Goal: Task Accomplishment & Management: Complete application form

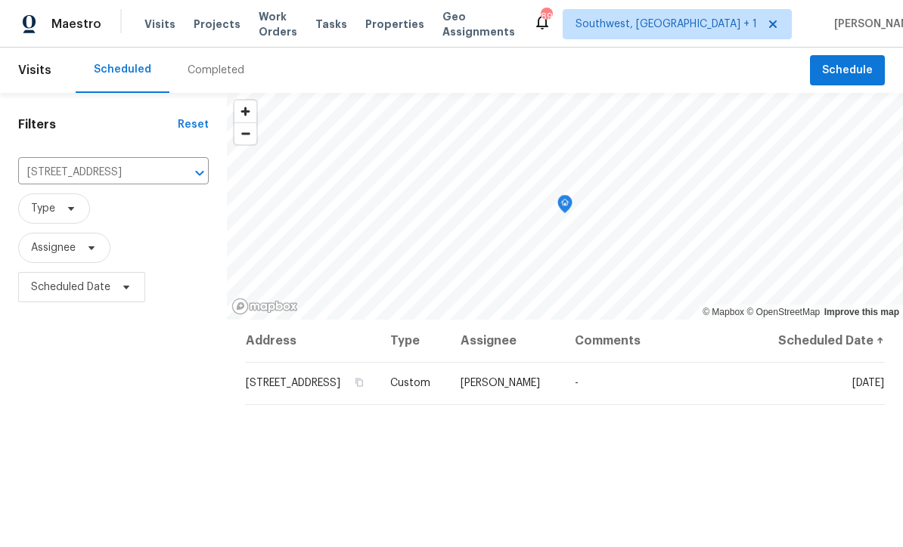
click at [206, 29] on span "Projects" at bounding box center [217, 24] width 47 height 15
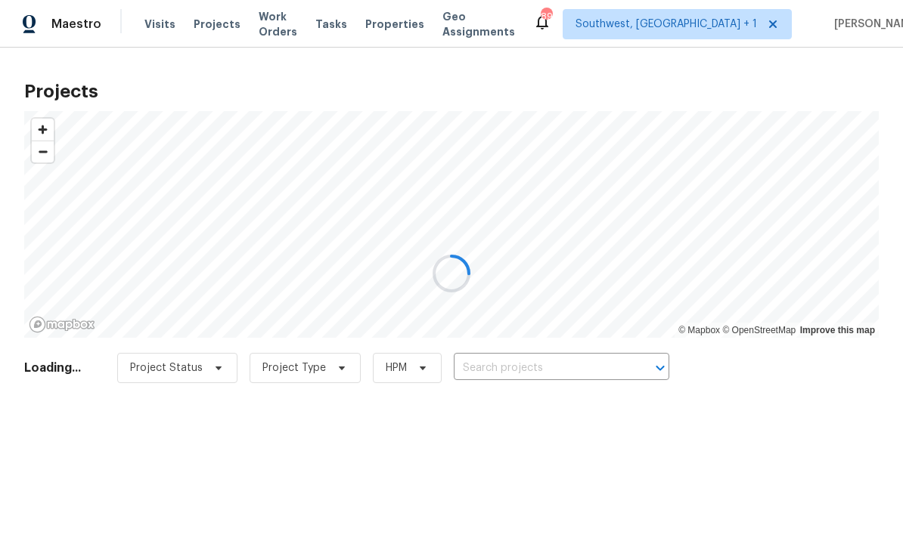
click at [557, 356] on div at bounding box center [451, 273] width 903 height 547
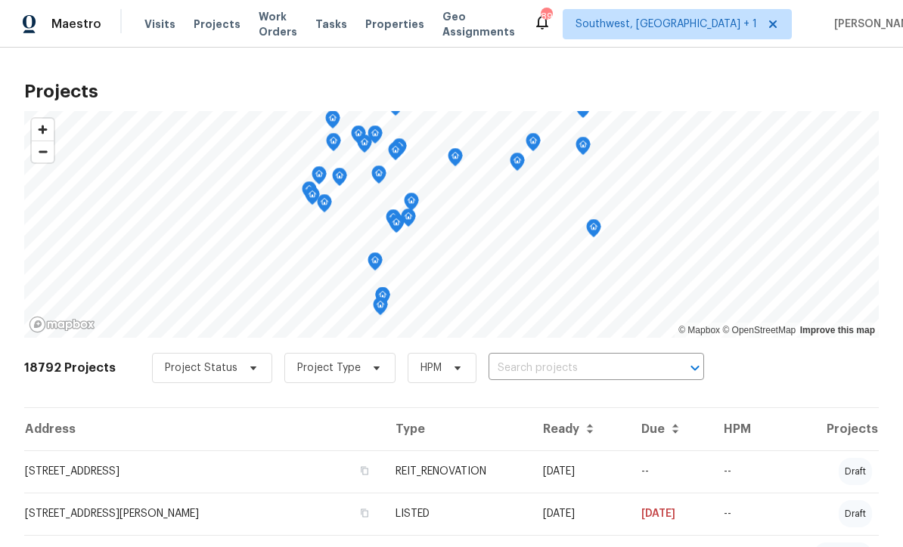
click at [551, 380] on input "text" at bounding box center [574, 368] width 173 height 23
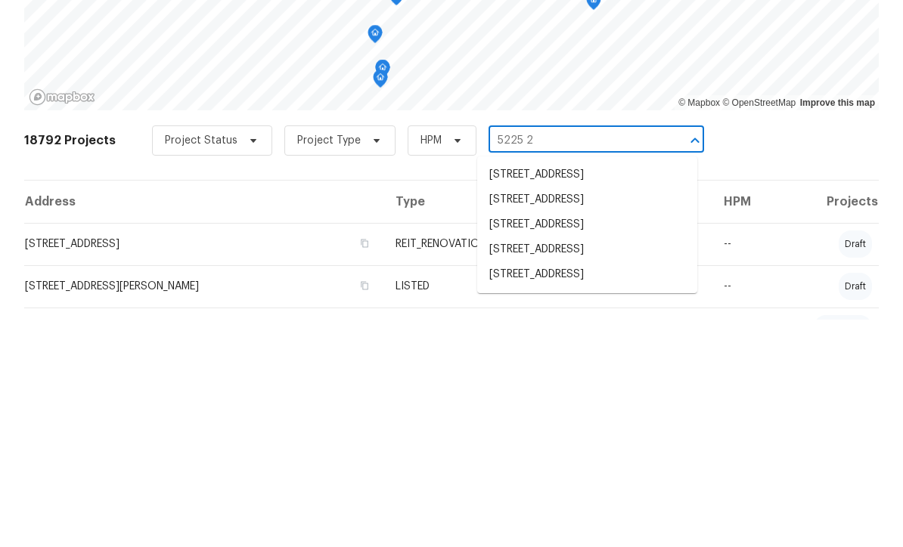
type input "5225 20"
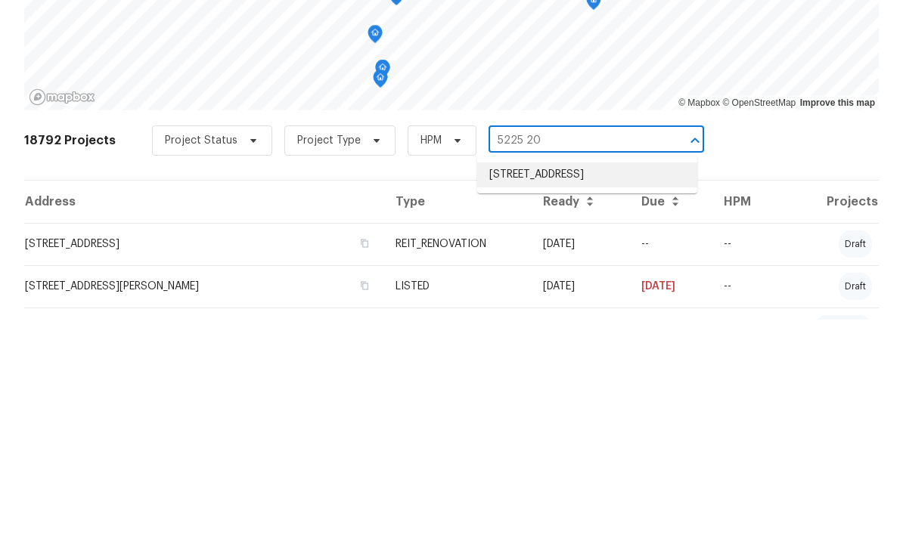
click at [581, 390] on li "5225 20th St N, Saint Petersburg, FL 33714" at bounding box center [587, 402] width 220 height 25
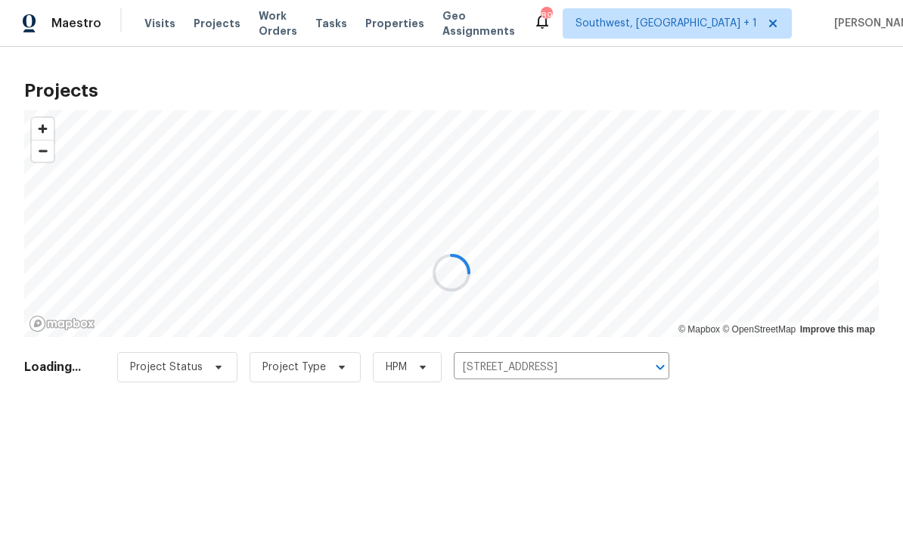
scroll to position [1, 0]
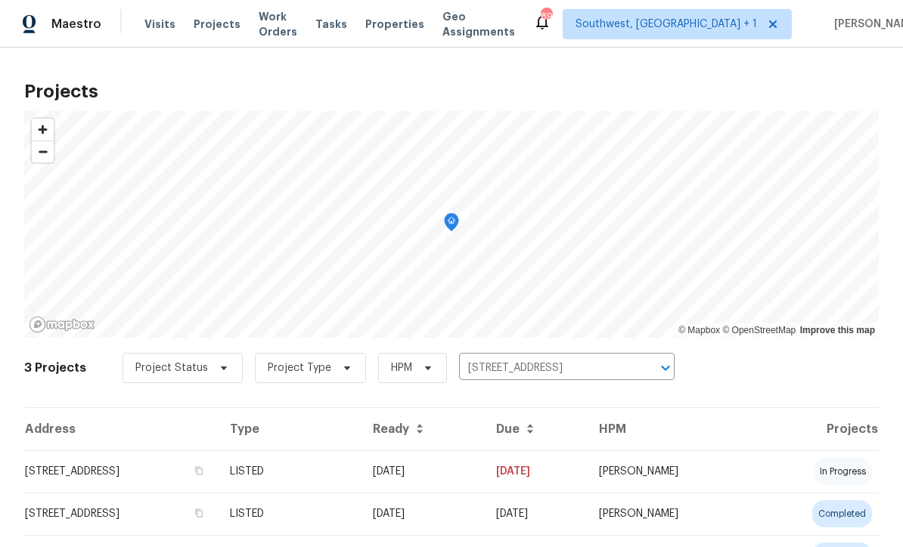
click at [484, 479] on td "08/14/25" at bounding box center [422, 472] width 123 height 42
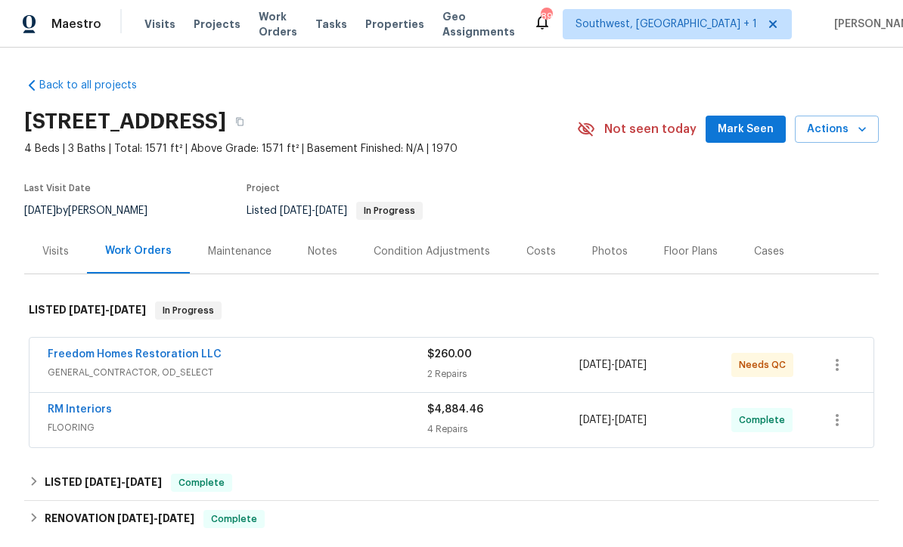
click at [69, 358] on link "Freedom Homes Restoration LLC" at bounding box center [135, 354] width 174 height 11
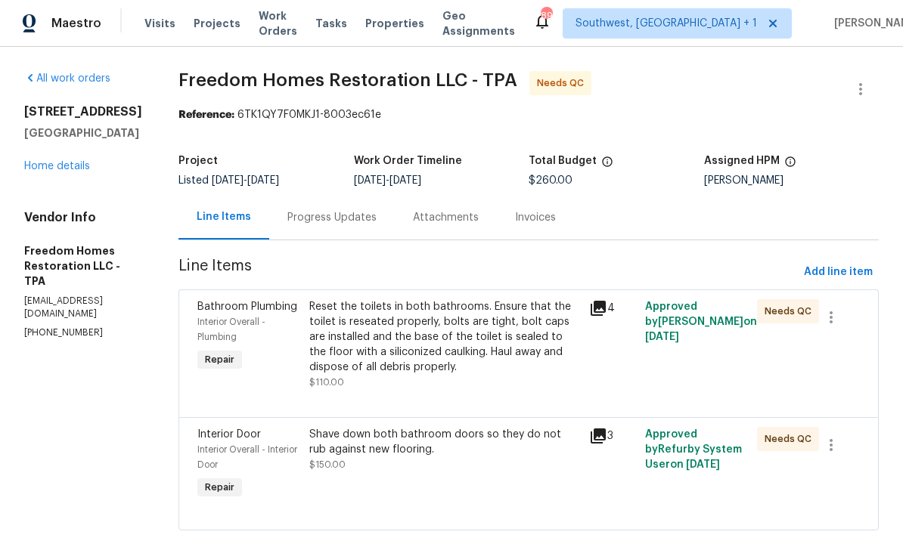
scroll to position [29, 0]
click at [505, 349] on div "Reset the toilets in both bathrooms. Ensure that the toilet is reseated properl…" at bounding box center [444, 345] width 271 height 91
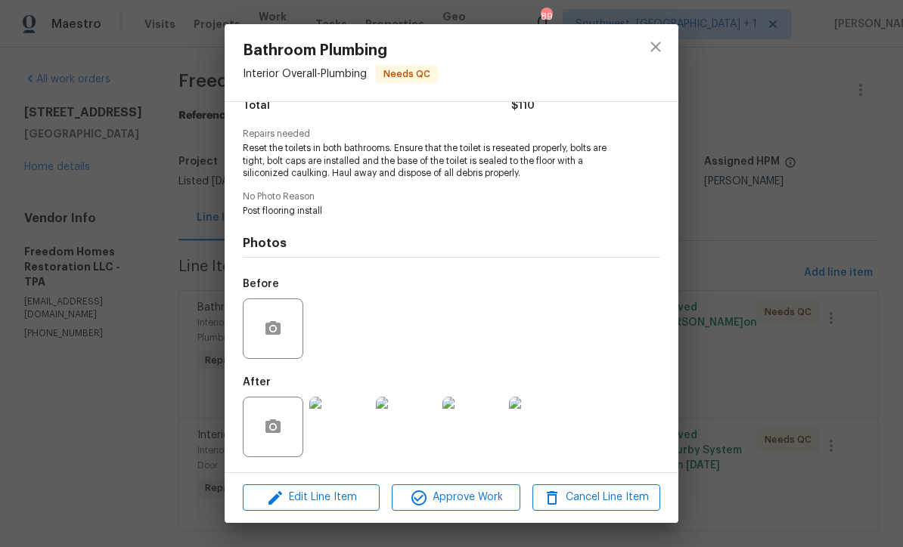
scroll to position [139, 0]
click at [300, 502] on span "Edit Line Item" at bounding box center [311, 497] width 128 height 19
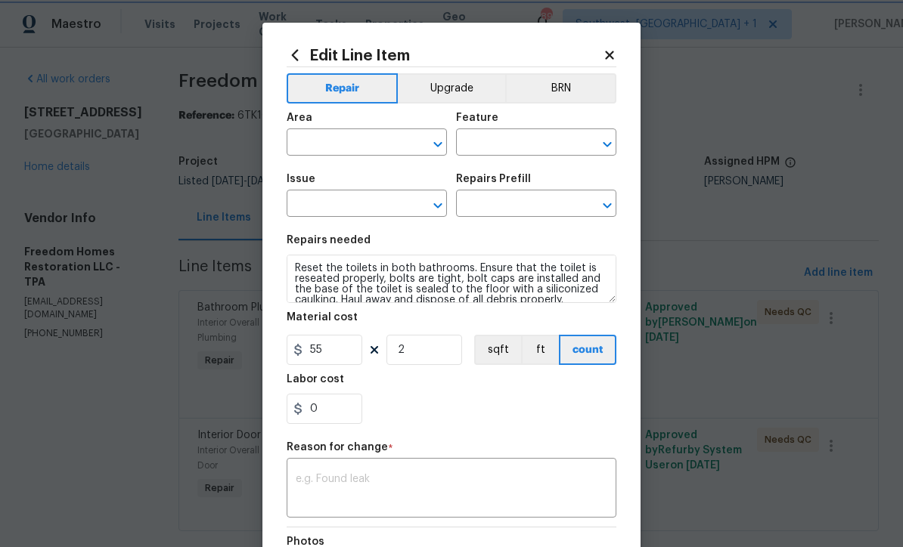
type input "Interior Overall"
type input "Plumbing"
type input "Bathroom Plumbing"
type input "Detach & Reset Toilet $59.14"
click at [424, 359] on input "2" at bounding box center [424, 350] width 76 height 30
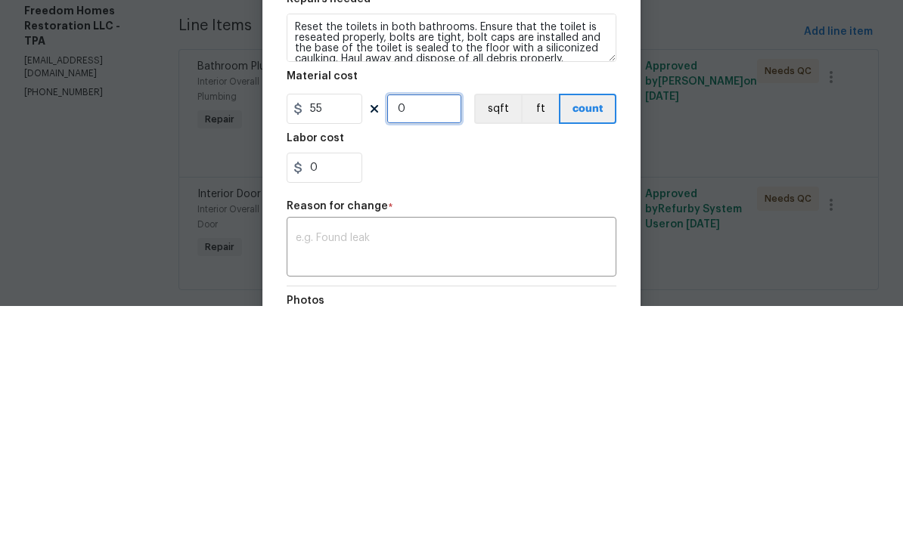
type input "3"
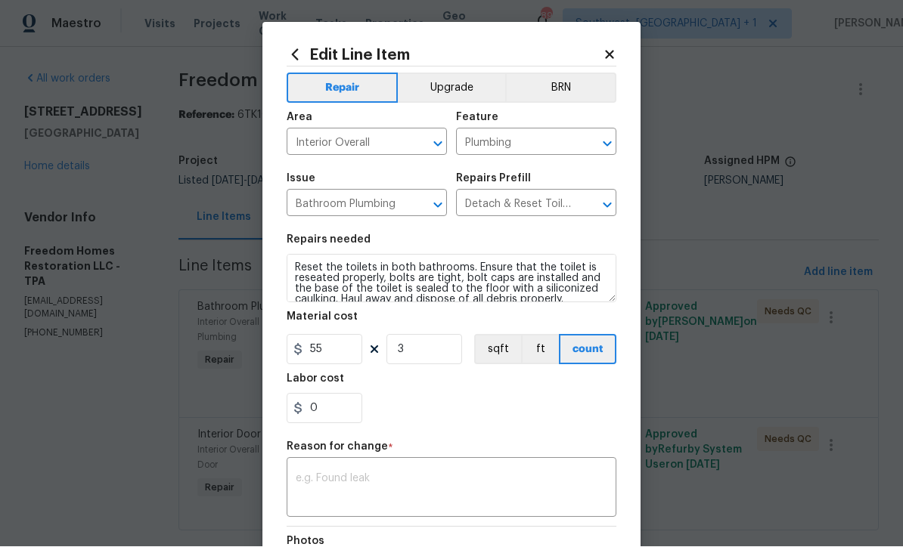
click at [541, 427] on section "Repairs needed Reset the toilets in both bathrooms. Ensure that the toilet is r…" at bounding box center [452, 329] width 330 height 207
click at [549, 481] on textarea at bounding box center [451, 490] width 311 height 32
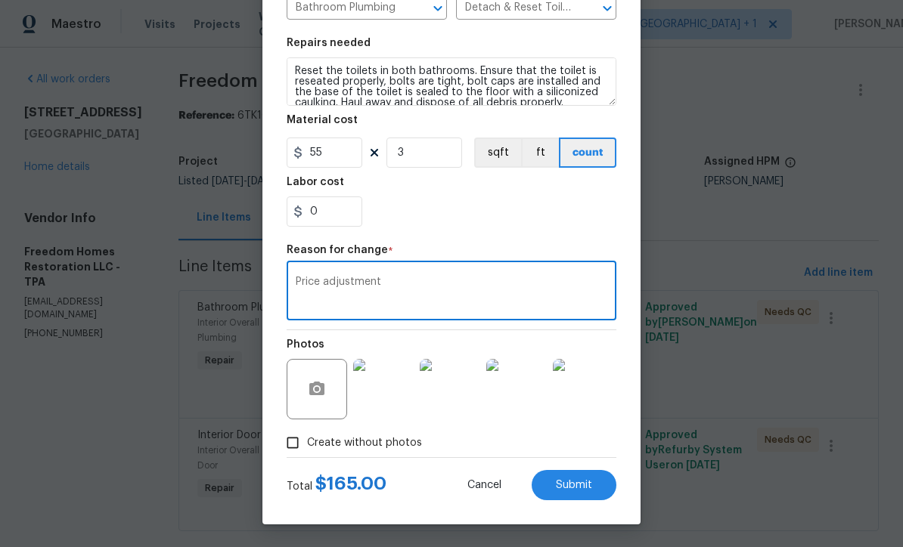
scroll to position [200, 0]
type textarea "Price adjustment"
click at [585, 489] on span "Submit" at bounding box center [574, 485] width 36 height 11
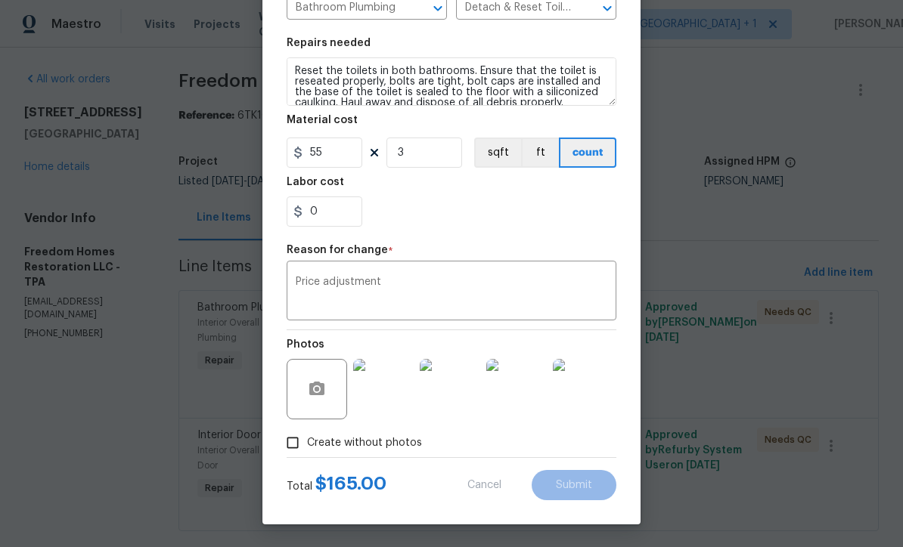
type input "2"
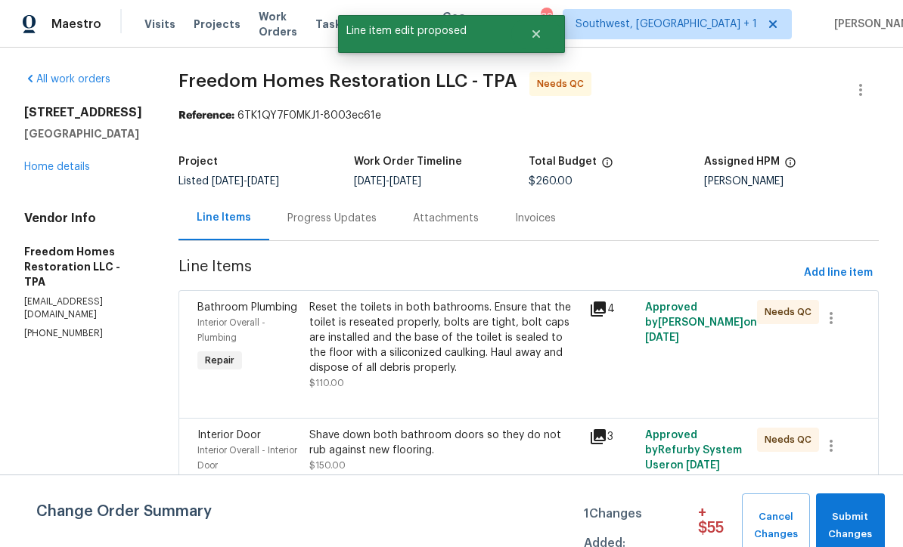
scroll to position [0, 0]
click at [854, 522] on span "Submit Changes" at bounding box center [850, 526] width 54 height 35
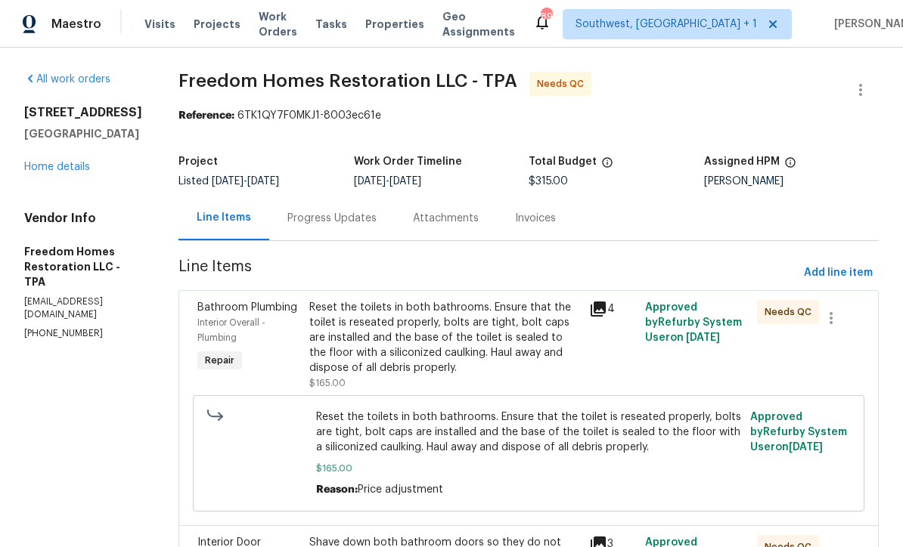
click at [209, 30] on span "Projects" at bounding box center [217, 24] width 47 height 15
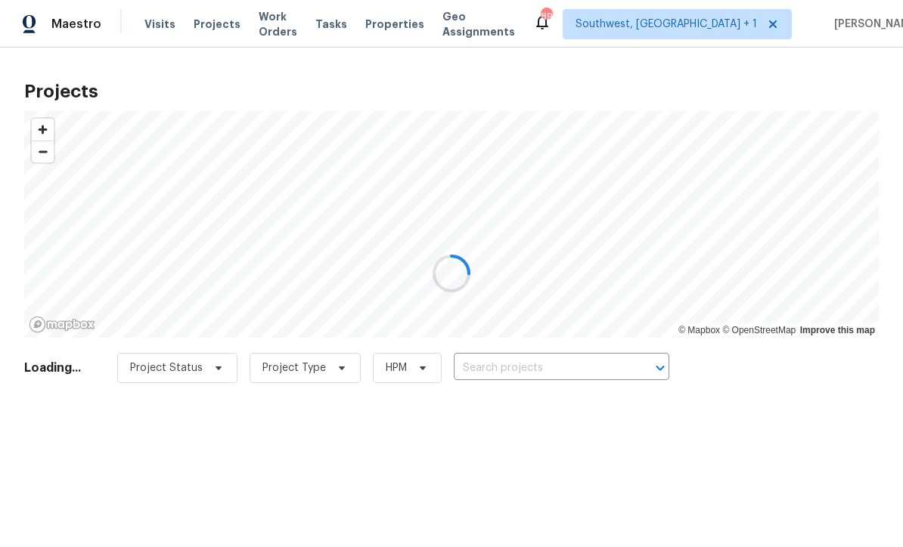
click at [549, 371] on div at bounding box center [451, 273] width 903 height 547
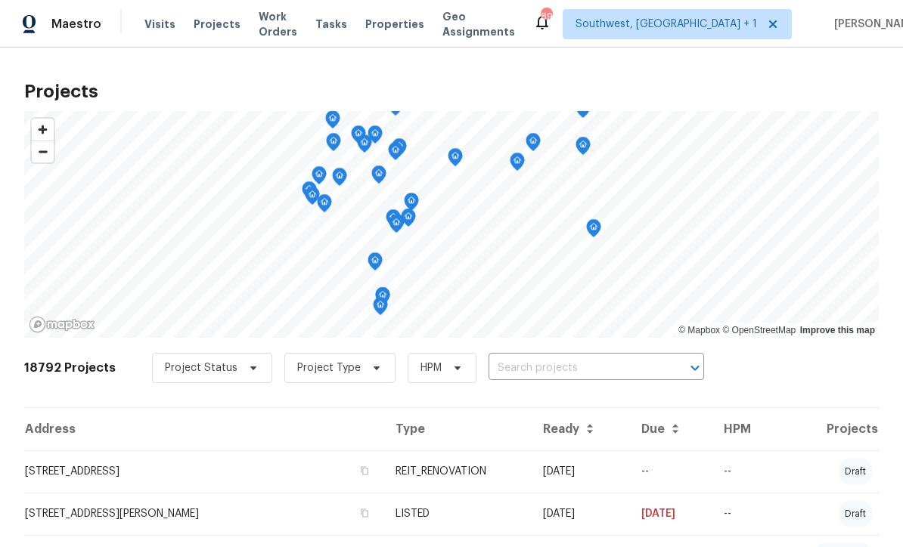
click at [548, 371] on input "text" at bounding box center [574, 368] width 173 height 23
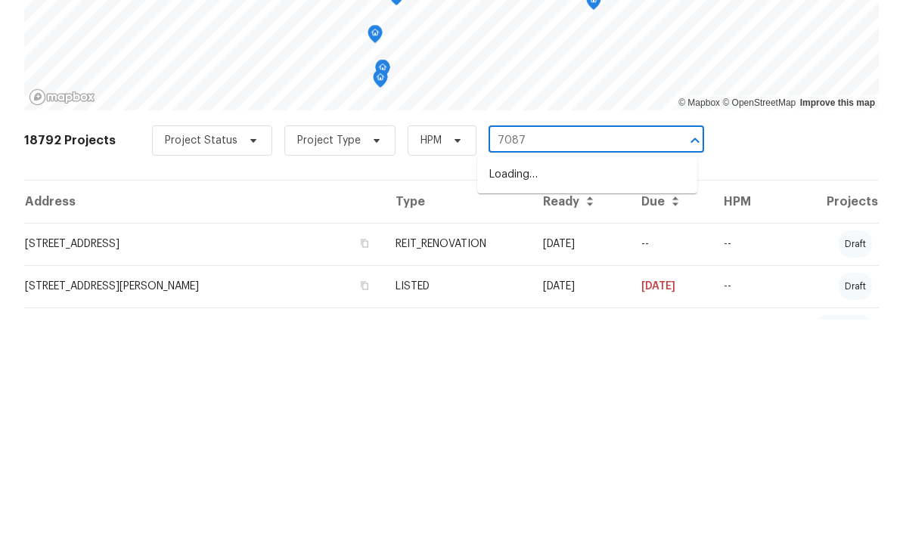
type input "7087"
click at [580, 390] on li "7087 Spinnaker Blvd, Englewood, FL 34224" at bounding box center [587, 402] width 220 height 25
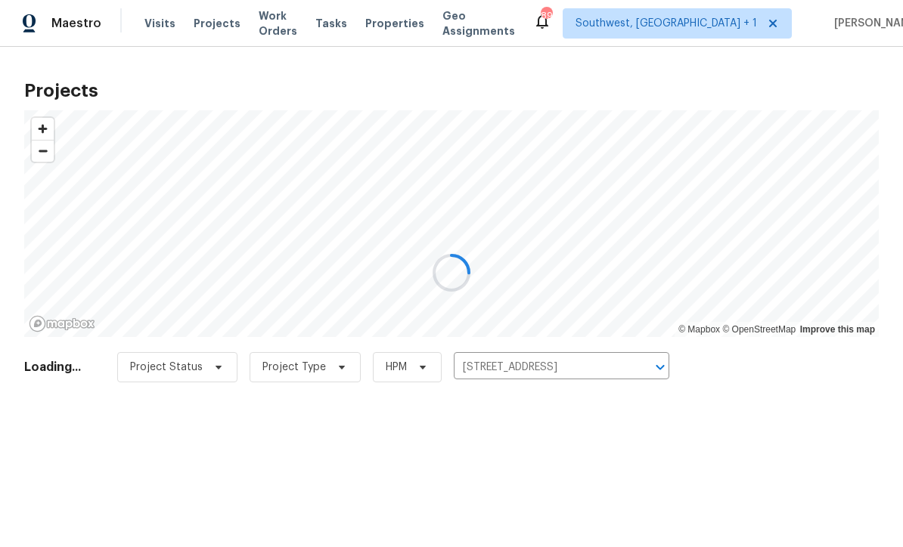
scroll to position [1, 0]
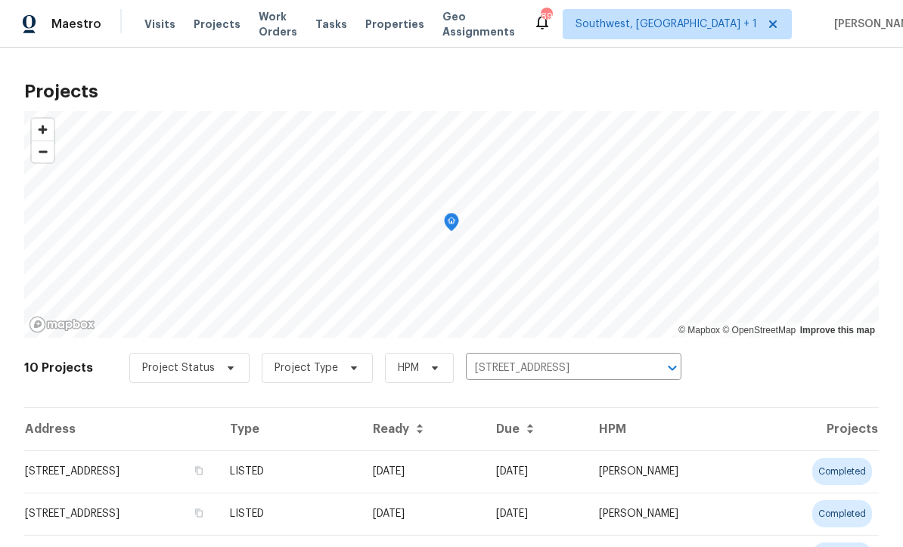
click at [484, 475] on td "07/29/25" at bounding box center [422, 472] width 123 height 42
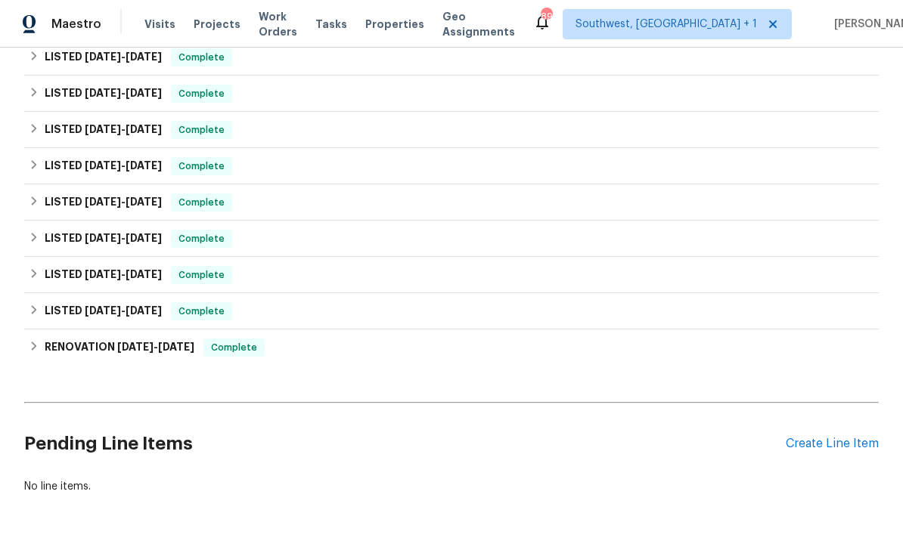
scroll to position [271, 0]
click at [834, 433] on div "Pending Line Items Create Line Item" at bounding box center [451, 445] width 854 height 70
click at [841, 448] on div "Create Line Item" at bounding box center [832, 445] width 93 height 14
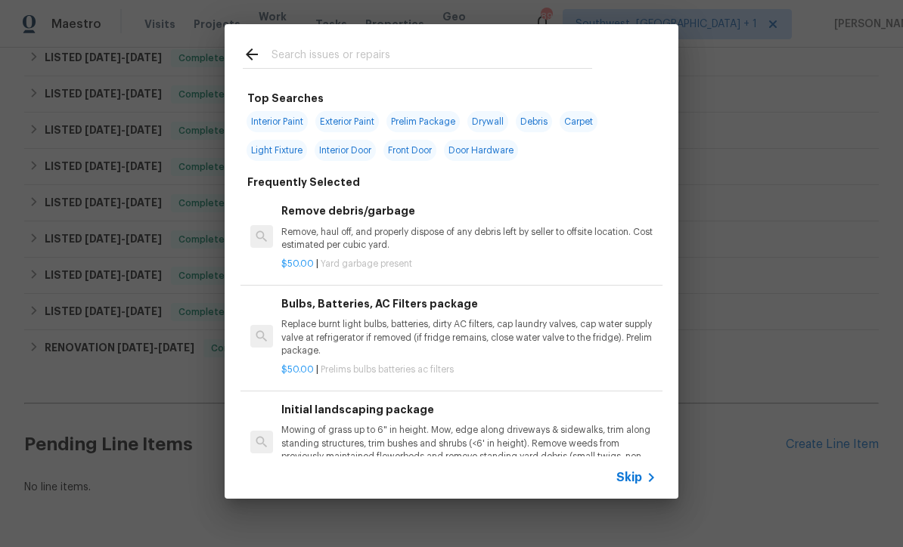
click at [638, 479] on span "Skip" at bounding box center [629, 477] width 26 height 15
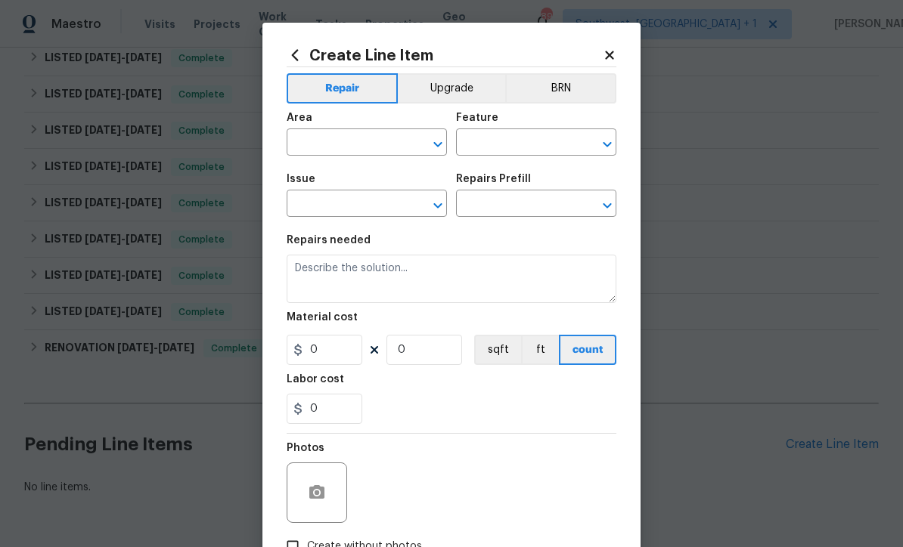
click at [386, 140] on input "text" at bounding box center [346, 143] width 118 height 23
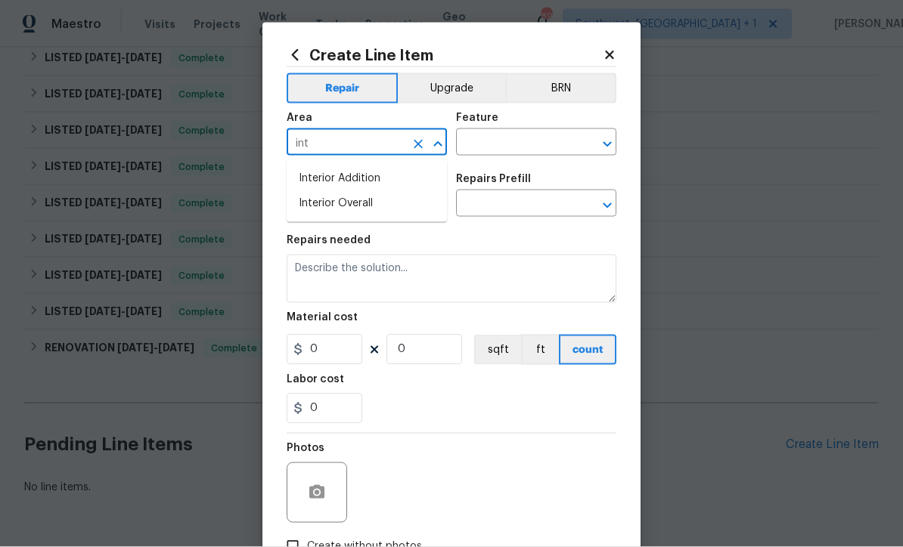
click at [356, 206] on li "Interior Overall" at bounding box center [367, 203] width 160 height 25
type input "Interior Overall"
click at [522, 150] on input "text" at bounding box center [515, 143] width 118 height 23
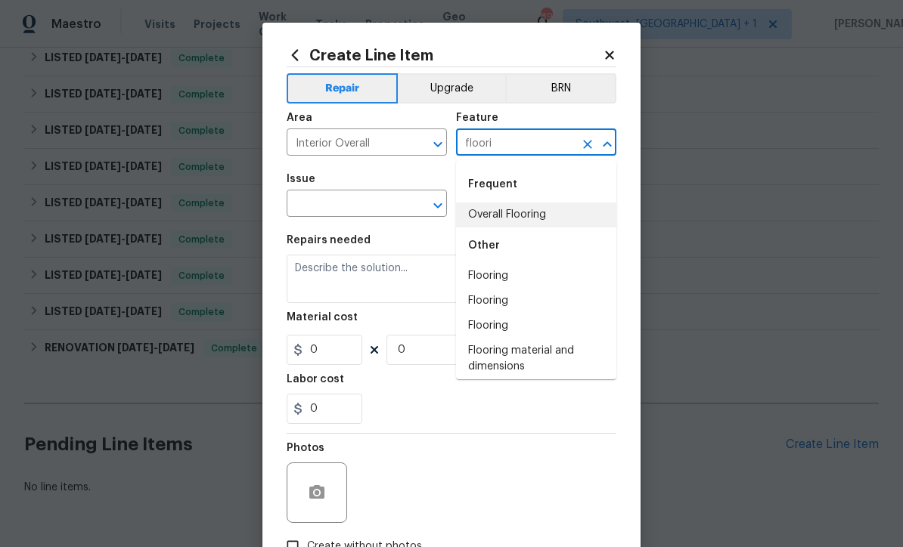
click at [531, 212] on li "Overall Flooring" at bounding box center [536, 215] width 160 height 25
type input "Overall Flooring"
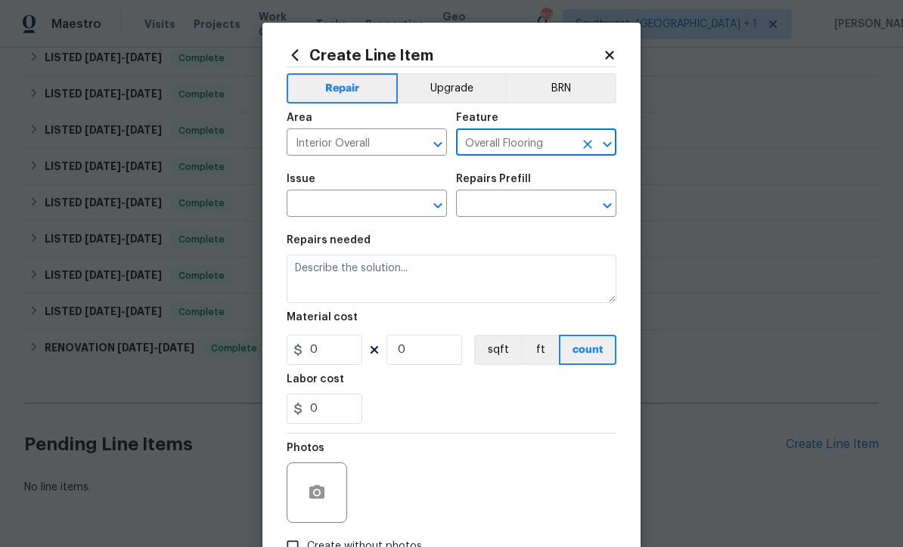
click at [393, 201] on input "text" at bounding box center [346, 205] width 118 height 23
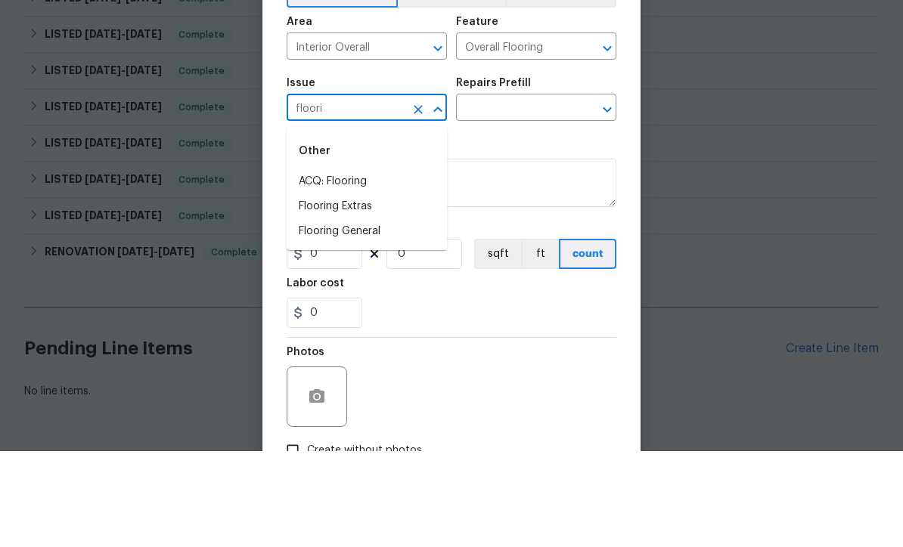
click at [339, 290] on li "Flooring Extras" at bounding box center [367, 302] width 160 height 25
type input "Flooring Extras"
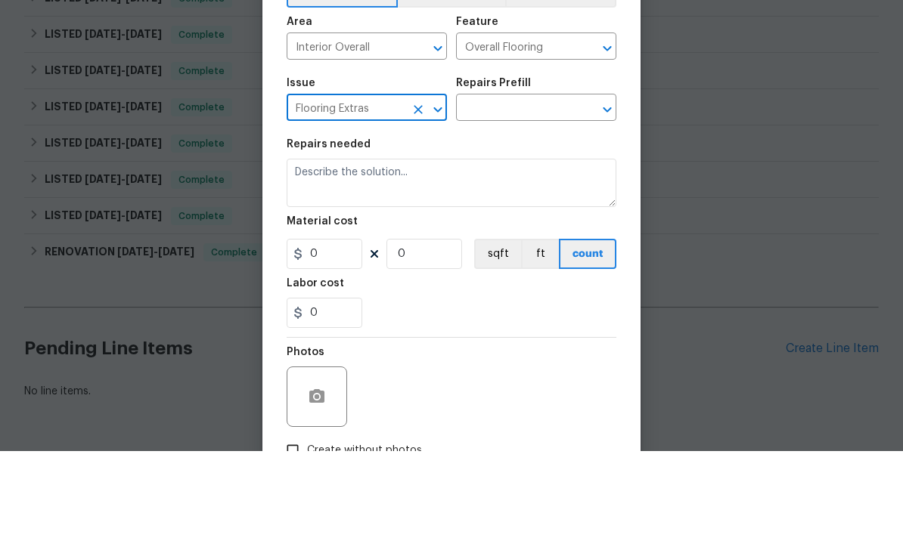
click at [410, 195] on button "Clear" at bounding box center [418, 205] width 21 height 21
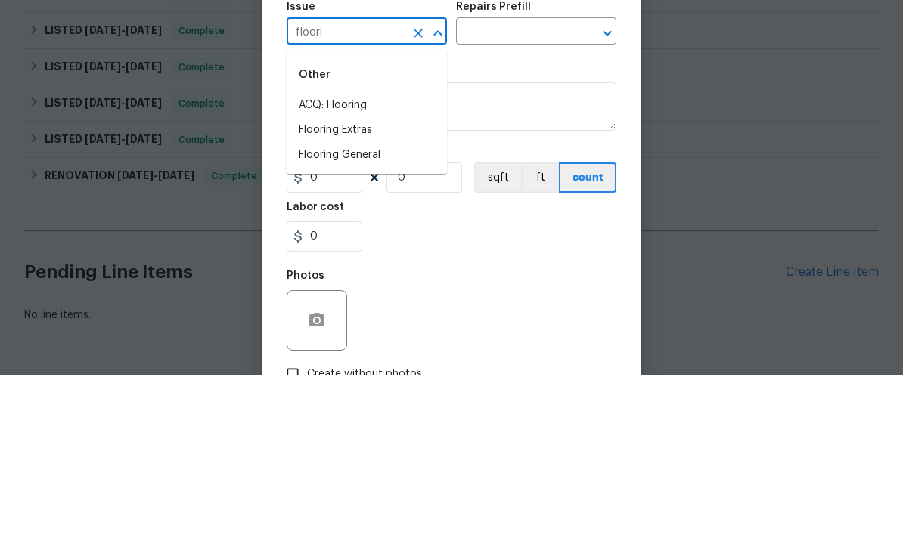
click at [346, 315] on li "Flooring General" at bounding box center [367, 327] width 160 height 25
type input "Flooring General"
click at [522, 194] on input "text" at bounding box center [515, 205] width 118 height 23
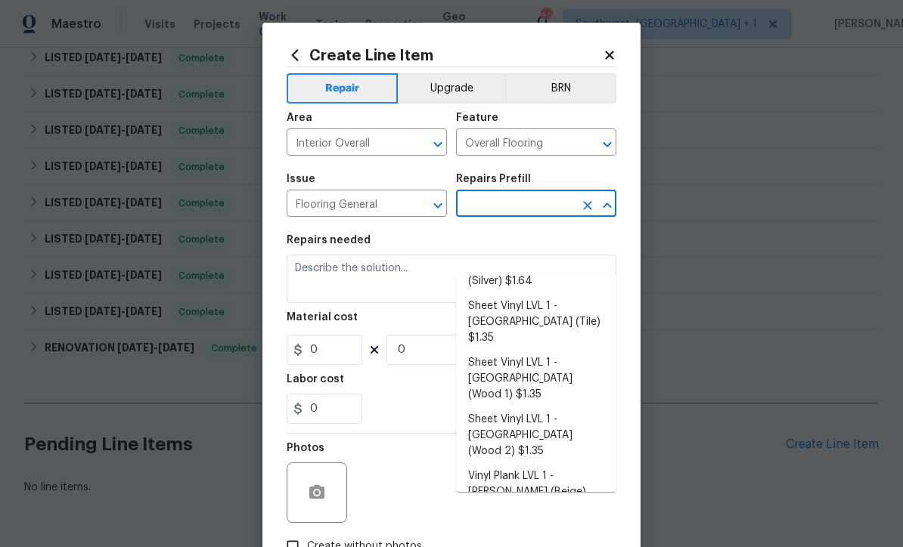
scroll to position [181, 0]
click at [537, 519] on li "Vinyl Plank LVL 1 - Knighton (Brown) $2.36" at bounding box center [536, 547] width 160 height 57
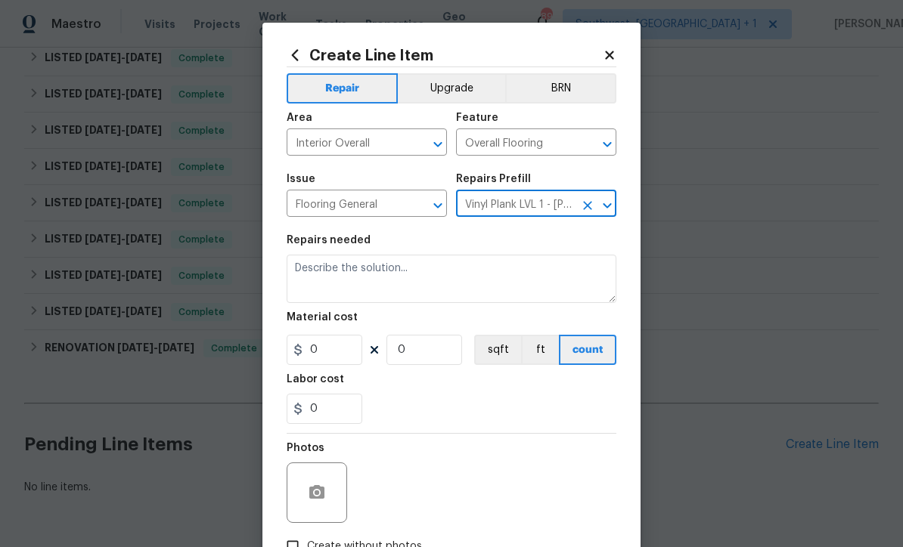
type input "Vinyl Plank LVL 1 - Knighton (Brown) $2.36"
type textarea "Install LVP (Knighton AP864 Chateau Brown) Includes transitions, glue and assoc…"
type input "1"
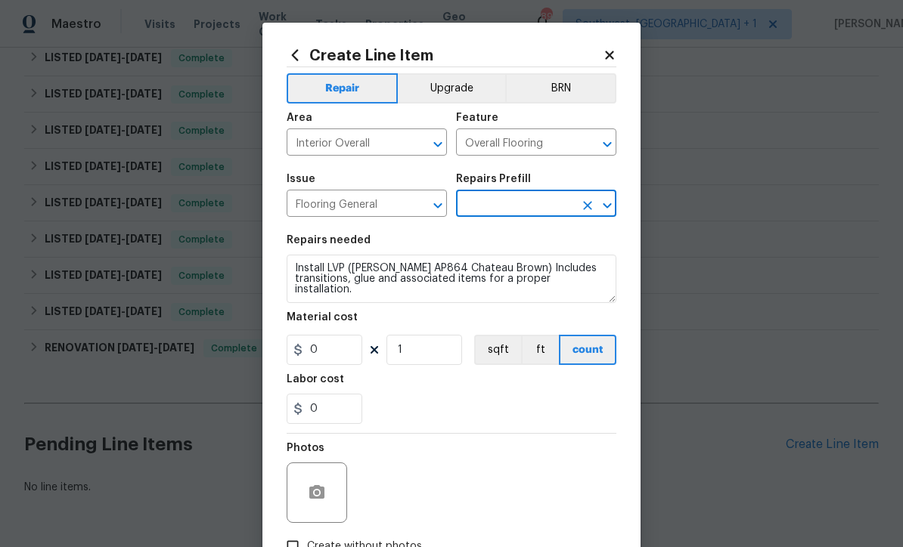
type input "Vinyl Plank LVL 1 - Knighton (Brown) $2.36"
type input "2.36"
click at [586, 213] on icon "Clear" at bounding box center [587, 205] width 15 height 15
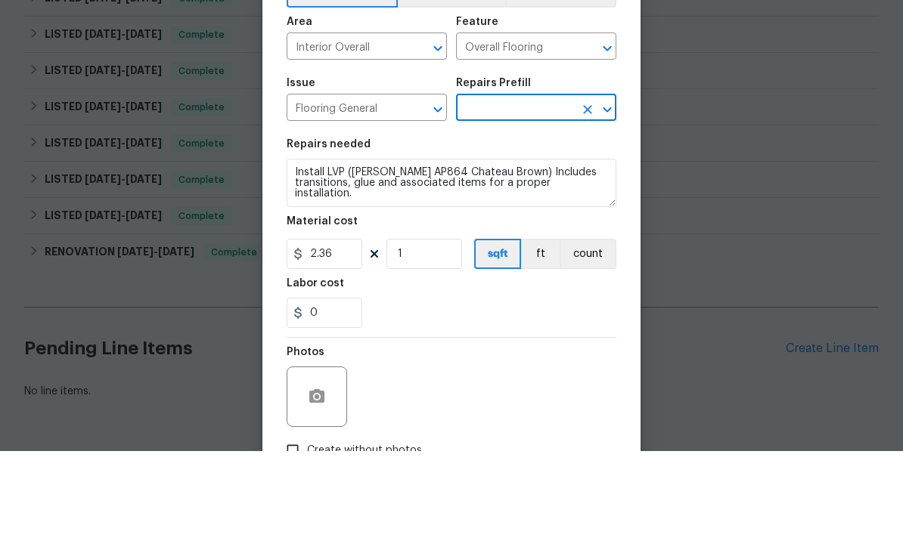
click at [557, 194] on input "text" at bounding box center [515, 205] width 118 height 23
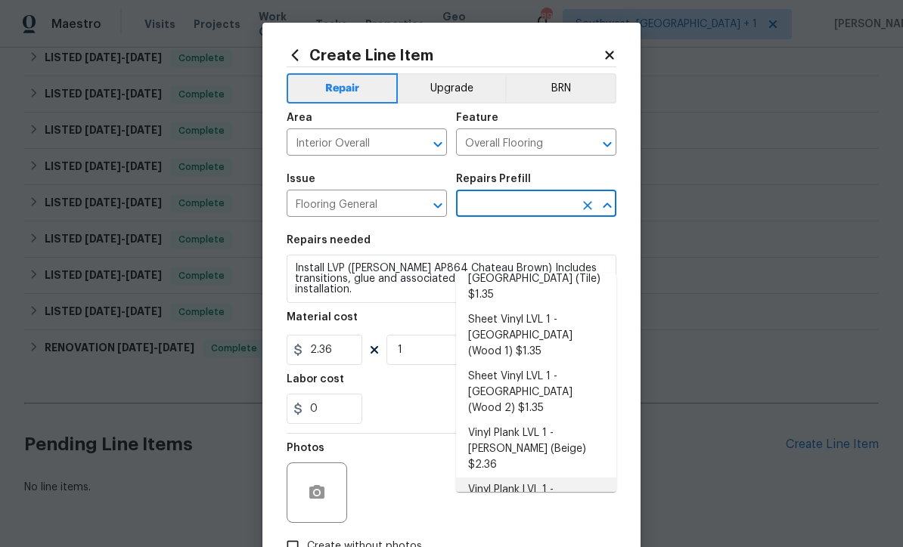
scroll to position [222, 0]
click at [546, 422] on li "Vinyl Plank LVL 1 - Knighton (Beige) $2.36" at bounding box center [536, 450] width 160 height 57
type input "Vinyl Plank LVL 1 - Knighton (Beige) $2.36"
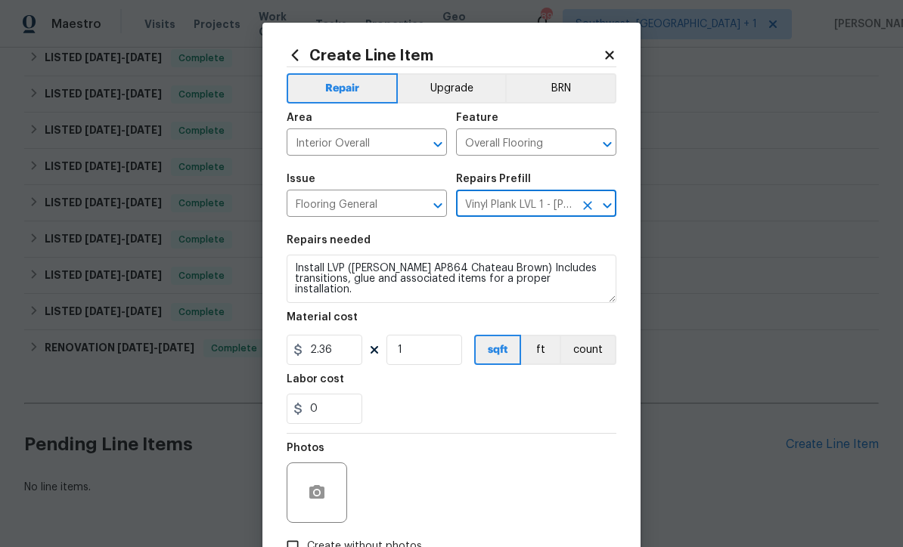
type textarea "Install LVP (Knighton AP835 Prairie Dust) Includes transitions, glue and associ…"
type input "Vinyl Plank LVL 1 - Knighton (Beige) $2.36"
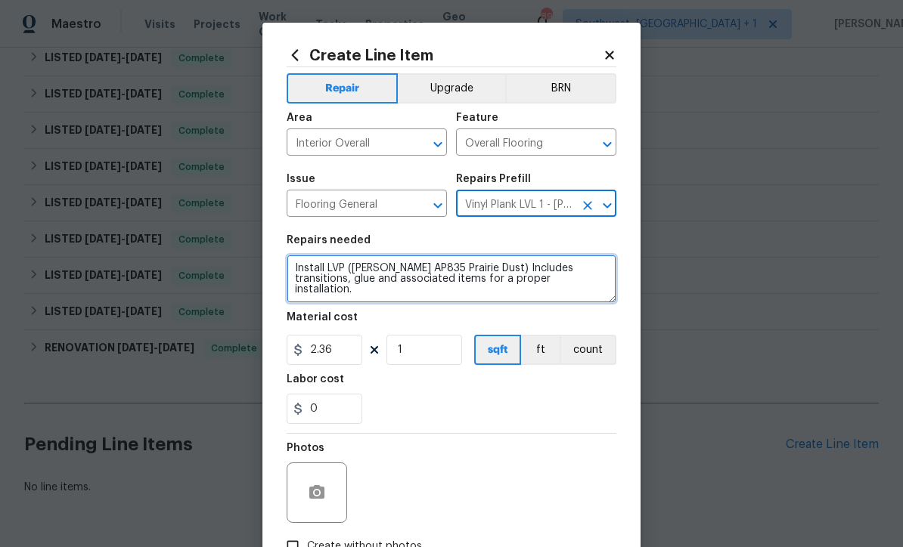
click at [346, 269] on textarea "Install LVP (Knighton AP835 Prairie Dust) Includes transitions, glue and associ…" at bounding box center [452, 279] width 330 height 48
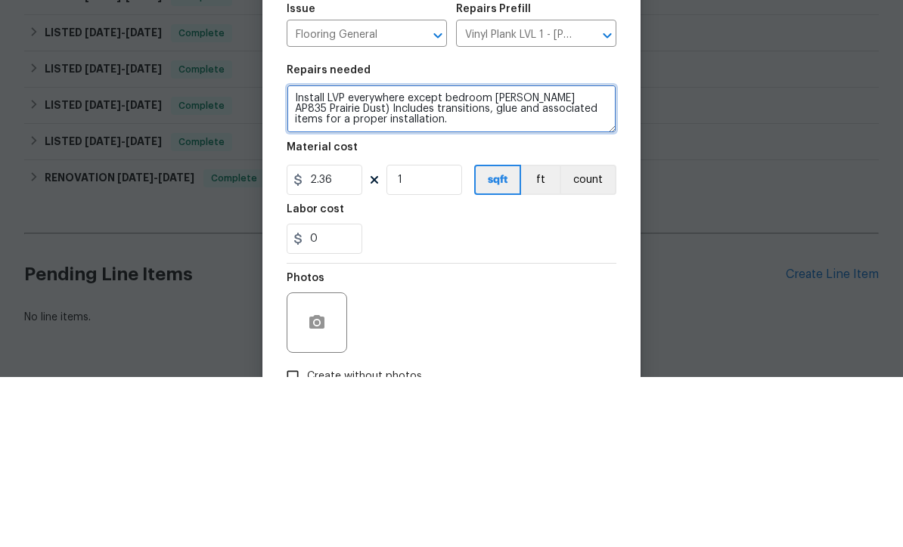
click at [447, 255] on textarea "Install LVP everywhere except bedroom Knighton AP835 Prairie Dust) Includes tra…" at bounding box center [452, 279] width 330 height 48
click at [525, 255] on textarea "Install LVP everywhere except main bedroom Knighton AP835 Prairie Dust) Include…" at bounding box center [452, 279] width 330 height 48
click at [448, 255] on textarea "Install LVP everywhere except main bedroom (Knighton AP835 Prairie Dust) Includ…" at bounding box center [452, 279] width 330 height 48
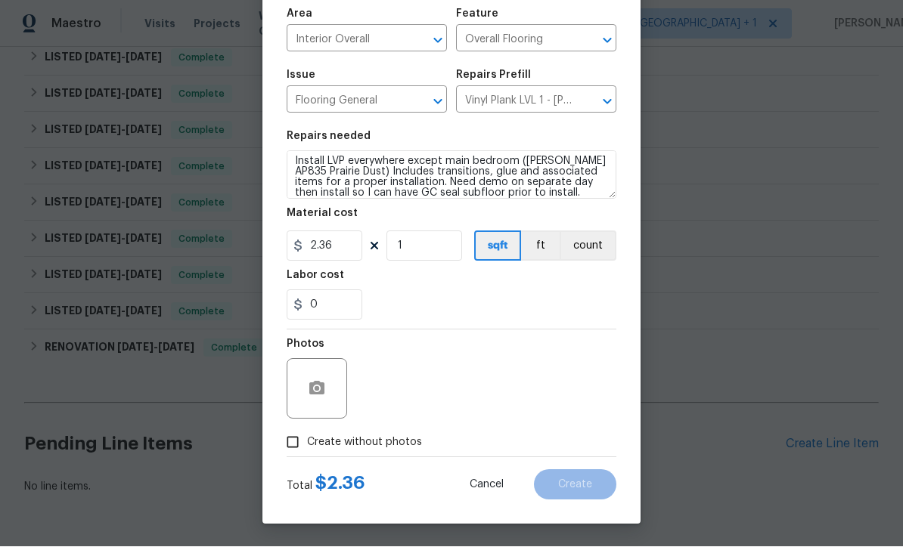
scroll to position [107, 0]
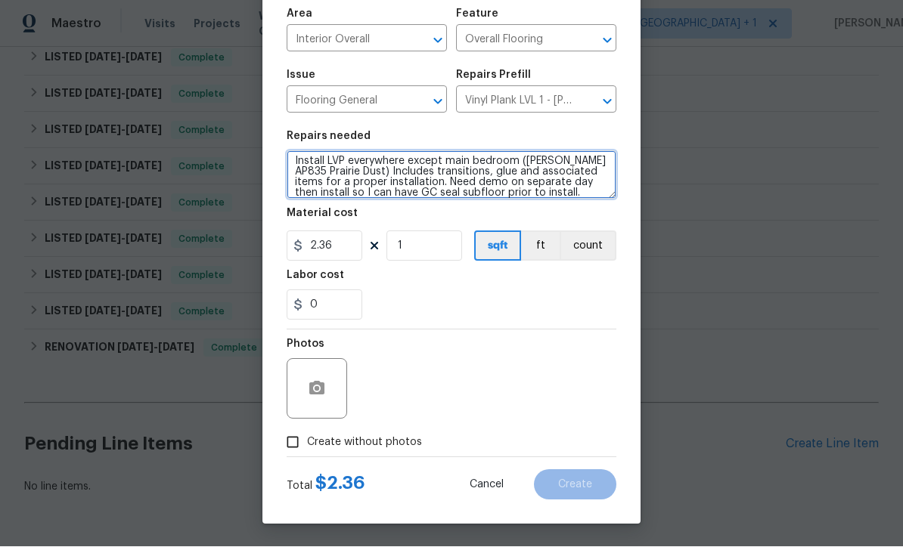
type textarea "Install LVP everywhere except main bedroom (Knighton AP835 Prairie Dust) Includ…"
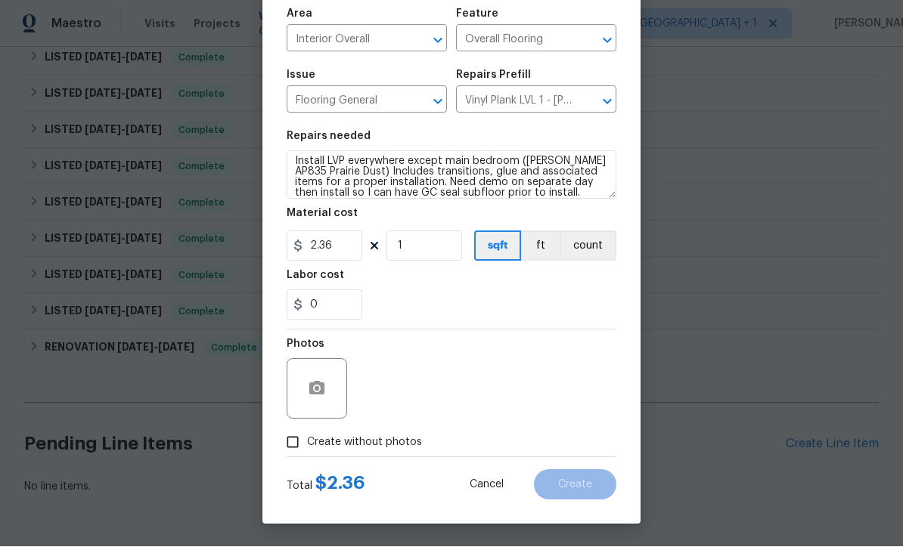
click at [305, 447] on input "Create without photos" at bounding box center [292, 443] width 29 height 29
checkbox input "true"
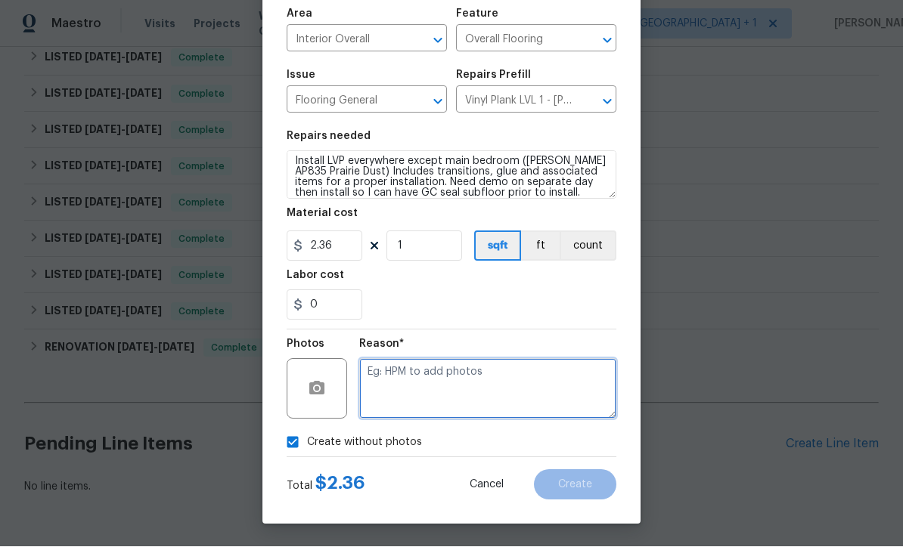
click at [449, 388] on textarea at bounding box center [487, 389] width 257 height 60
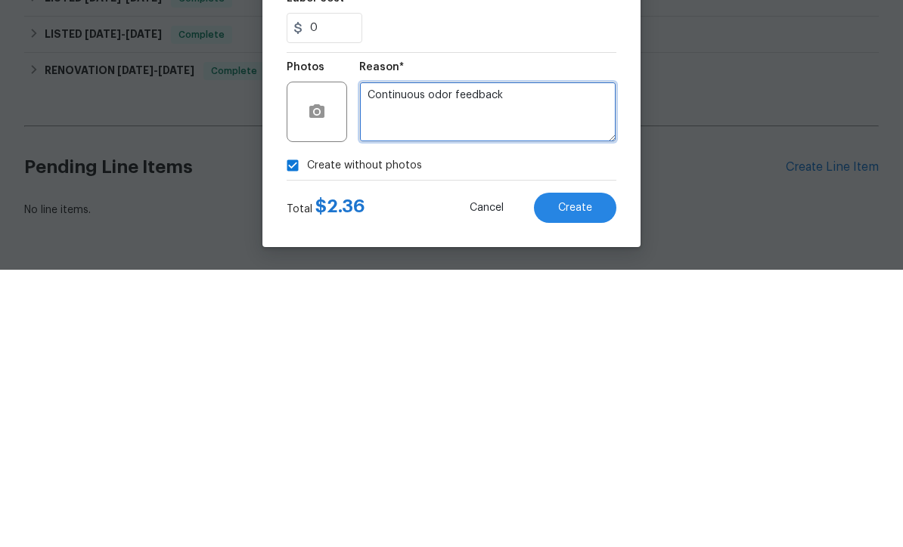
type textarea "Continuous odor feedback"
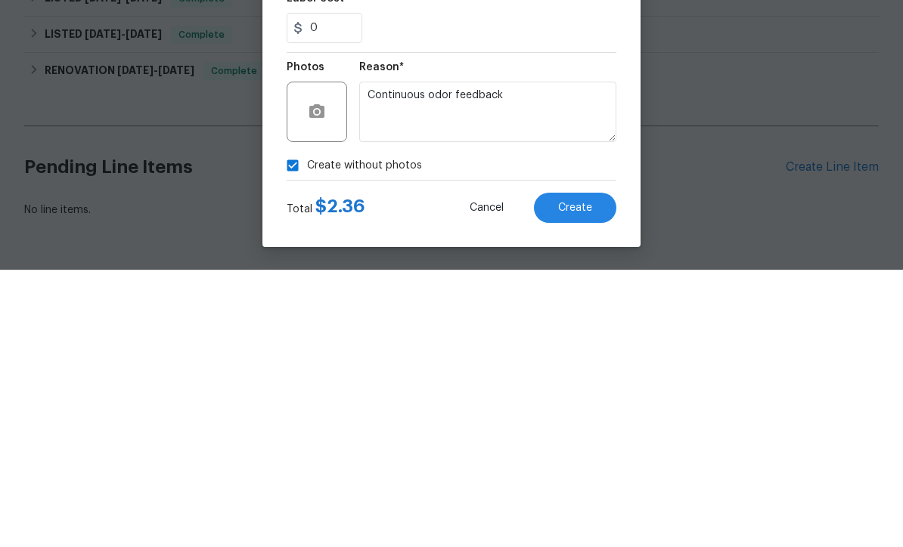
click at [592, 470] on button "Create" at bounding box center [575, 485] width 82 height 30
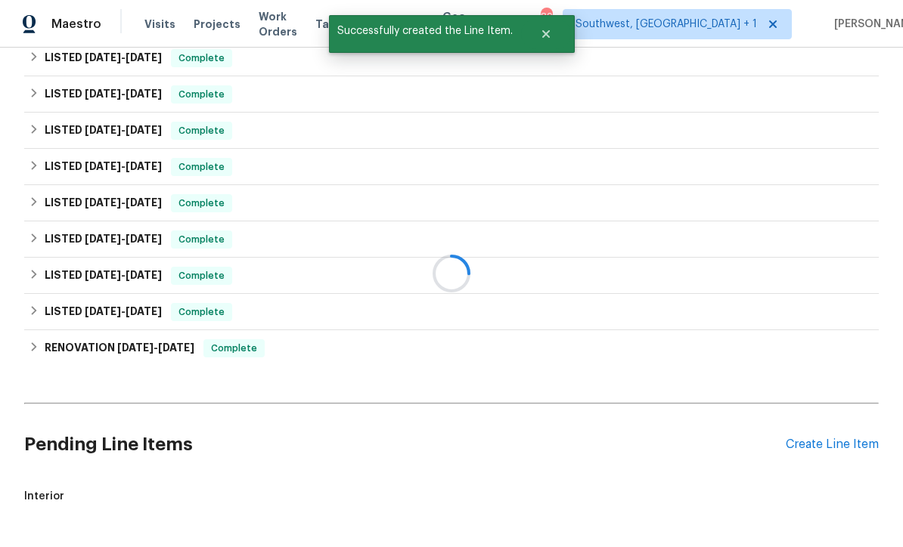
click at [840, 438] on div "Create Line Item" at bounding box center [832, 445] width 93 height 14
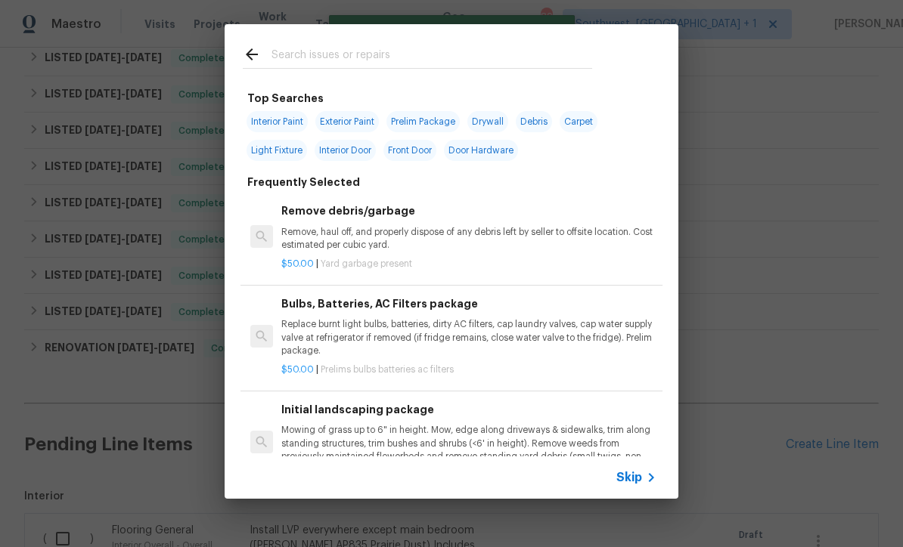
click at [643, 485] on icon at bounding box center [651, 478] width 18 height 18
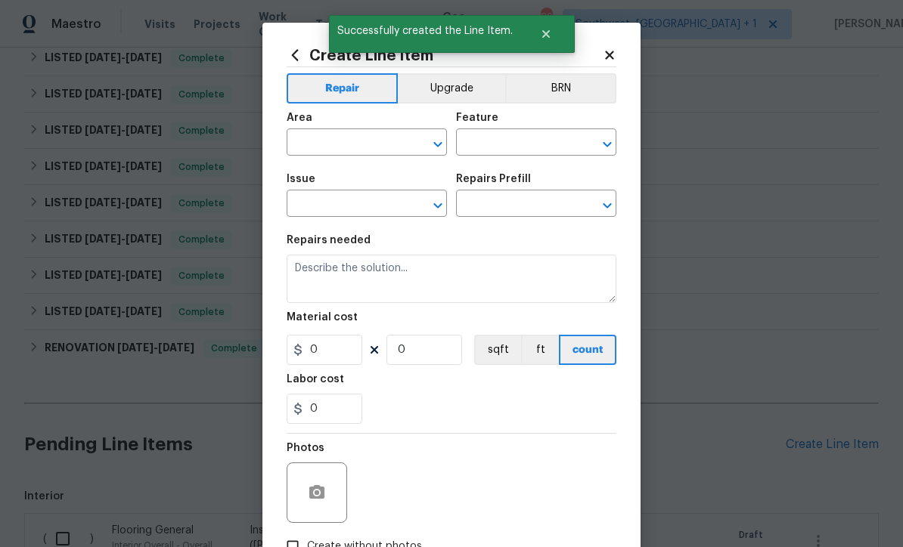
click at [323, 140] on input "text" at bounding box center [346, 143] width 118 height 23
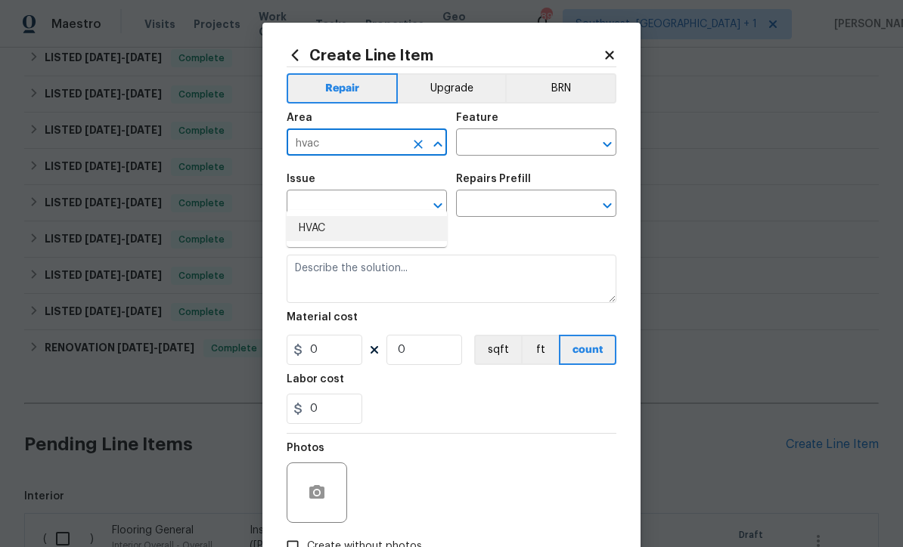
click at [355, 216] on li "HVAC" at bounding box center [367, 228] width 160 height 25
type input "HVAC"
click at [529, 140] on input "text" at bounding box center [515, 143] width 118 height 23
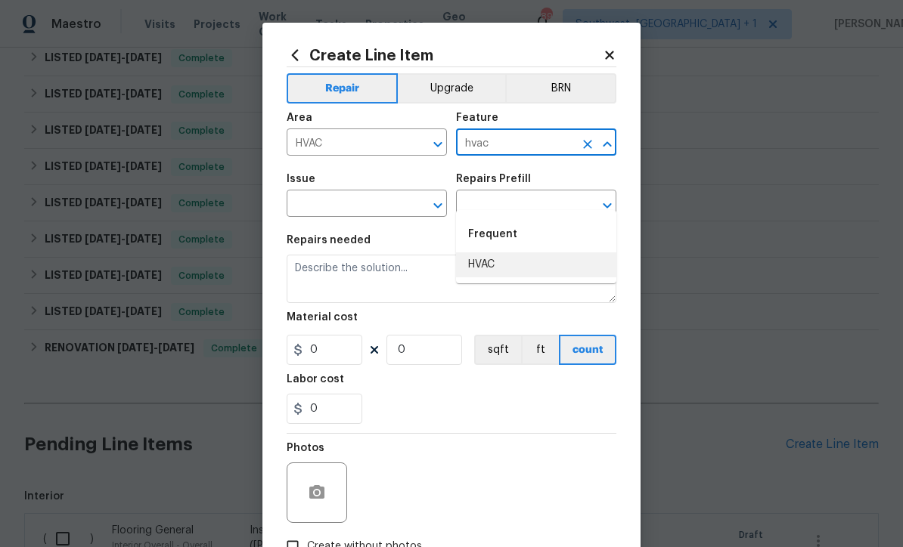
click at [495, 253] on li "HVAC" at bounding box center [536, 265] width 160 height 25
type input "HVAC"
click at [352, 216] on input "text" at bounding box center [346, 205] width 118 height 23
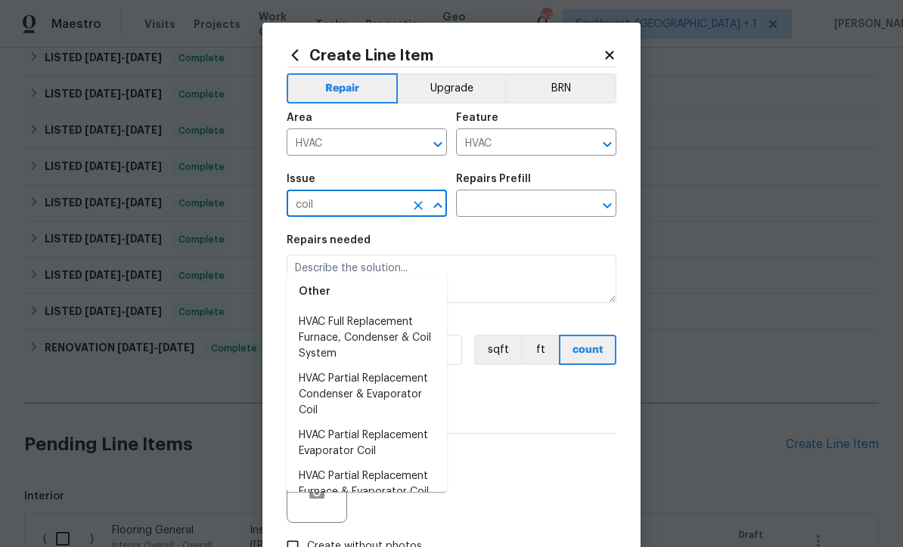
scroll to position [5, 0]
click at [378, 211] on input "coil" at bounding box center [346, 205] width 118 height 23
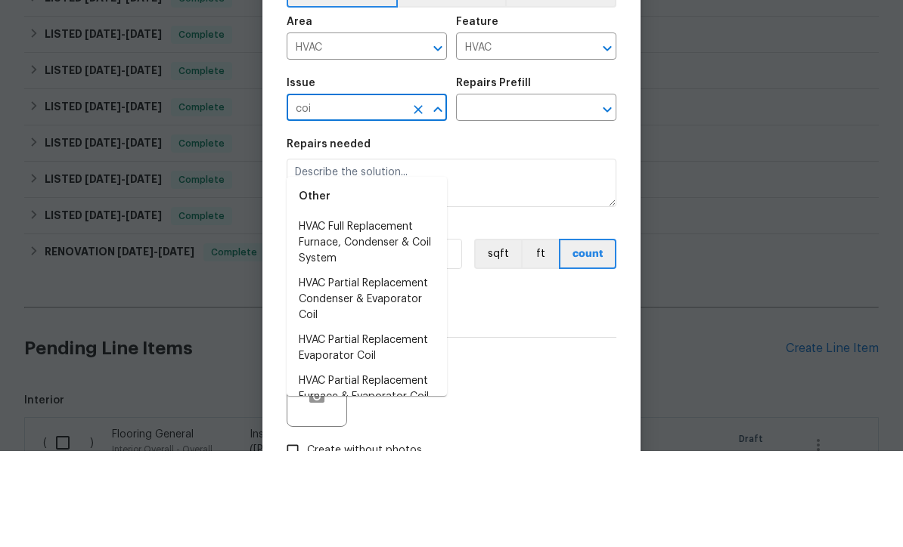
scroll to position [0, 0]
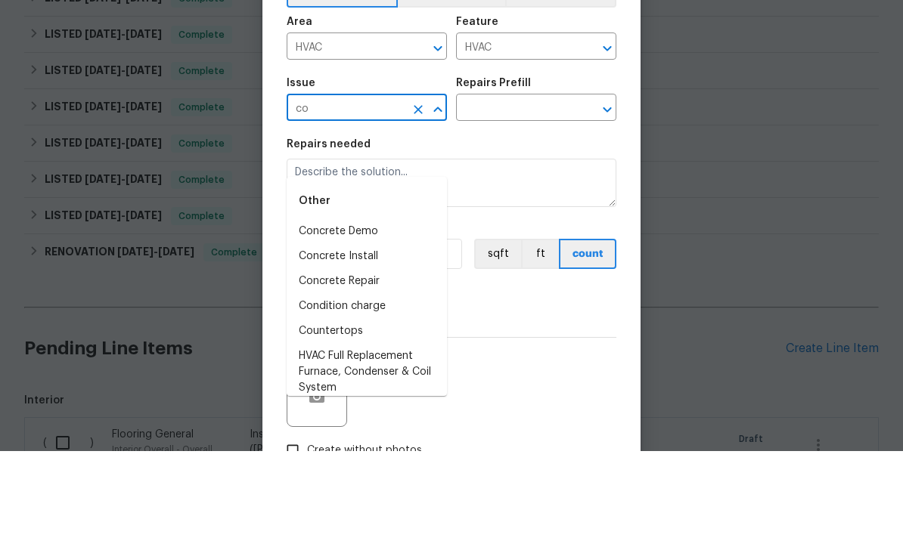
type input "c"
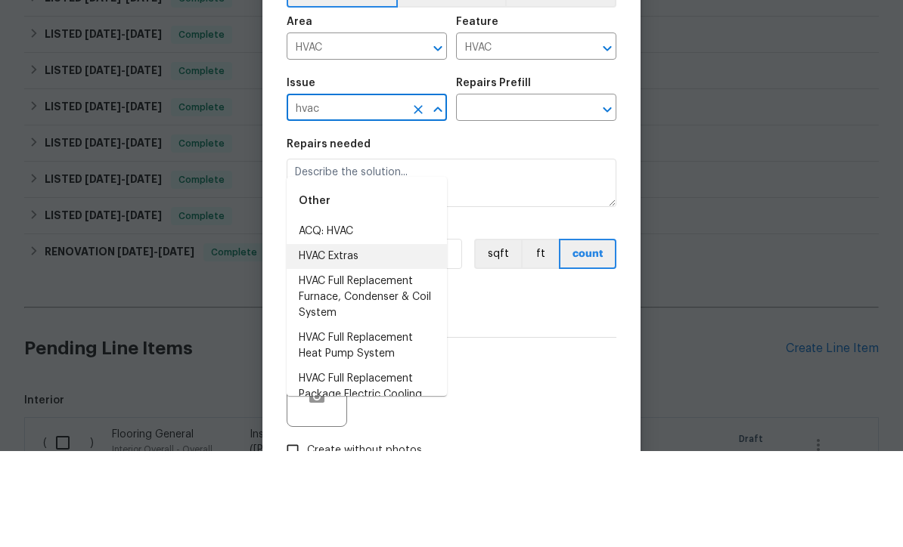
click at [353, 340] on li "HVAC Extras" at bounding box center [367, 352] width 160 height 25
type input "HVAC Extras"
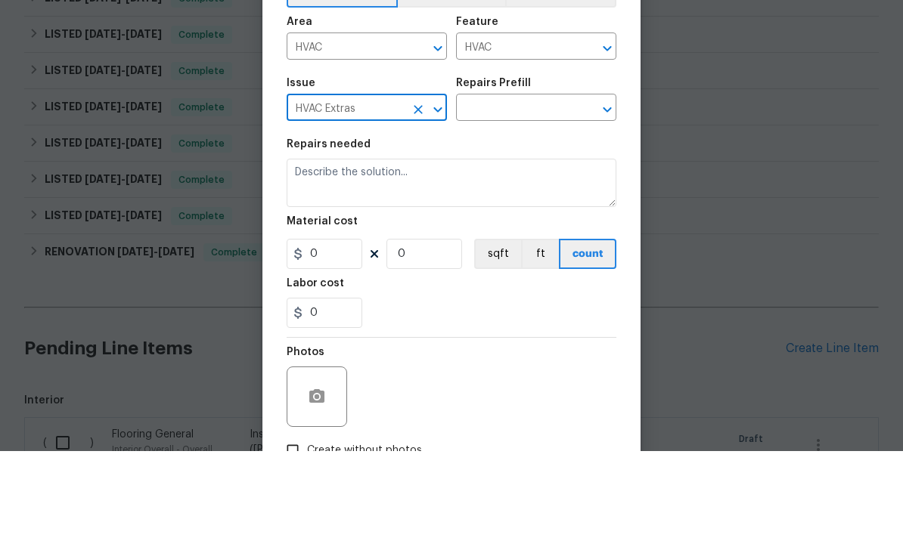
click at [519, 165] on div "Issue HVAC Extras ​ Repairs Prefill ​" at bounding box center [452, 195] width 330 height 61
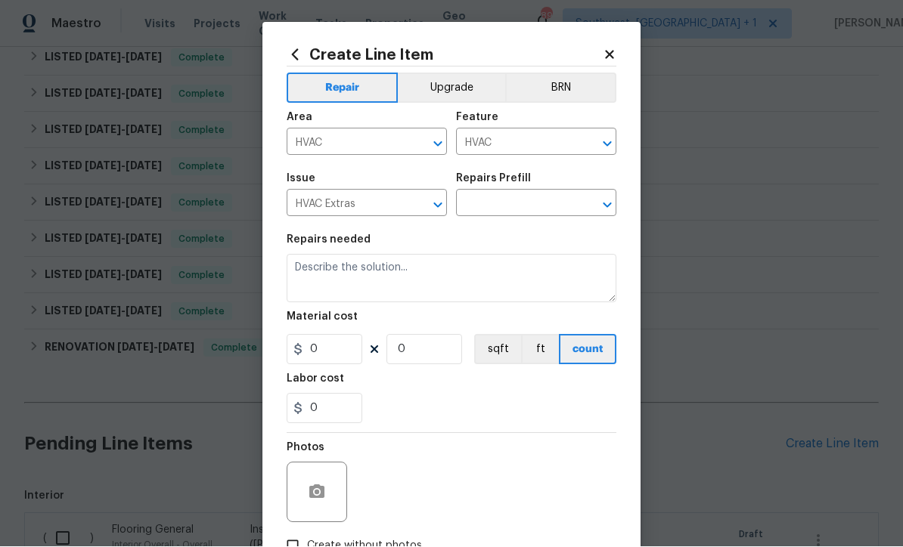
click at [558, 190] on div "Repairs Prefill" at bounding box center [536, 184] width 160 height 20
click at [528, 197] on input "text" at bounding box center [515, 205] width 118 height 23
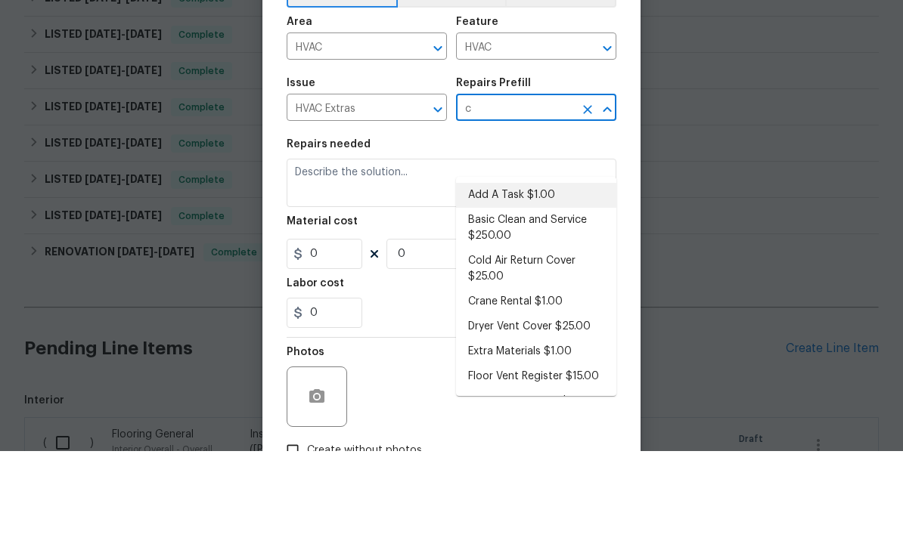
click at [543, 279] on li "Add A Task $1.00" at bounding box center [536, 291] width 160 height 25
type input "Add A Task $1.00"
type textarea "HPM to detail"
type input "1"
type input "Add A Task $1.00"
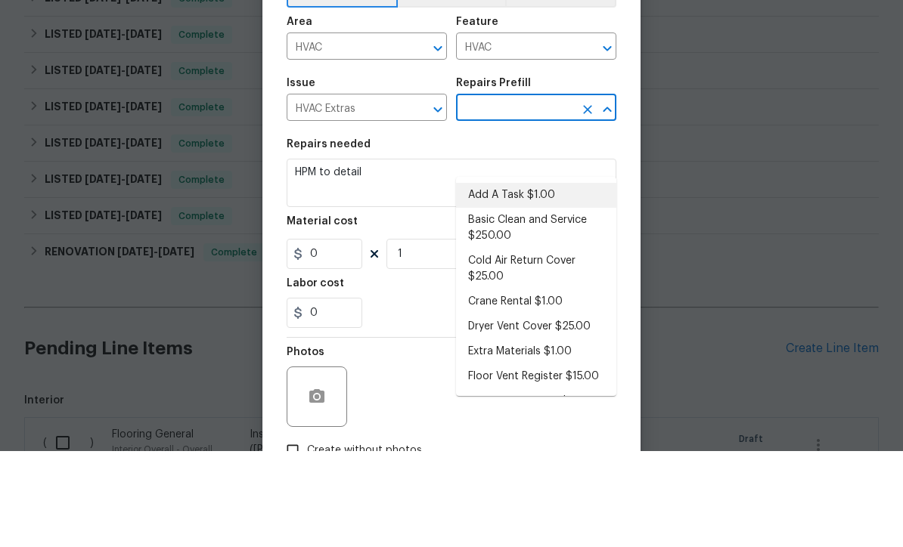
type input "1"
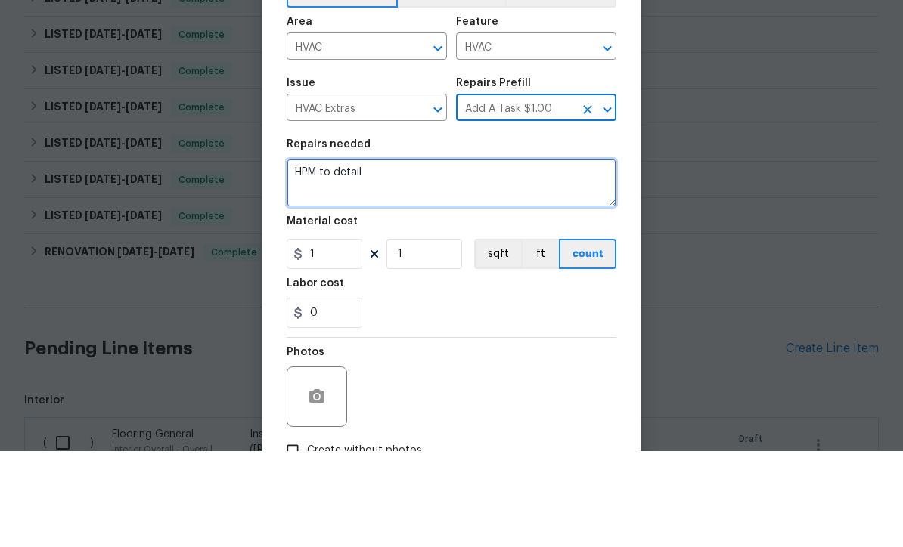
click at [492, 255] on textarea "HPM to detail" at bounding box center [452, 279] width 330 height 48
type textarea "H"
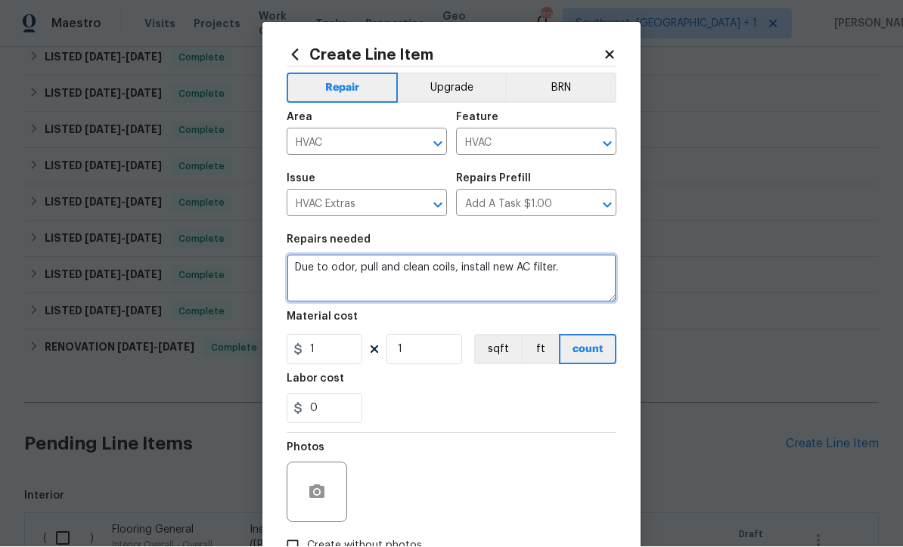
type textarea "Due to odor, pull and clean coils, install new AC filter."
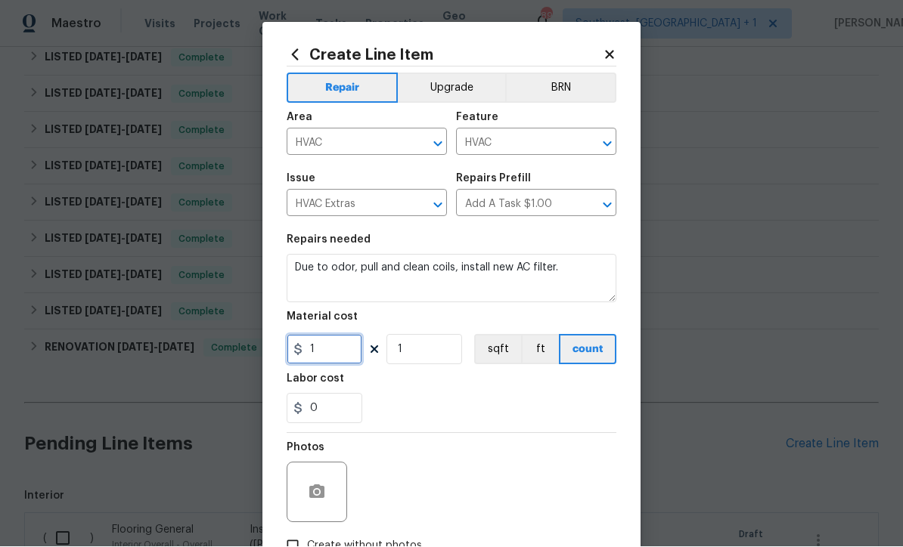
click at [333, 364] on input "1" at bounding box center [325, 350] width 76 height 30
type input "400"
click at [310, 489] on div "Repair Upgrade BRN Area HVAC ​ Feature HVAC ​ Issue HVAC Extras ​ Repairs Prefi…" at bounding box center [452, 314] width 330 height 494
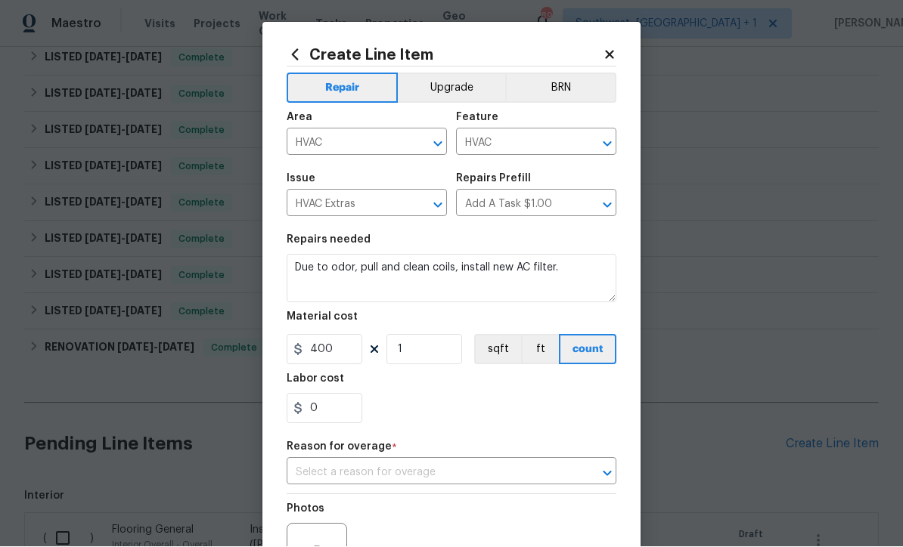
click at [474, 476] on input "text" at bounding box center [430, 473] width 287 height 23
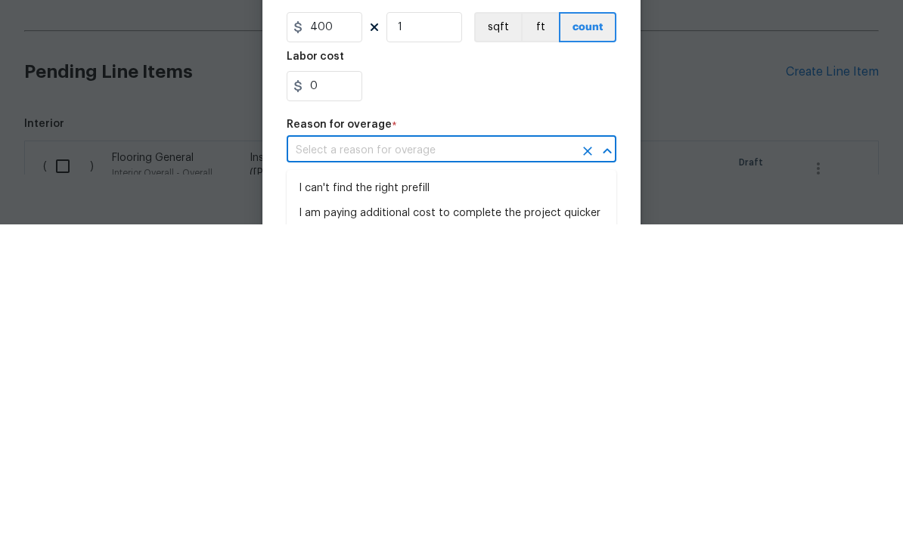
click at [310, 499] on li "I can't find the right prefill" at bounding box center [452, 511] width 330 height 25
type input "I can't find the right prefill"
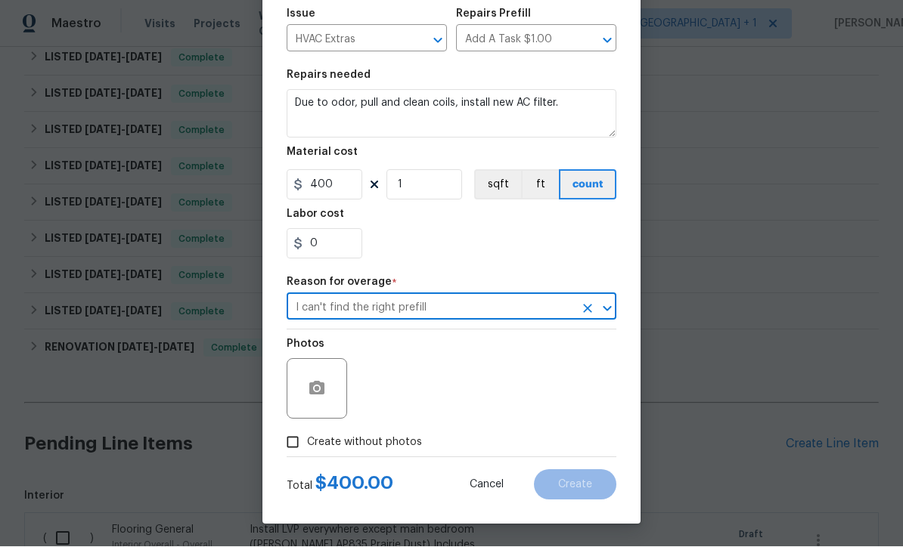
scroll to position [169, 0]
click at [296, 442] on input "Create without photos" at bounding box center [292, 443] width 29 height 29
checkbox input "true"
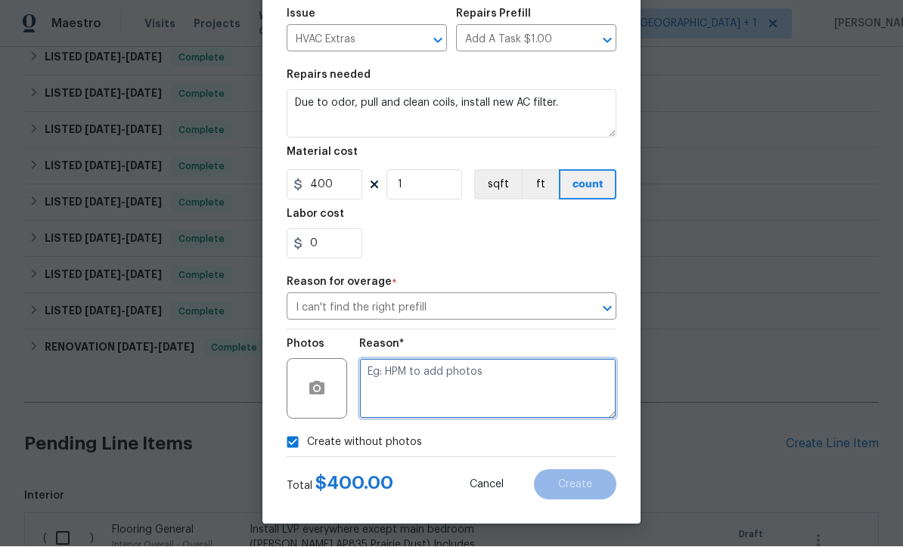
click at [476, 383] on textarea at bounding box center [487, 389] width 257 height 60
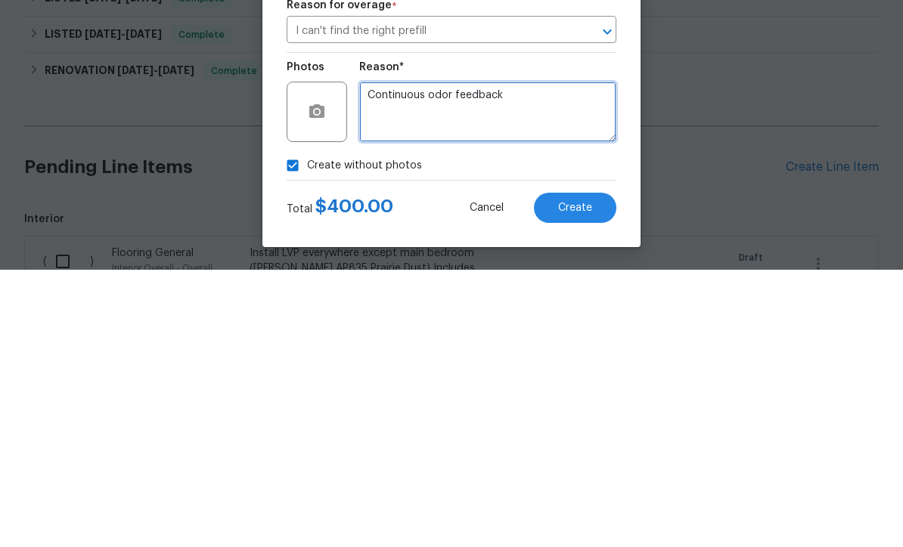
type textarea "Continuous odor feedback"
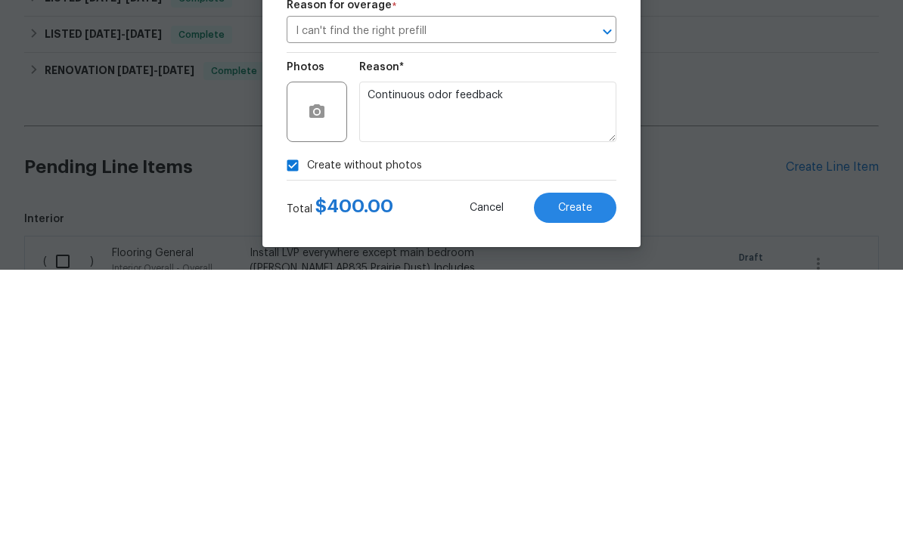
click at [581, 480] on span "Create" at bounding box center [575, 485] width 34 height 11
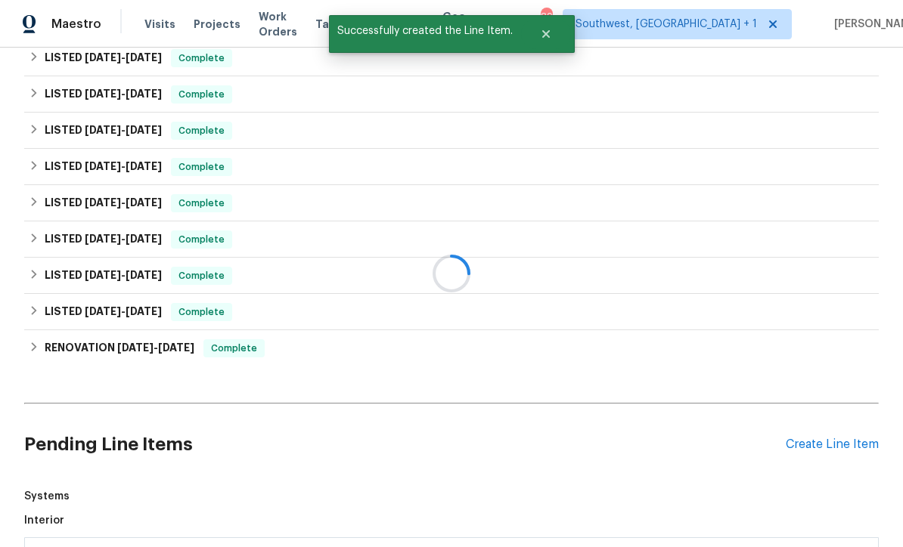
scroll to position [428, 0]
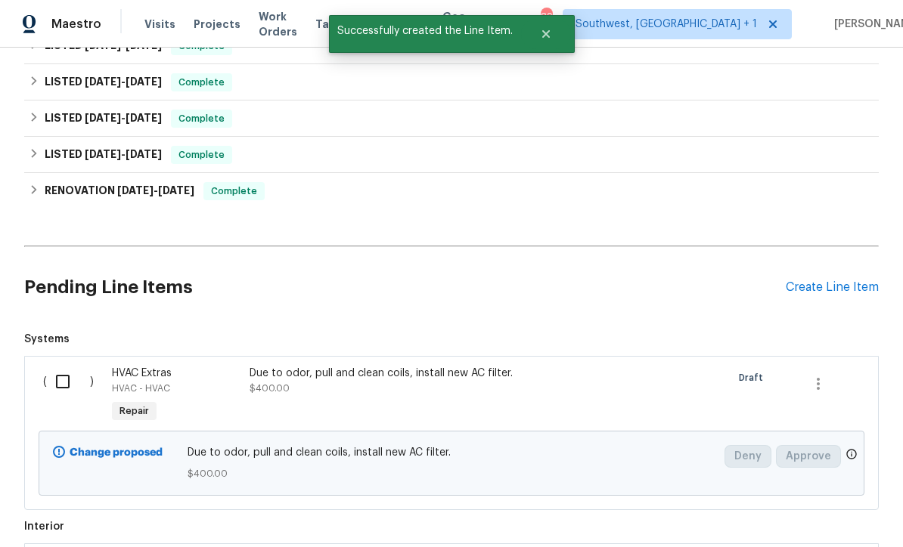
click at [64, 366] on input "checkbox" at bounding box center [68, 382] width 43 height 32
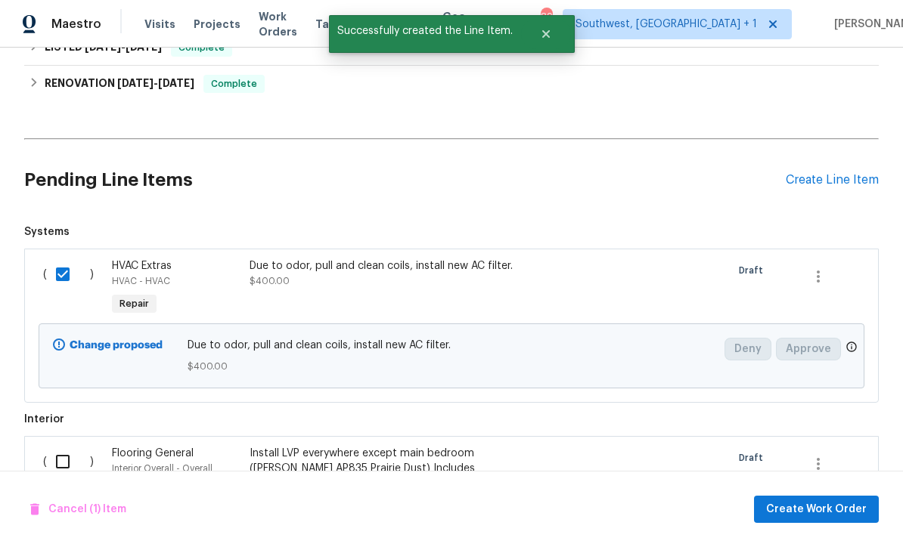
scroll to position [554, 0]
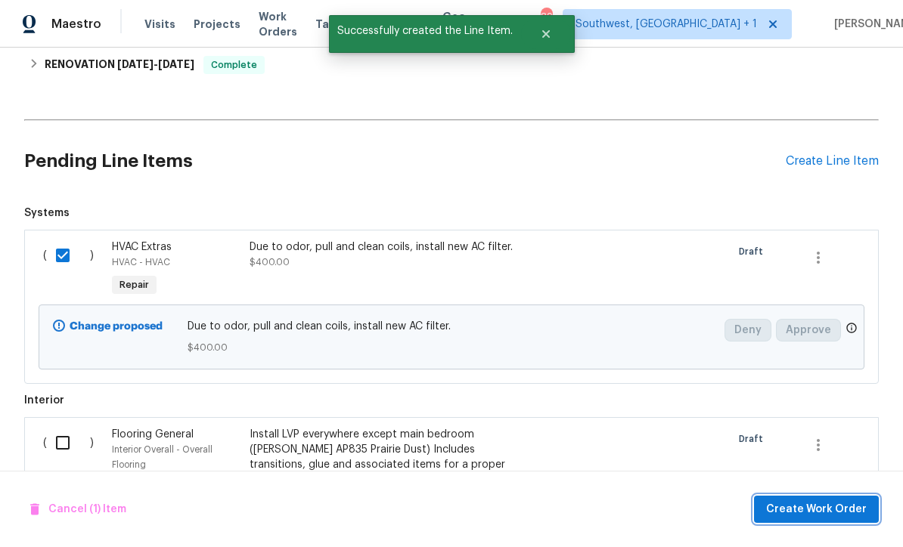
click at [820, 511] on span "Create Work Order" at bounding box center [816, 510] width 101 height 19
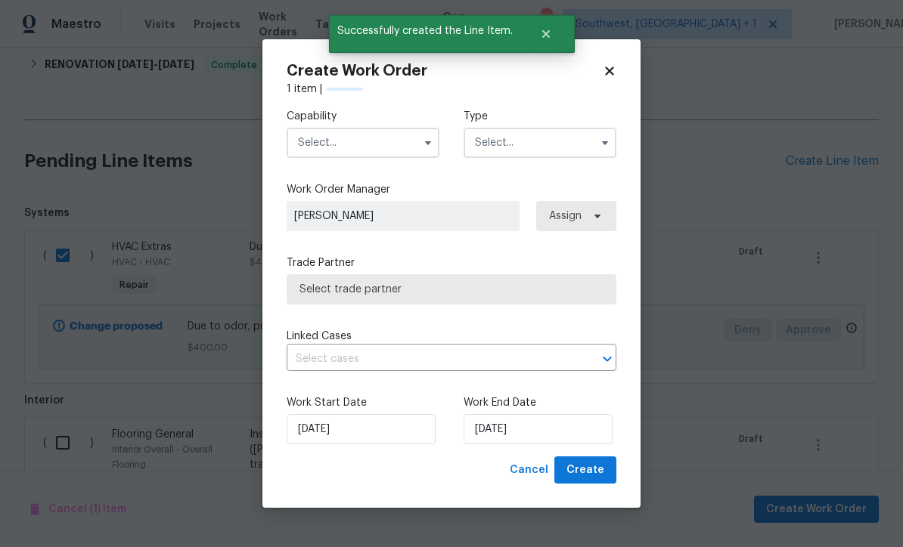
checkbox input "false"
click at [369, 145] on input "text" at bounding box center [363, 143] width 153 height 30
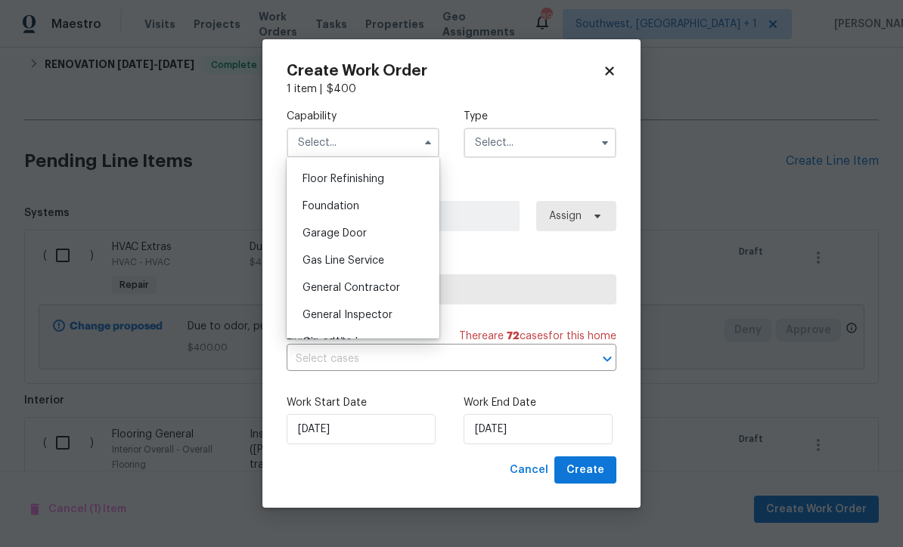
scroll to position [608, 0]
click at [386, 294] on span "General Contractor" at bounding box center [351, 289] width 98 height 11
type input "General Contractor"
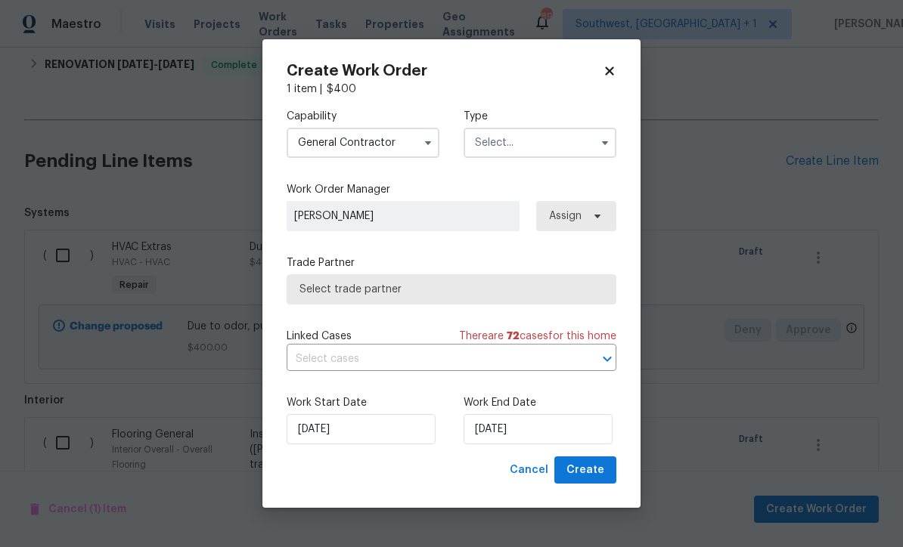
click at [549, 143] on input "text" at bounding box center [539, 143] width 153 height 30
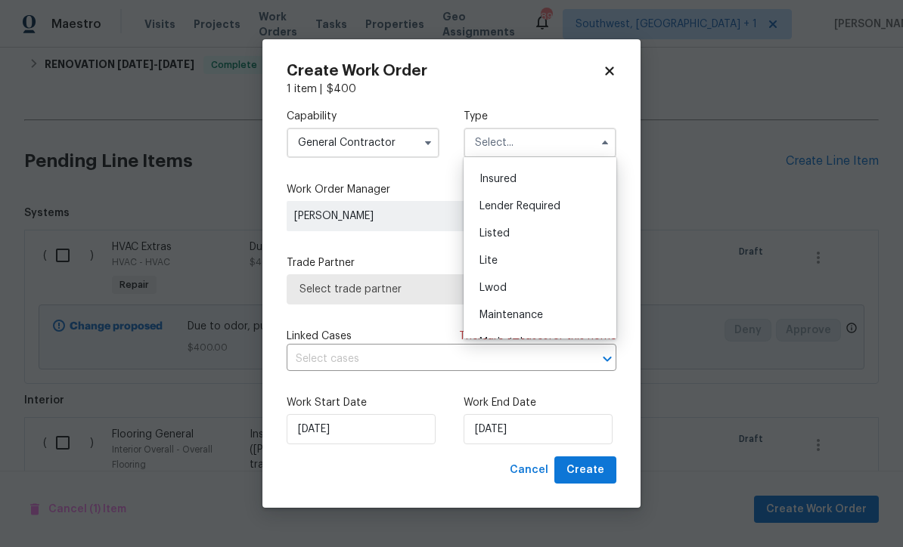
scroll to position [104, 0]
click at [516, 241] on div "Listed" at bounding box center [539, 234] width 145 height 27
type input "Listed"
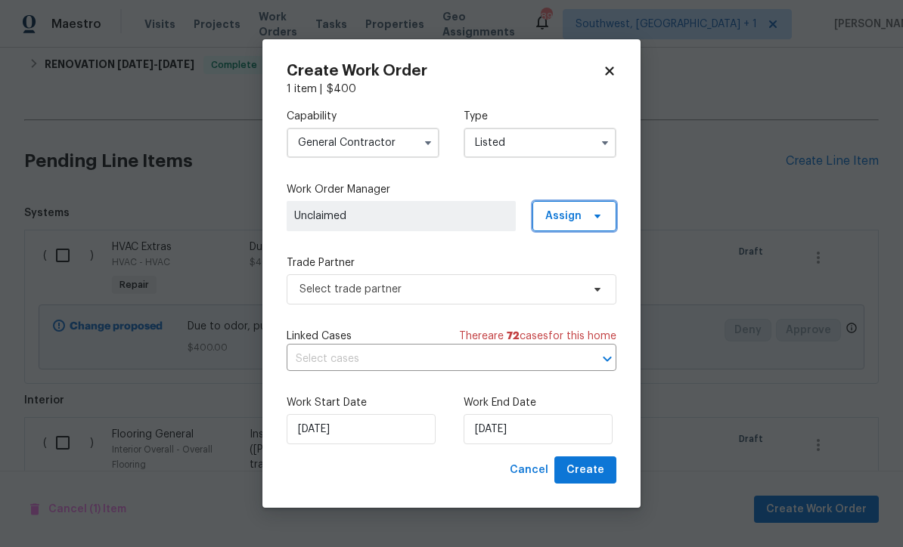
click at [576, 218] on span "Assign" at bounding box center [563, 216] width 36 height 15
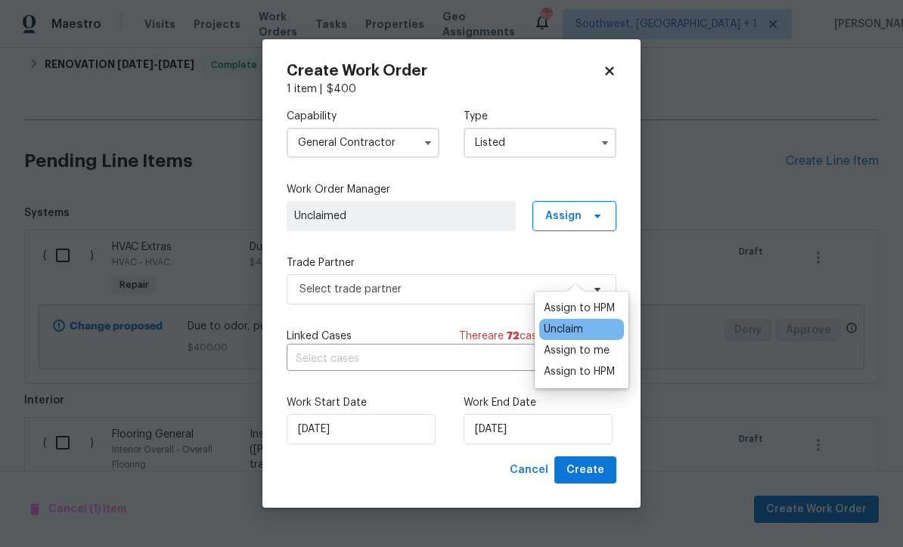
click at [584, 343] on div "Assign to me" at bounding box center [577, 350] width 66 height 15
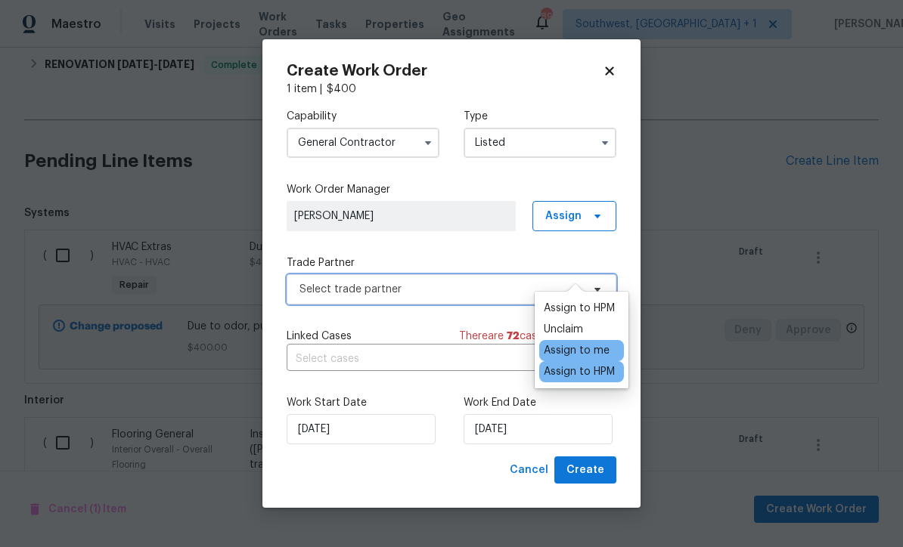
click at [428, 298] on span "Select trade partner" at bounding box center [452, 289] width 330 height 30
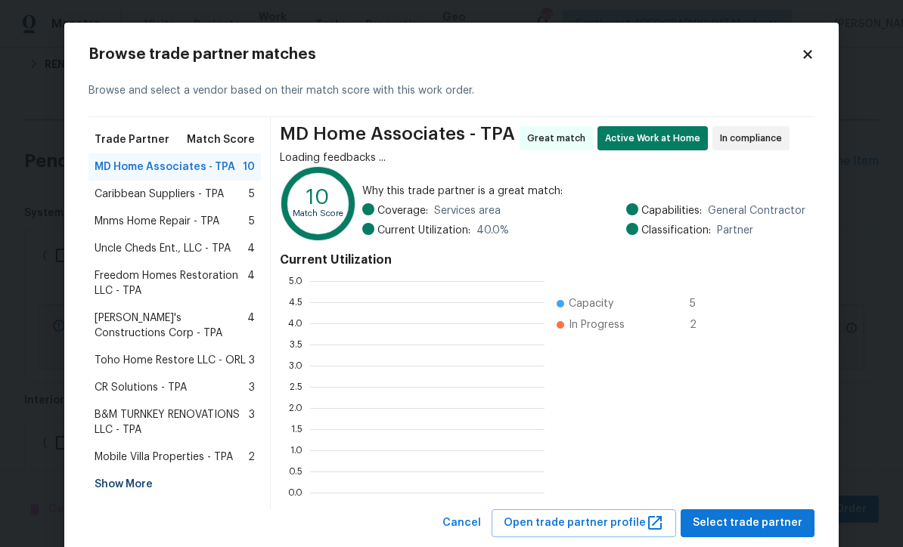
scroll to position [212, 234]
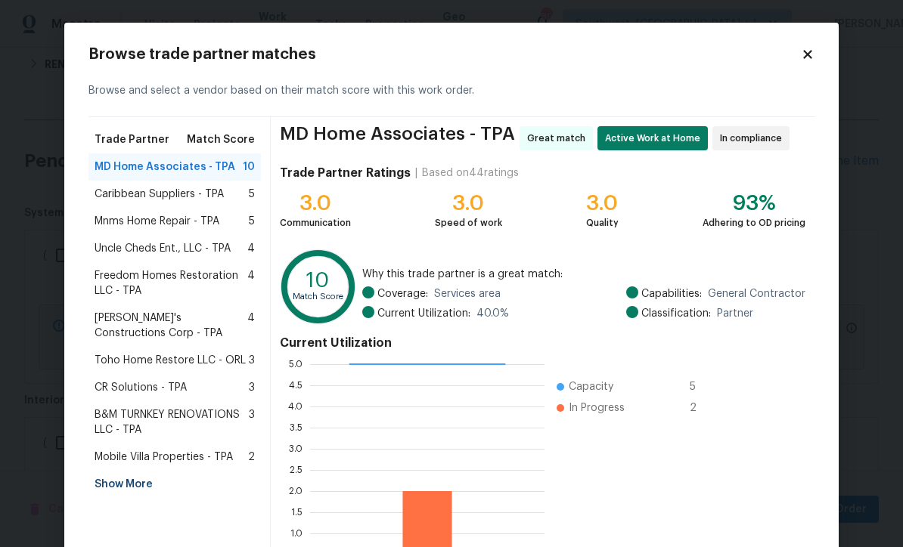
click at [119, 462] on span "Mobile Villa Properties - TPA" at bounding box center [164, 457] width 138 height 15
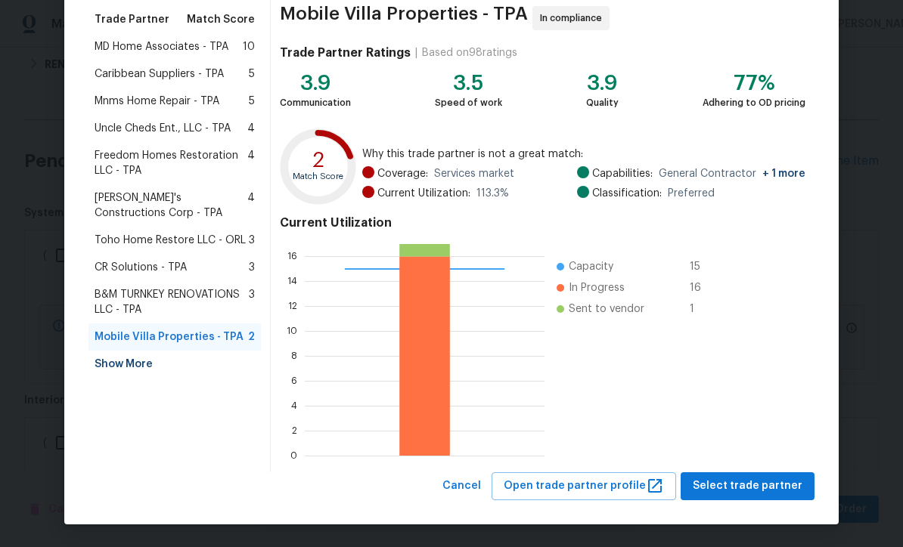
scroll to position [119, 0]
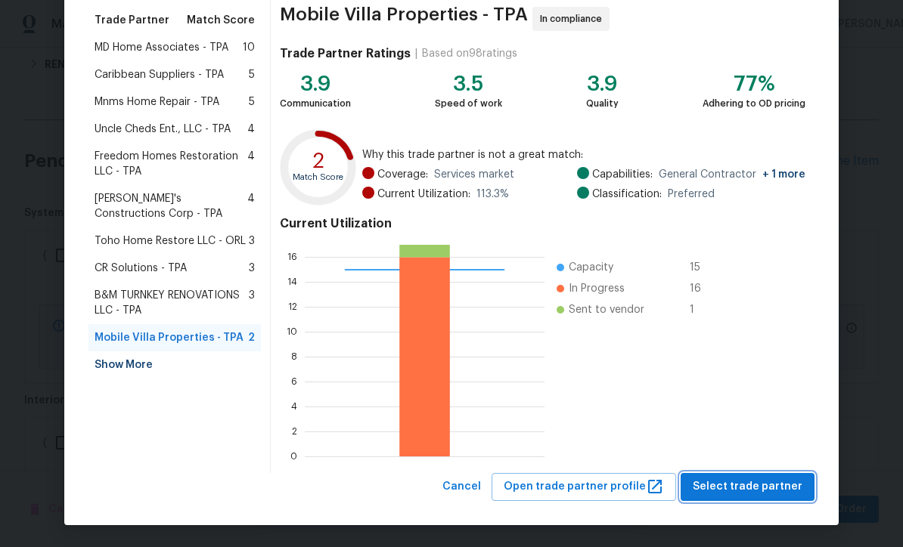
click at [749, 494] on span "Select trade partner" at bounding box center [748, 487] width 110 height 19
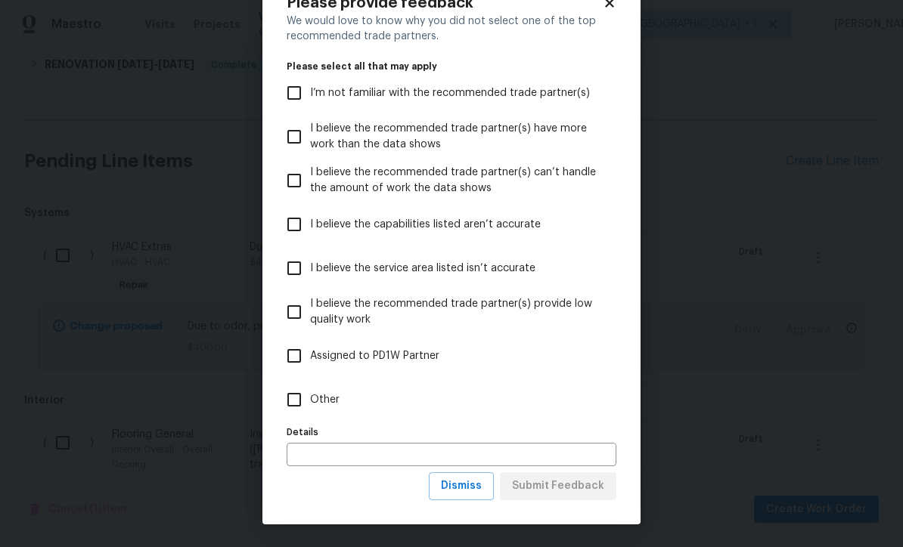
scroll to position [52, 0]
click at [476, 500] on button "Dismiss" at bounding box center [461, 487] width 65 height 28
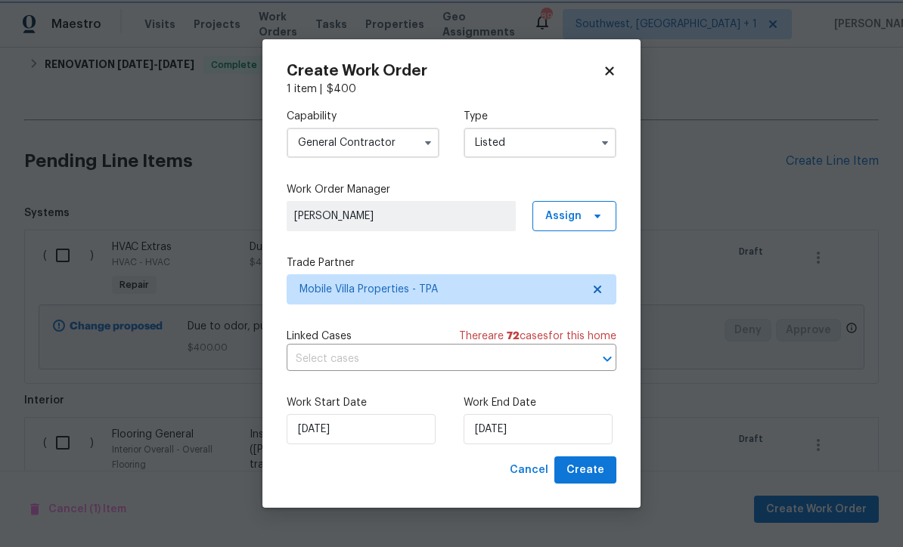
scroll to position [0, 0]
click at [563, 439] on input "[DATE]" at bounding box center [537, 429] width 149 height 30
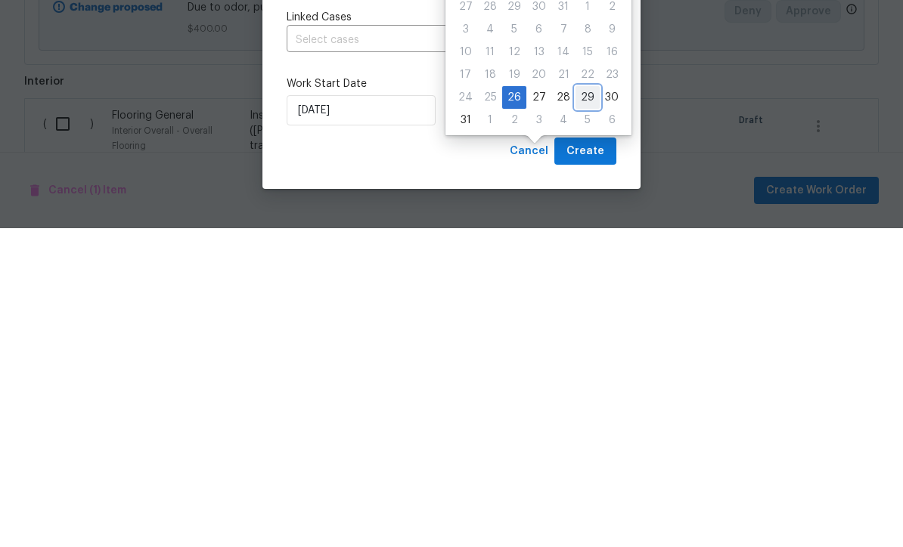
click at [582, 406] on div "29" at bounding box center [587, 416] width 24 height 21
type input "[DATE]"
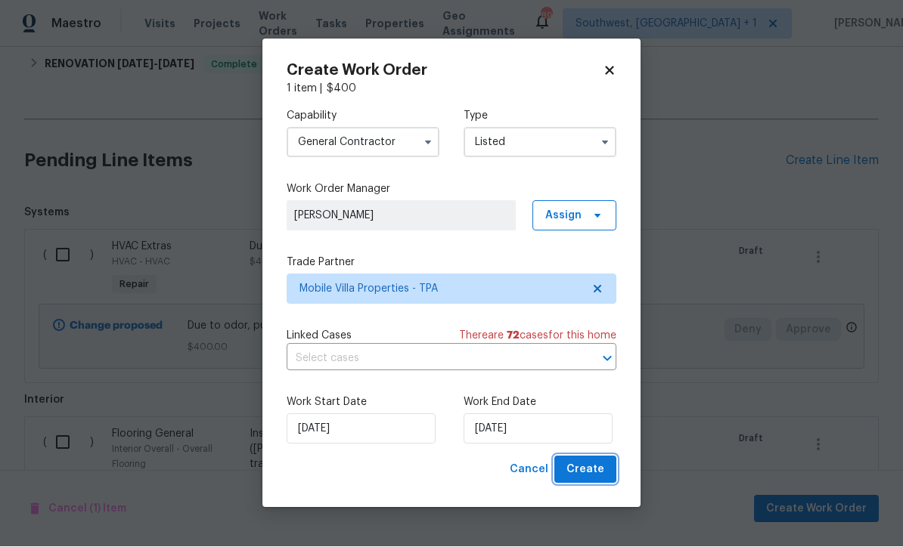
click at [597, 473] on span "Create" at bounding box center [585, 470] width 38 height 19
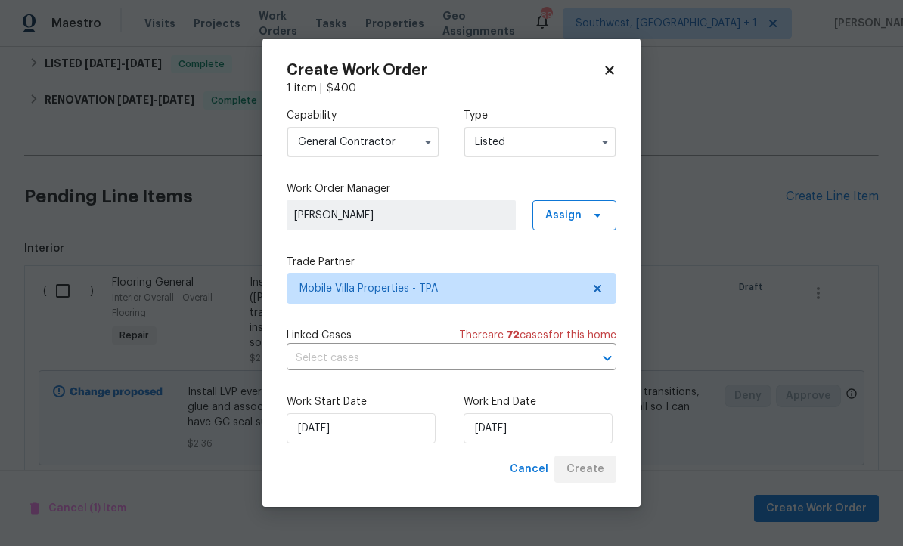
scroll to position [541, 0]
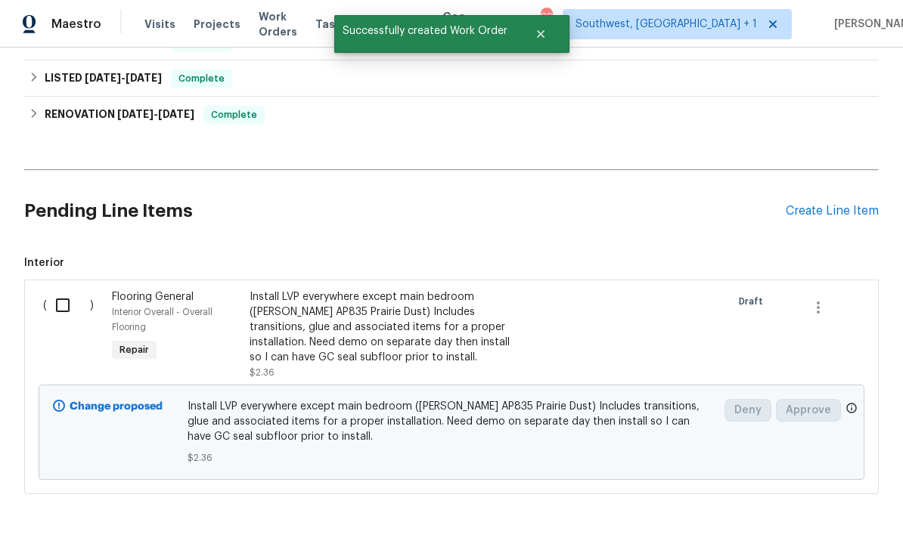
click at [62, 290] on input "checkbox" at bounding box center [68, 306] width 43 height 32
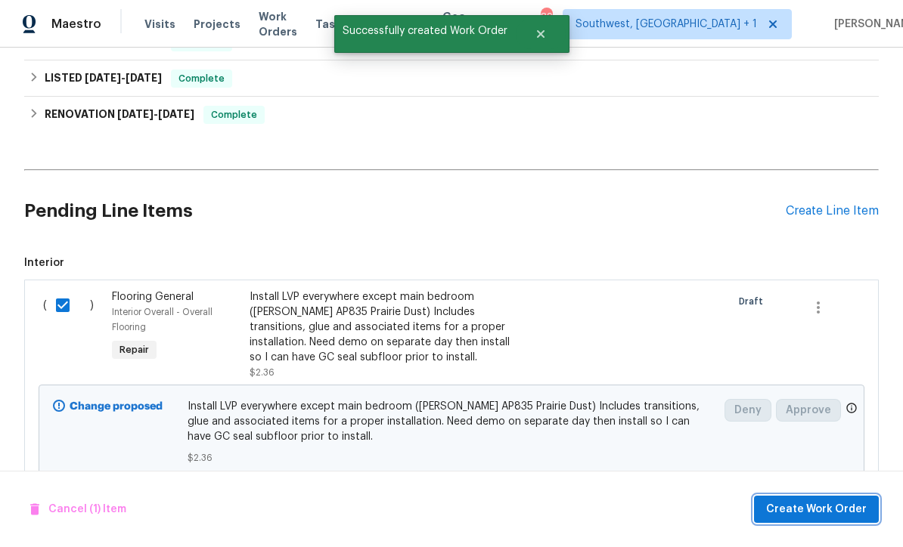
click at [830, 507] on span "Create Work Order" at bounding box center [816, 510] width 101 height 19
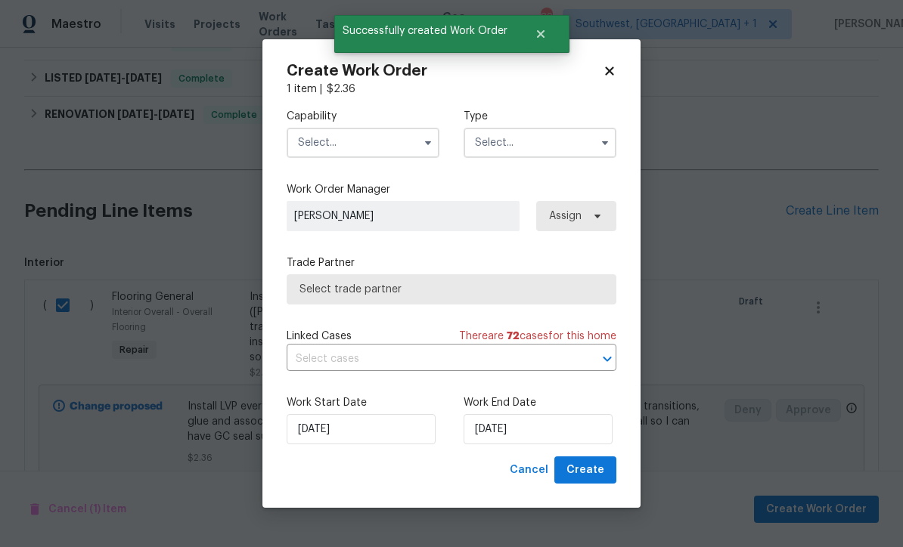
checkbox input "false"
click at [355, 138] on input "text" at bounding box center [363, 143] width 153 height 30
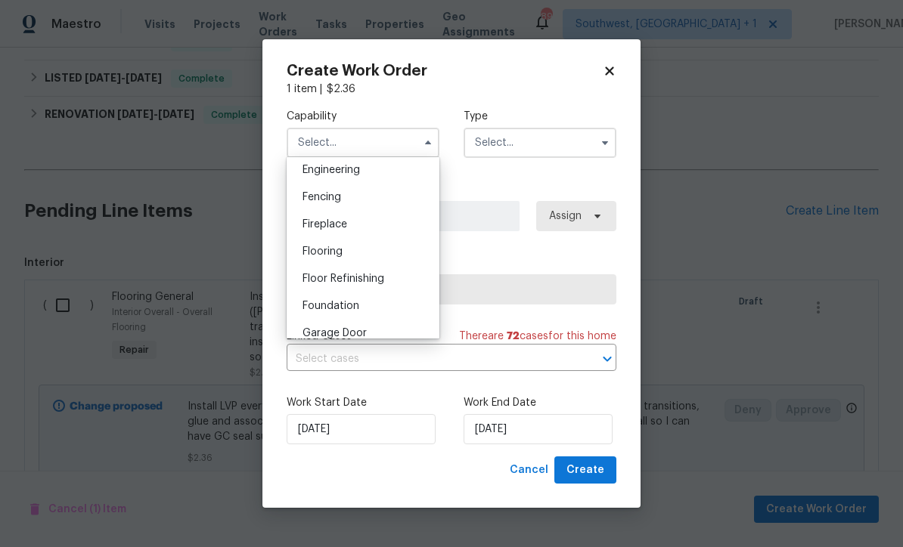
scroll to position [507, 0]
click at [353, 256] on div "Flooring" at bounding box center [362, 253] width 145 height 27
type input "Flooring"
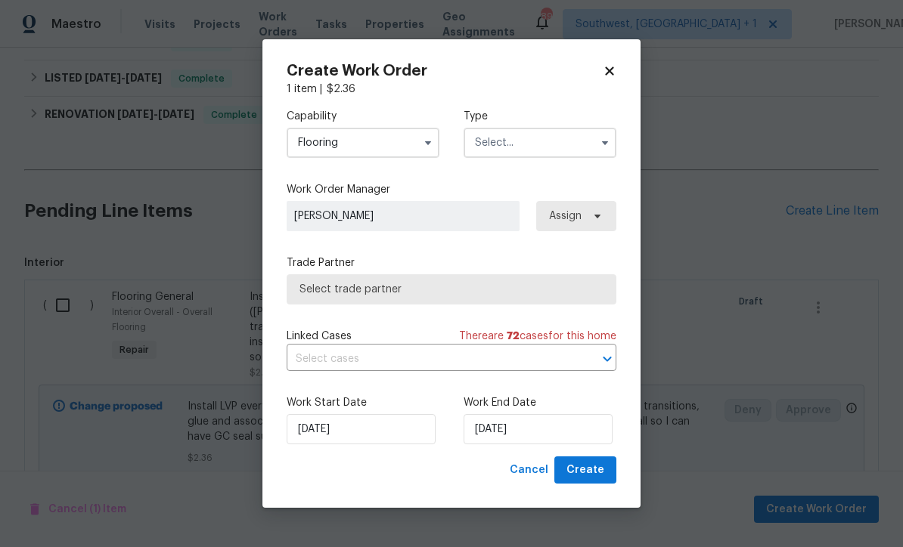
click at [574, 132] on input "text" at bounding box center [539, 143] width 153 height 30
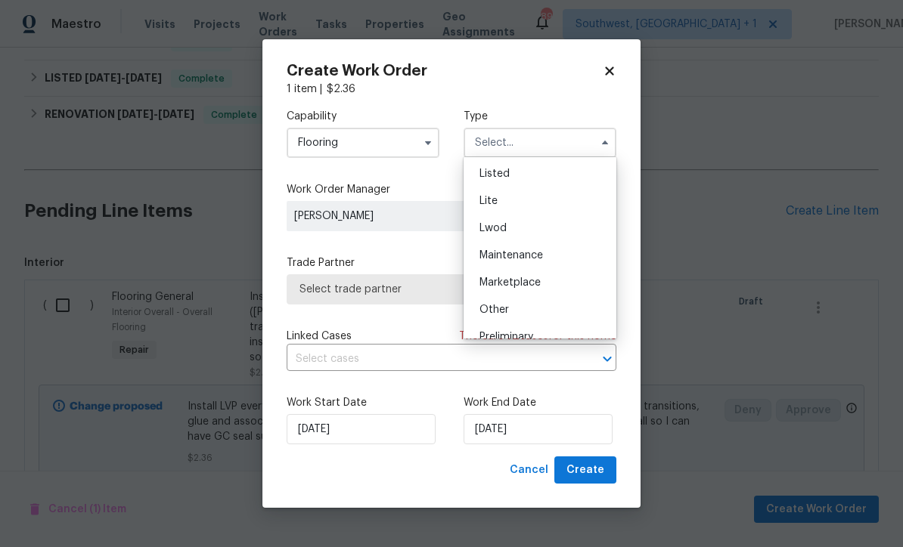
scroll to position [161, 0]
click at [527, 178] on div "Listed" at bounding box center [539, 176] width 145 height 27
type input "Listed"
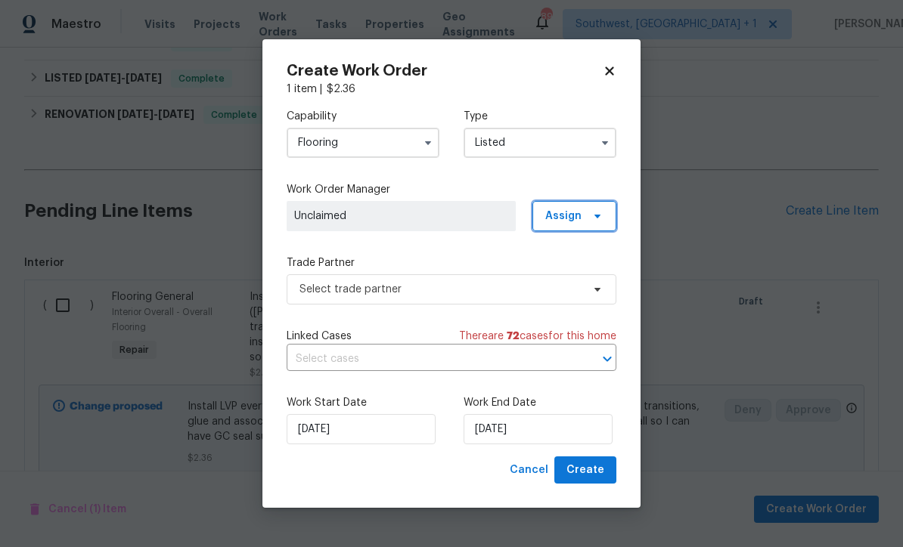
click at [595, 219] on icon at bounding box center [597, 216] width 12 height 12
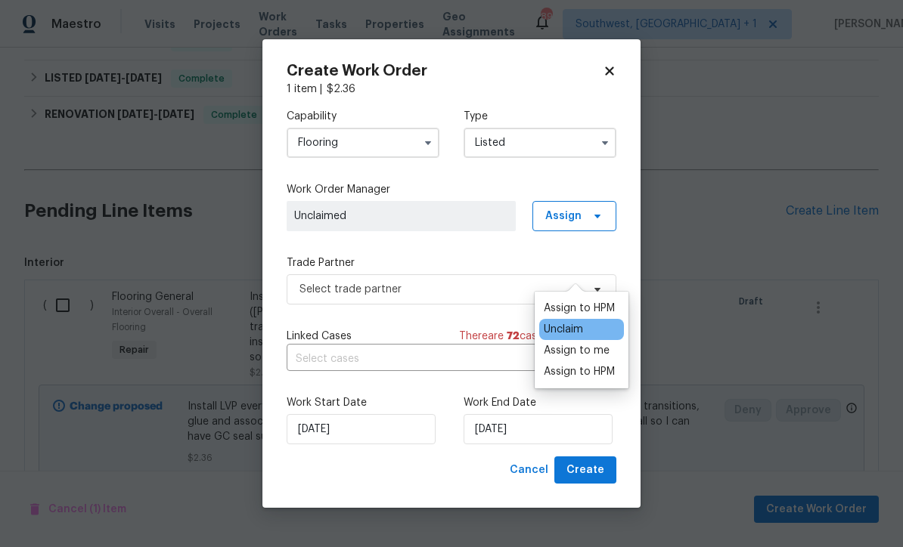
click at [591, 343] on div "Assign to me" at bounding box center [577, 350] width 66 height 15
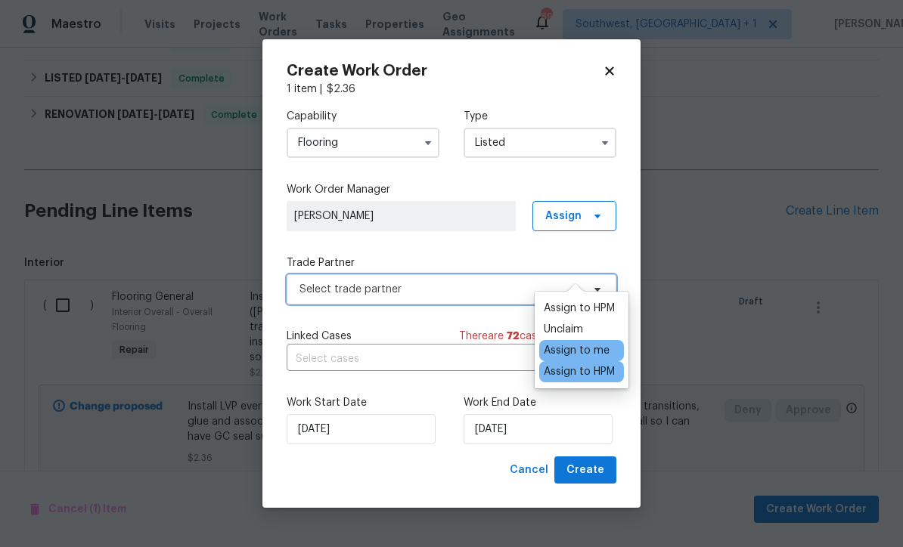
click at [464, 292] on span "Select trade partner" at bounding box center [440, 289] width 282 height 15
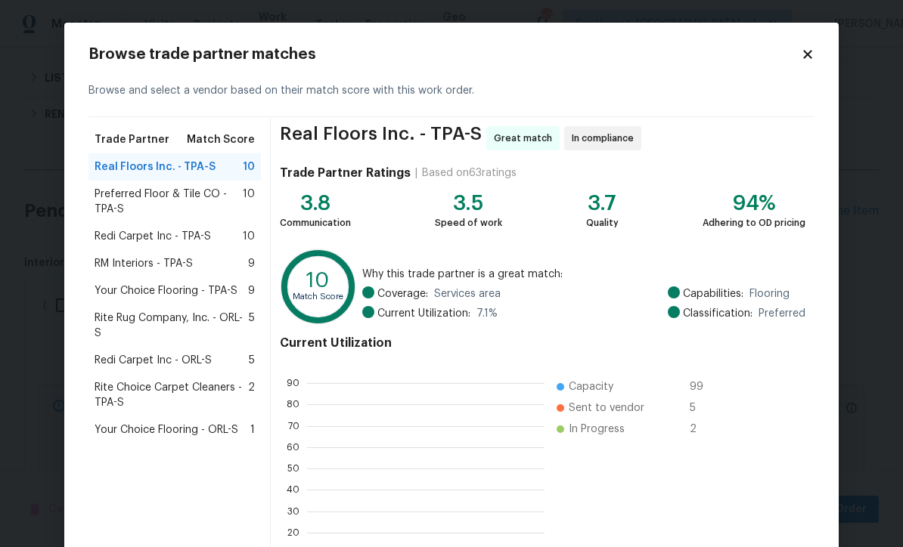
scroll to position [212, 237]
click at [106, 256] on div "RM Interiors - TPA-S 9" at bounding box center [174, 263] width 172 height 27
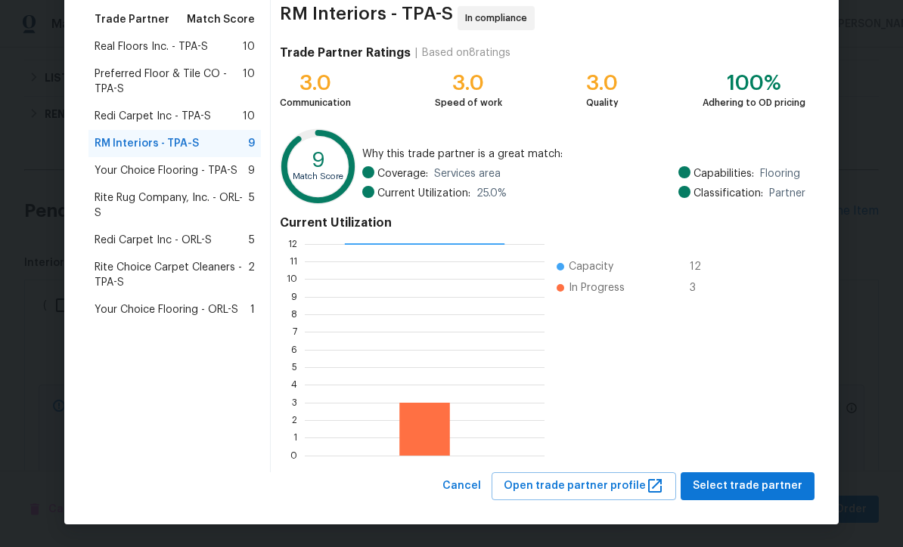
scroll to position [119, 0]
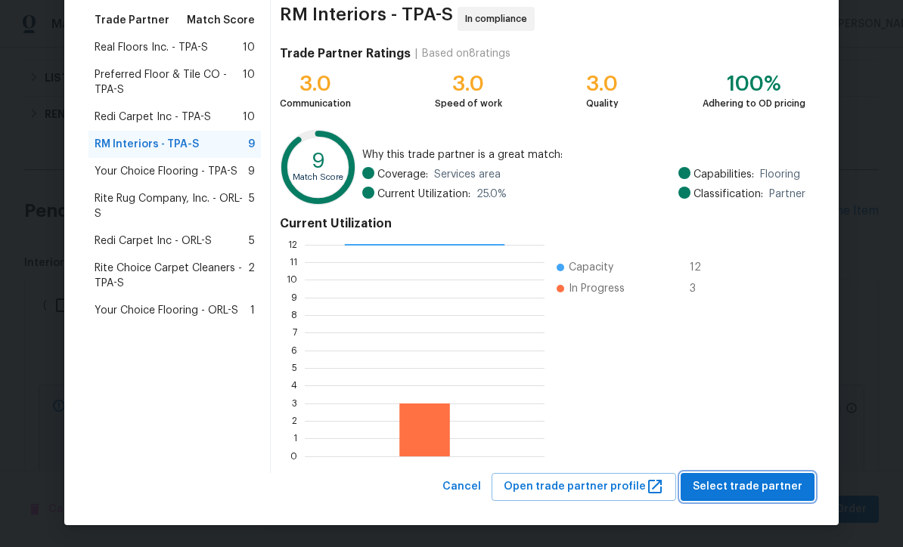
click at [745, 492] on span "Select trade partner" at bounding box center [748, 487] width 110 height 19
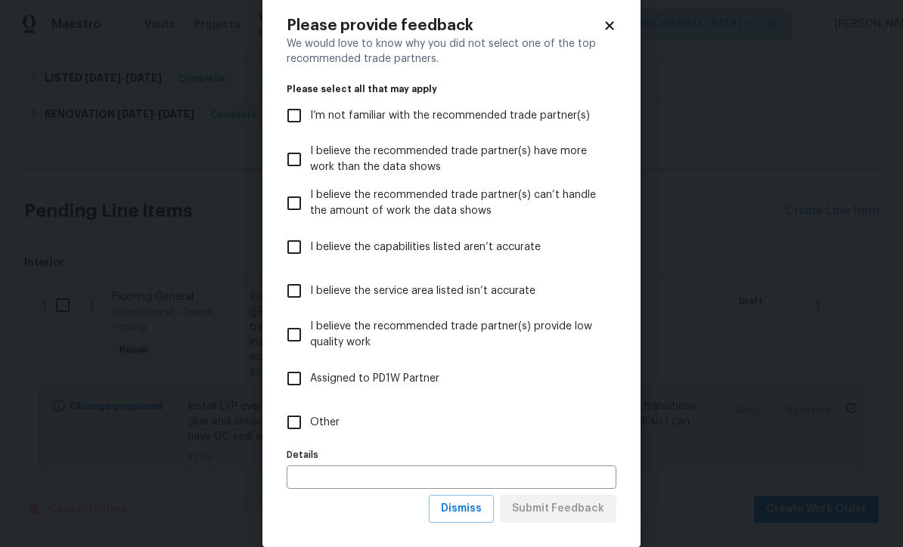
scroll to position [33, 0]
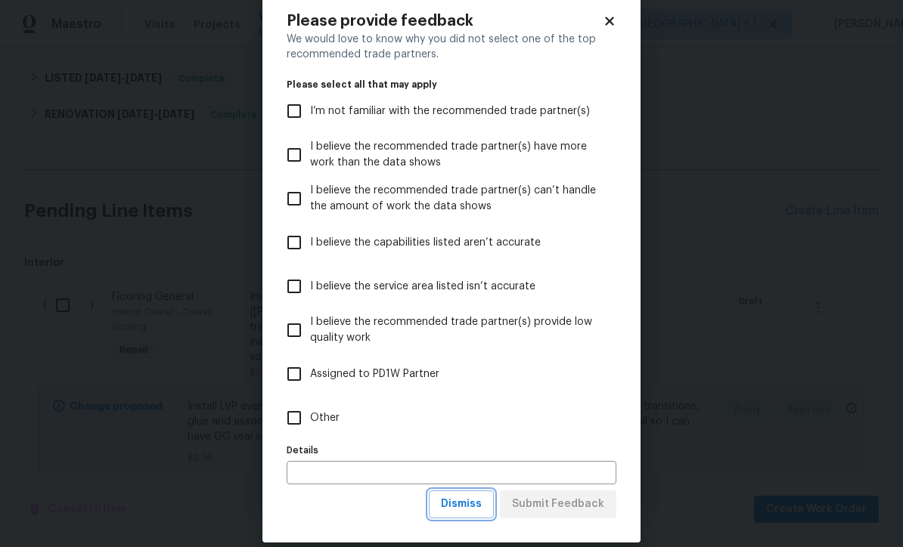
click at [479, 513] on span "Dismiss" at bounding box center [461, 504] width 41 height 19
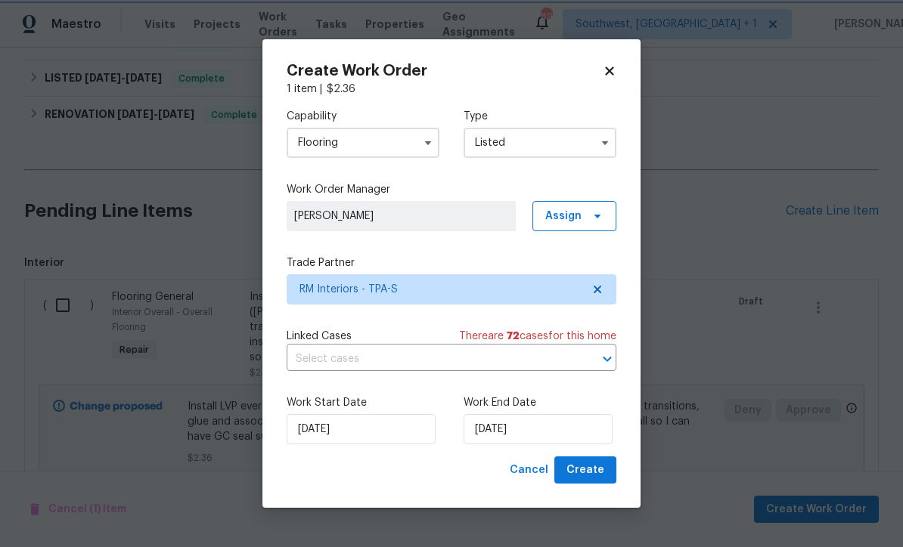
scroll to position [0, 0]
click at [564, 438] on input "[DATE]" at bounding box center [537, 429] width 149 height 30
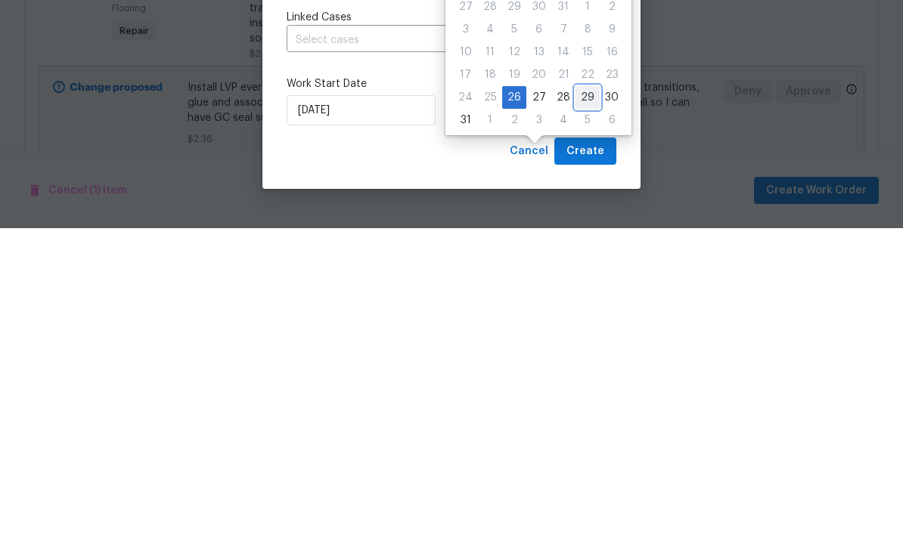
click at [577, 406] on div "29" at bounding box center [587, 416] width 24 height 21
type input "[DATE]"
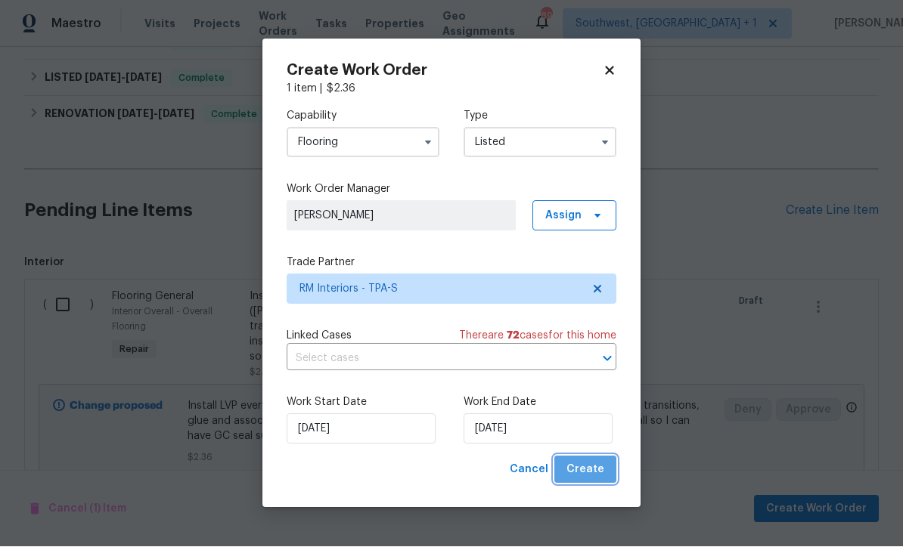
click at [600, 478] on span "Create" at bounding box center [585, 470] width 38 height 19
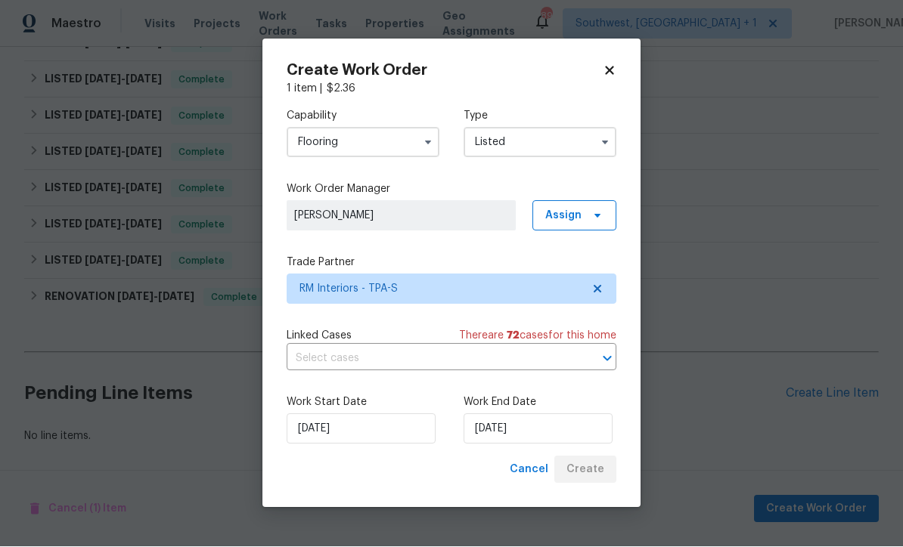
scroll to position [343, 0]
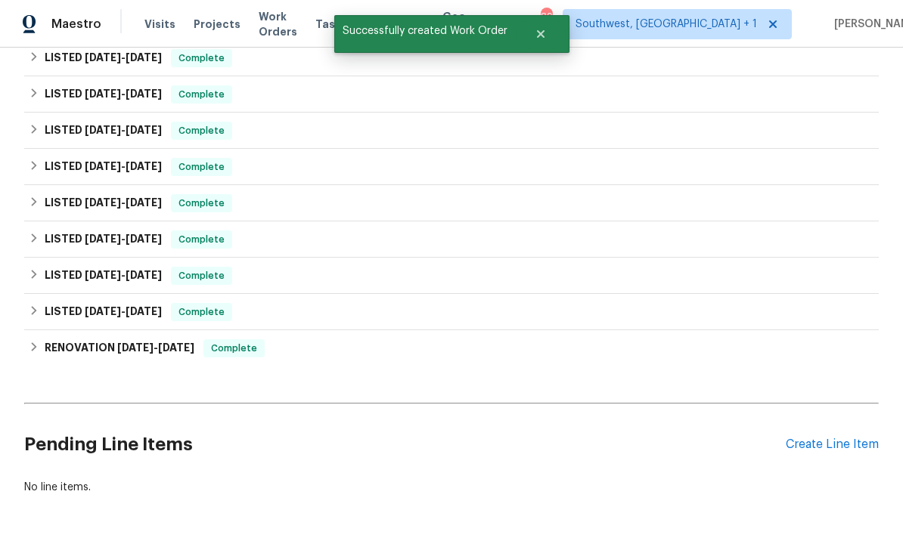
click at [843, 438] on div "Create Line Item" at bounding box center [832, 445] width 93 height 14
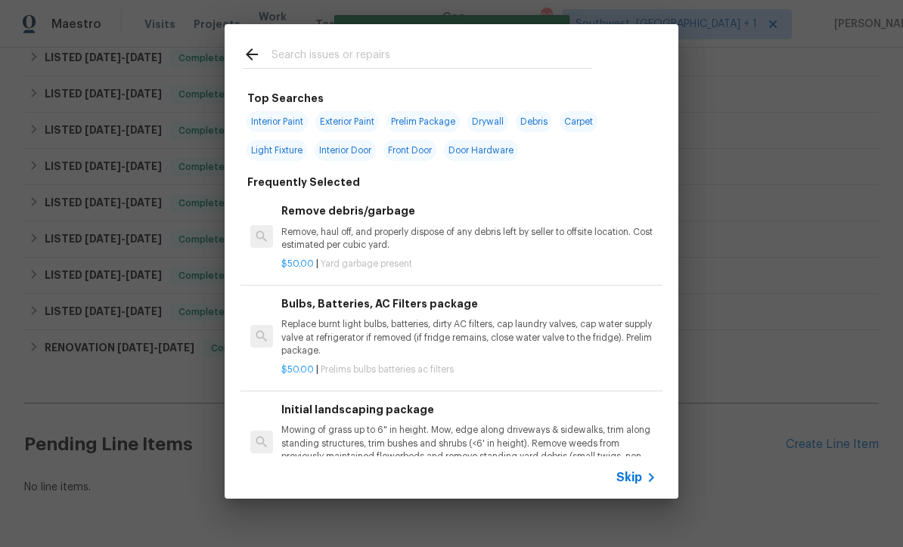
click at [643, 484] on icon at bounding box center [651, 478] width 18 height 18
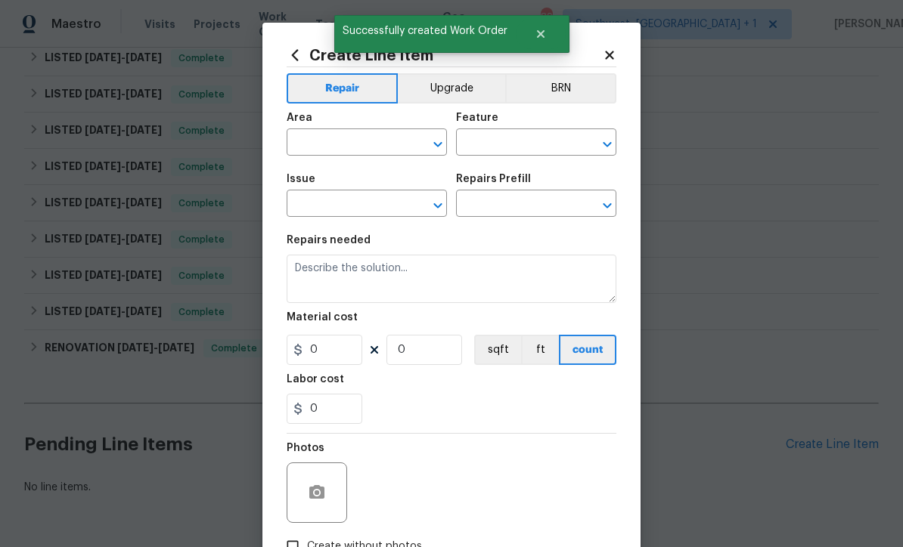
click at [367, 147] on input "text" at bounding box center [346, 143] width 118 height 23
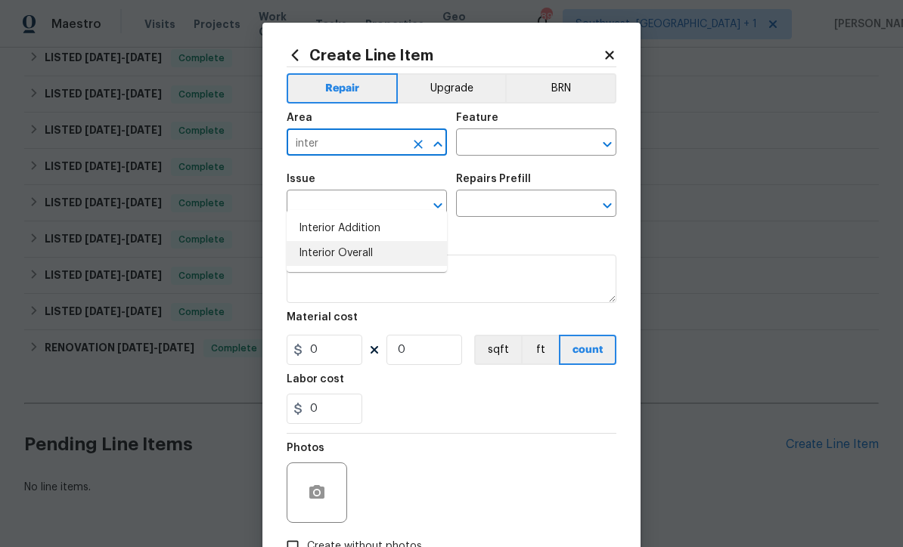
click at [367, 241] on li "Interior Overall" at bounding box center [367, 253] width 160 height 25
type input "Interior Overall"
click at [519, 145] on input "text" at bounding box center [515, 143] width 118 height 23
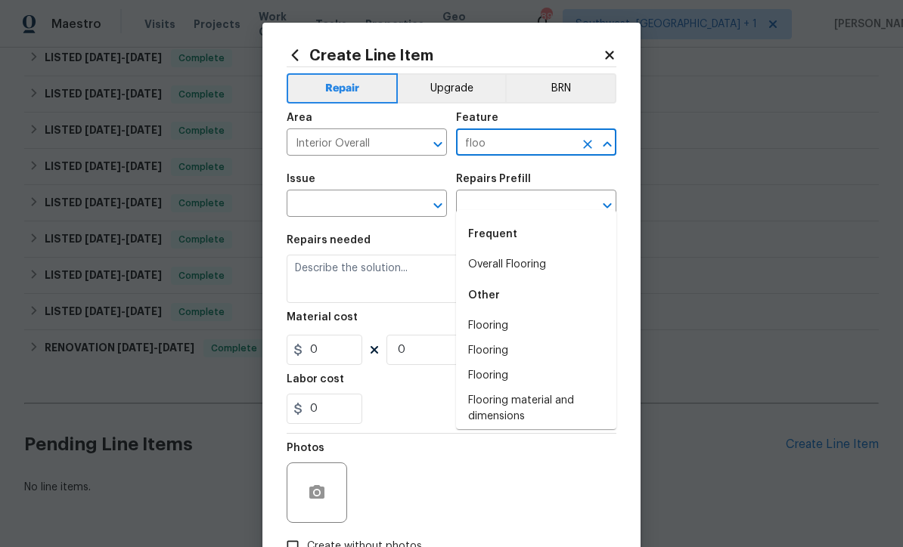
click at [528, 253] on li "Overall Flooring" at bounding box center [536, 265] width 160 height 25
type input "Overall Flooring"
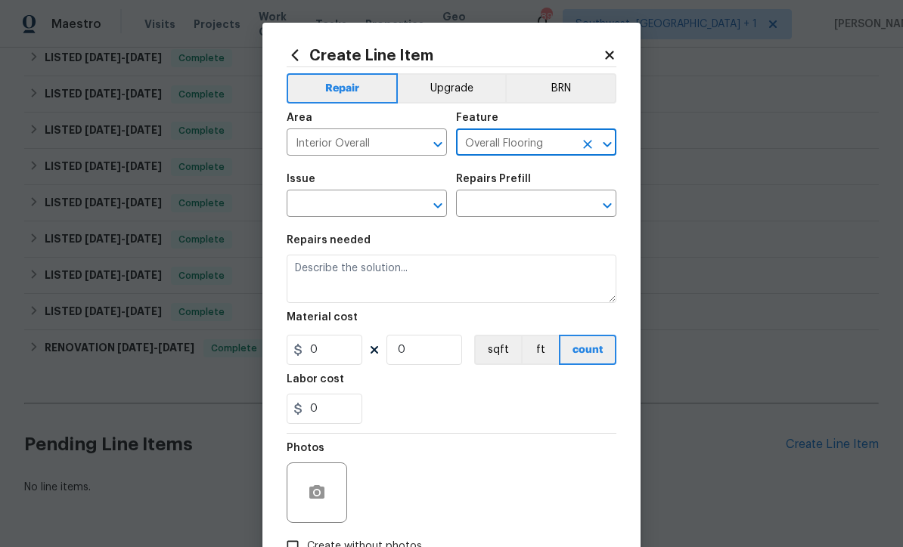
click at [371, 207] on input "text" at bounding box center [346, 205] width 118 height 23
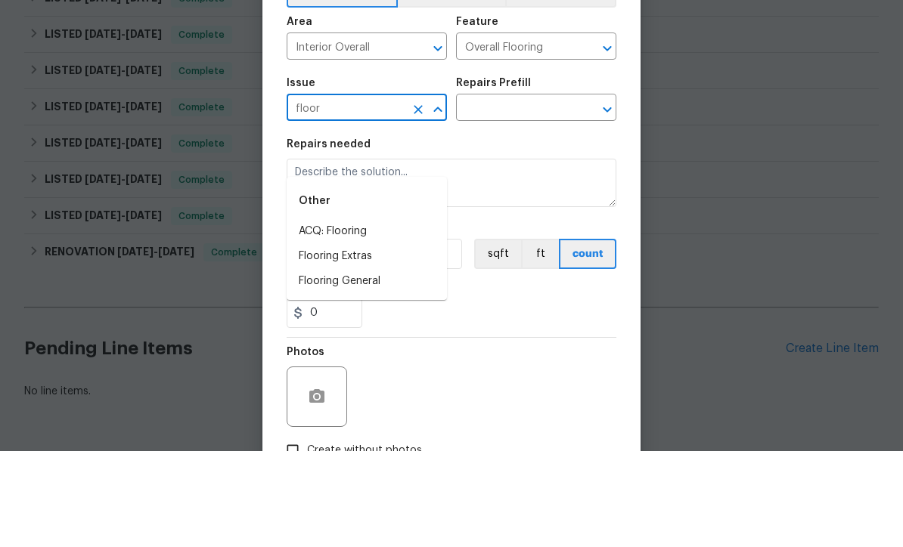
click at [349, 340] on li "Flooring Extras" at bounding box center [367, 352] width 160 height 25
type input "Flooring Extras"
click at [525, 194] on input "text" at bounding box center [515, 205] width 118 height 23
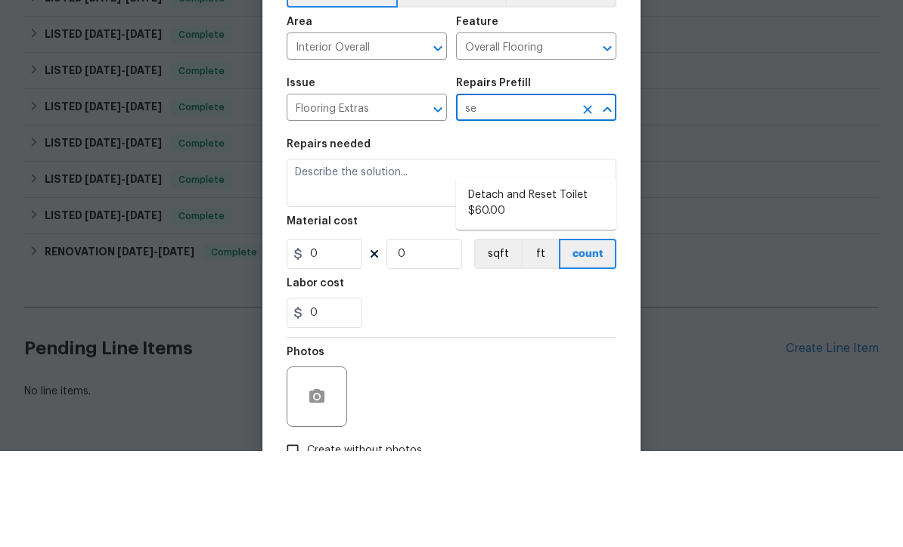
type input "s"
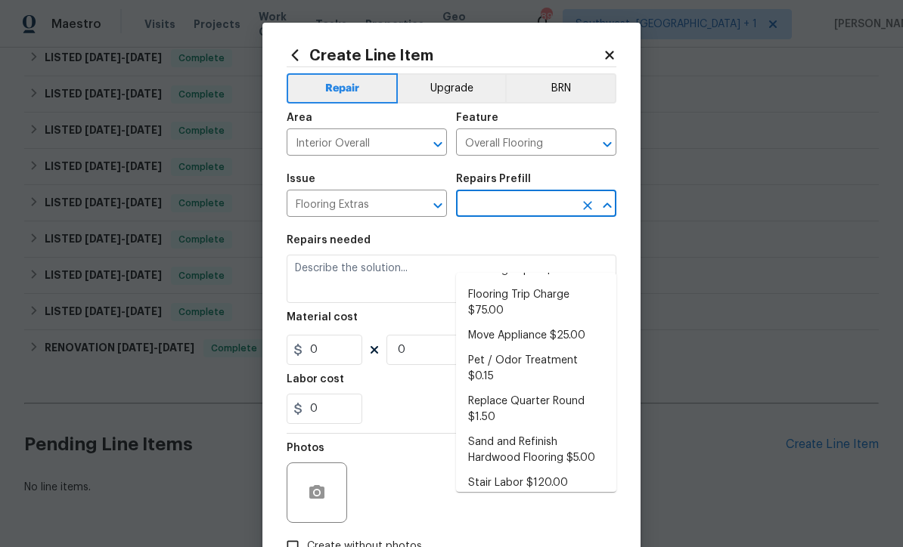
scroll to position [111, 0]
click at [571, 349] on li "Pet / Odor Treatment $0.15" at bounding box center [536, 369] width 160 height 41
type input "Pet / Odor Treatment $0.15"
type textarea "Pet / Odor Treatment"
type input "1"
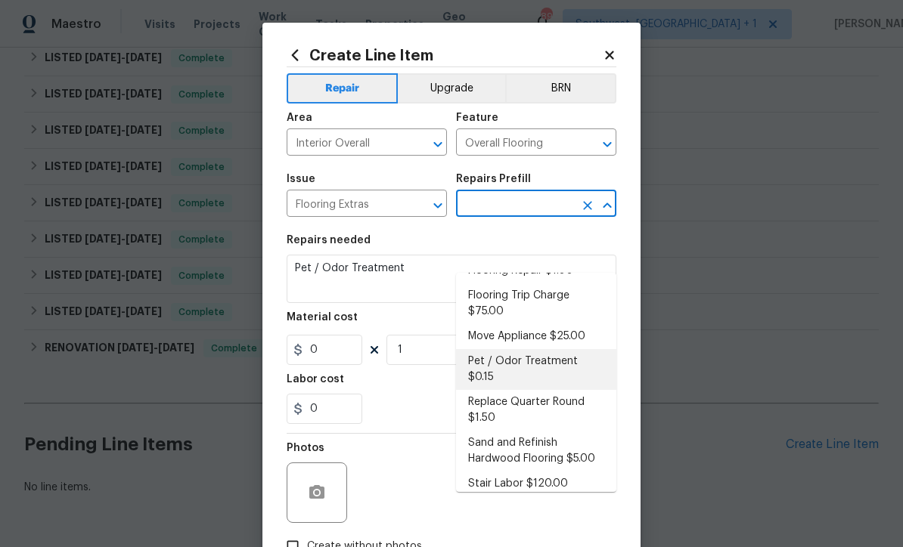
type input "Pet / Odor Treatment $0.15"
type input "0.15"
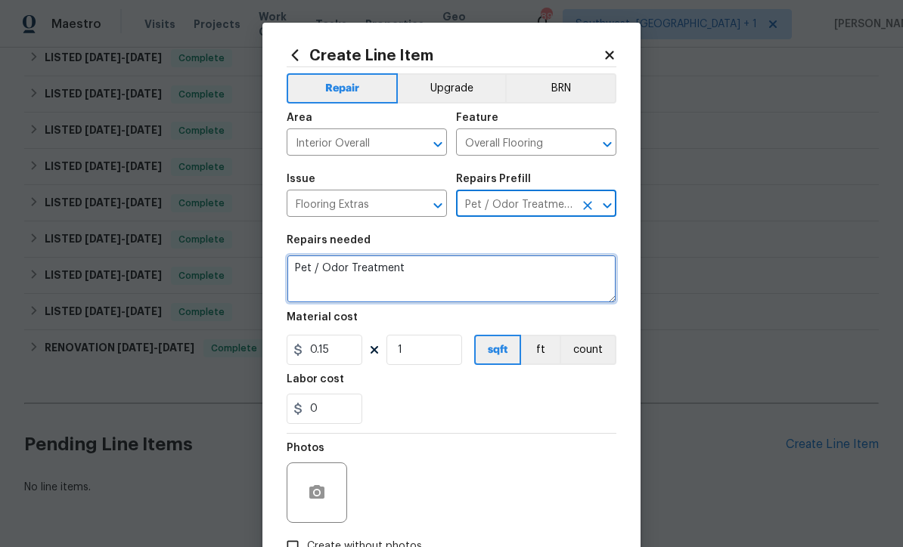
click at [539, 268] on textarea "Pet / Odor Treatment" at bounding box center [452, 279] width 330 height 48
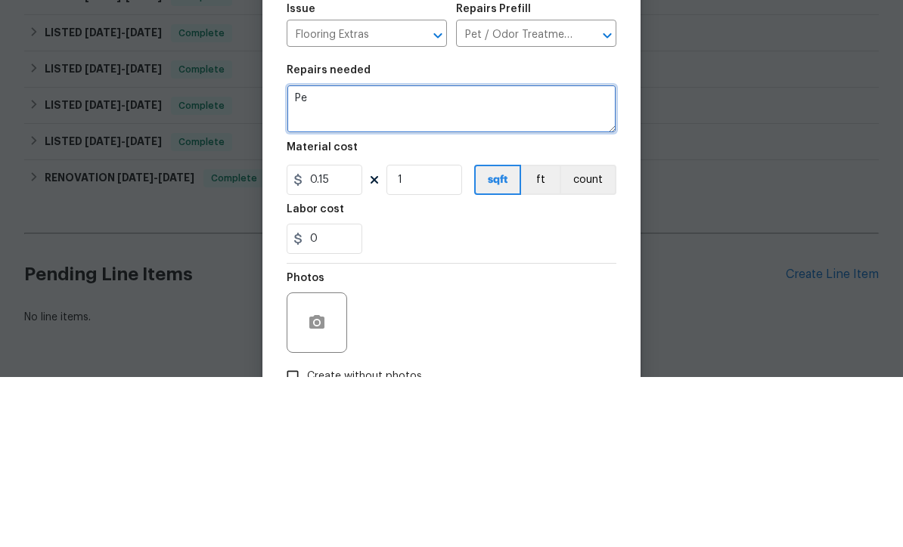
type textarea "P"
type textarea "Once La I ate has been removed, seal subfloors with odor blocking sealant."
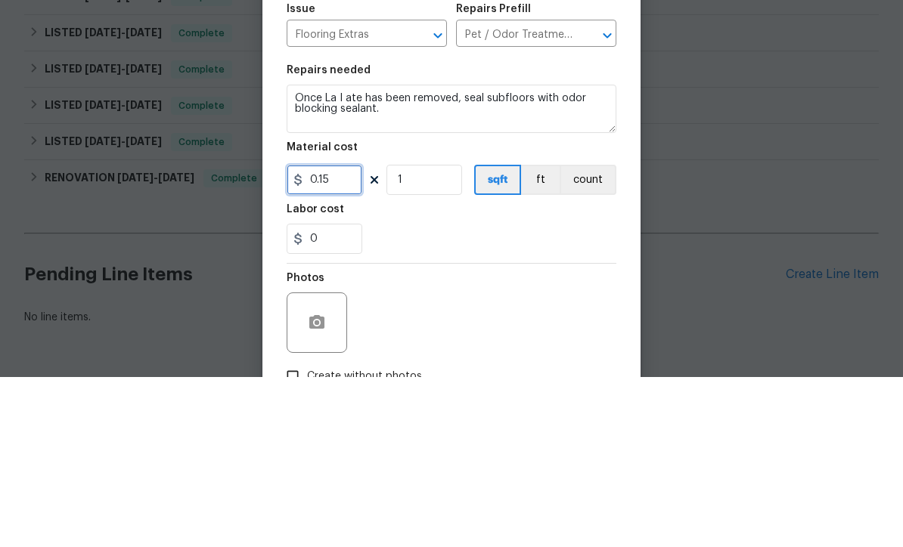
click at [340, 335] on input "0.15" at bounding box center [325, 350] width 76 height 30
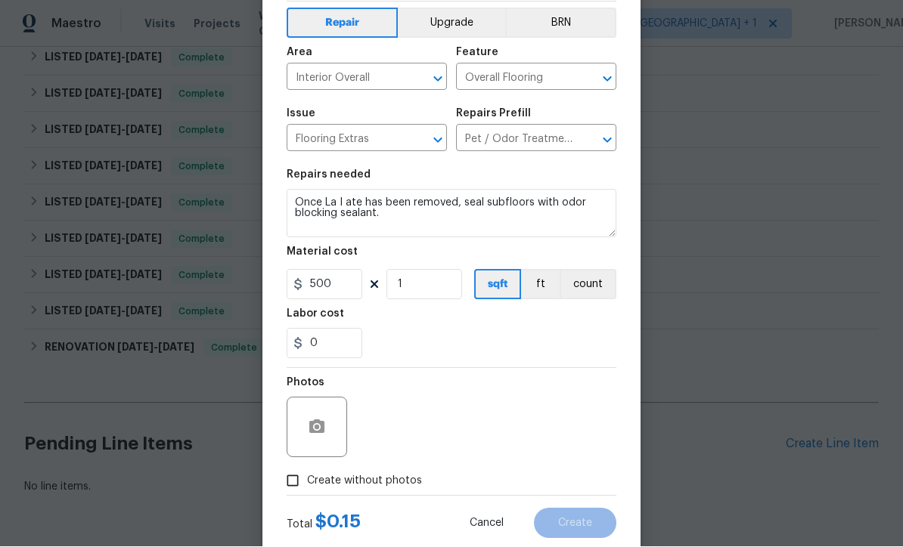
scroll to position [100, 0]
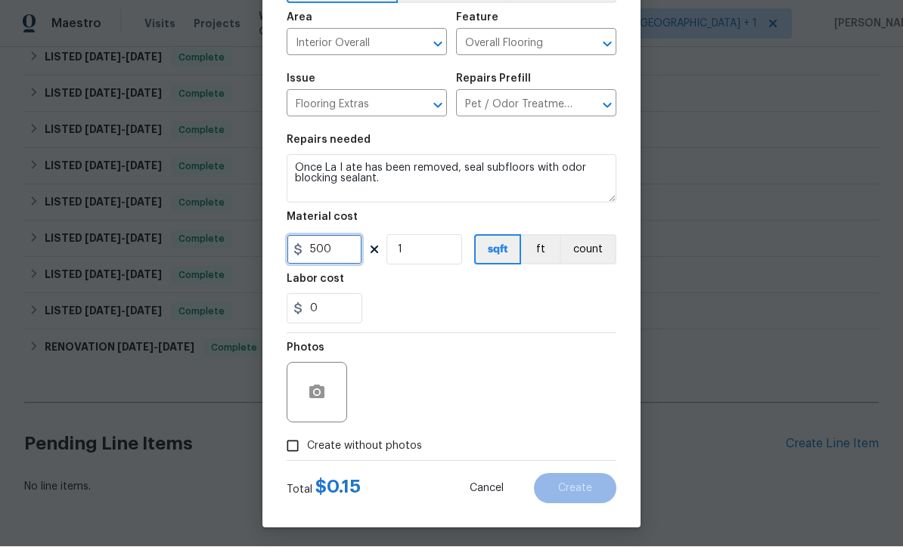
type input "500"
click at [296, 448] on input "Create without photos" at bounding box center [292, 446] width 29 height 29
checkbox input "true"
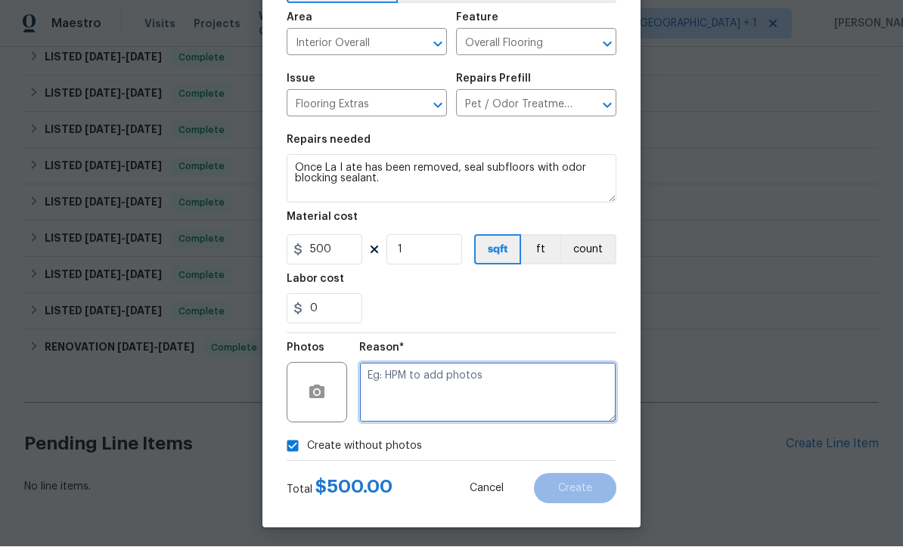
click at [454, 404] on textarea at bounding box center [487, 393] width 257 height 60
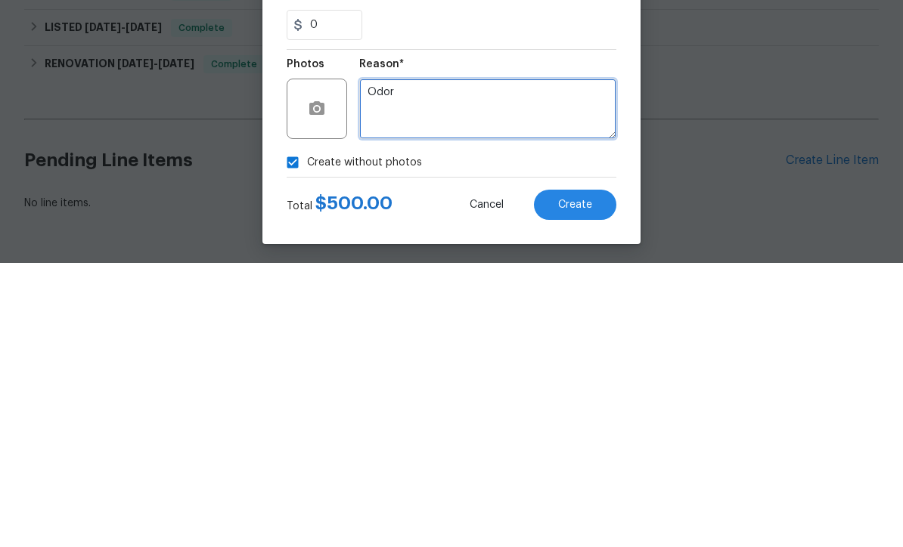
type textarea "Odor"
click at [590, 484] on span "Create" at bounding box center [575, 489] width 34 height 11
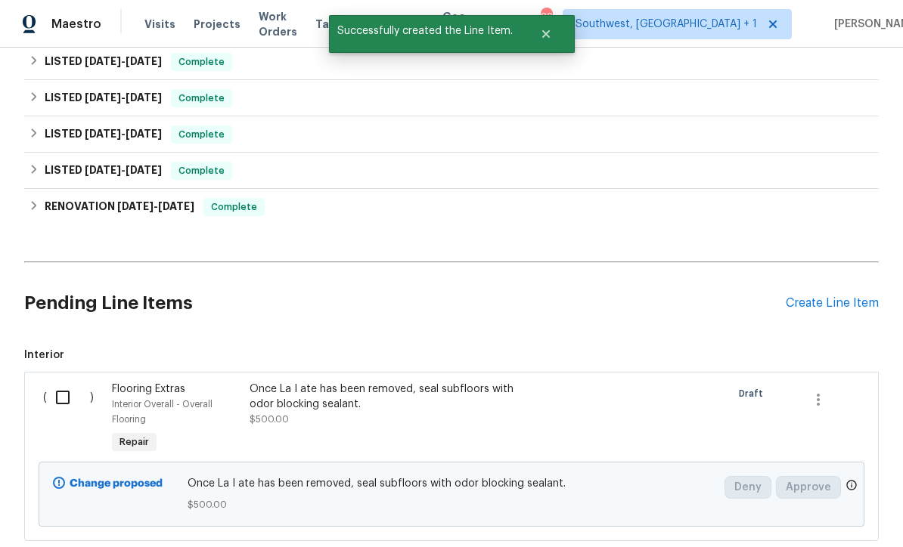
scroll to position [483, 0]
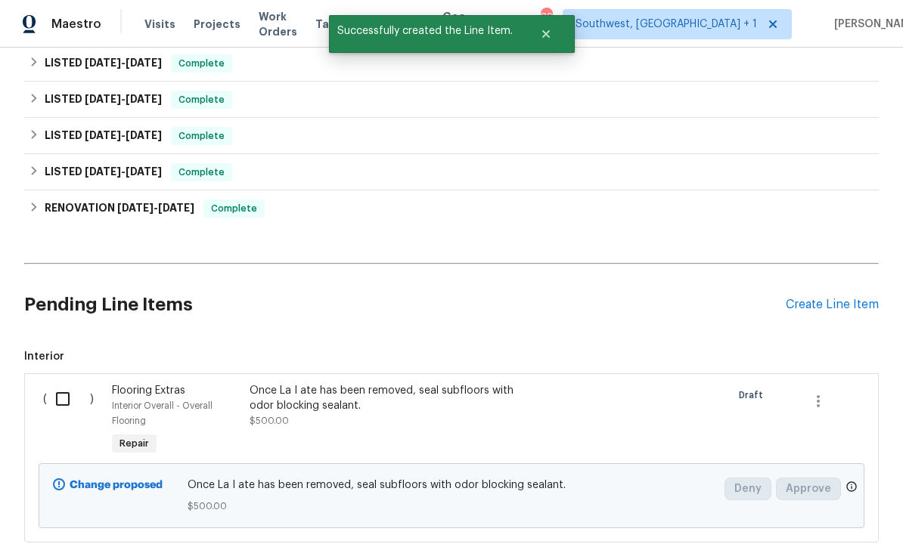
click at [463, 383] on div "Once La I ate has been removed, seal subfloors with odor blocking sealant." at bounding box center [382, 398] width 266 height 30
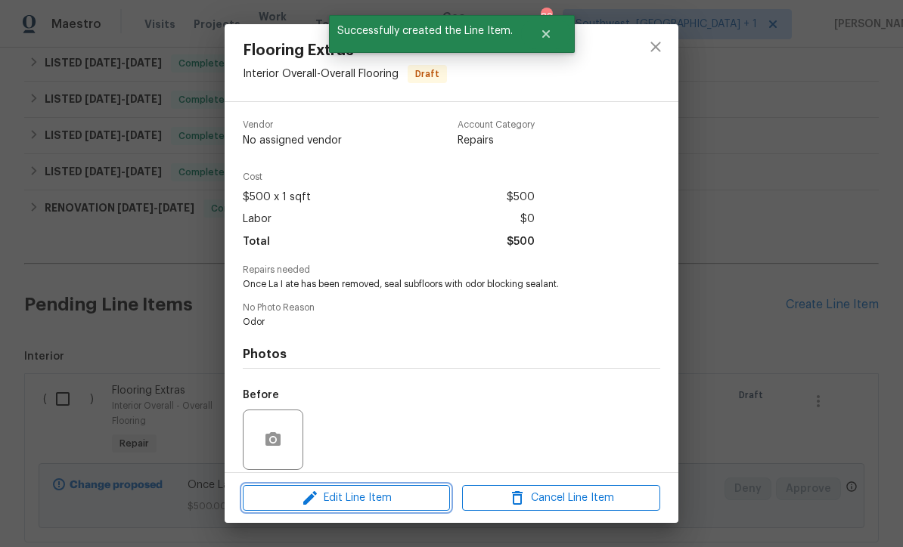
click at [424, 505] on span "Edit Line Item" at bounding box center [346, 498] width 198 height 19
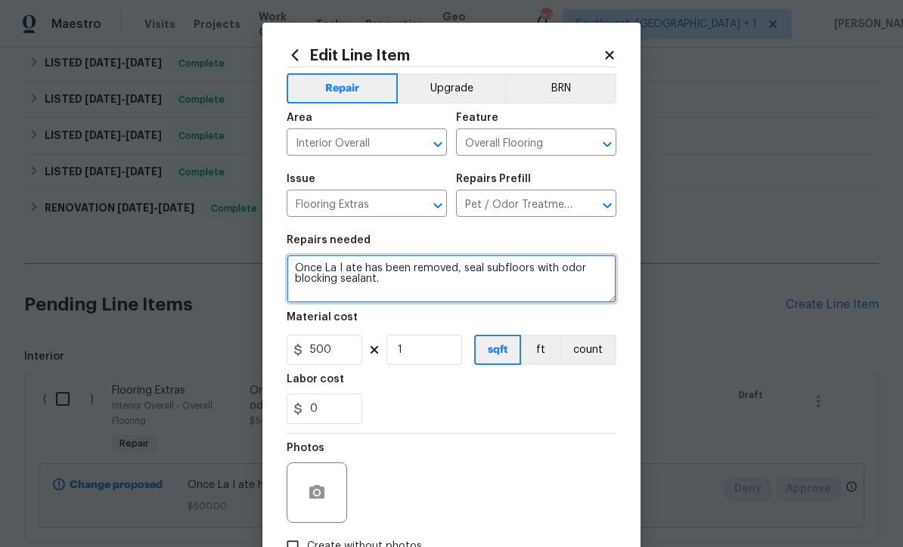
click at [361, 271] on textarea "Once La I ate has been removed, seal subfloors with odor blocking sealant." at bounding box center [452, 279] width 330 height 48
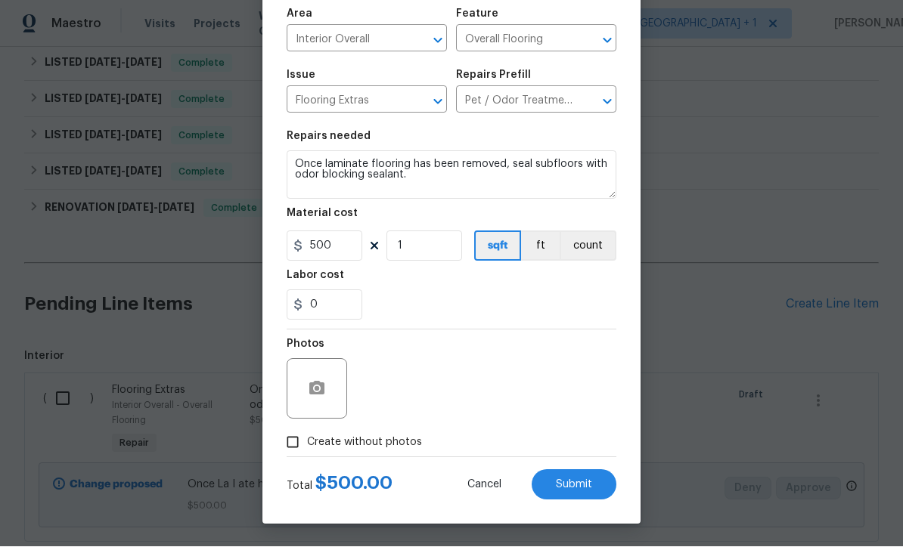
scroll to position [107, 0]
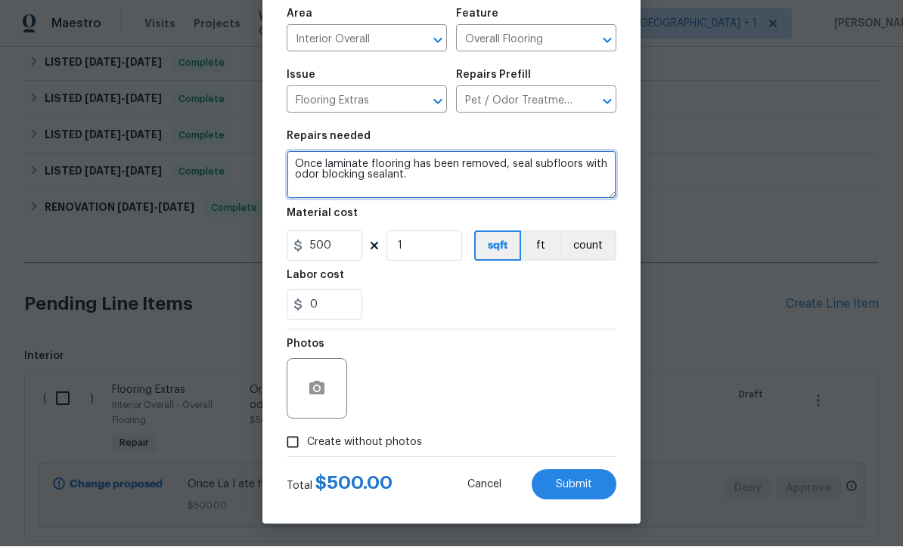
type textarea "Once laminate flooring has been removed, seal subfloors with odor blocking seal…"
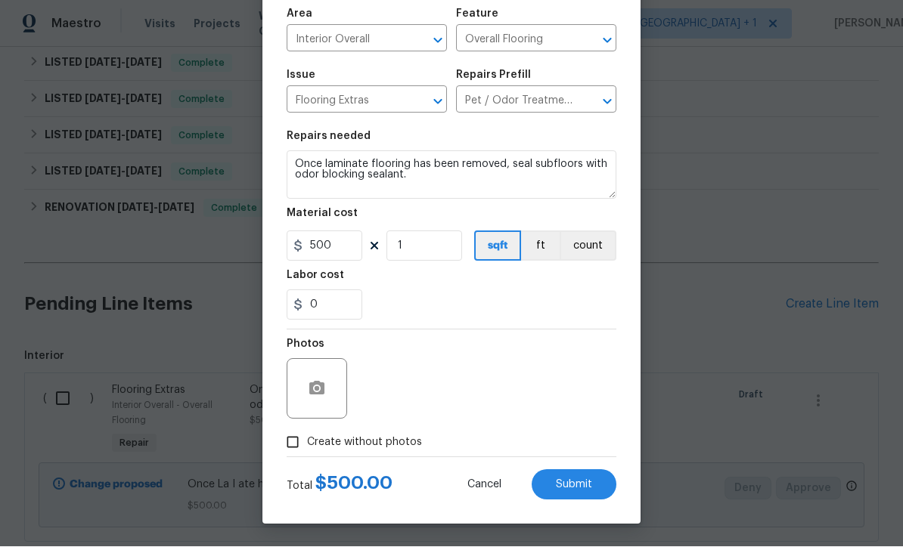
click at [590, 492] on button "Submit" at bounding box center [574, 485] width 85 height 30
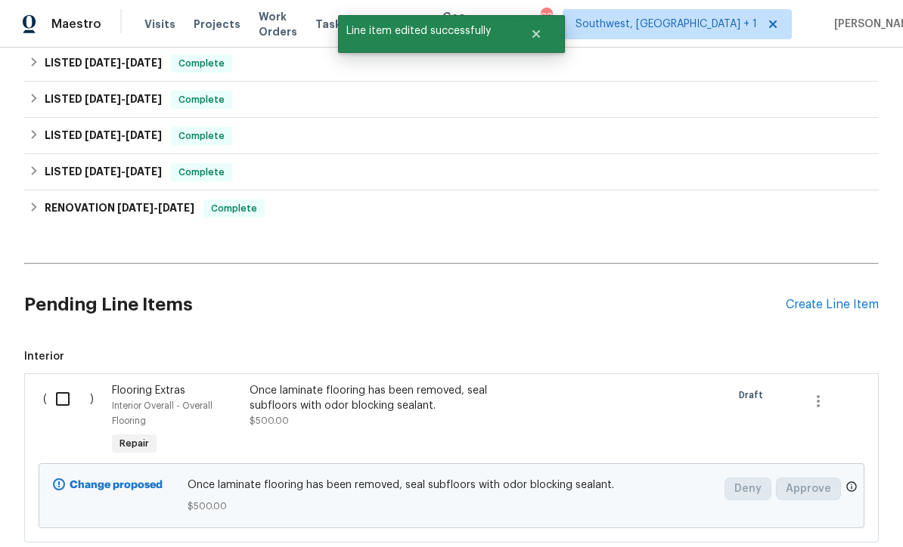
scroll to position [0, 0]
click at [855, 298] on div "Create Line Item" at bounding box center [832, 305] width 93 height 14
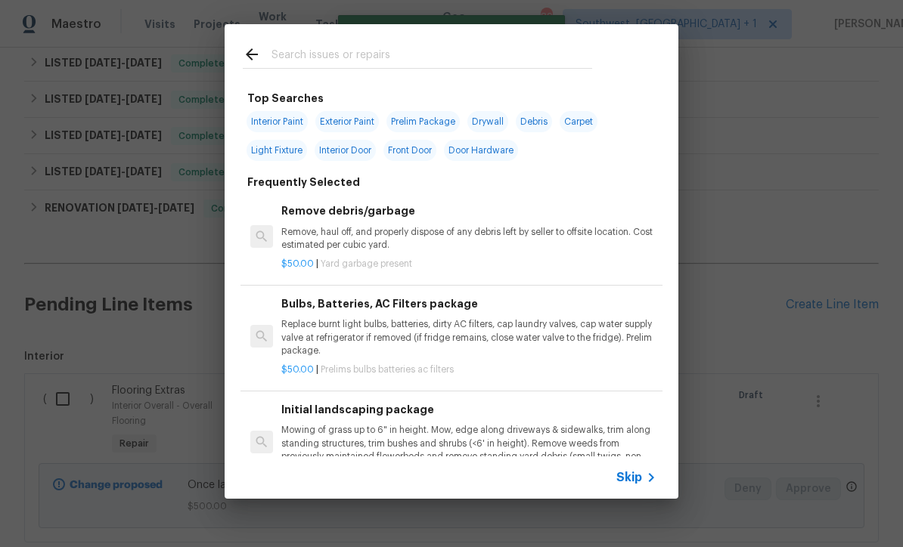
click at [640, 482] on span "Skip" at bounding box center [629, 477] width 26 height 15
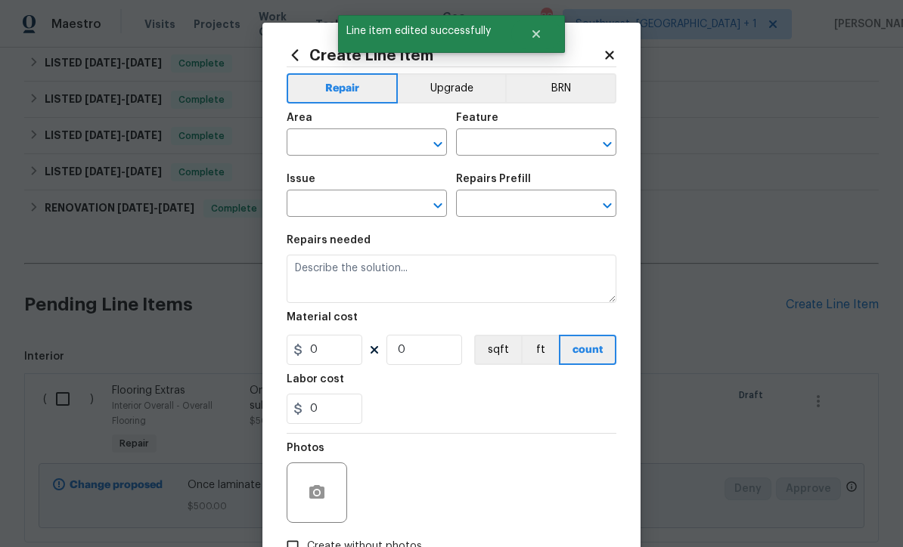
click at [300, 150] on input "text" at bounding box center [346, 143] width 118 height 23
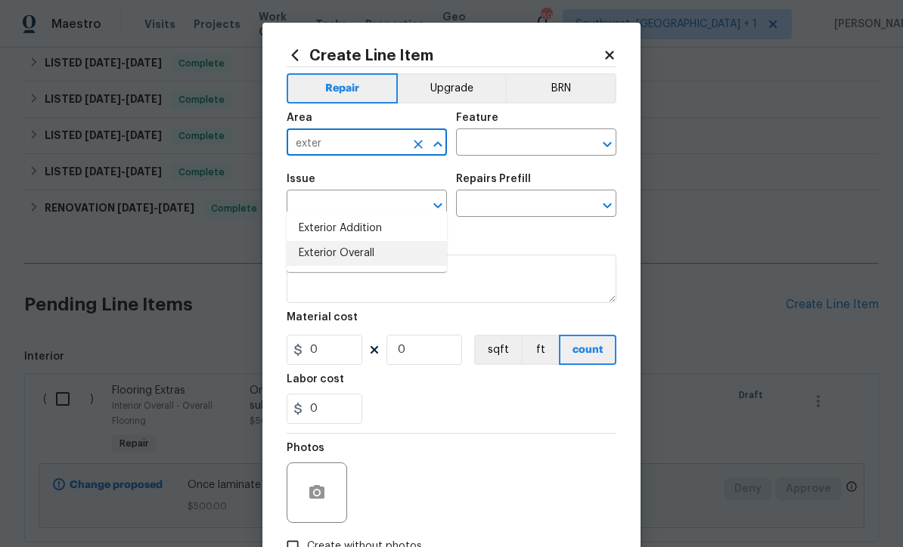
click at [354, 241] on li "Exterior Overall" at bounding box center [367, 253] width 160 height 25
type input "Exterior Overall"
click at [519, 148] on input "text" at bounding box center [515, 143] width 118 height 23
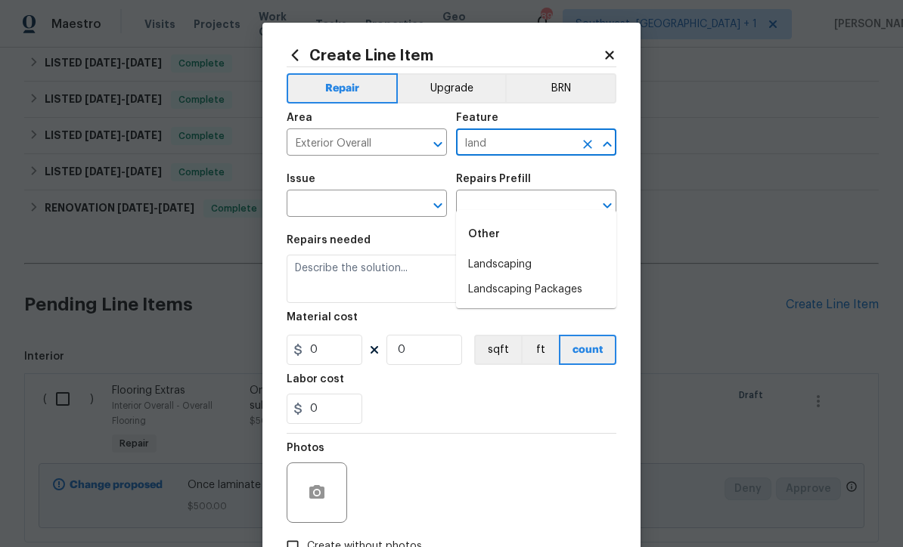
click at [535, 253] on li "Landscaping" at bounding box center [536, 265] width 160 height 25
type input "Landscaping"
click at [410, 206] on div at bounding box center [427, 205] width 39 height 21
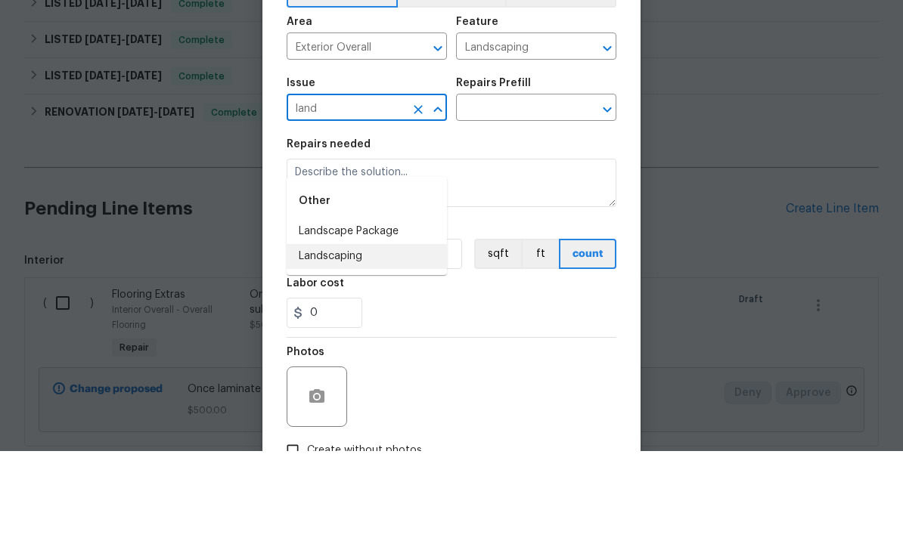
click at [352, 340] on li "Landscaping" at bounding box center [367, 352] width 160 height 25
type input "Landscaping"
click at [521, 194] on input "text" at bounding box center [515, 205] width 118 height 23
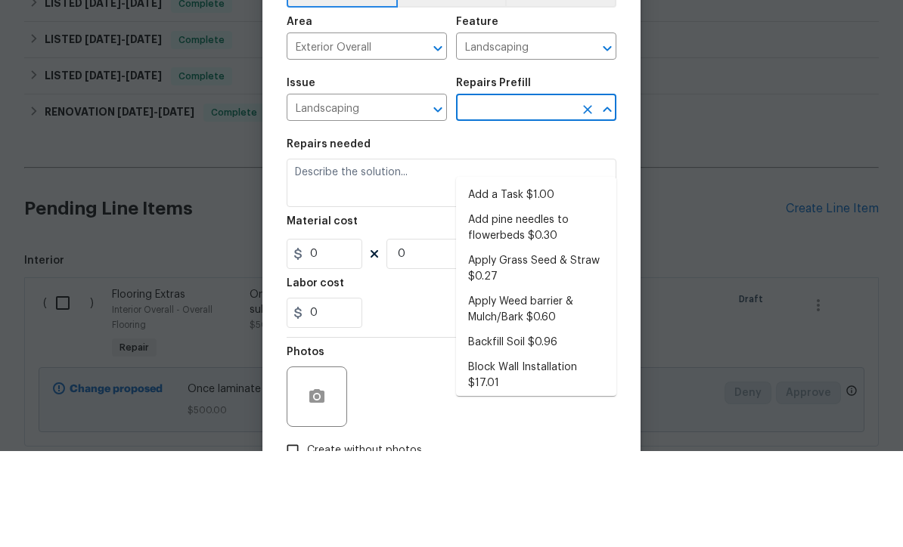
click at [522, 279] on li "Add a Task $1.00" at bounding box center [536, 291] width 160 height 25
type input "Add a Task $1.00"
type textarea "HPM to detail"
type input "1"
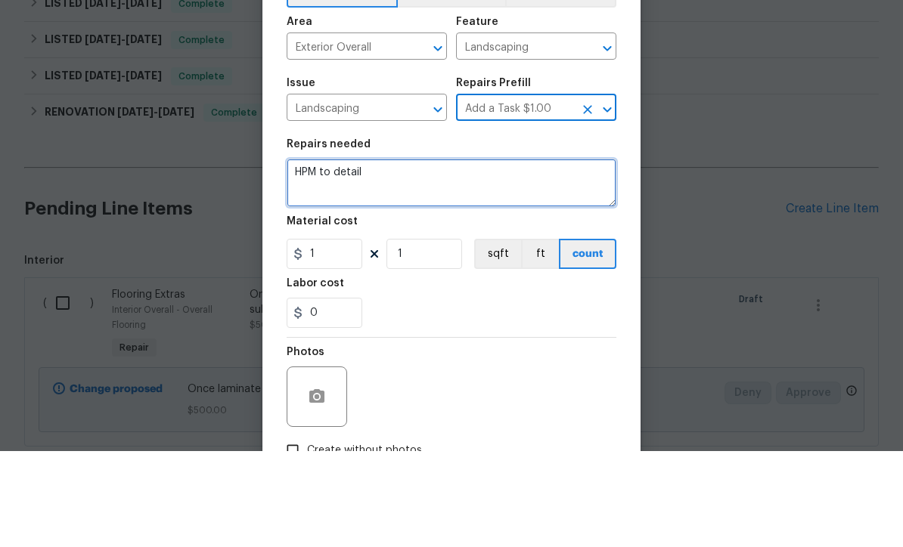
click at [462, 255] on textarea "HPM to detail" at bounding box center [452, 279] width 330 height 48
type textarea "H"
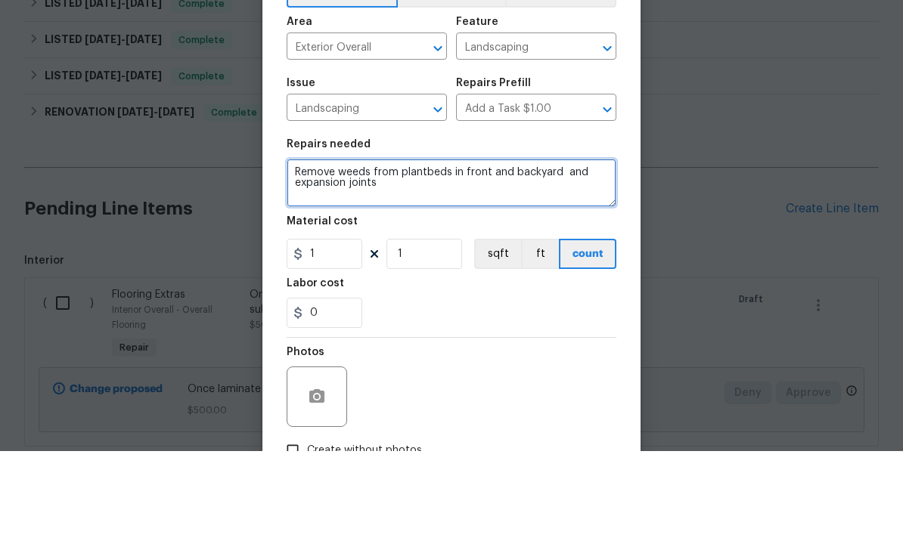
click at [599, 255] on textarea "Remove weeds from plantbeds in front and backyard and expansion joints" at bounding box center [452, 279] width 330 height 48
click at [420, 255] on textarea "Remove weeds from plantbeds in front and backyard and all expansion joints" at bounding box center [452, 279] width 330 height 48
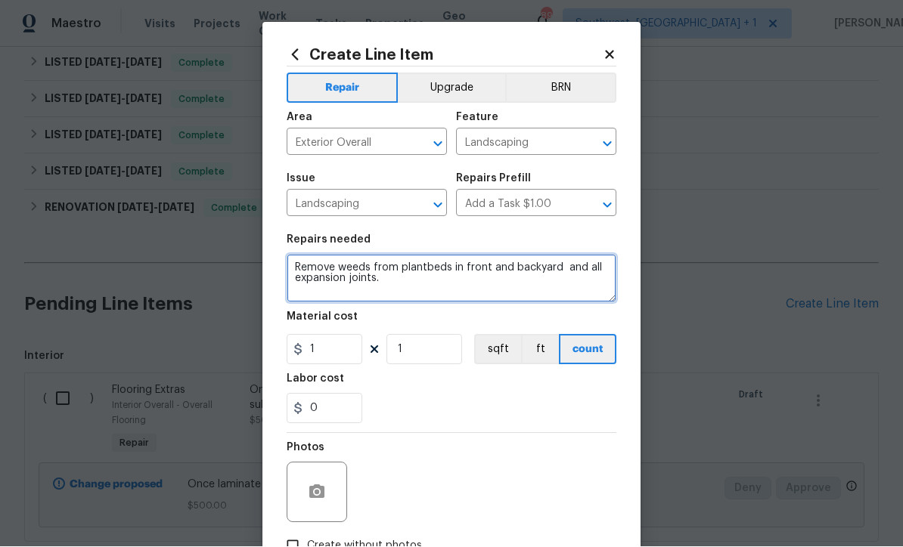
type textarea "Remove weeds from plantbeds in front and backyard and all expansion joints."
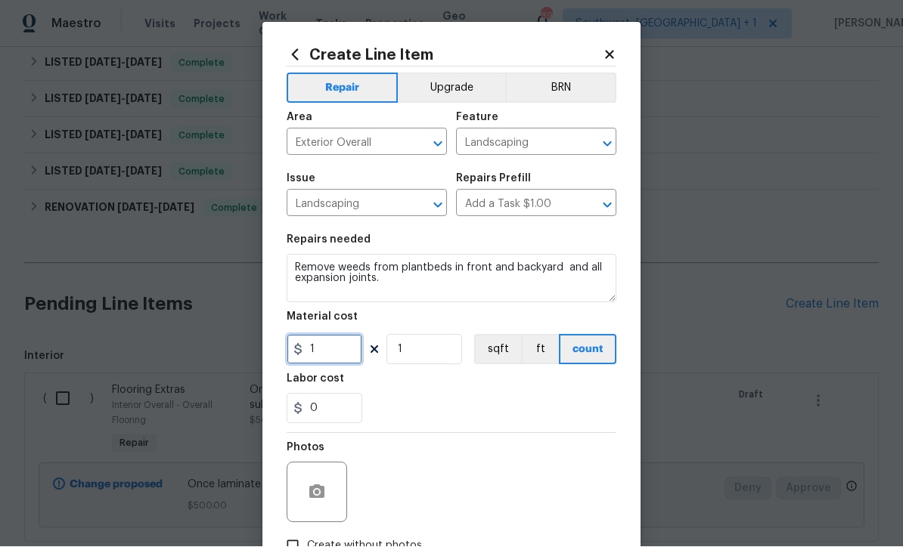
click at [331, 353] on input "1" at bounding box center [325, 350] width 76 height 30
type input "75"
click at [304, 497] on button "button" at bounding box center [317, 493] width 36 height 36
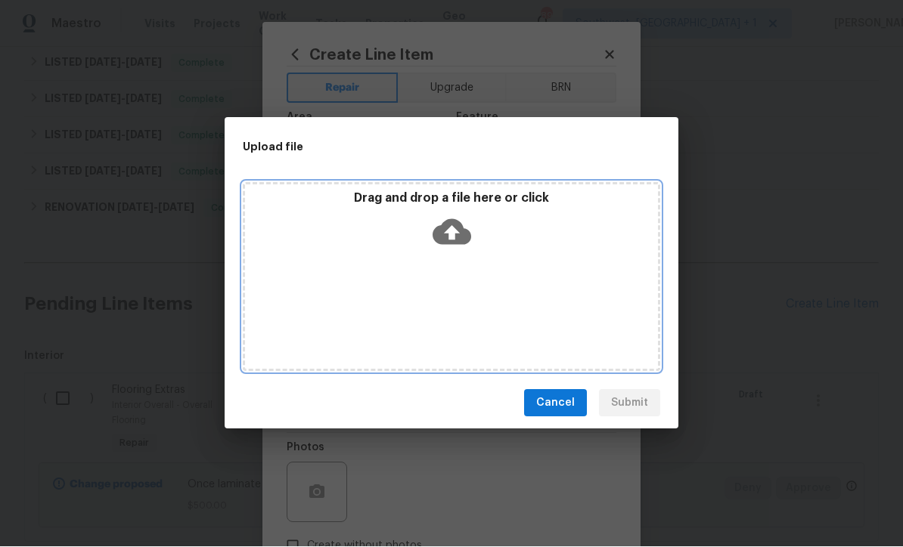
click at [458, 235] on icon at bounding box center [451, 233] width 39 height 26
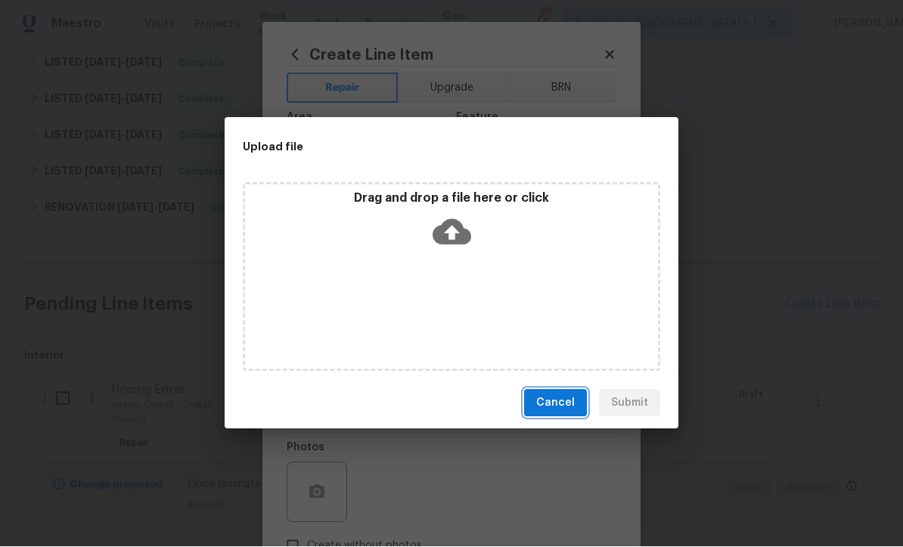
click at [573, 411] on span "Cancel" at bounding box center [555, 404] width 39 height 19
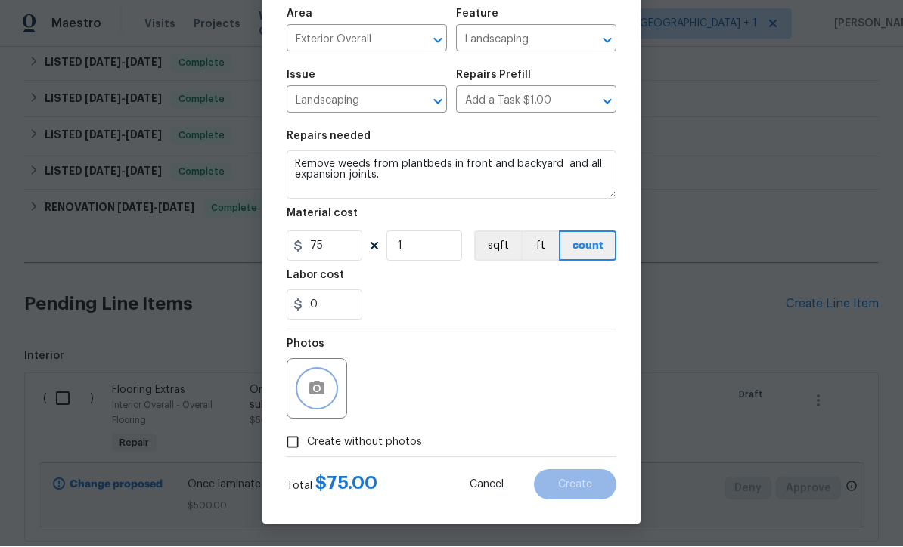
scroll to position [107, 0]
click at [292, 445] on input "Create without photos" at bounding box center [292, 443] width 29 height 29
checkbox input "true"
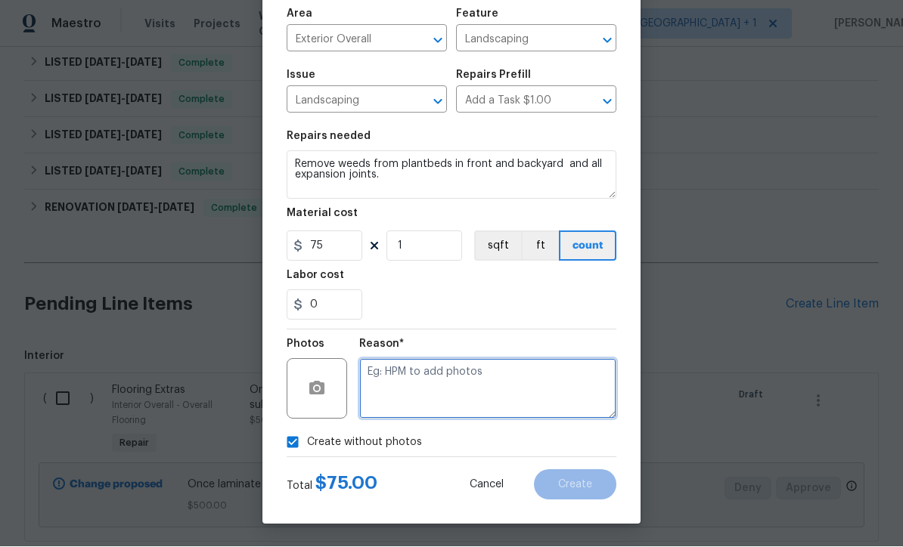
click at [515, 397] on textarea at bounding box center [487, 389] width 257 height 60
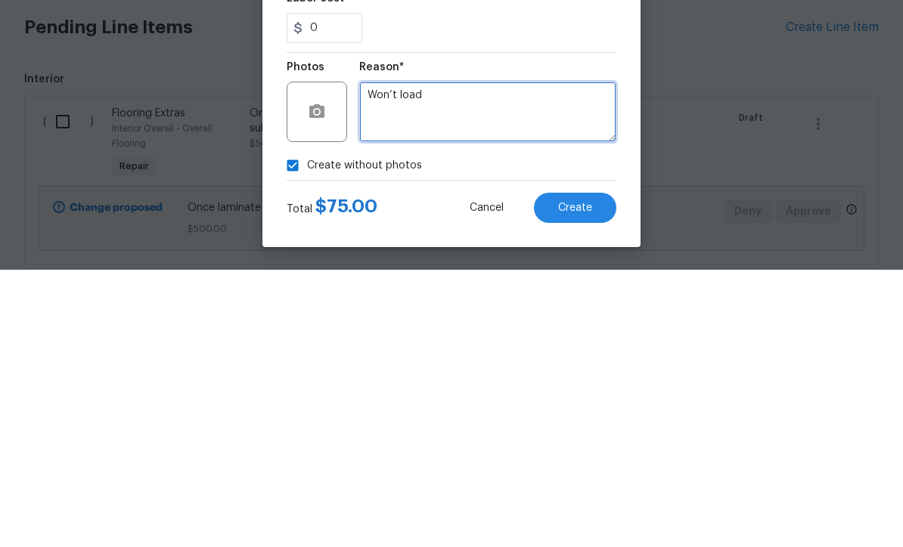
type textarea "Won’t load"
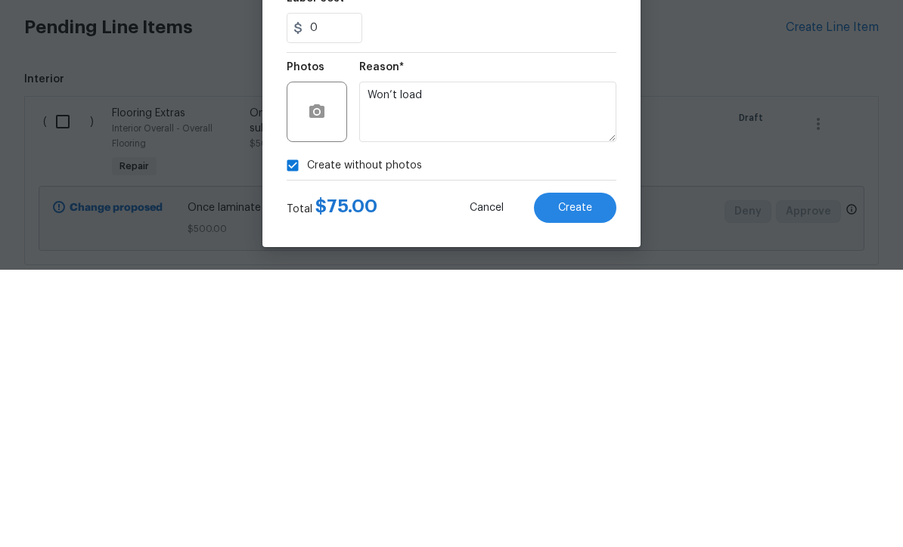
click at [581, 470] on button "Create" at bounding box center [575, 485] width 82 height 30
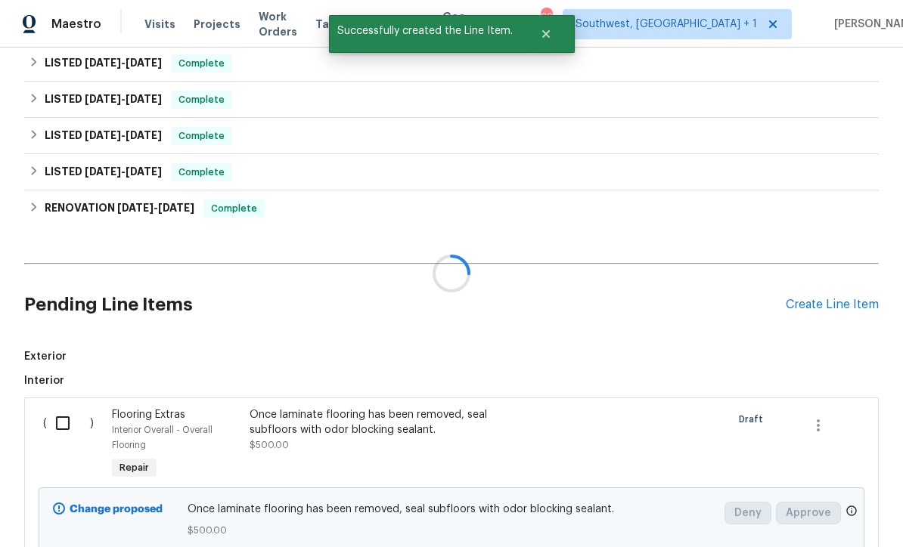
click at [835, 265] on div at bounding box center [451, 273] width 903 height 547
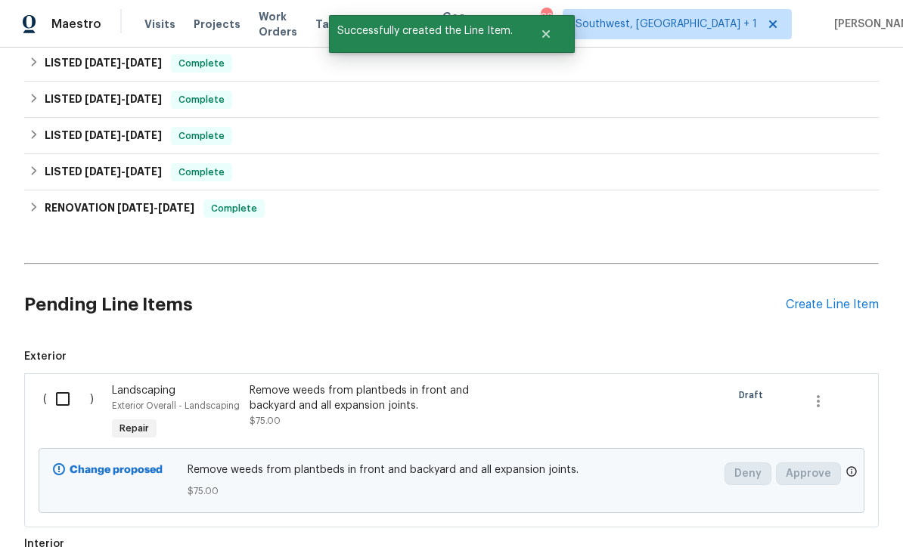
click at [843, 298] on div "Create Line Item" at bounding box center [832, 305] width 93 height 14
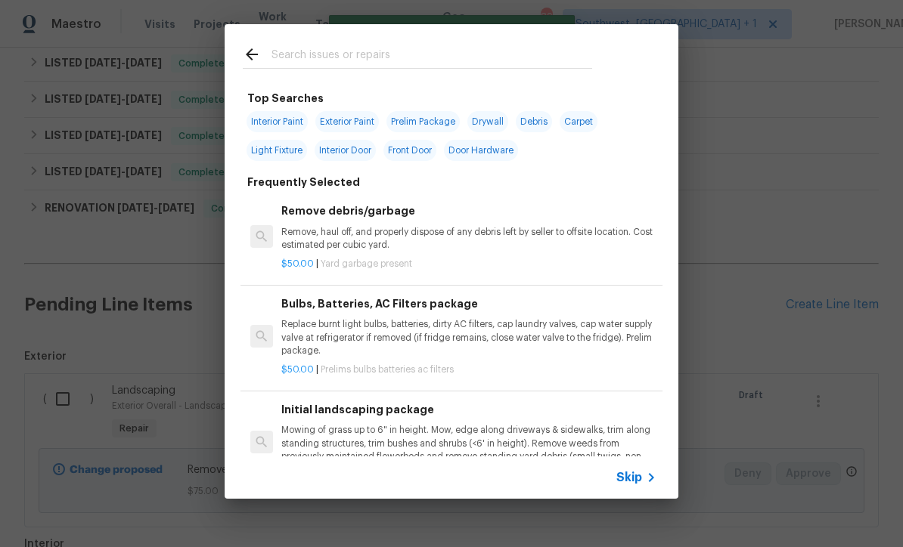
click at [643, 485] on icon at bounding box center [651, 478] width 18 height 18
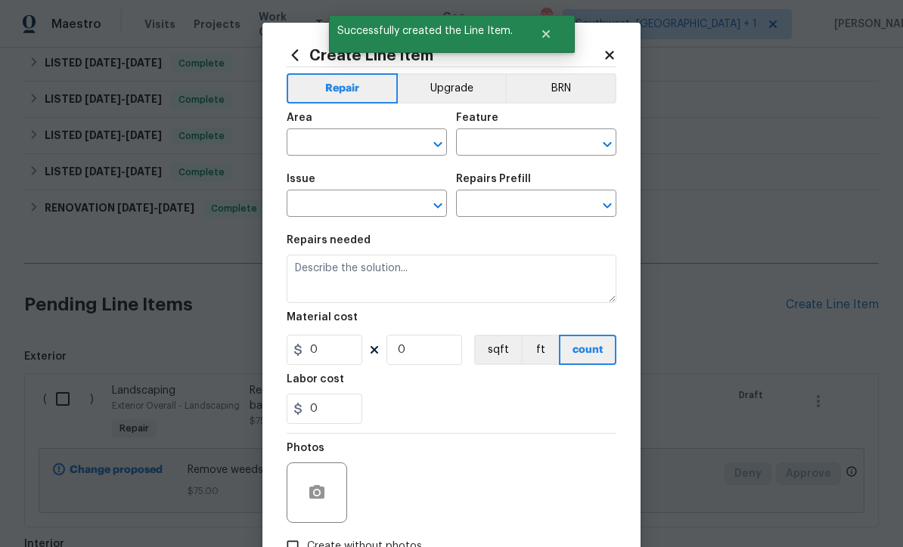
click at [319, 150] on input "text" at bounding box center [346, 143] width 118 height 23
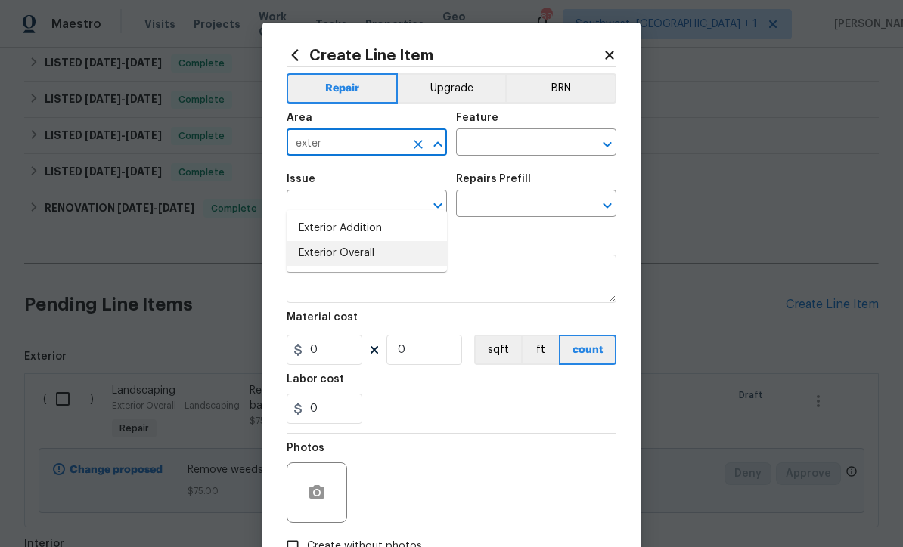
click at [364, 241] on li "Exterior Overall" at bounding box center [367, 253] width 160 height 25
type input "Exterior Overall"
click at [513, 145] on input "text" at bounding box center [515, 143] width 118 height 23
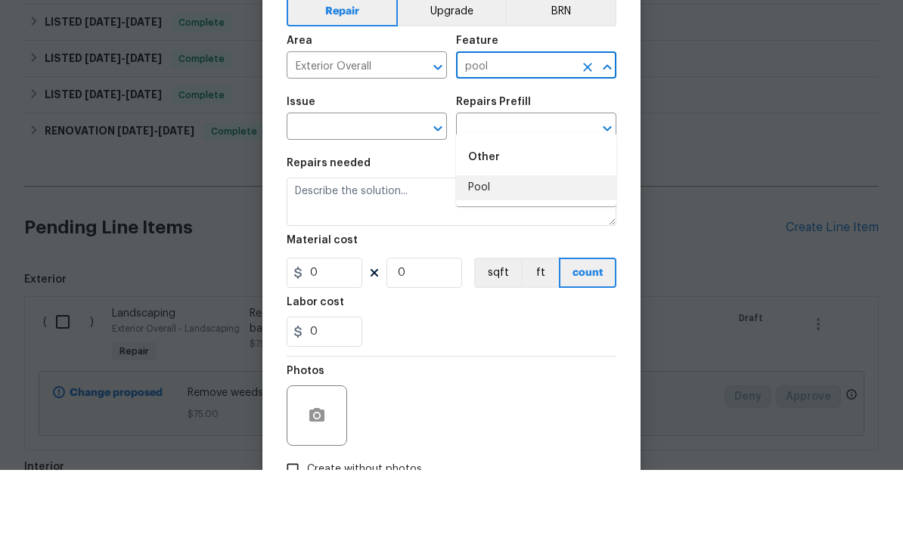
click at [479, 253] on li "Pool" at bounding box center [536, 265] width 160 height 25
type input "Pool"
click at [363, 194] on input "text" at bounding box center [346, 205] width 118 height 23
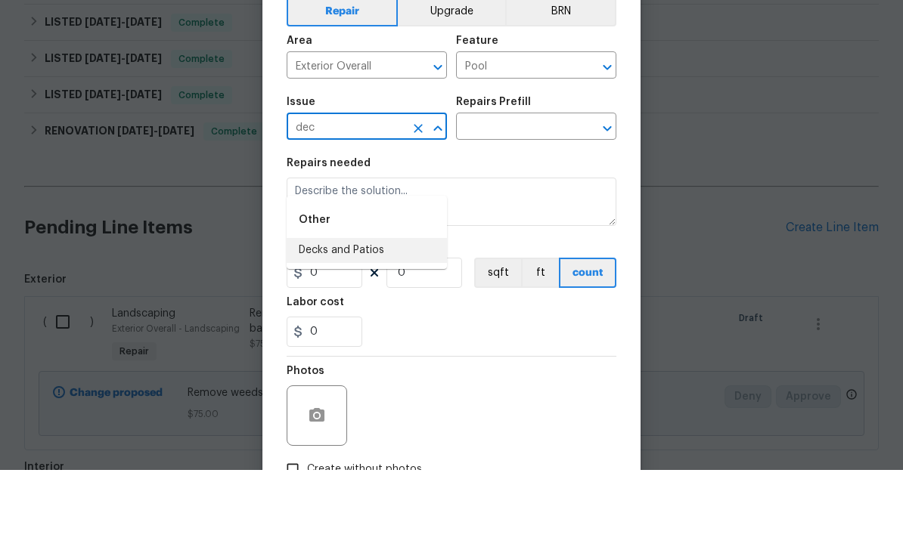
click at [350, 315] on li "Decks and Patios" at bounding box center [367, 327] width 160 height 25
click at [530, 194] on input "text" at bounding box center [515, 205] width 118 height 23
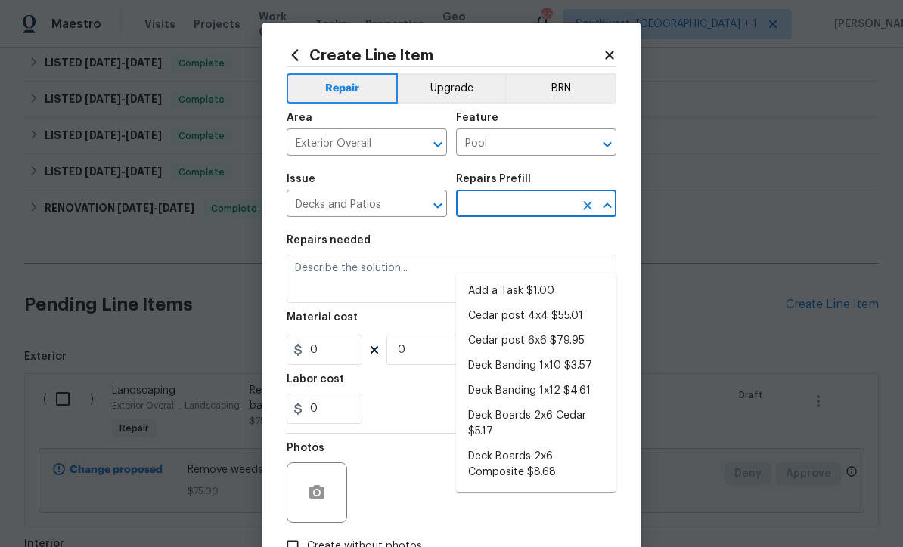
scroll to position [0, 0]
click at [312, 213] on input "Decks and Patios" at bounding box center [346, 205] width 118 height 23
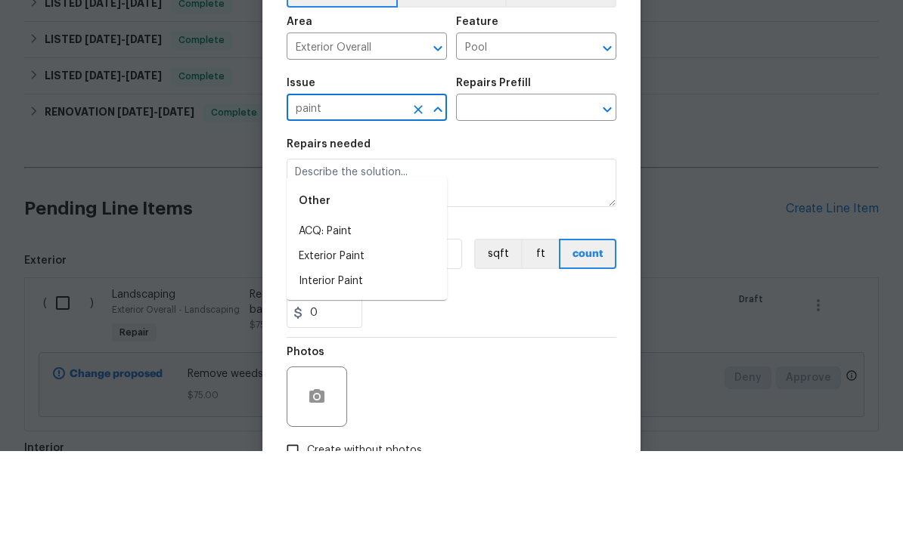
click at [352, 365] on li "Interior Paint" at bounding box center [367, 377] width 160 height 25
type input "Interior Paint"
click at [538, 194] on input "text" at bounding box center [515, 205] width 118 height 23
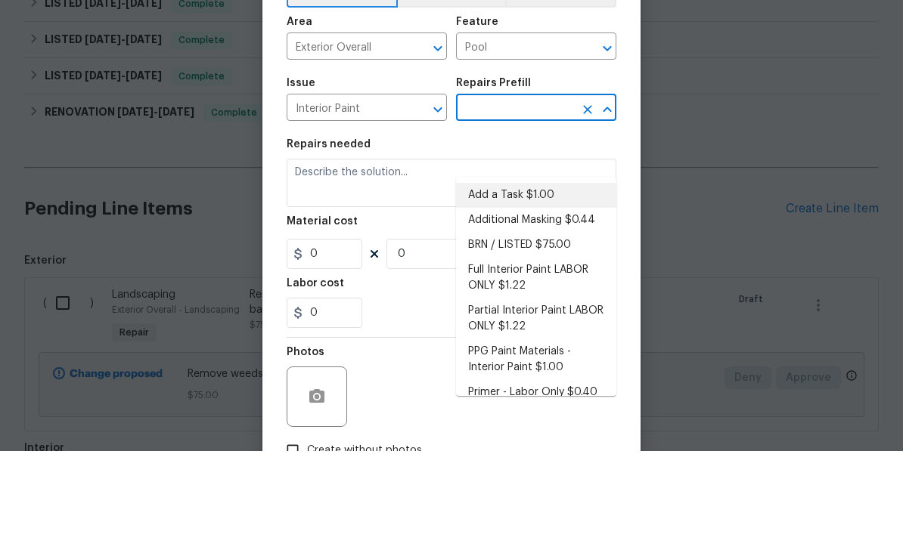
click at [525, 279] on li "Add a Task $1.00" at bounding box center [536, 291] width 160 height 25
type input "Add a Task $1.00"
type input "Overall Paint"
type textarea "HPM to detail"
type input "1"
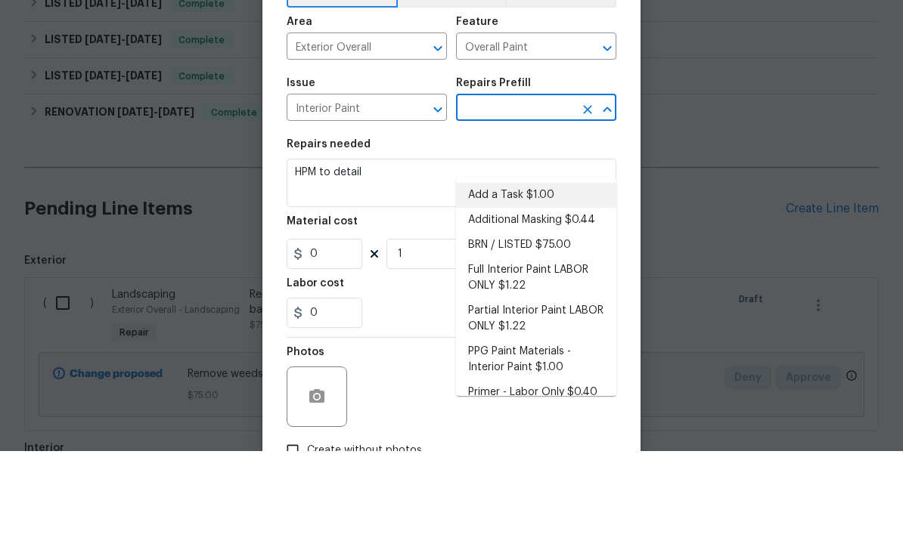
type input "Add a Task $1.00"
type input "1"
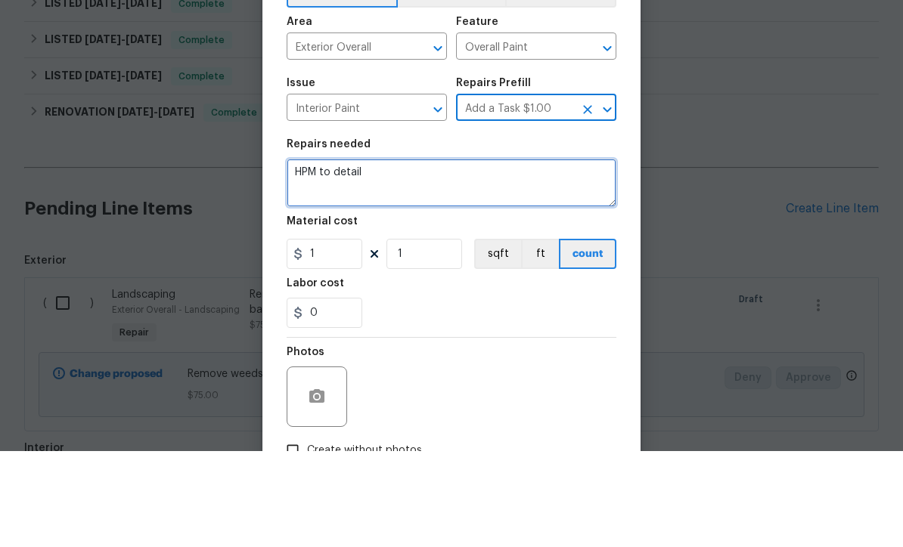
click at [475, 255] on textarea "HPM to detail" at bounding box center [452, 279] width 330 height 48
type textarea "H"
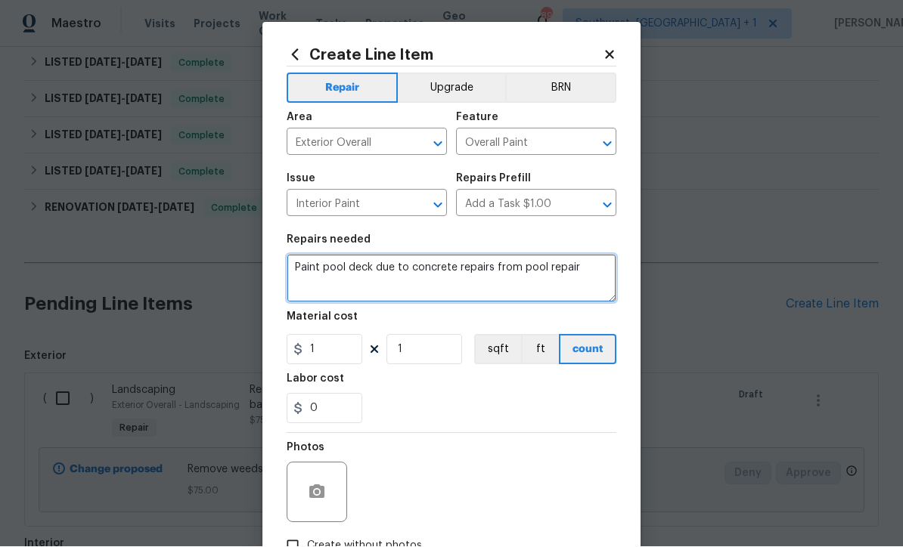
click at [382, 273] on textarea "Paint pool deck due to concrete repairs from pool repair" at bounding box center [452, 279] width 330 height 48
type textarea "Paint pool deck where needed due to concrete repairs from pool repair"
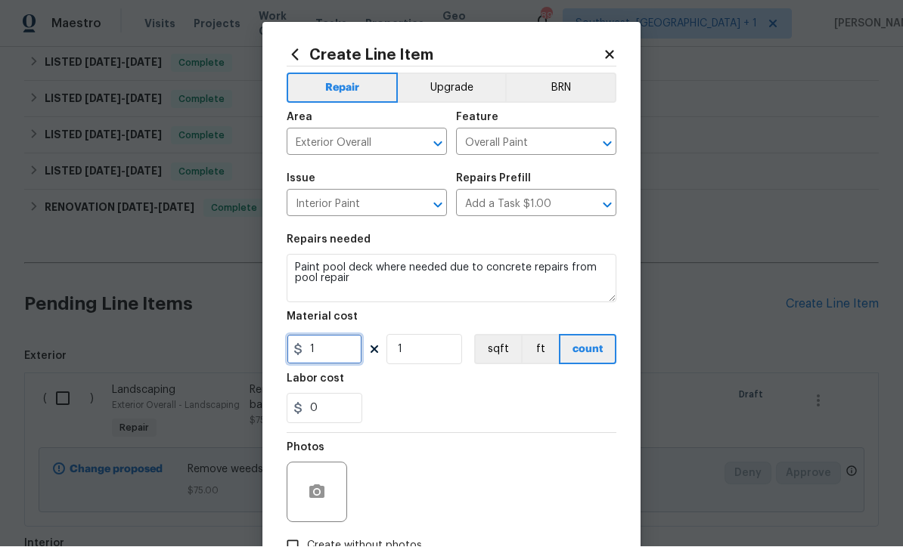
click at [334, 355] on input "1" at bounding box center [325, 350] width 76 height 30
type input "150"
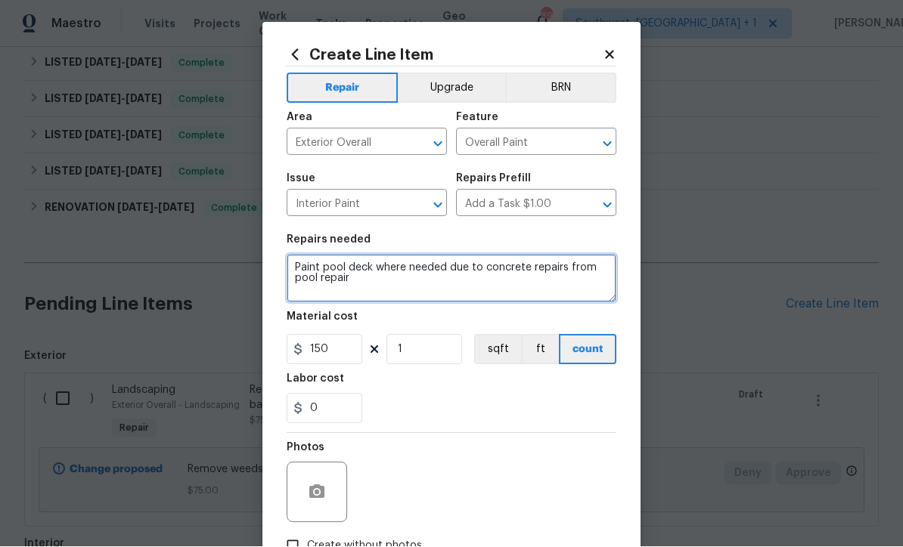
click at [522, 289] on textarea "Paint pool deck where needed due to concrete repairs from pool repair" at bounding box center [452, 279] width 330 height 48
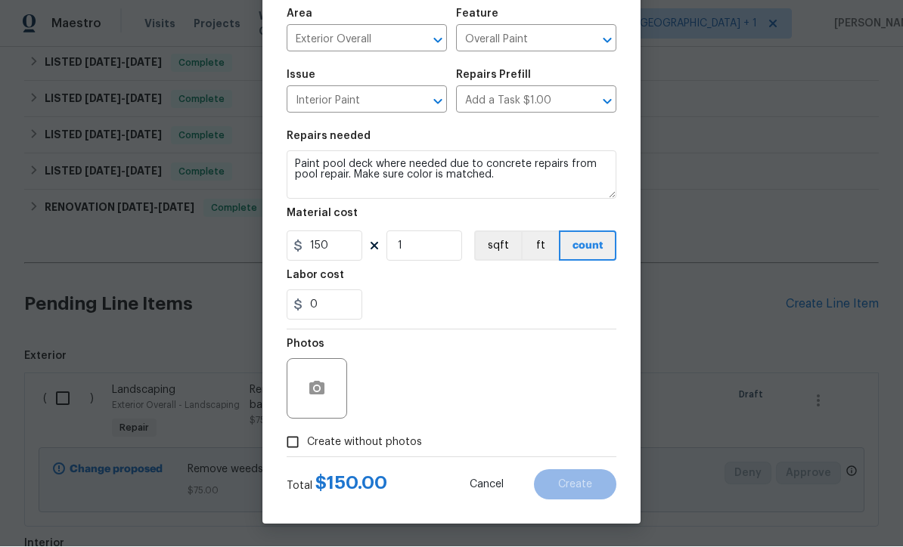
scroll to position [107, 0]
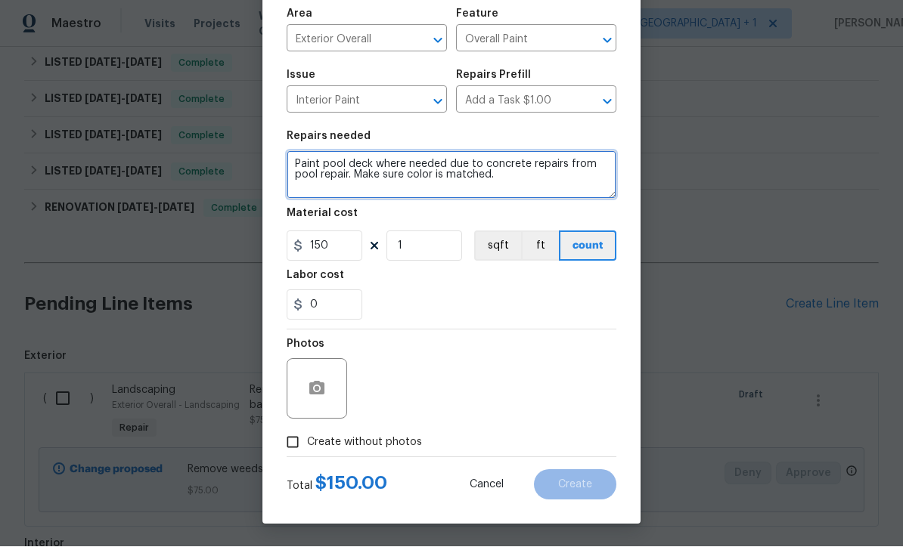
type textarea "Paint pool deck where needed due to concrete repairs from pool repair. Make sur…"
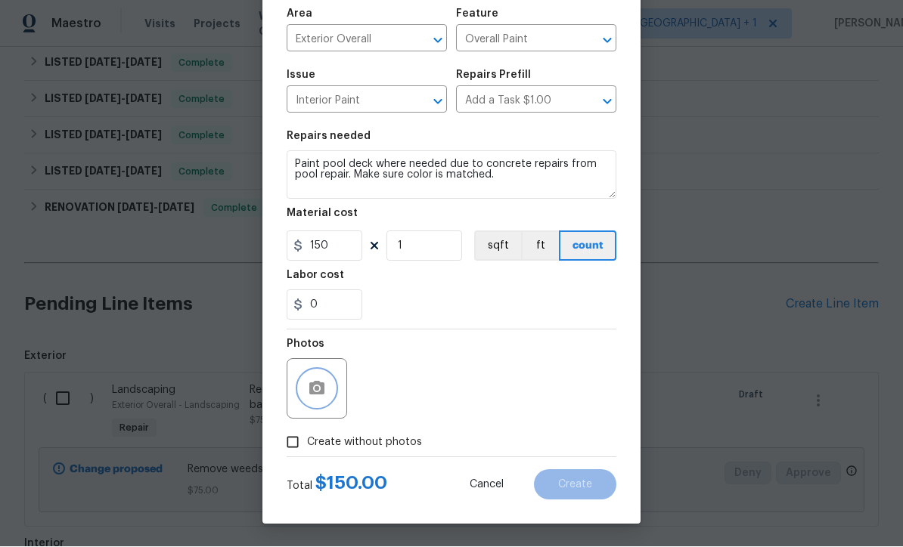
click at [314, 390] on icon "button" at bounding box center [317, 389] width 18 height 18
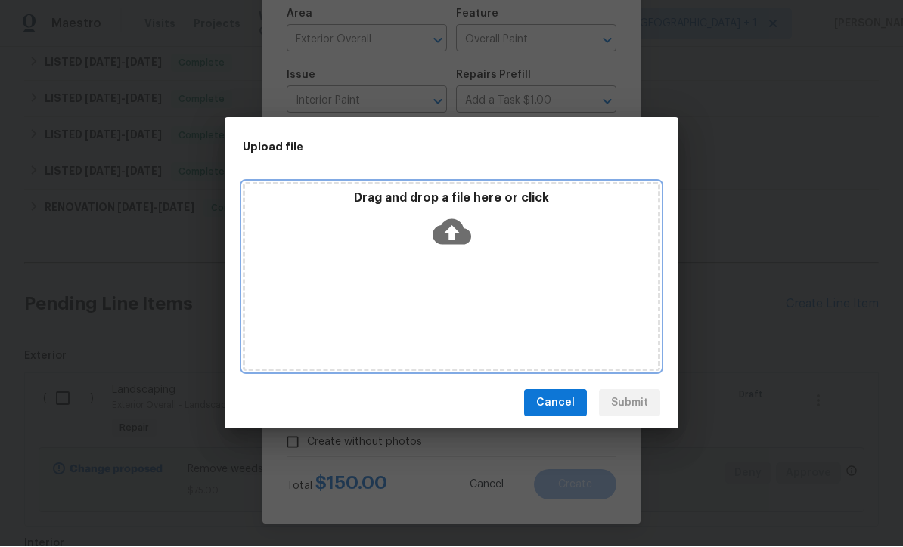
click at [466, 244] on icon at bounding box center [451, 232] width 39 height 39
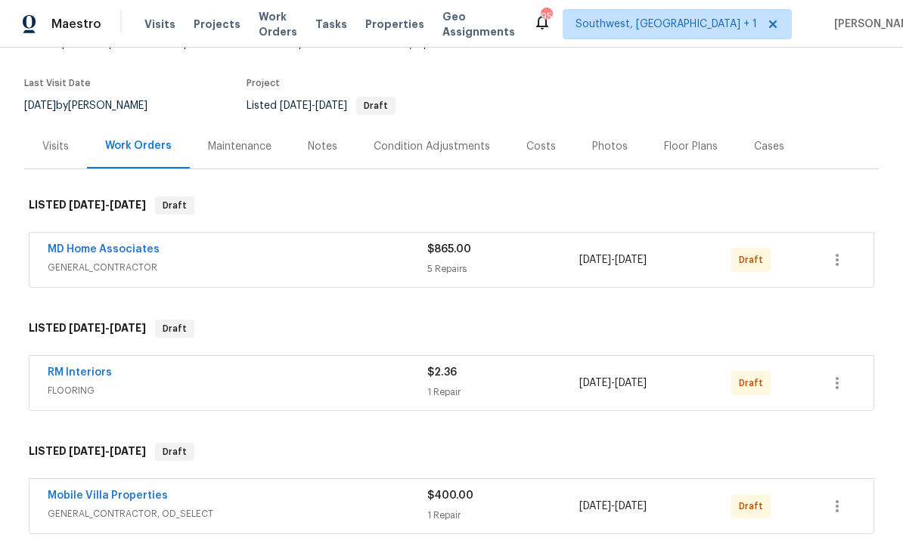
scroll to position [129, 0]
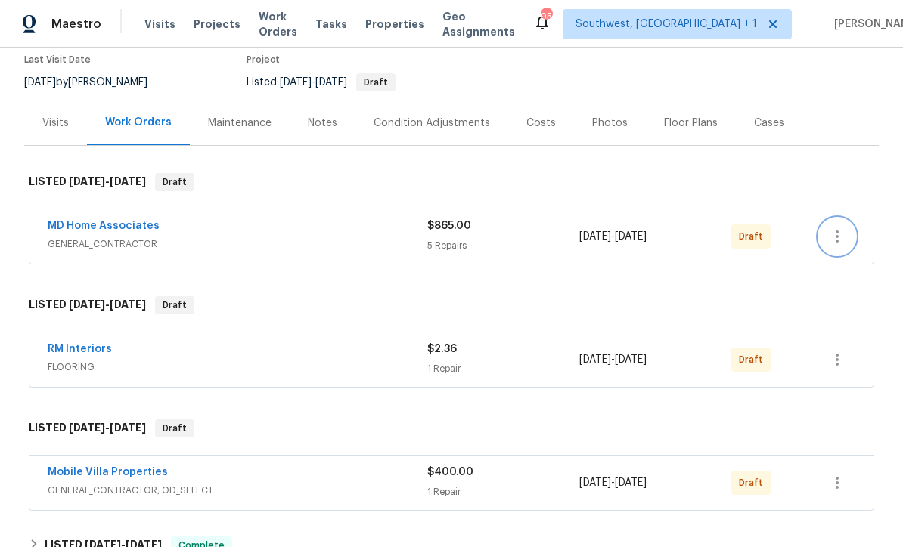
click at [838, 237] on icon "button" at bounding box center [836, 237] width 3 height 12
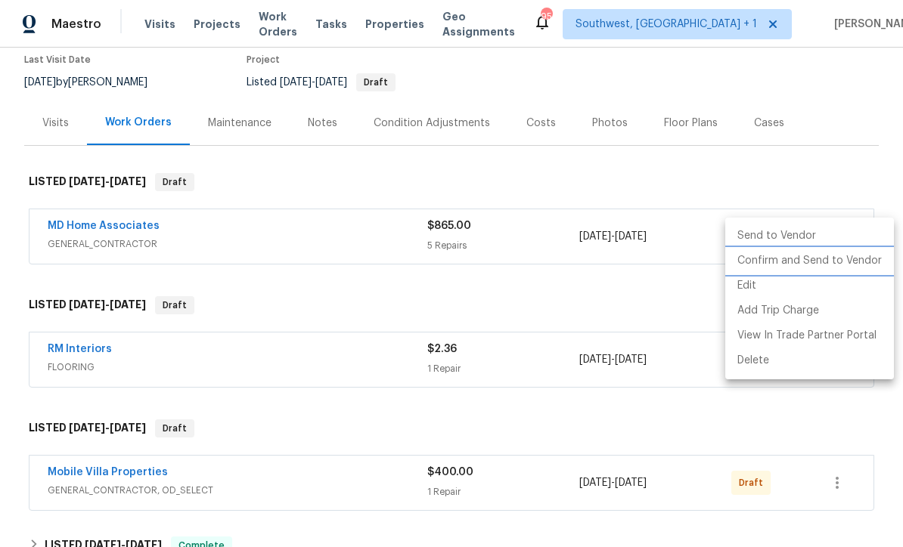
click at [831, 258] on li "Confirm and Send to Vendor" at bounding box center [809, 261] width 169 height 25
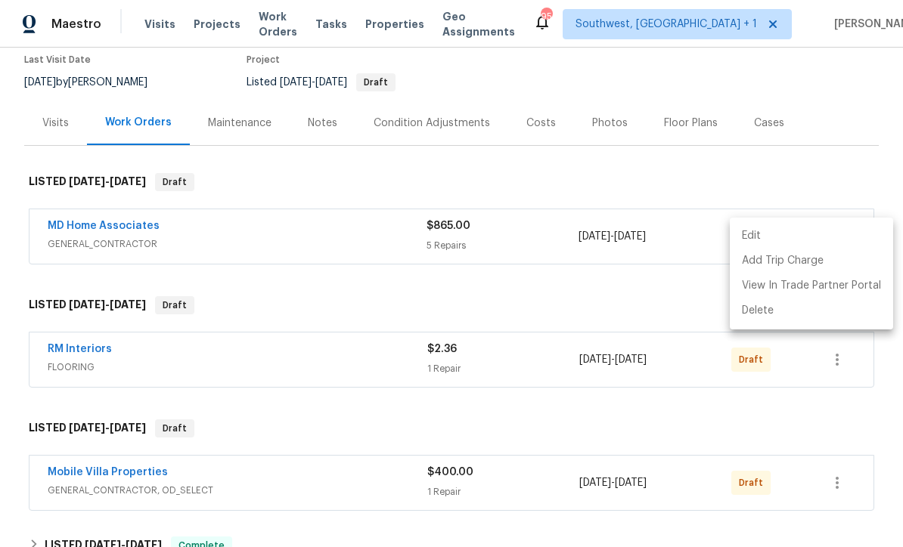
click at [822, 163] on div at bounding box center [451, 273] width 903 height 547
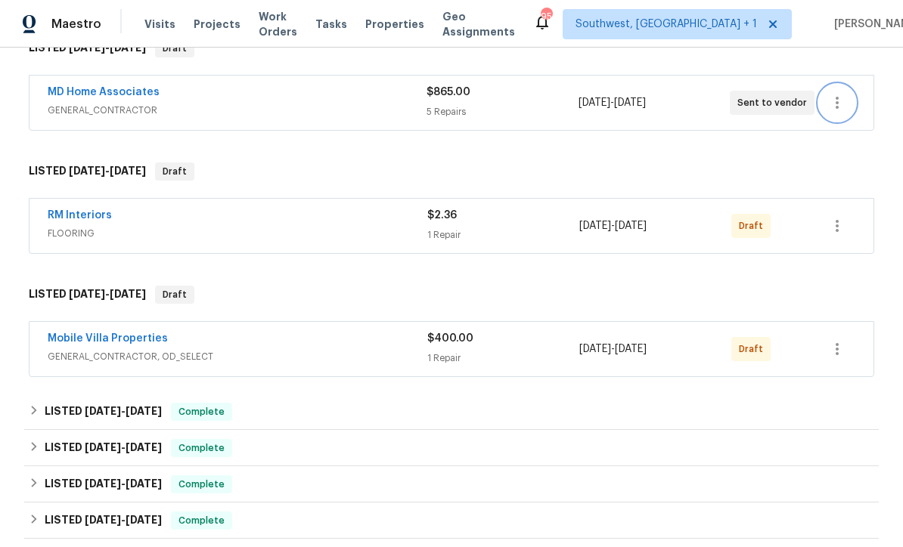
scroll to position [263, 0]
click at [842, 223] on icon "button" at bounding box center [837, 225] width 18 height 18
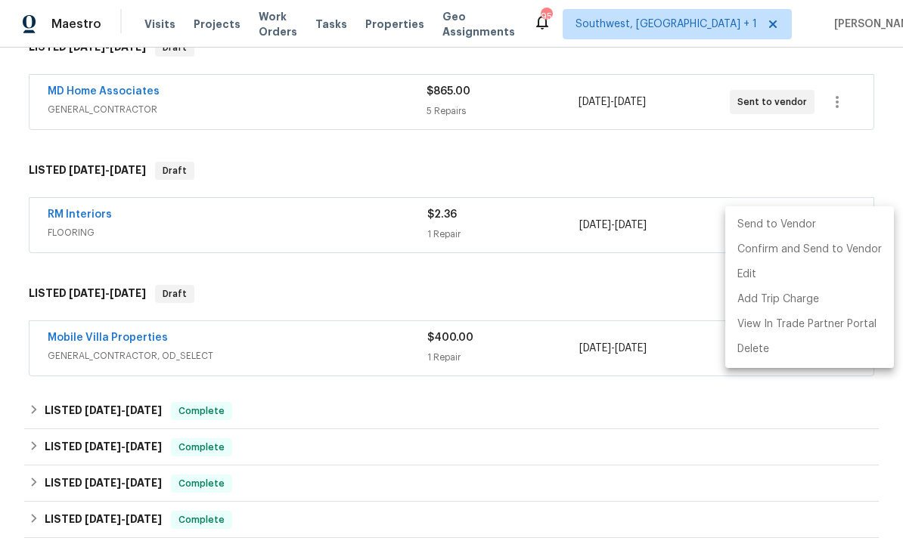
click at [835, 226] on li "Send to Vendor" at bounding box center [809, 224] width 169 height 25
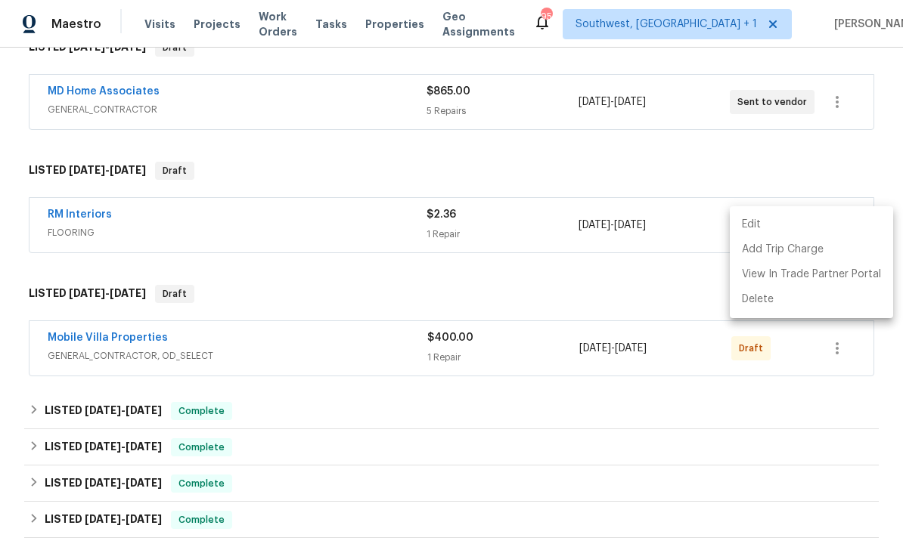
click at [702, 175] on div at bounding box center [451, 273] width 903 height 547
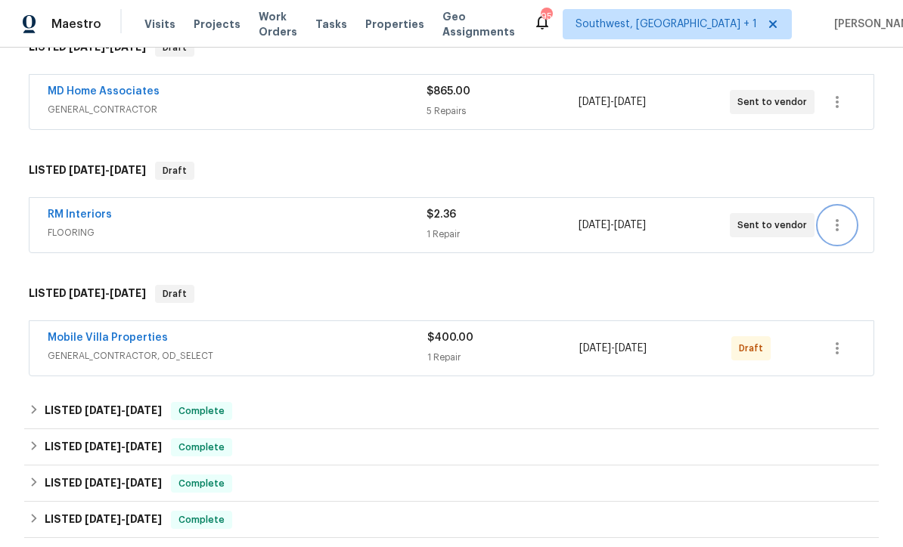
click at [846, 233] on icon "button" at bounding box center [837, 225] width 18 height 18
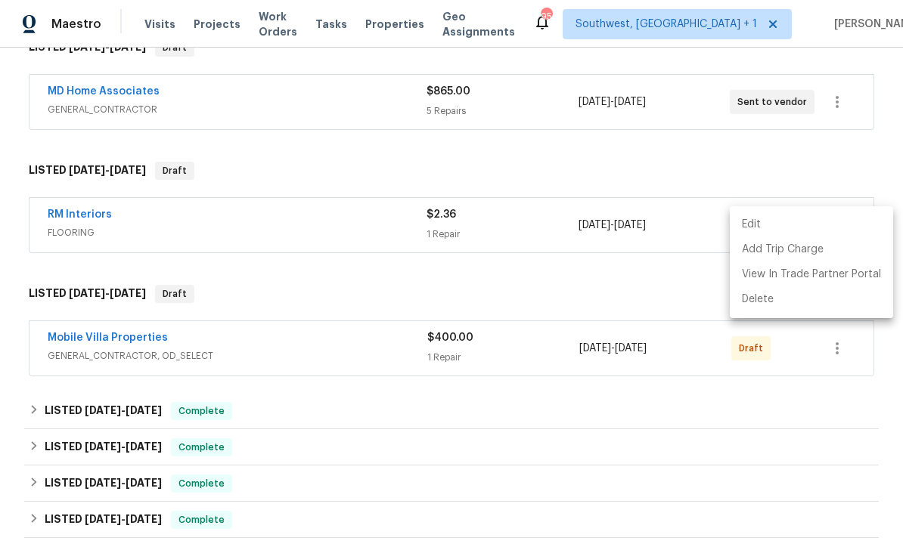
click at [61, 219] on div at bounding box center [451, 273] width 903 height 547
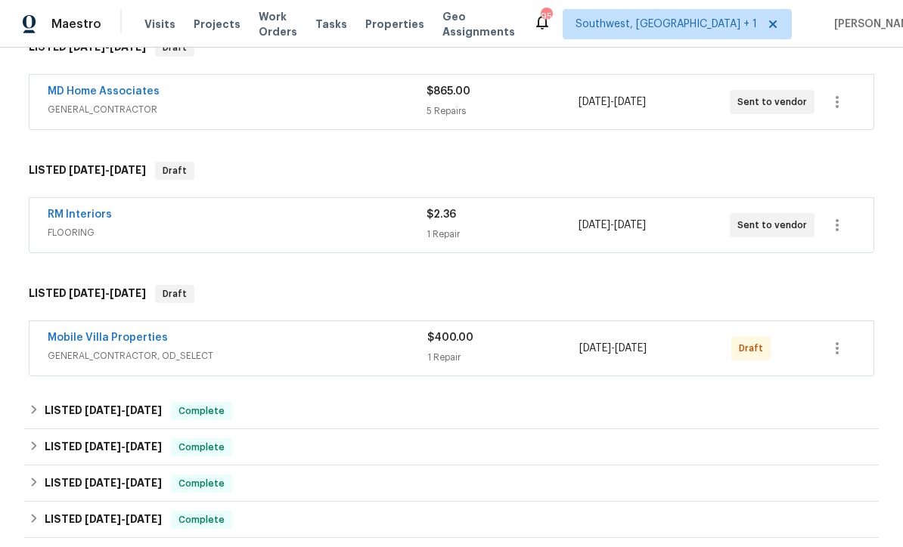
click at [104, 217] on link "RM Interiors" at bounding box center [80, 214] width 64 height 11
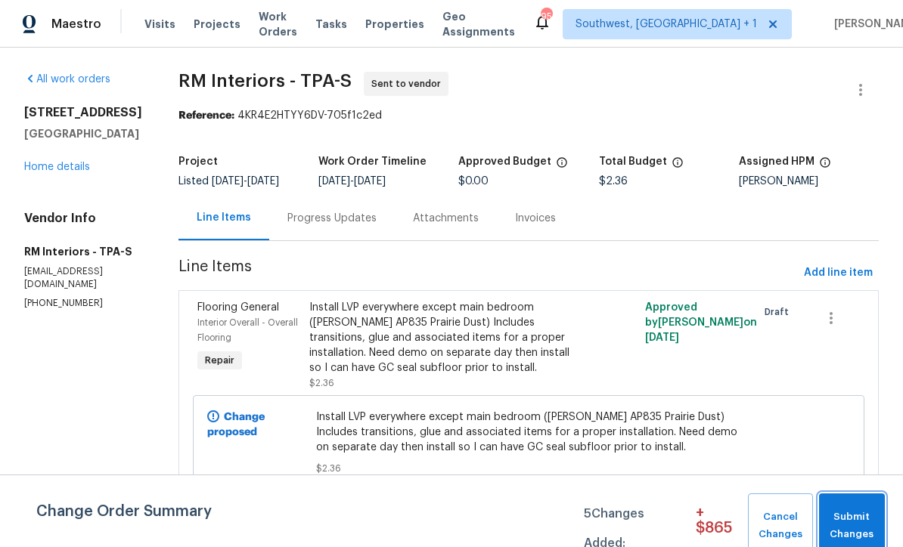
click at [857, 534] on span "Submit Changes" at bounding box center [851, 526] width 51 height 35
click at [848, 519] on span "Submit Changes" at bounding box center [851, 526] width 51 height 35
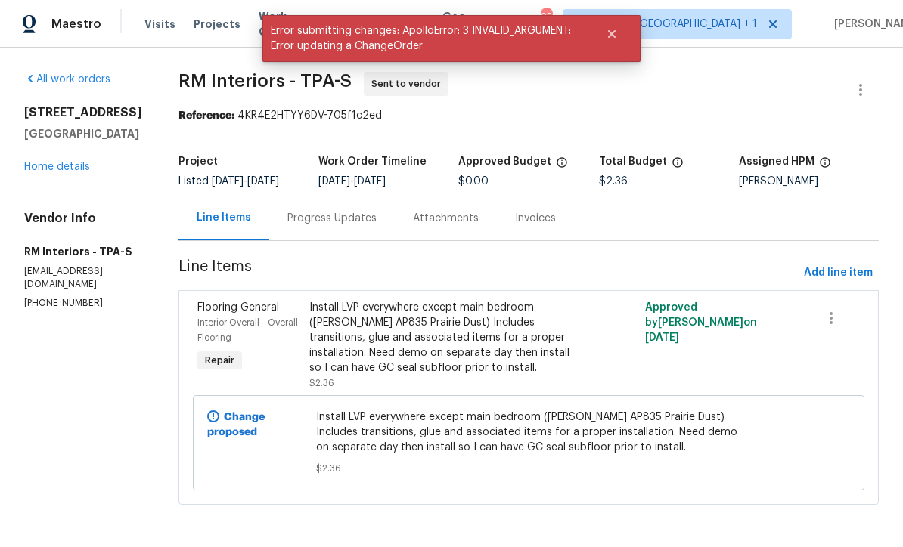
click at [47, 172] on link "Home details" at bounding box center [57, 167] width 66 height 11
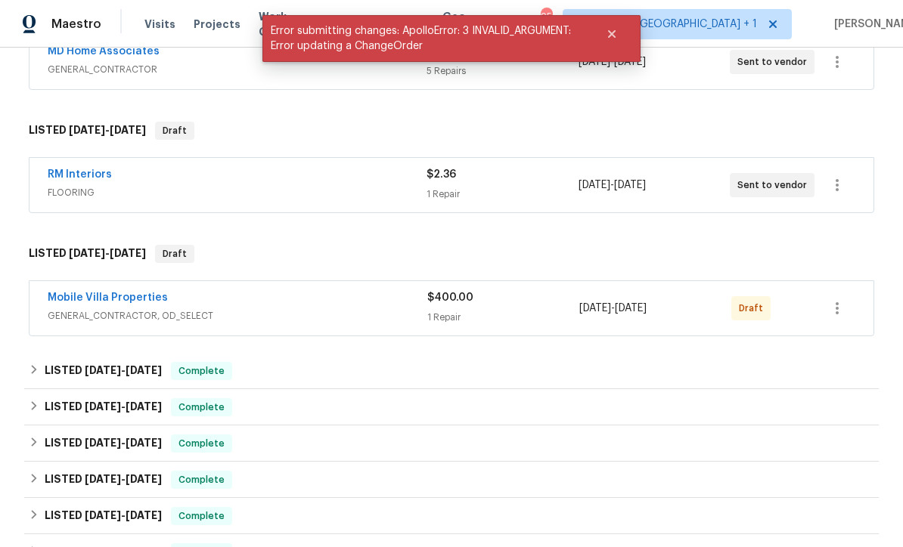
scroll to position [302, 0]
click at [844, 312] on icon "button" at bounding box center [837, 309] width 18 height 18
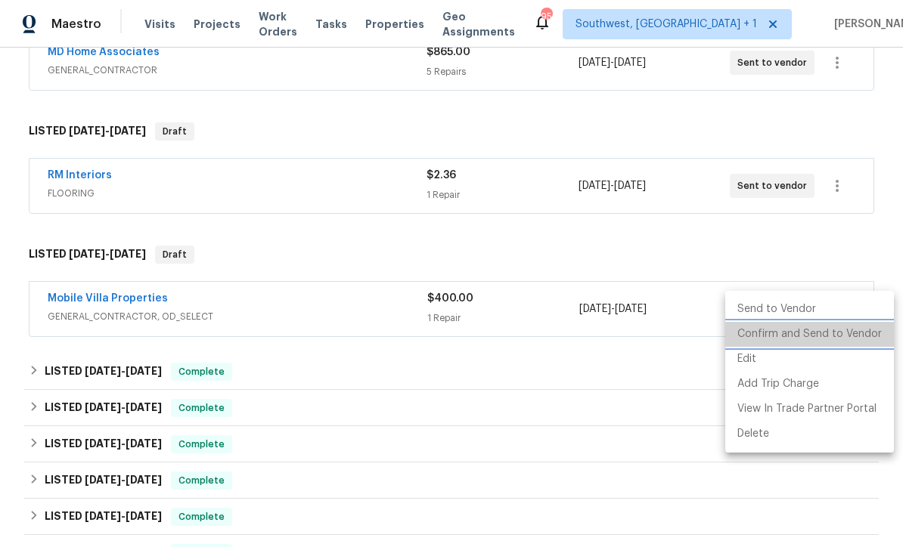
click at [835, 336] on li "Confirm and Send to Vendor" at bounding box center [809, 334] width 169 height 25
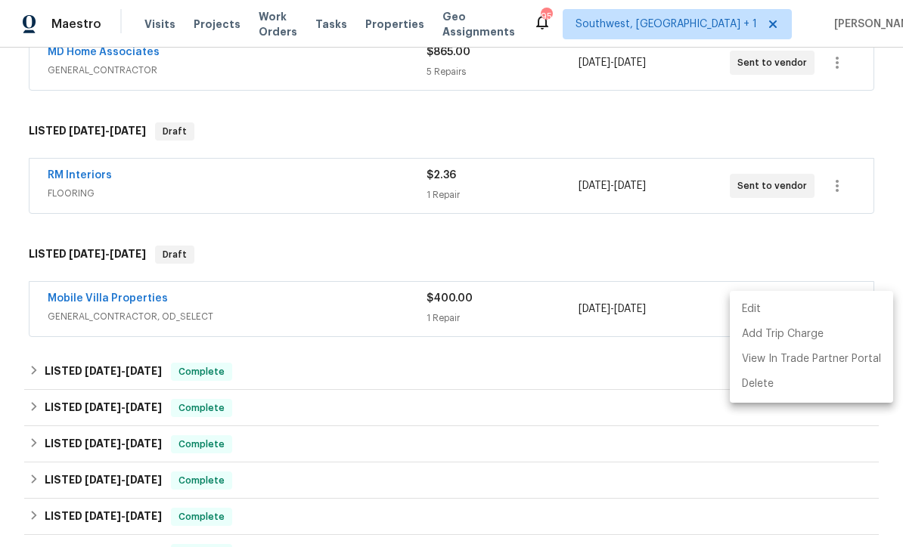
click at [718, 466] on div at bounding box center [451, 273] width 903 height 547
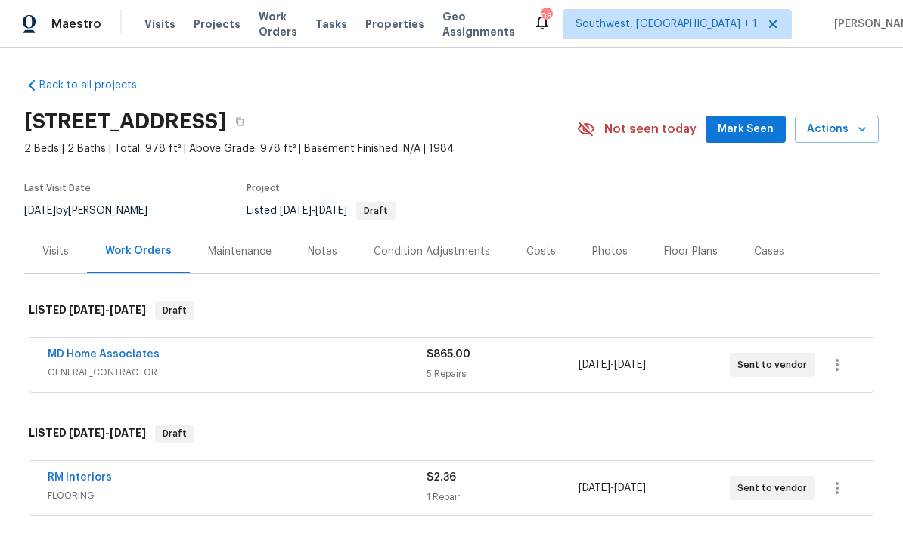
scroll to position [0, 0]
click at [277, 26] on span "Work Orders" at bounding box center [278, 24] width 39 height 30
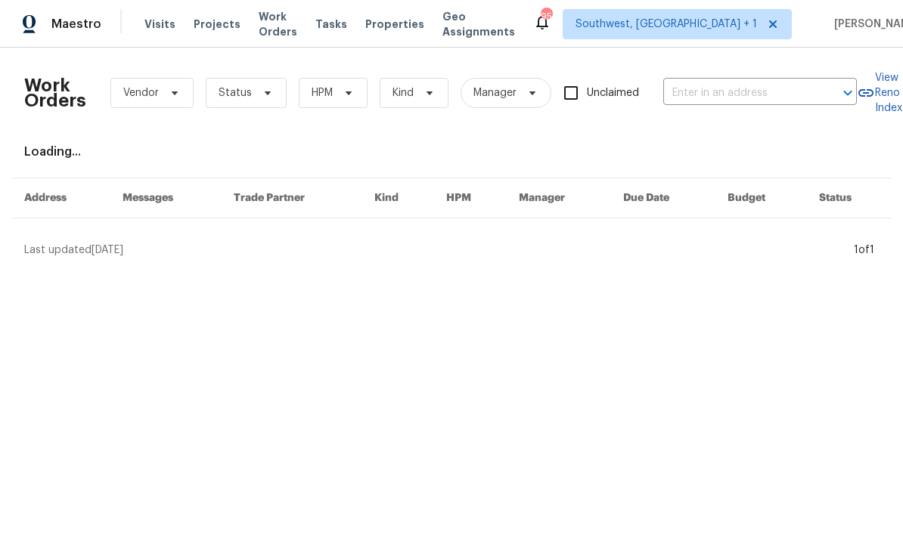
click at [218, 26] on span "Projects" at bounding box center [217, 24] width 47 height 15
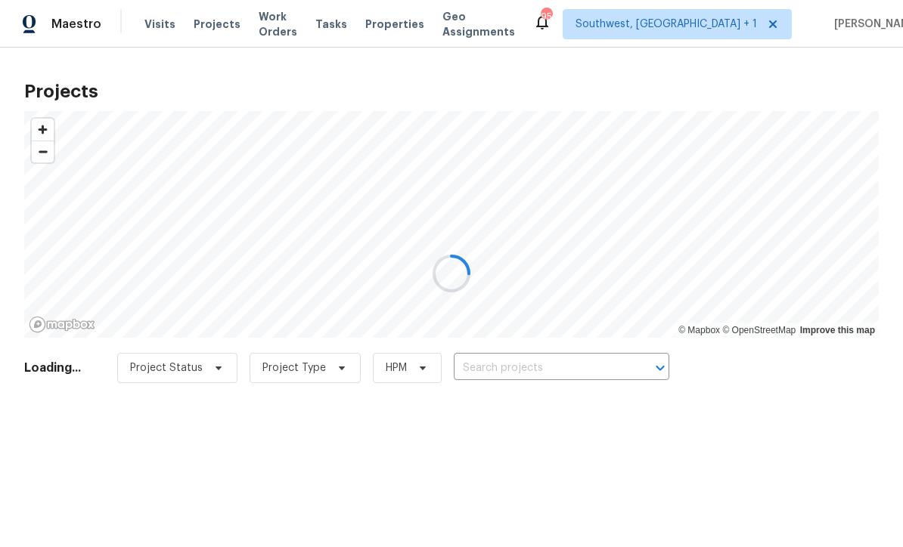
click at [586, 349] on div at bounding box center [451, 273] width 903 height 547
click at [584, 375] on div at bounding box center [451, 273] width 903 height 547
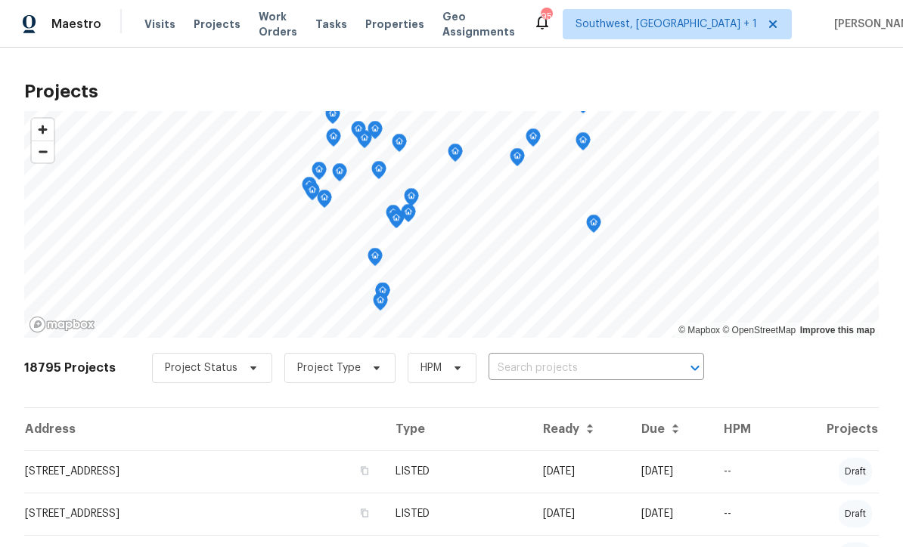
click at [557, 376] on input "text" at bounding box center [574, 368] width 173 height 23
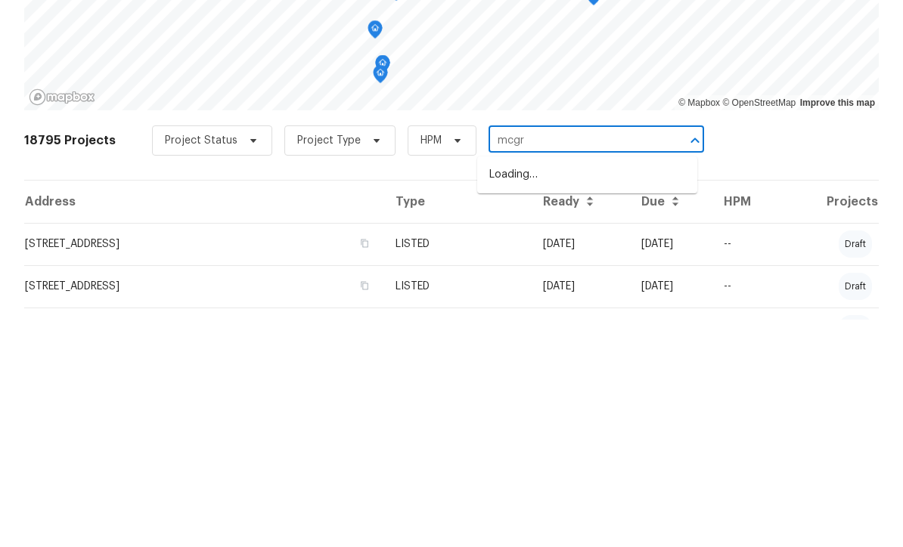
type input "mcgra"
click at [608, 390] on li "18978 McGrath Cir, Port Charlotte, FL 33948" at bounding box center [587, 402] width 220 height 25
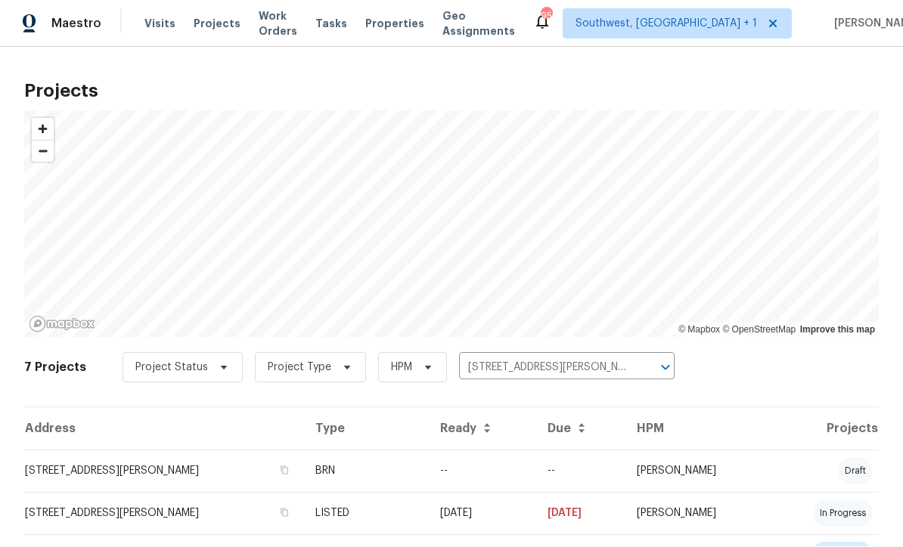
scroll to position [1, 0]
click at [490, 478] on td "--" at bounding box center [481, 472] width 107 height 42
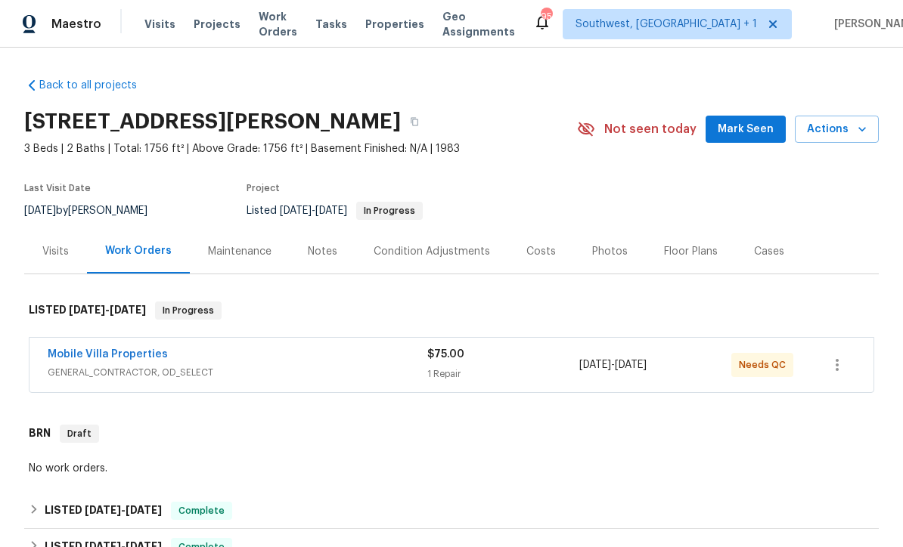
click at [531, 373] on div "1 Repair" at bounding box center [503, 374] width 152 height 15
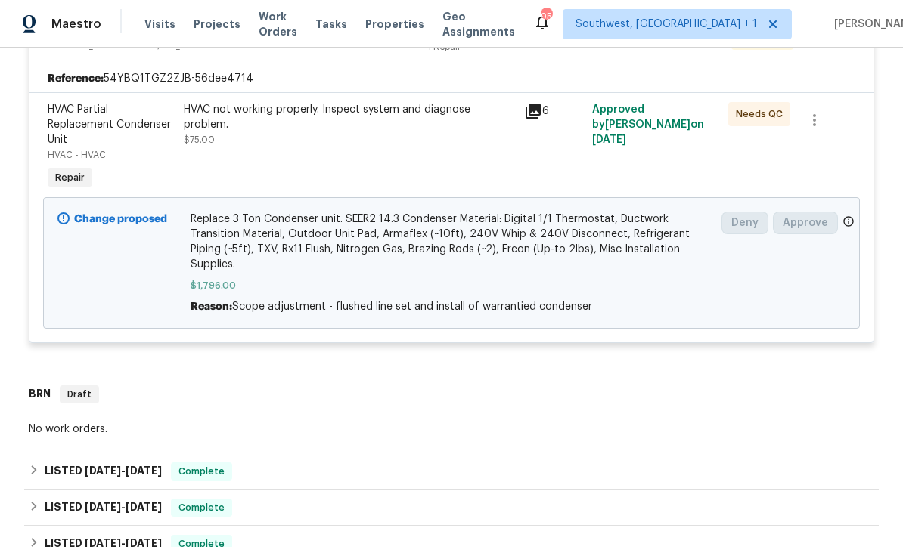
scroll to position [312, 0]
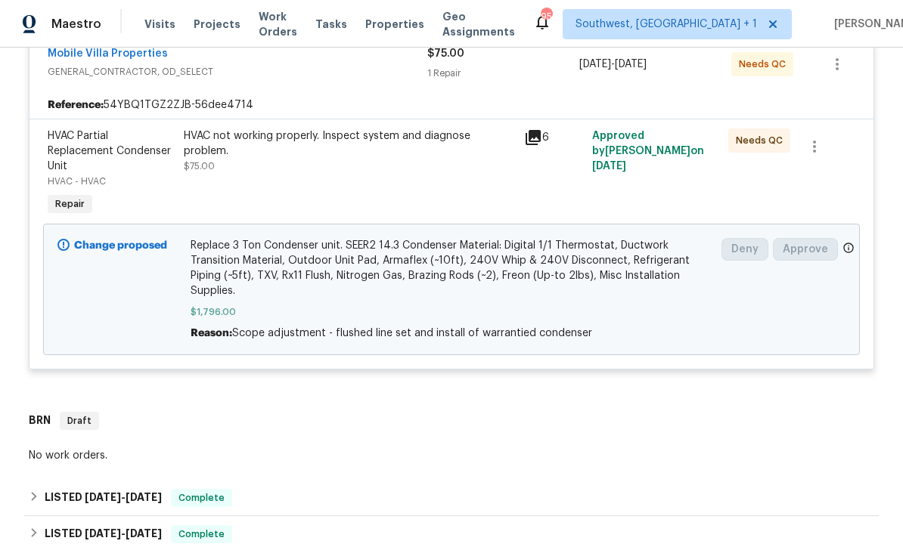
click at [435, 168] on div "HVAC not working properly. Inspect system and diagnose problem. $75.00" at bounding box center [349, 151] width 331 height 45
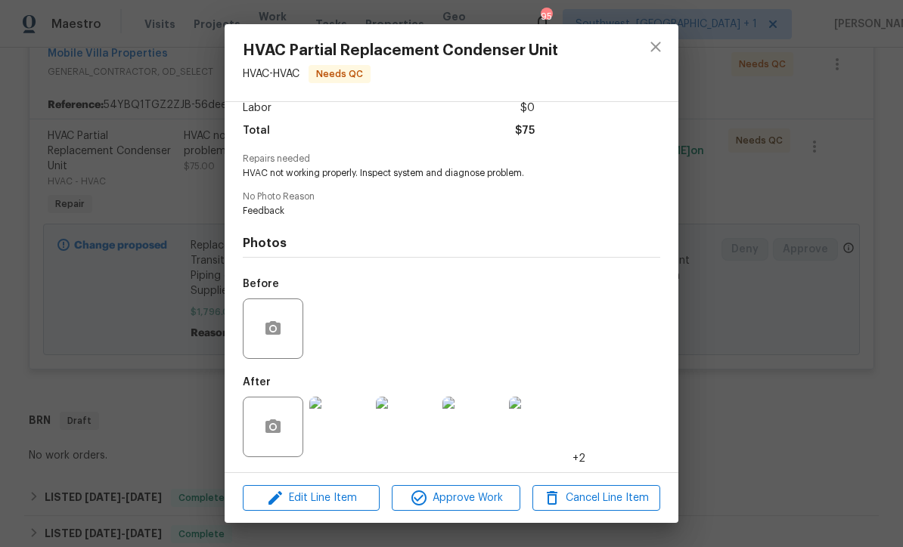
scroll to position [116, 0]
click at [662, 55] on icon "close" at bounding box center [655, 47] width 18 height 18
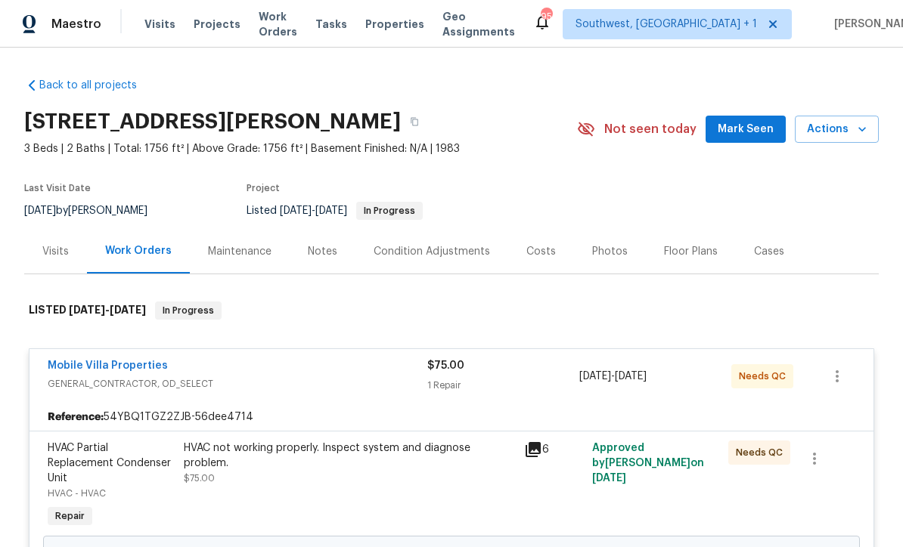
scroll to position [0, 0]
click at [206, 29] on span "Projects" at bounding box center [217, 24] width 47 height 15
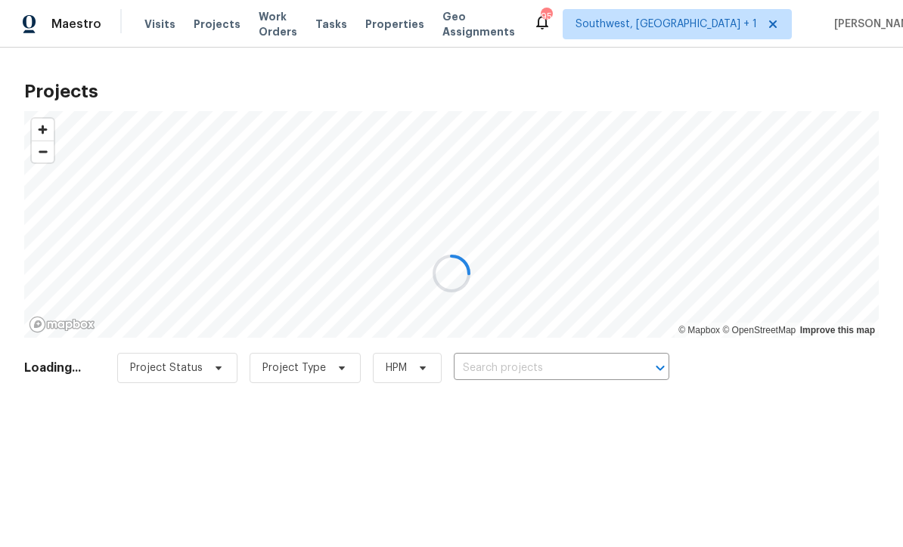
click at [555, 366] on div at bounding box center [451, 273] width 903 height 547
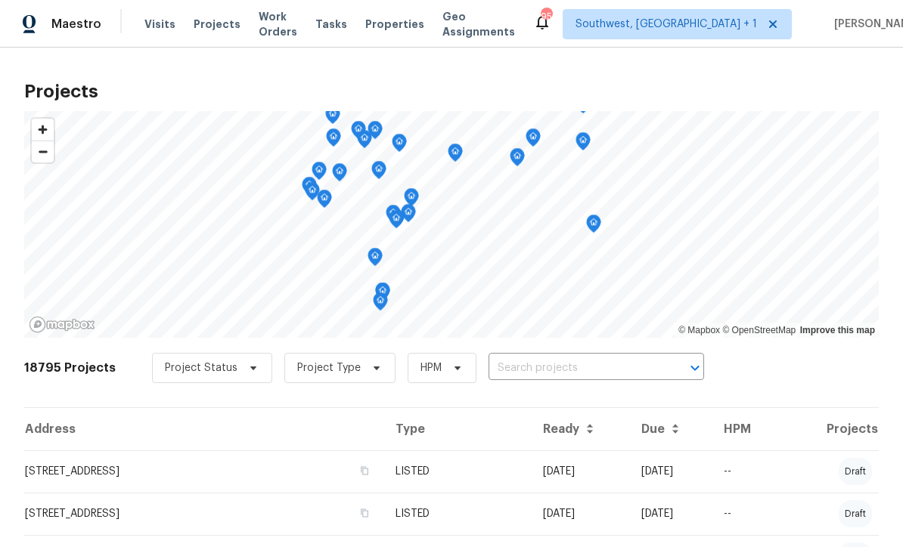
click at [565, 351] on div "18795 Projects Project Status Project Type HPM ​" at bounding box center [451, 377] width 854 height 60
click at [580, 364] on input "text" at bounding box center [574, 368] width 173 height 23
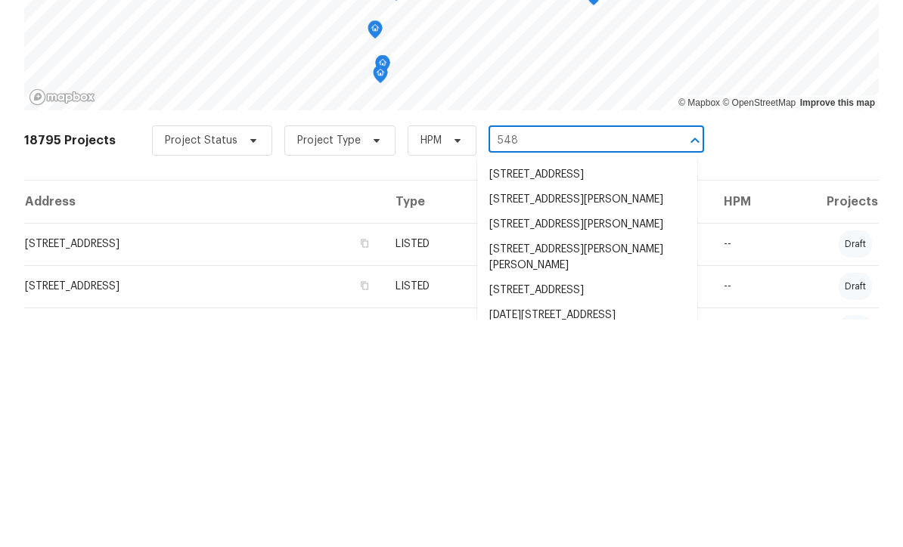
type input "548 4"
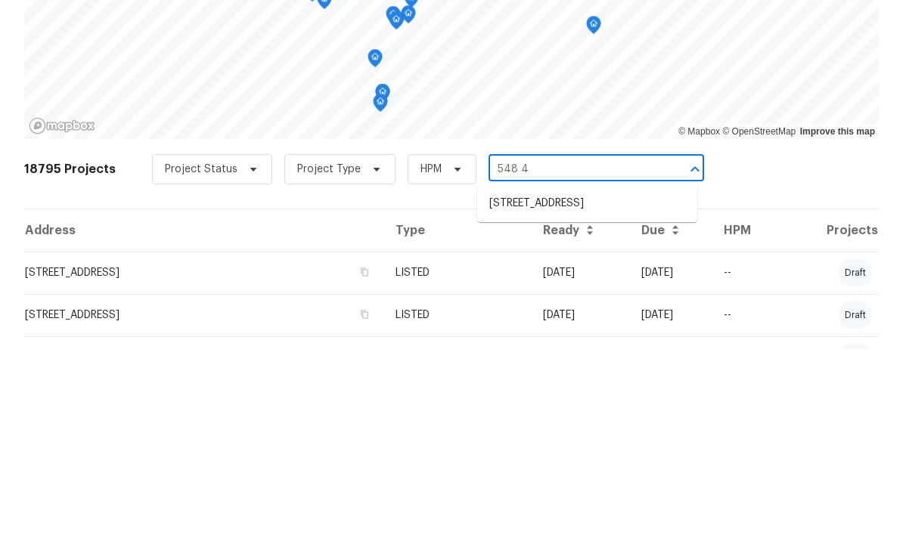
click at [598, 390] on li "548 47th Ave N, Saint Petersburg, FL 33703" at bounding box center [587, 402] width 220 height 25
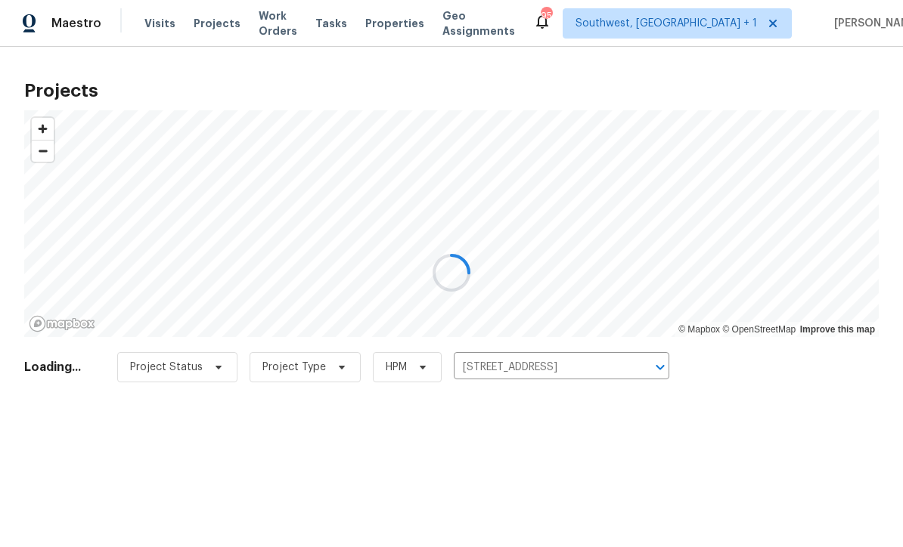
scroll to position [1, 0]
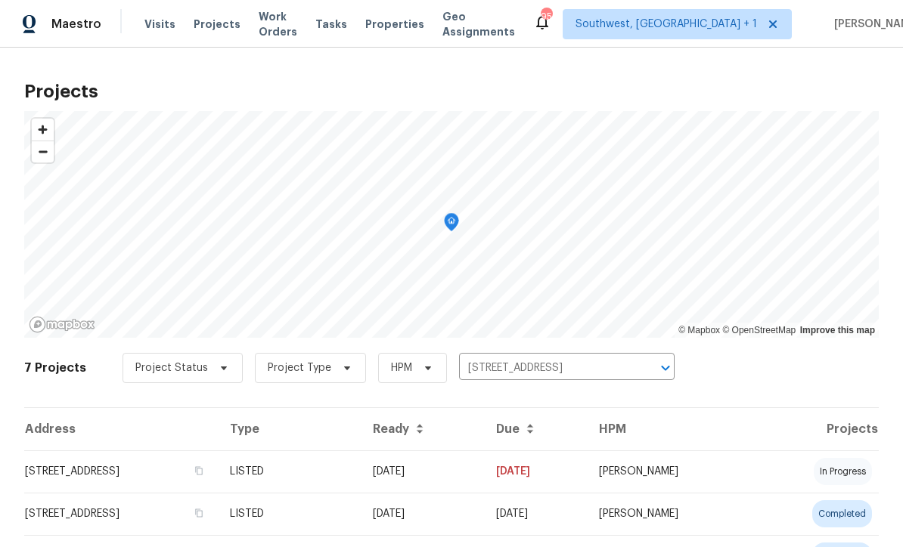
click at [484, 485] on td "05/16/25" at bounding box center [422, 472] width 123 height 42
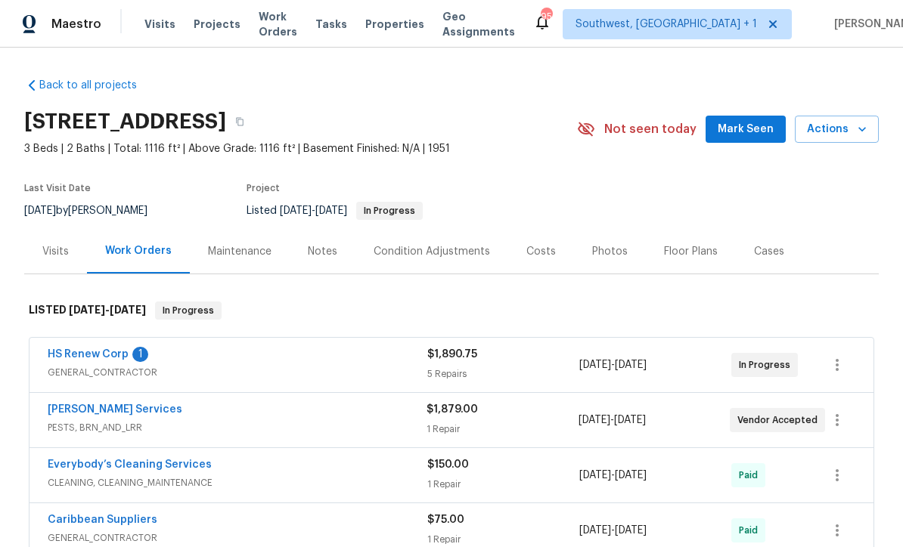
scroll to position [99, 0]
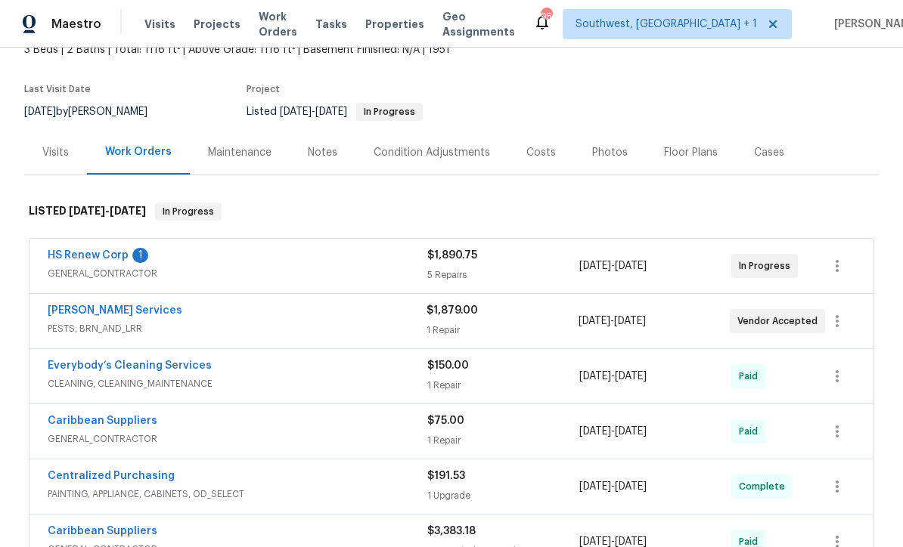
click at [82, 260] on link "HS Renew Corp" at bounding box center [88, 255] width 81 height 11
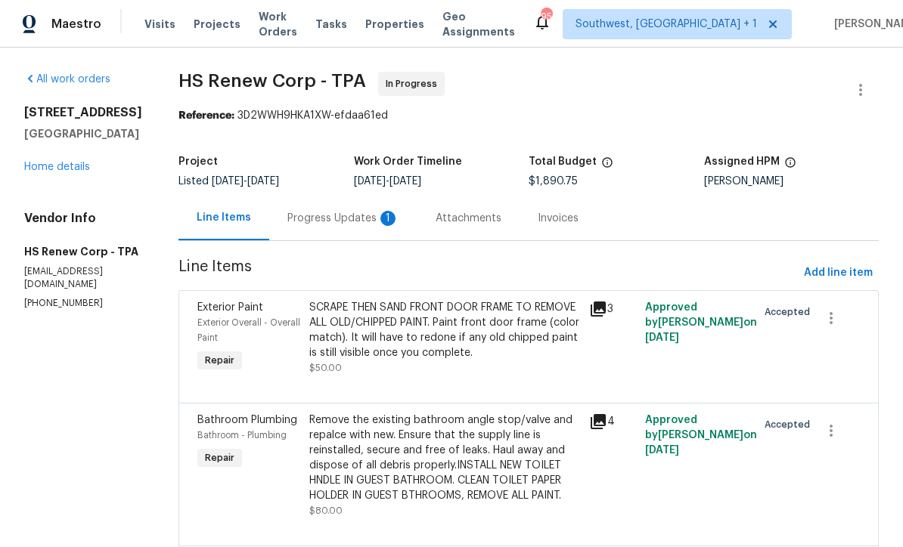
click at [288, 232] on div "Progress Updates 1" at bounding box center [343, 218] width 148 height 45
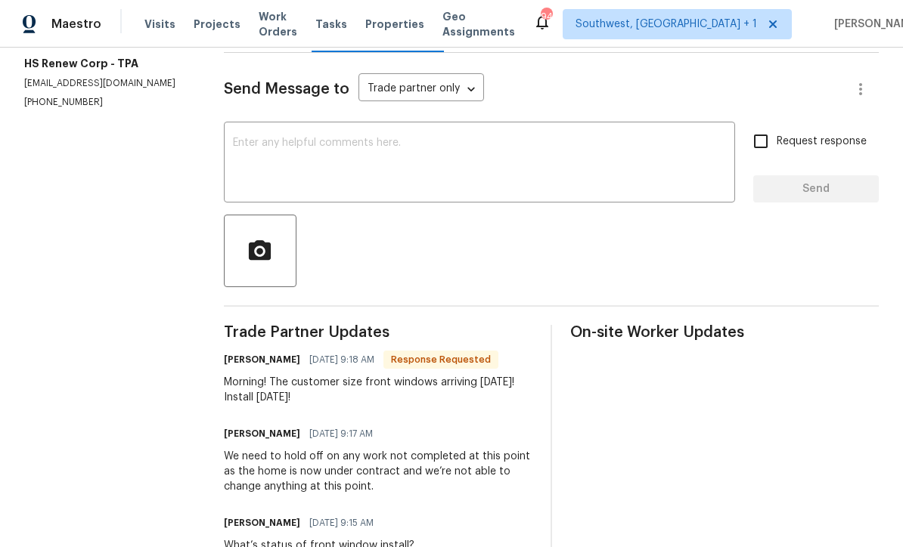
scroll to position [178, 0]
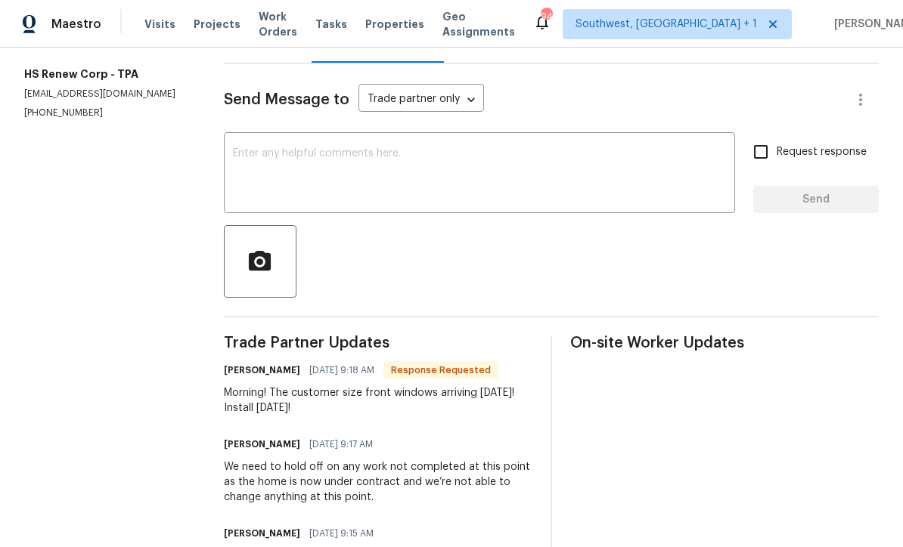
click at [253, 157] on textarea at bounding box center [479, 174] width 493 height 53
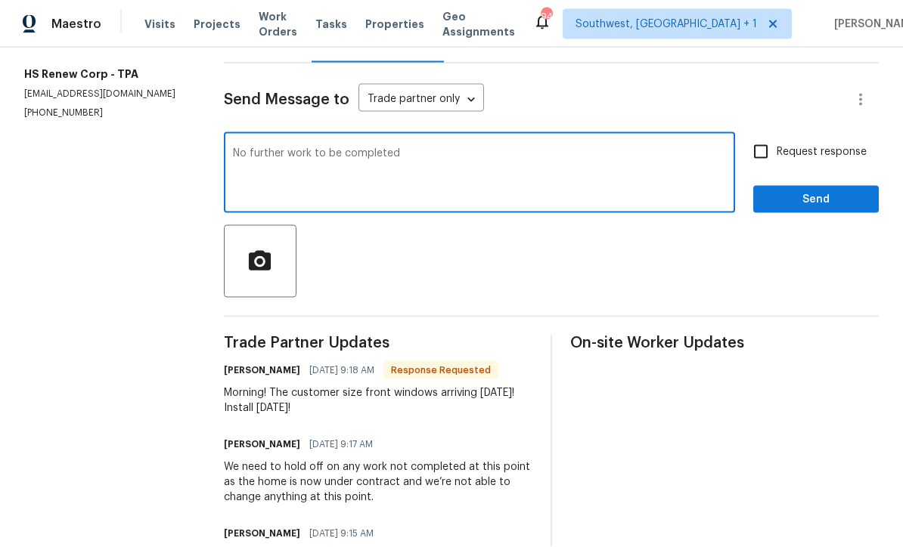
type textarea "No further work to be completed"
click at [771, 152] on input "Request response" at bounding box center [761, 152] width 32 height 32
checkbox input "true"
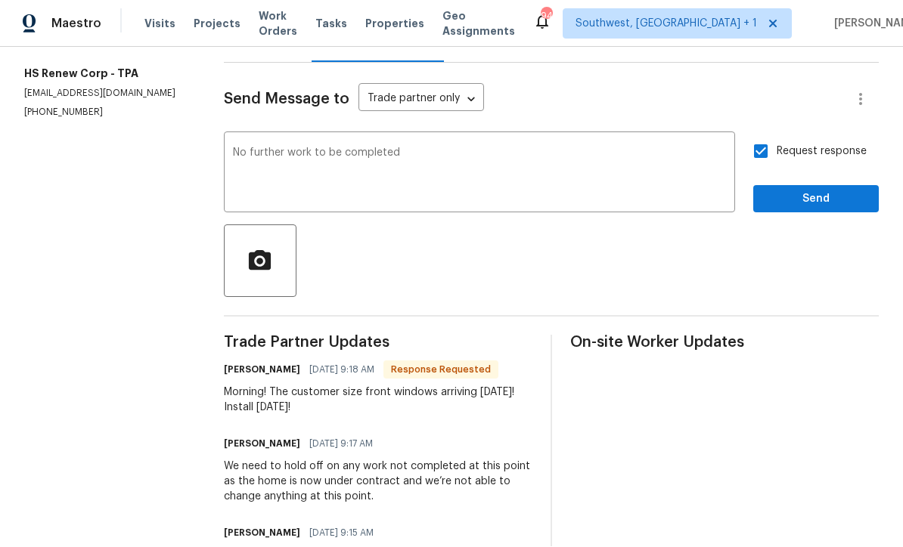
scroll to position [1, 0]
click at [822, 199] on span "Send" at bounding box center [815, 200] width 101 height 19
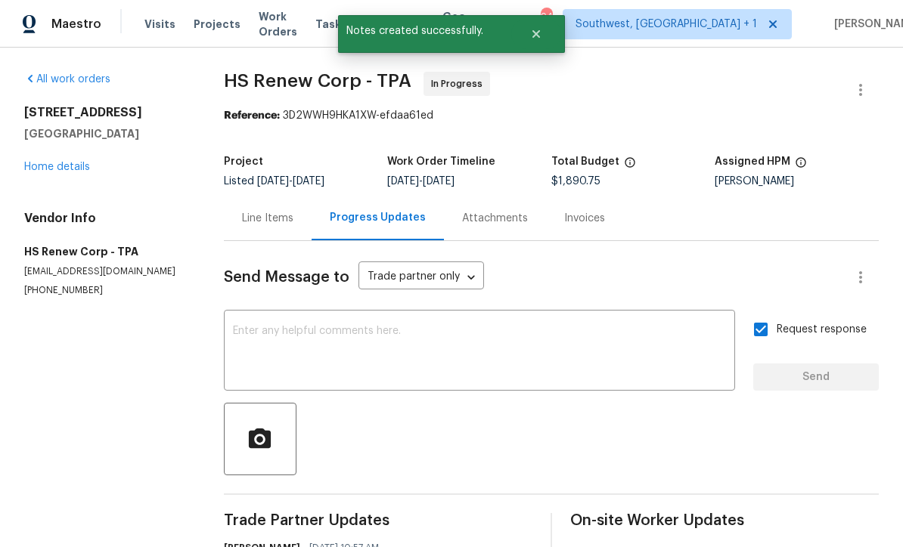
click at [42, 168] on link "Home details" at bounding box center [57, 167] width 66 height 11
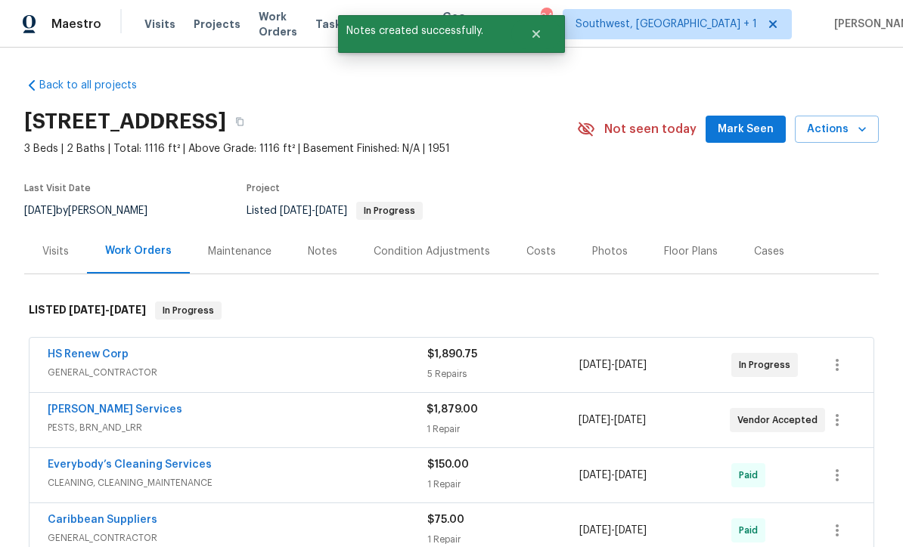
click at [308, 261] on div "Notes" at bounding box center [323, 251] width 66 height 45
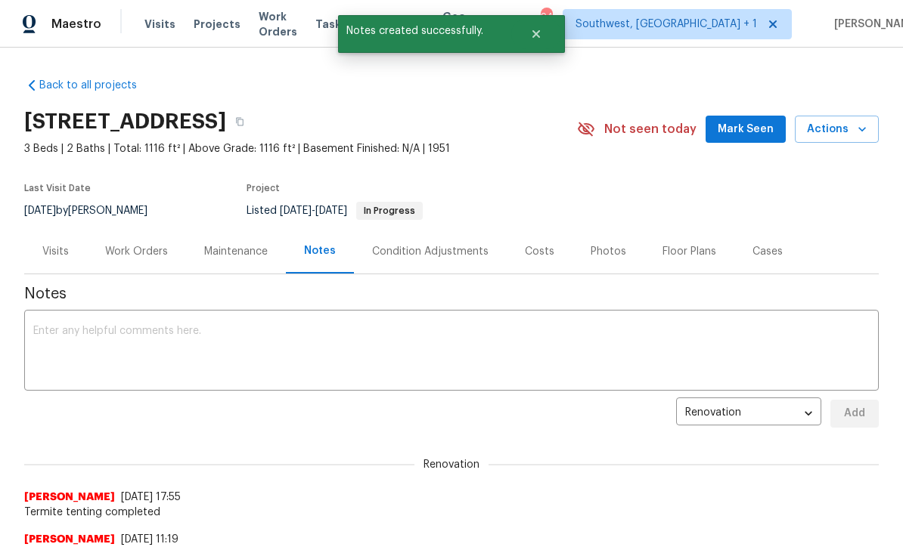
click at [569, 343] on textarea at bounding box center [451, 352] width 836 height 53
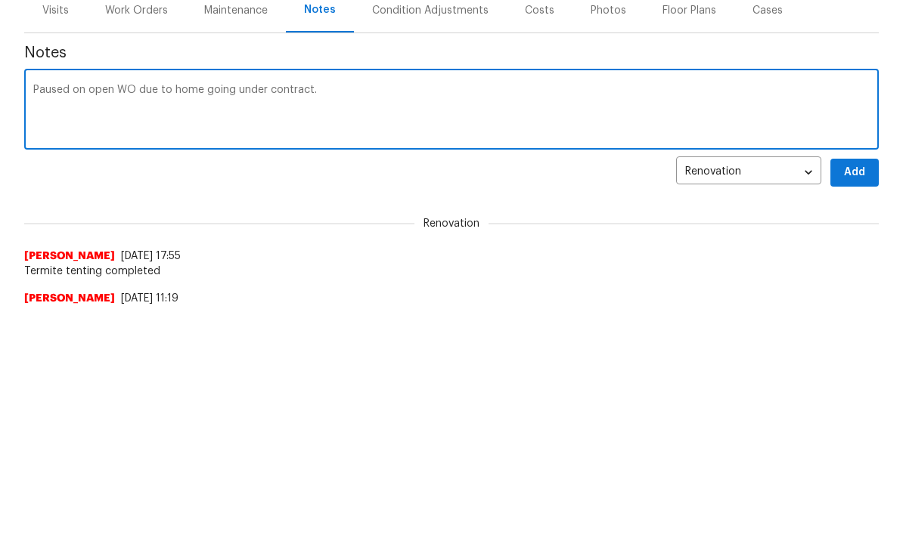
type textarea "Paused on open WO due to home going under contract."
click at [862, 400] on button "Add" at bounding box center [854, 414] width 48 height 28
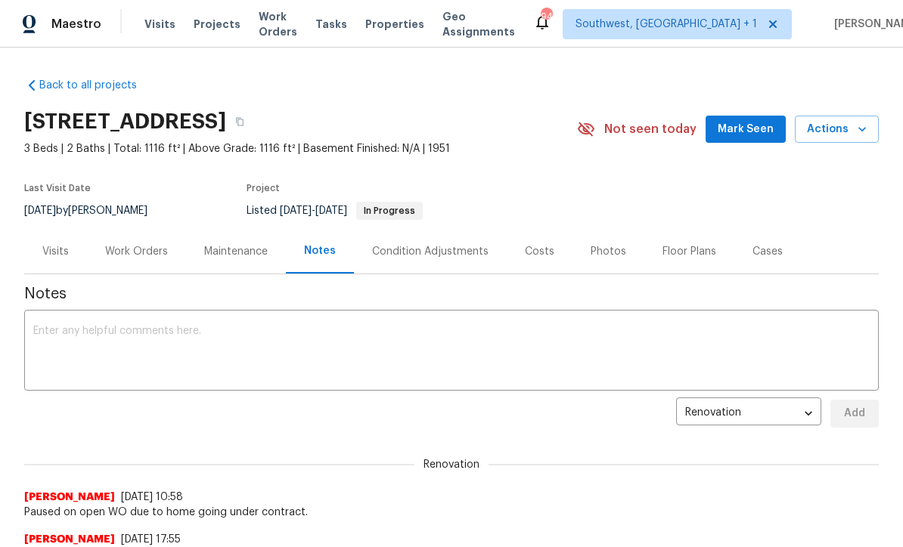
click at [132, 254] on div "Work Orders" at bounding box center [136, 251] width 63 height 15
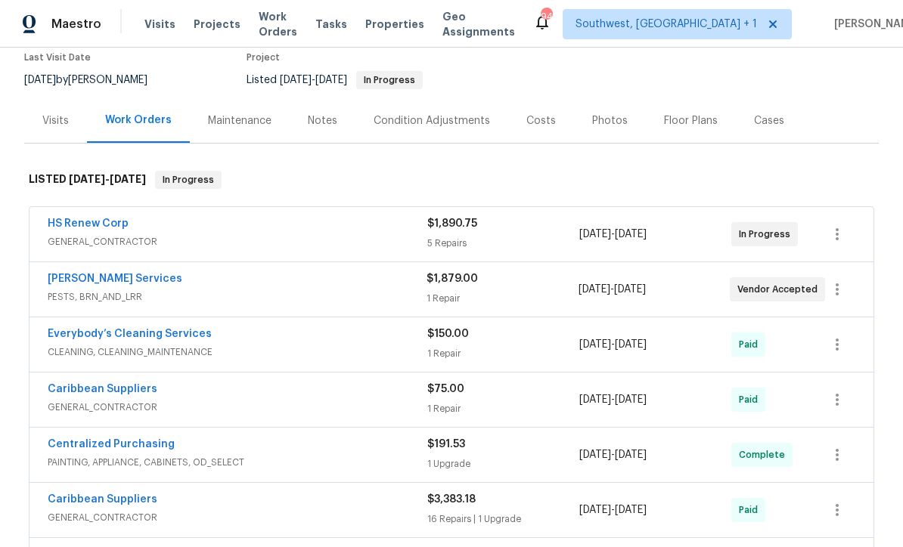
scroll to position [129, 0]
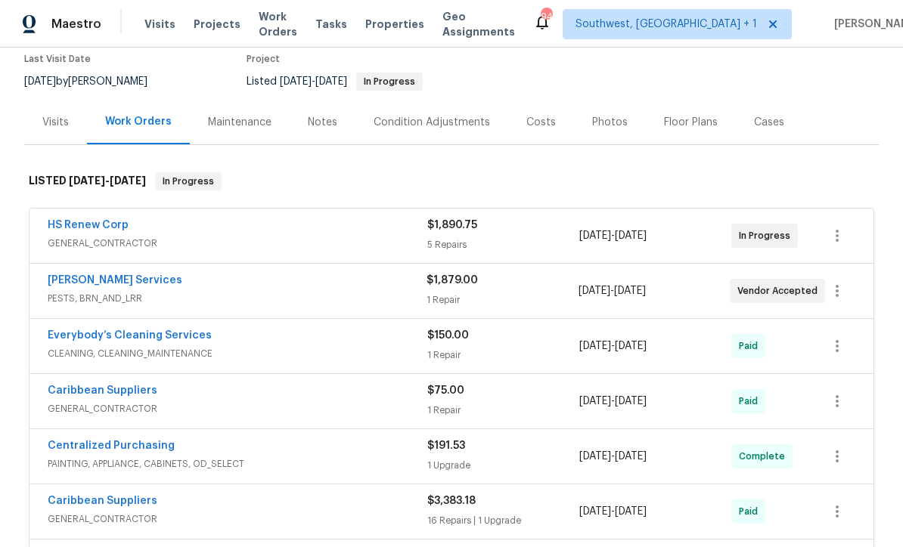
click at [62, 284] on link "Massey Services" at bounding box center [115, 280] width 135 height 11
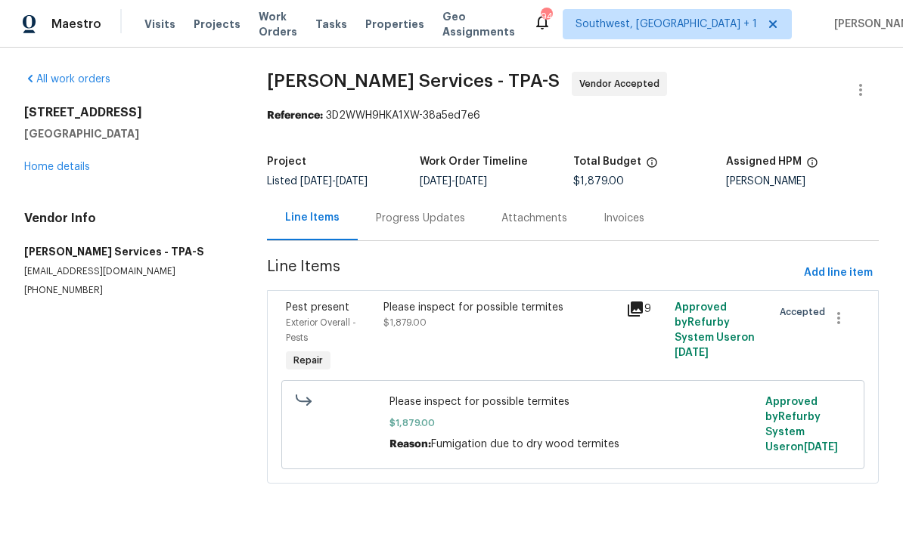
click at [386, 226] on div "Progress Updates" at bounding box center [420, 218] width 89 height 15
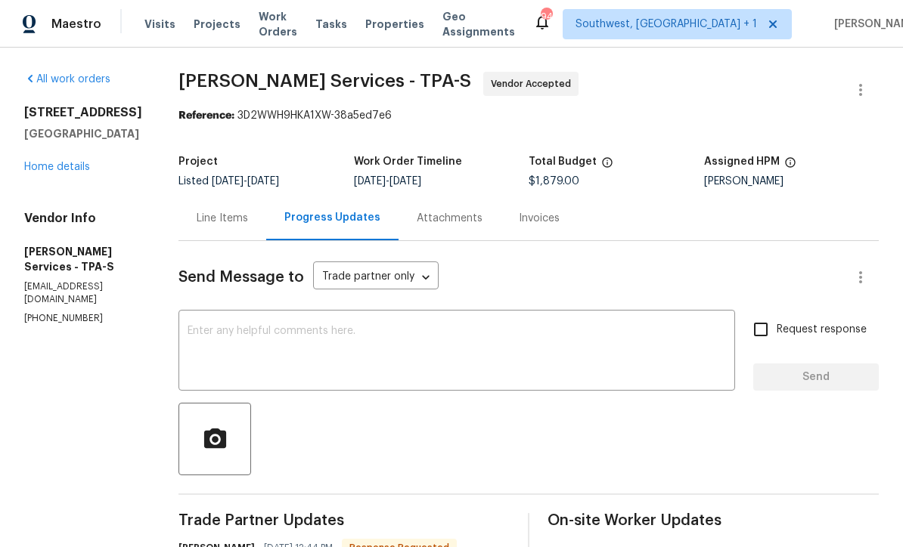
click at [44, 172] on link "Home details" at bounding box center [57, 167] width 66 height 11
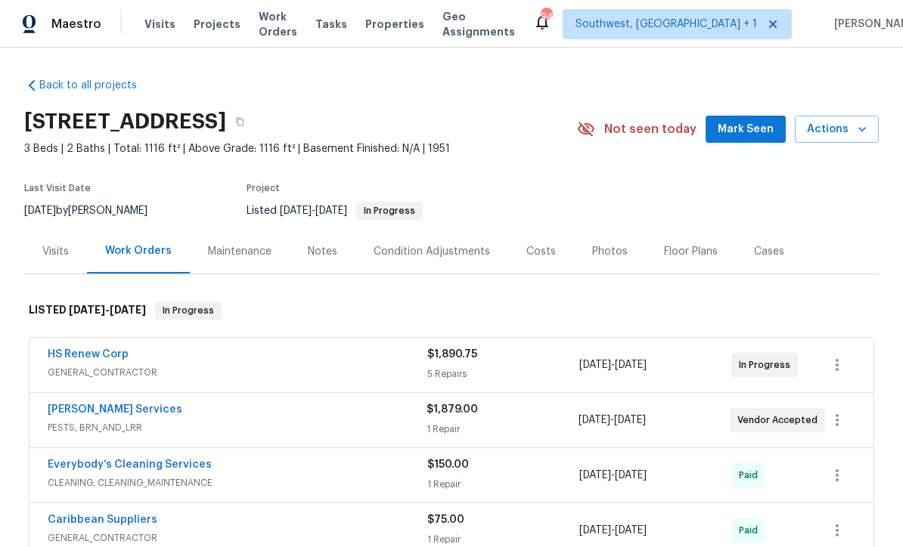
click at [200, 25] on span "Projects" at bounding box center [217, 24] width 47 height 15
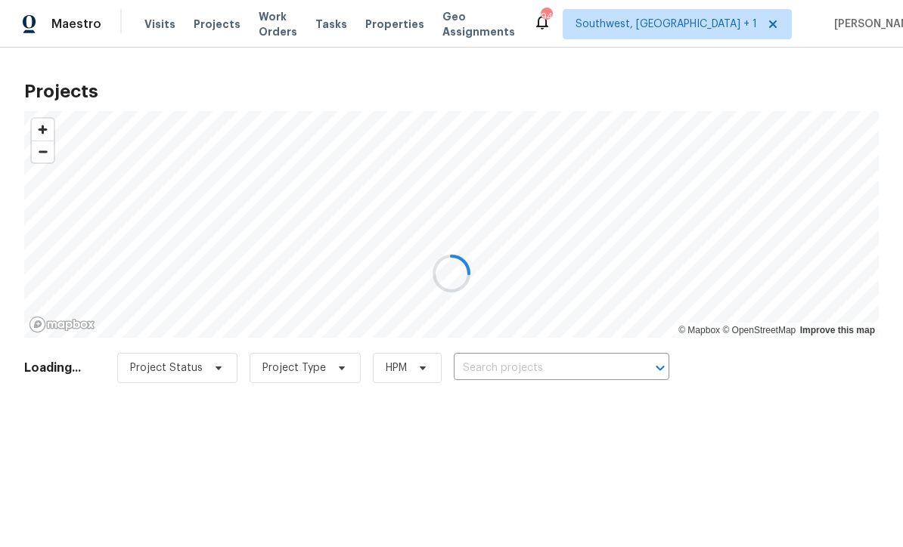
click at [592, 364] on input "text" at bounding box center [540, 368] width 173 height 23
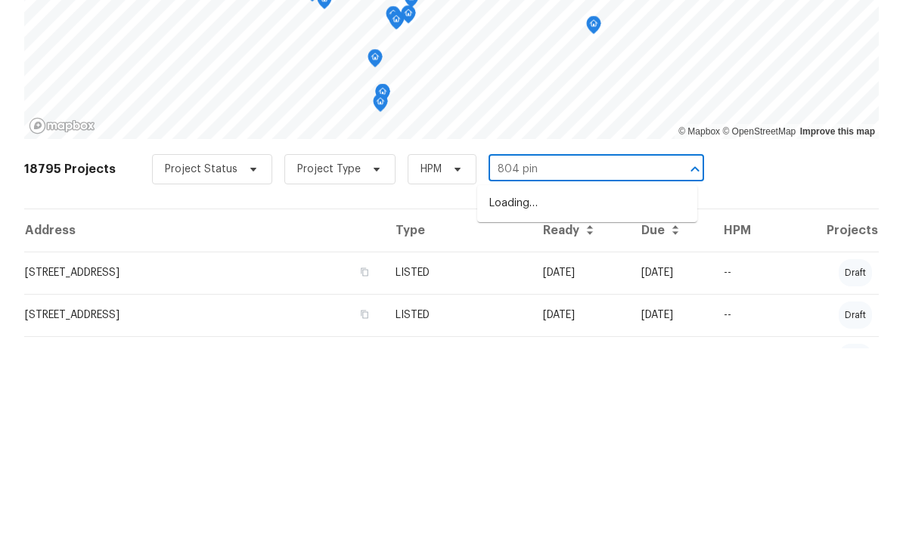
type input "804 pine"
click at [603, 390] on li "804 Pineland Ave, Venice, FL 34285" at bounding box center [587, 402] width 220 height 25
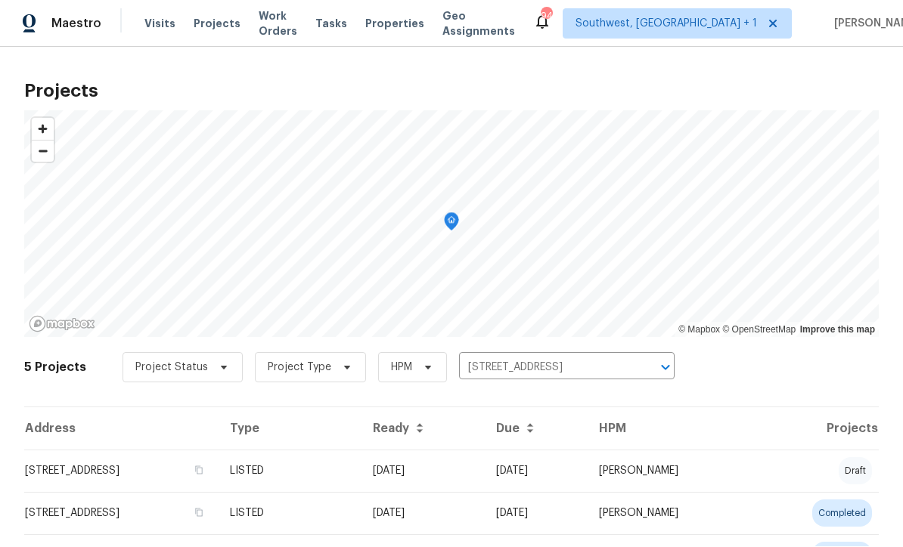
scroll to position [1, 0]
click at [541, 488] on td "09/05/25" at bounding box center [535, 472] width 103 height 42
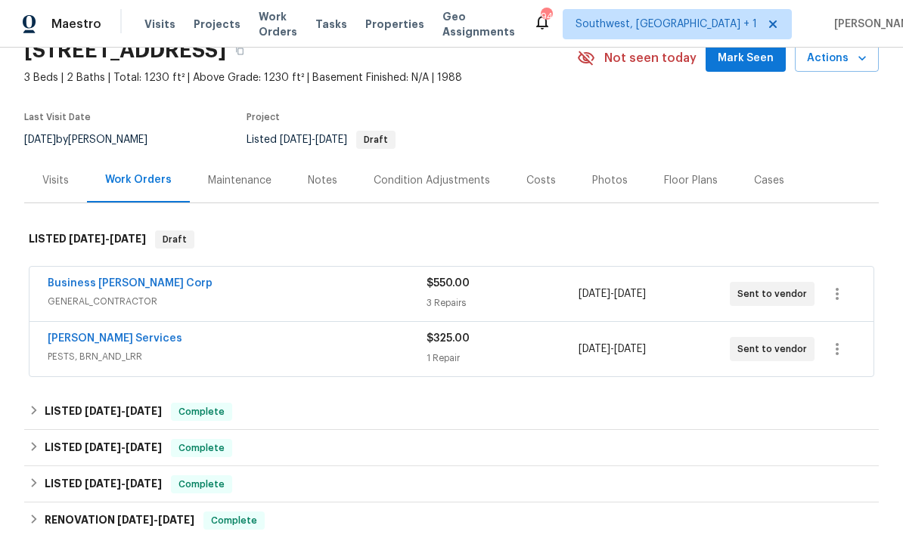
scroll to position [70, 0]
click at [71, 343] on link "Massey Services" at bounding box center [115, 339] width 135 height 11
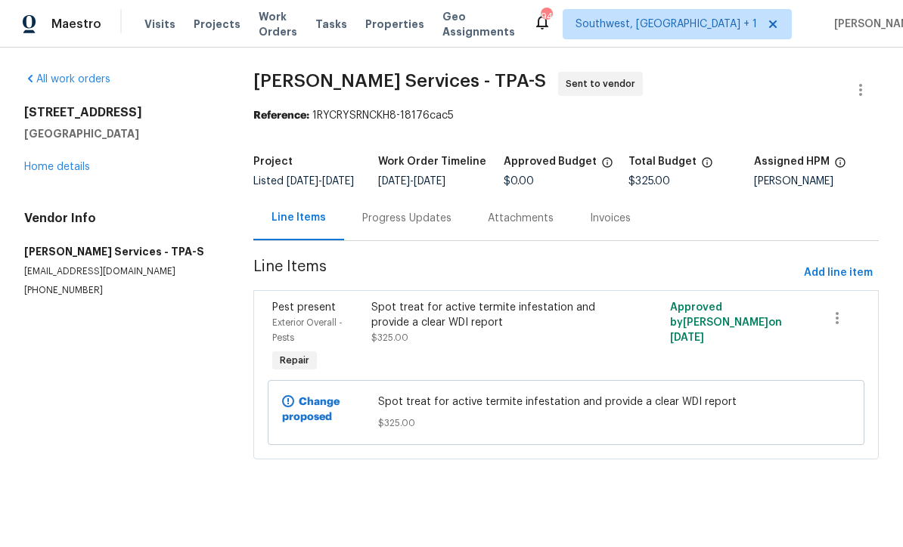
click at [367, 240] on div "Progress Updates" at bounding box center [407, 218] width 126 height 45
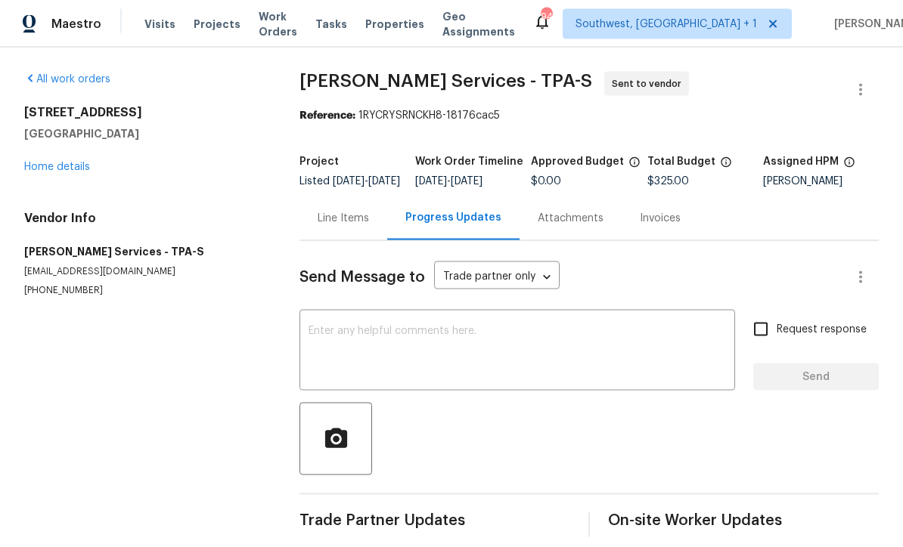
scroll to position [26, 0]
click at [593, 326] on textarea at bounding box center [516, 352] width 417 height 53
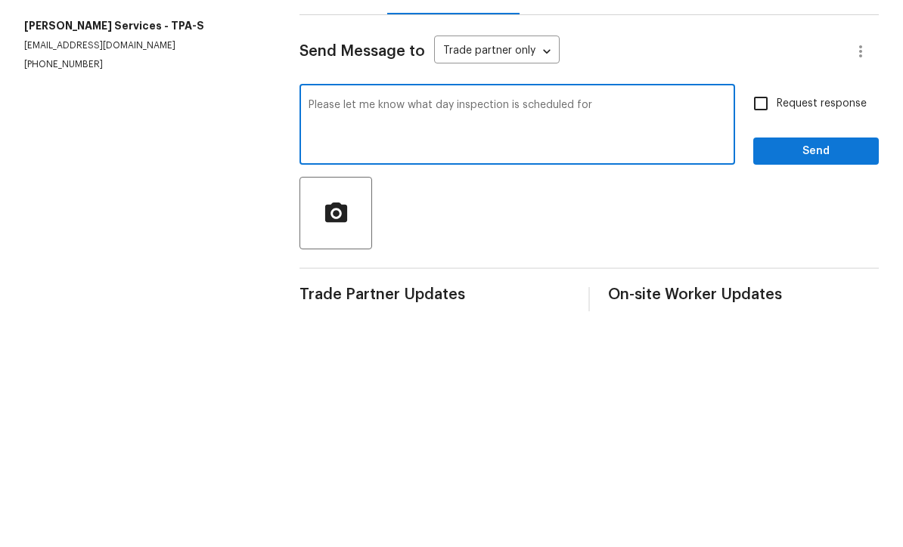
type textarea "Please let me know what day inspection is scheduled for"
click at [769, 314] on input "Request response" at bounding box center [761, 330] width 32 height 32
checkbox input "true"
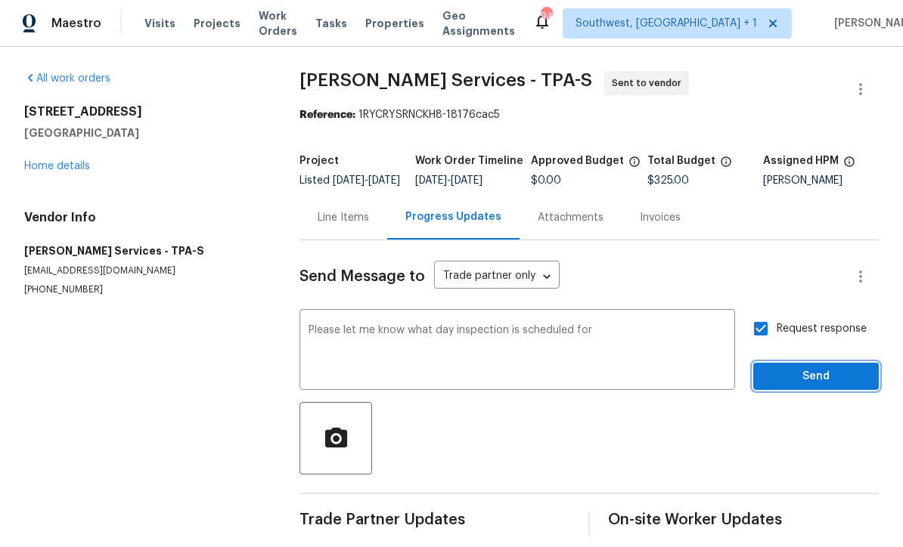
click at [802, 368] on span "Send" at bounding box center [815, 377] width 101 height 19
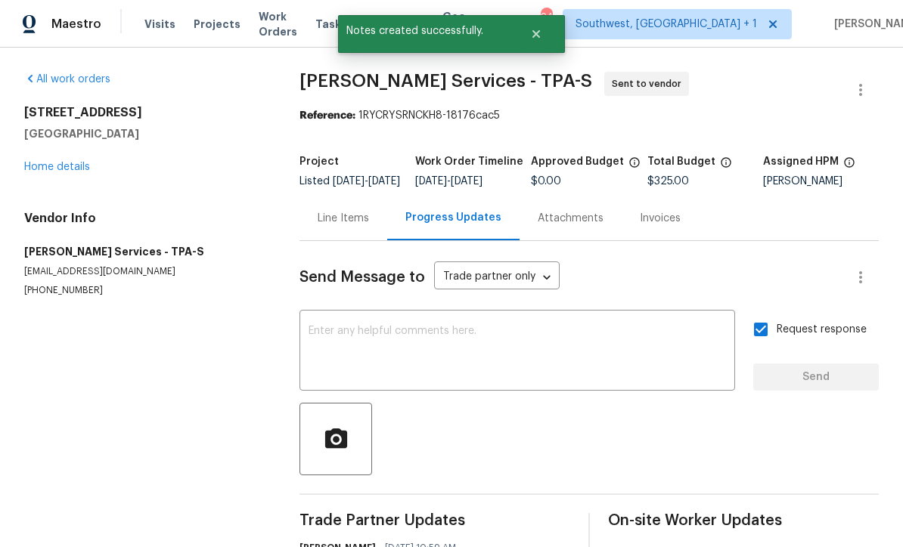
click at [45, 162] on link "Home details" at bounding box center [57, 167] width 66 height 11
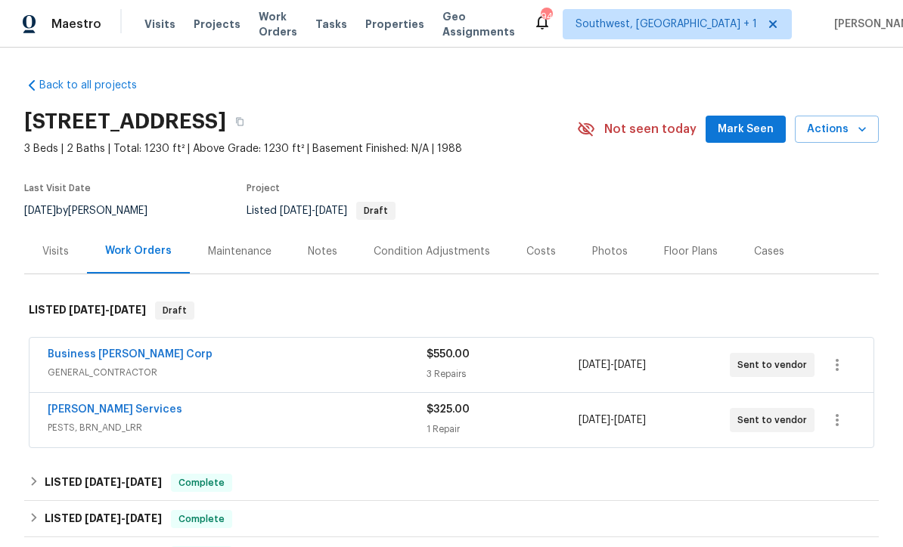
click at [200, 23] on span "Projects" at bounding box center [217, 24] width 47 height 15
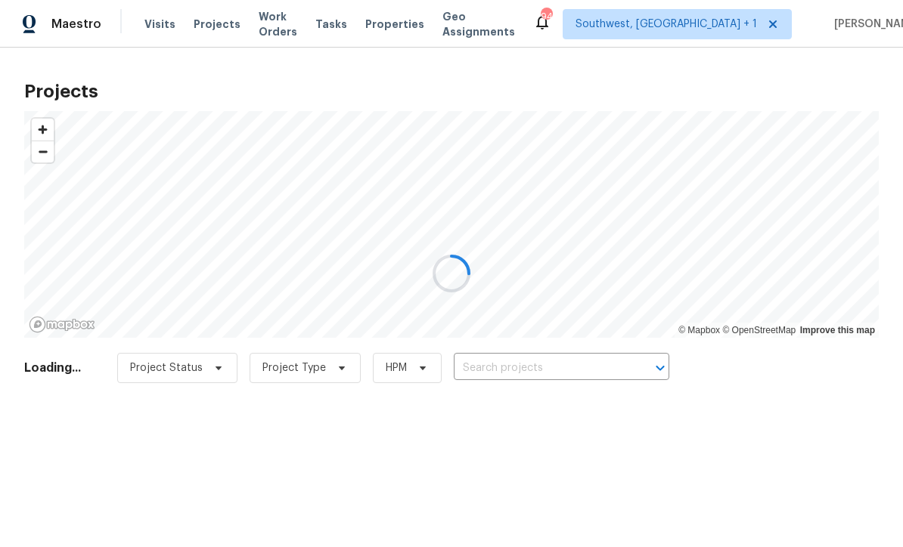
click at [528, 369] on div at bounding box center [451, 273] width 903 height 547
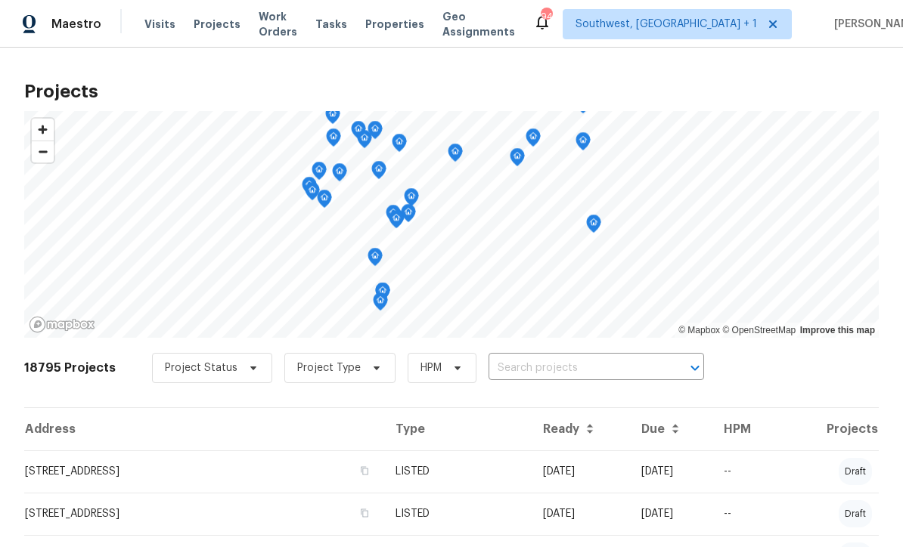
click at [533, 368] on input "text" at bounding box center [574, 368] width 173 height 23
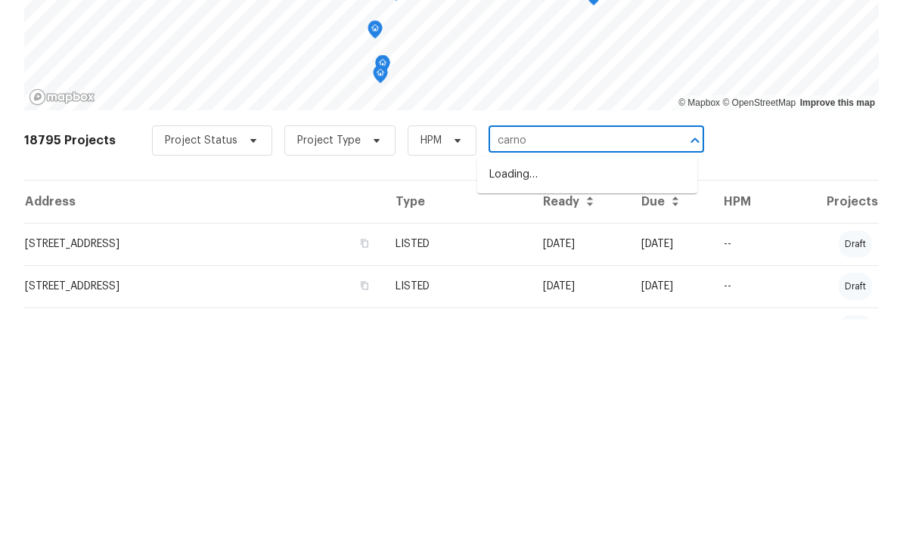
type input "carnou"
click at [591, 390] on li "[STREET_ADDRESS]" at bounding box center [587, 402] width 220 height 25
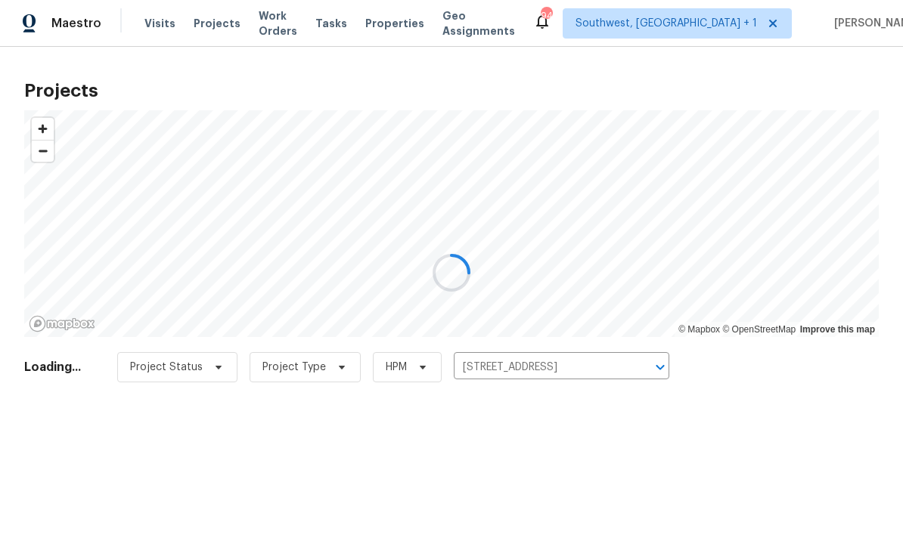
scroll to position [1, 0]
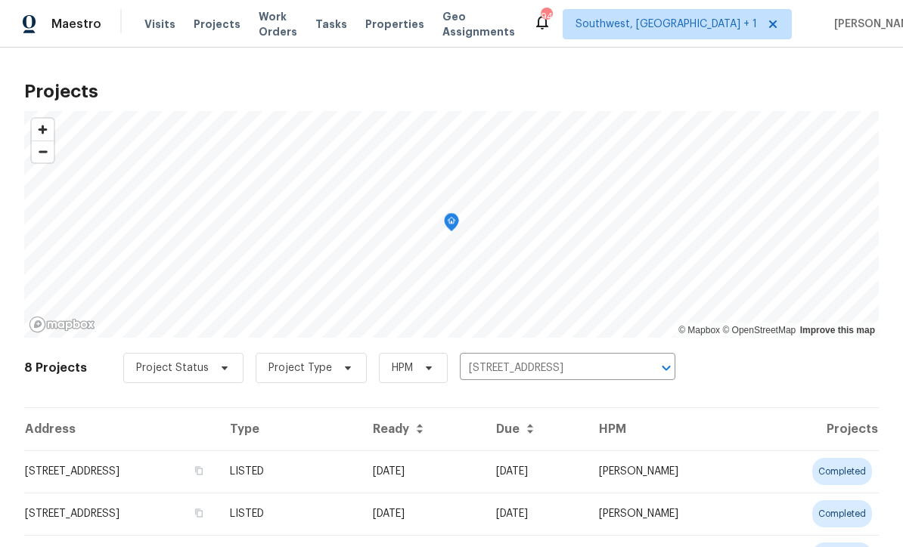
click at [476, 481] on td "07/17/25" at bounding box center [422, 472] width 123 height 42
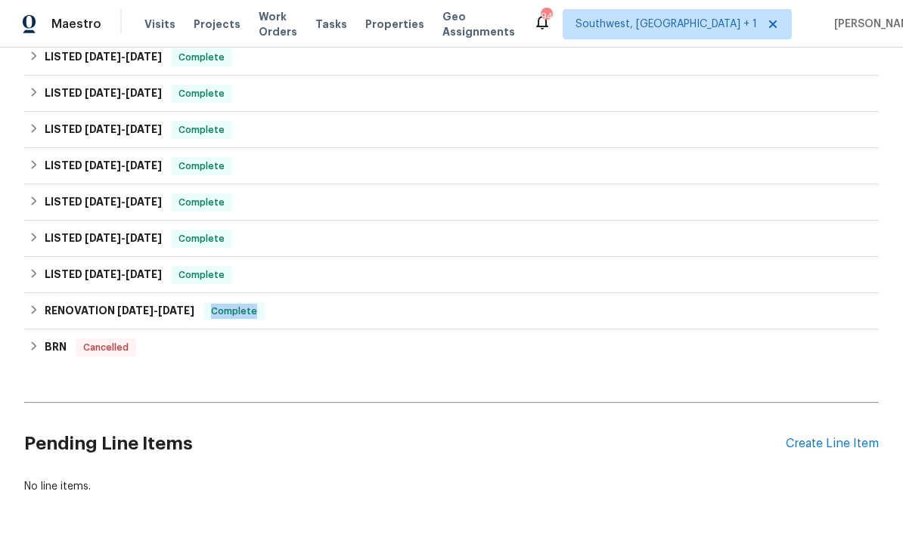
scroll to position [234, 0]
click at [845, 446] on div "Create Line Item" at bounding box center [832, 445] width 93 height 14
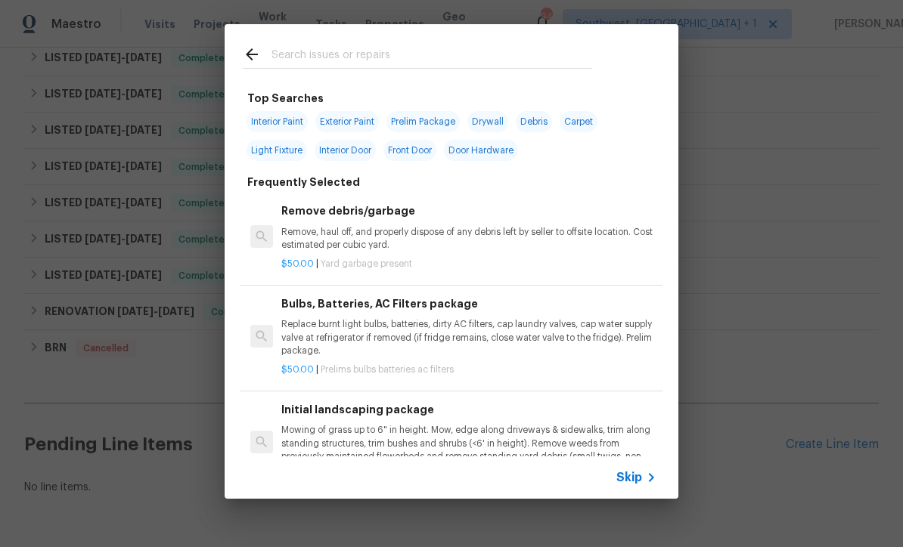
click at [790, 529] on div at bounding box center [451, 273] width 903 height 547
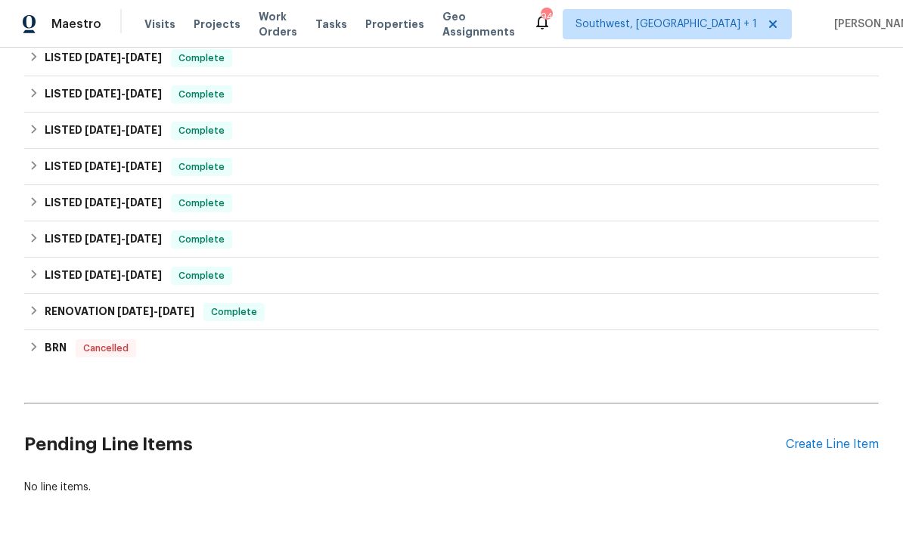
click at [849, 438] on div "Create Line Item" at bounding box center [832, 445] width 93 height 14
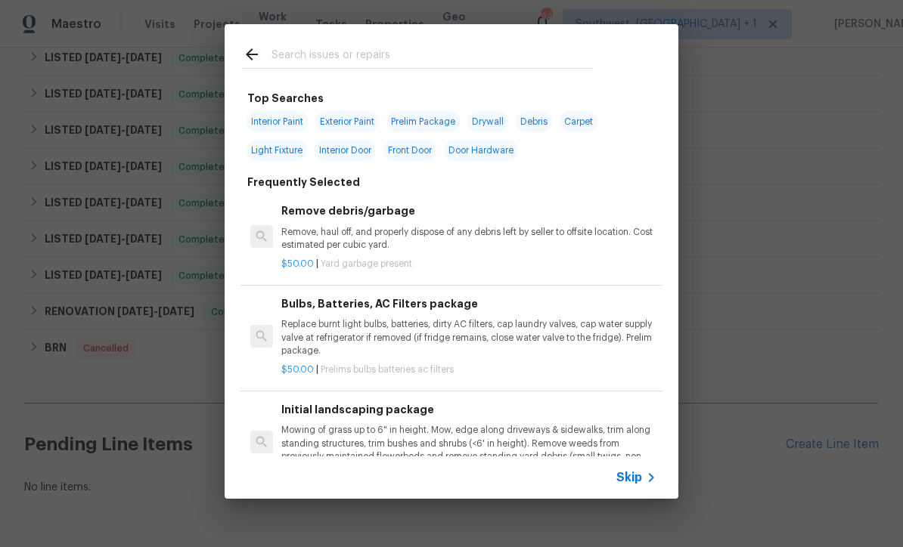
click at [631, 484] on span "Skip" at bounding box center [629, 477] width 26 height 15
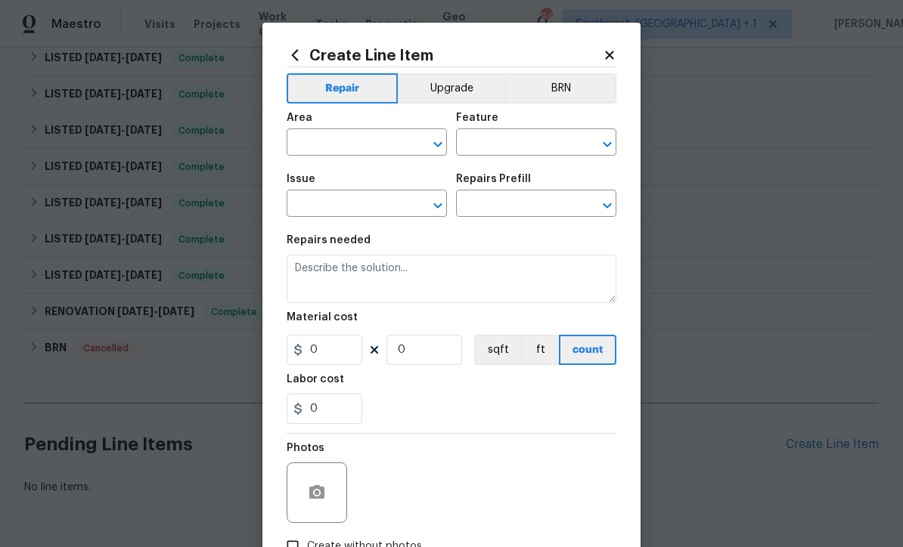
click at [367, 138] on input "text" at bounding box center [346, 143] width 118 height 23
click at [361, 209] on li "Interior Overall" at bounding box center [367, 203] width 160 height 25
type input "Interior Overall"
click at [518, 145] on input "text" at bounding box center [515, 143] width 118 height 23
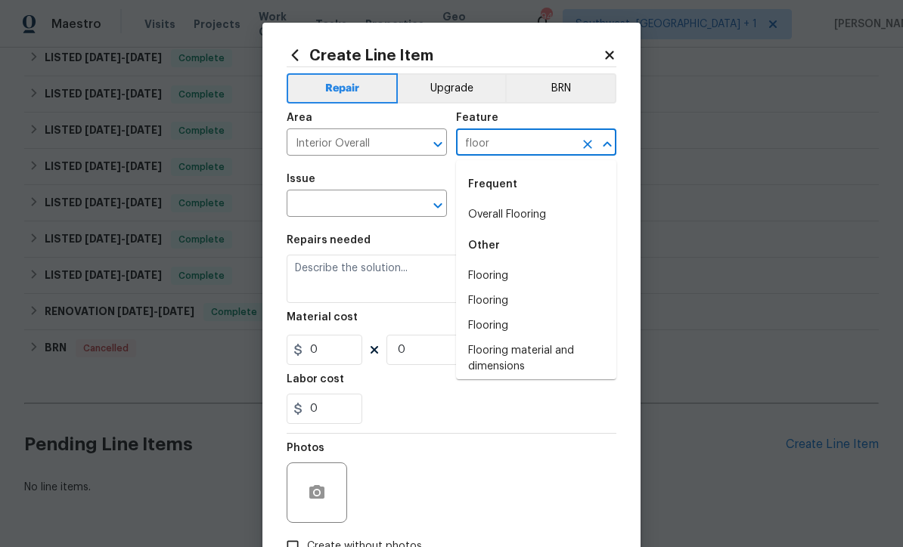
click at [528, 216] on li "Overall Flooring" at bounding box center [536, 215] width 160 height 25
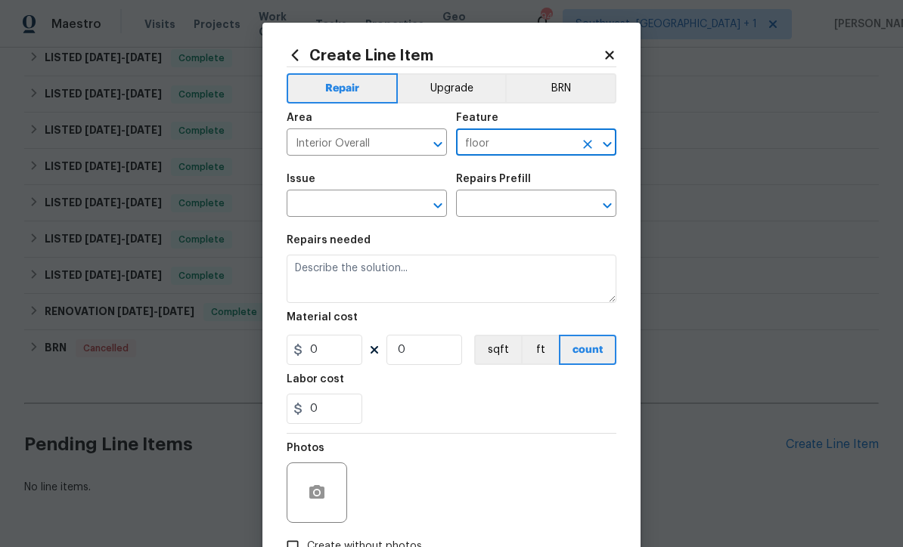
type input "Overall Flooring"
click at [378, 205] on input "text" at bounding box center [346, 205] width 118 height 23
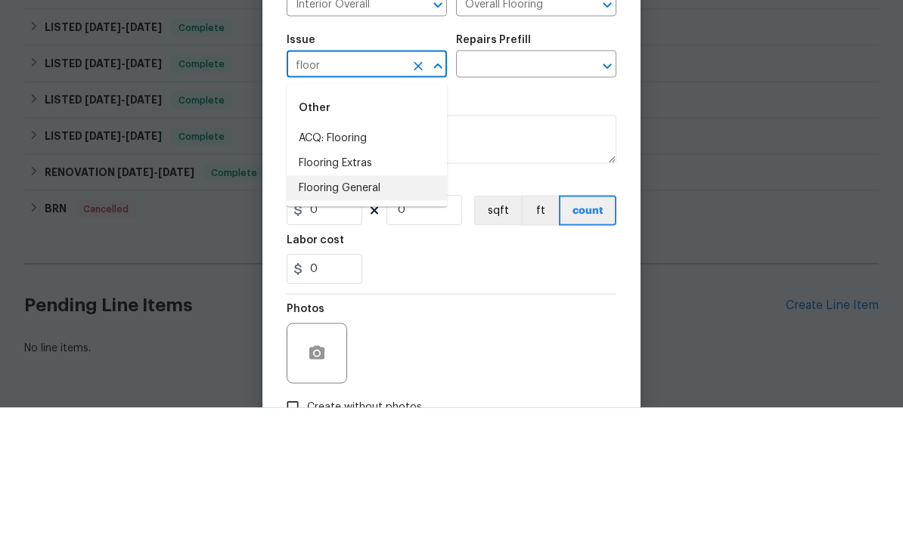
click at [365, 315] on li "Flooring General" at bounding box center [367, 327] width 160 height 25
type input "Flooring General"
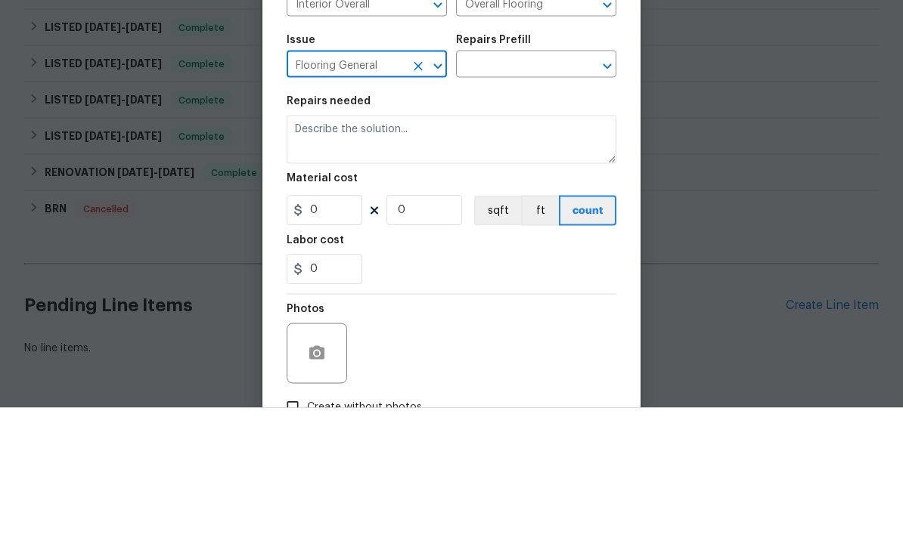
click at [526, 194] on input "text" at bounding box center [515, 205] width 118 height 23
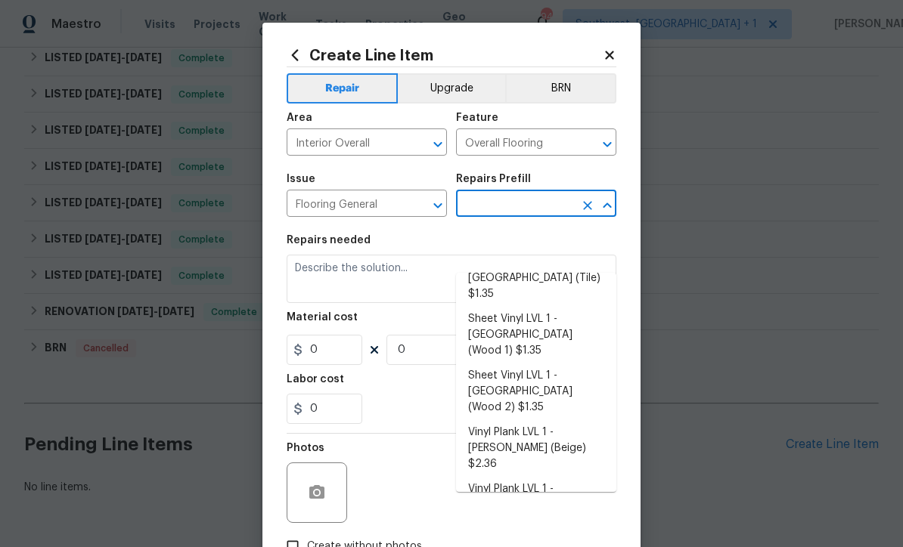
scroll to position [222, 0]
click at [539, 535] on li "Vinyl Plank LVL 2 - Best Door 4.5 (Beige) $3.65" at bounding box center [536, 555] width 160 height 41
type input "Vinyl Plank LVL 2 - Best Door 4.5 (Beige) $3.65"
type textarea "Install LVP (Best Door 4.5 220 Sweeper Beige) Includes transitions, glue and as…"
type input "1"
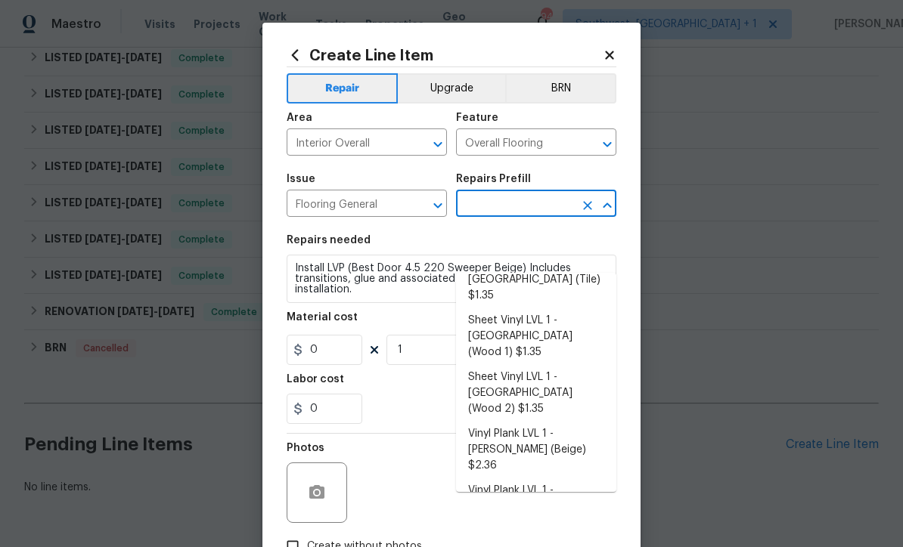
type input "Vinyl Plank LVL 2 - Best Door 4.5 (Beige) $3.65"
type input "3.65"
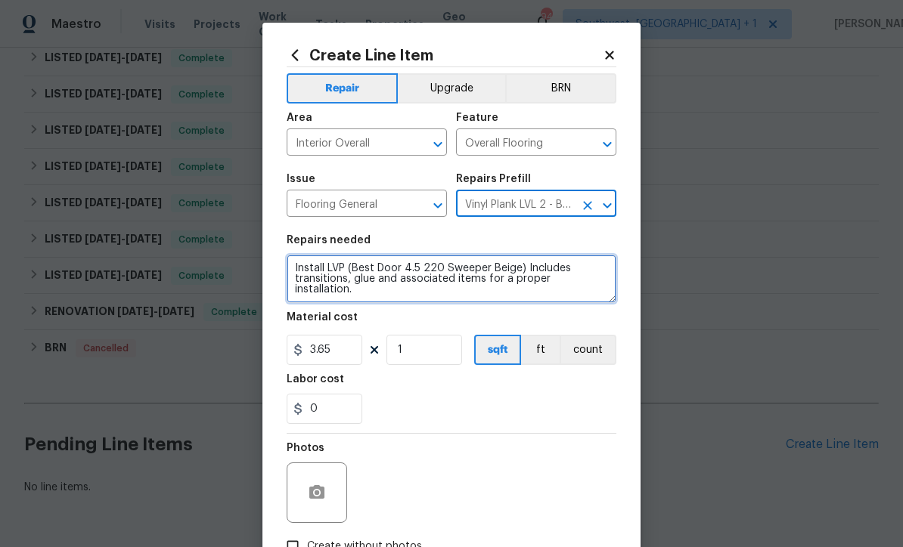
click at [327, 268] on textarea "Install LVP (Best Door 4.5 220 Sweeper Beige) Includes transitions, glue and as…" at bounding box center [452, 279] width 330 height 48
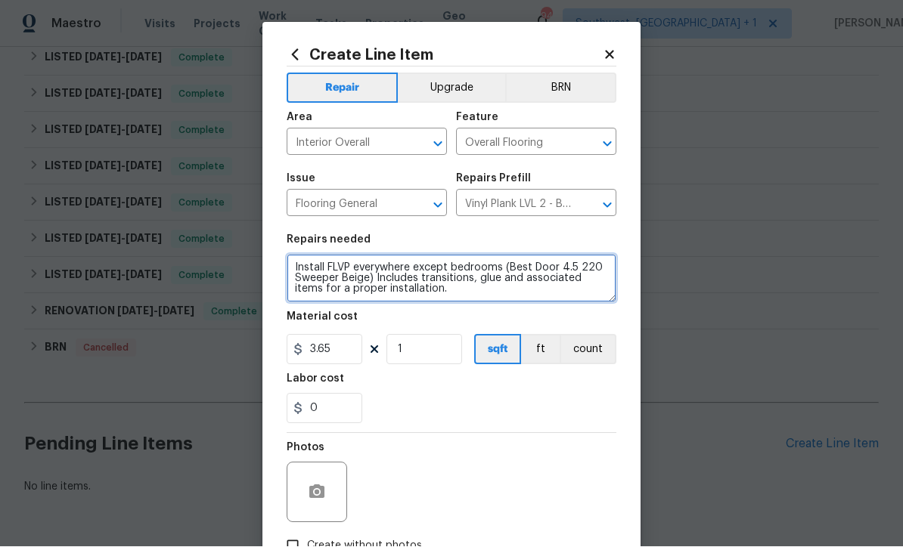
type textarea "Install FLVP everywhere except bedrooms (Best Door 4.5 220 Sweeper Beige) Inclu…"
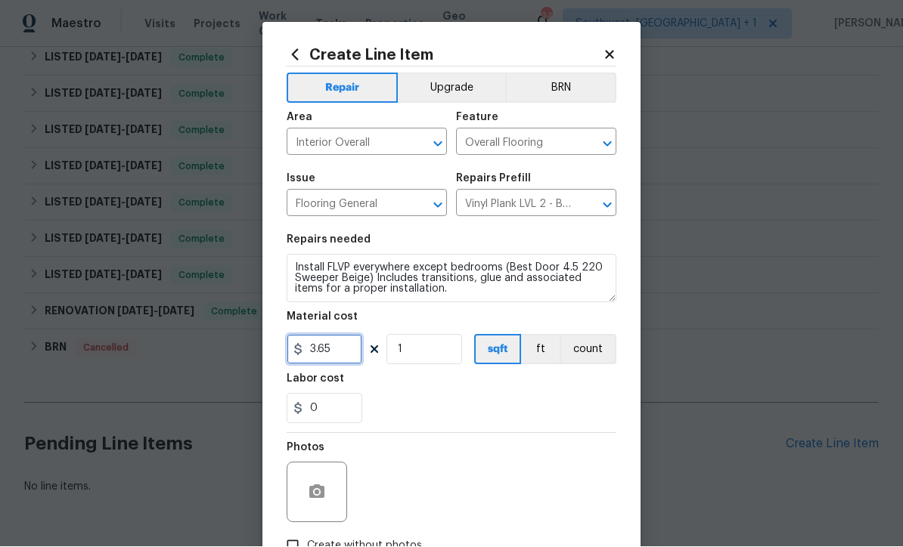
click at [342, 353] on input "3.65" at bounding box center [325, 350] width 76 height 30
click at [341, 361] on input "34.30" at bounding box center [325, 350] width 76 height 30
click at [470, 89] on button "Upgrade" at bounding box center [452, 88] width 108 height 30
type input "4.3"
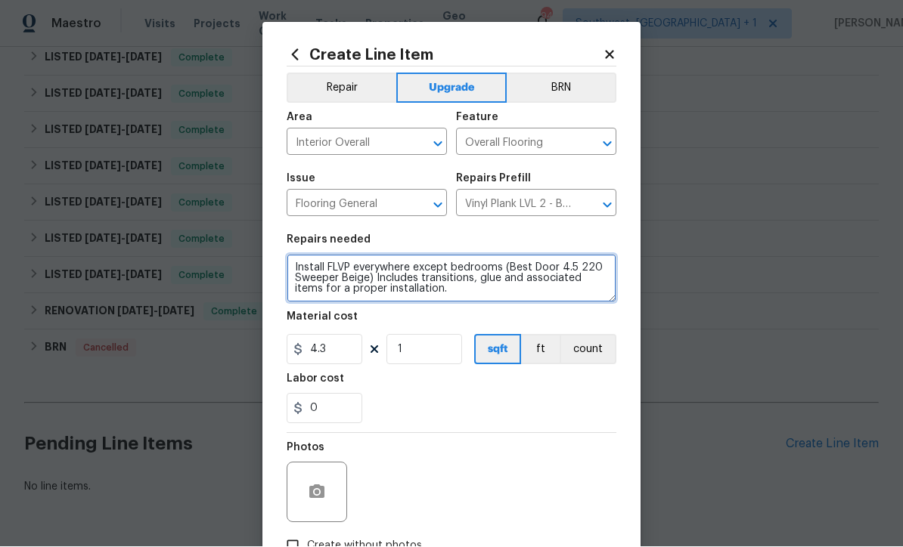
click at [292, 272] on textarea "Install FLVP everywhere except bedrooms (Best Door 4.5 220 Sweeper Beige) Inclu…" at bounding box center [452, 279] width 330 height 48
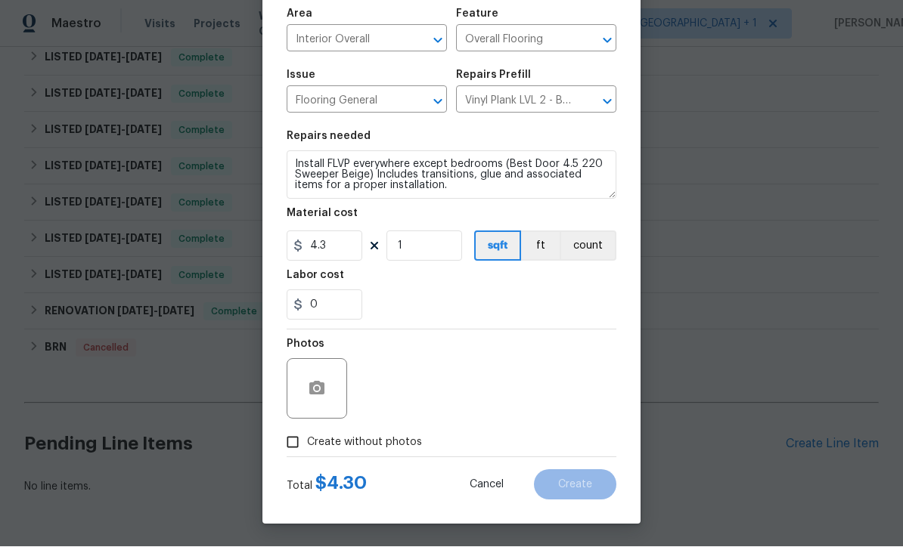
scroll to position [107, 0]
click at [288, 445] on input "Create without photos" at bounding box center [292, 443] width 29 height 29
checkbox input "true"
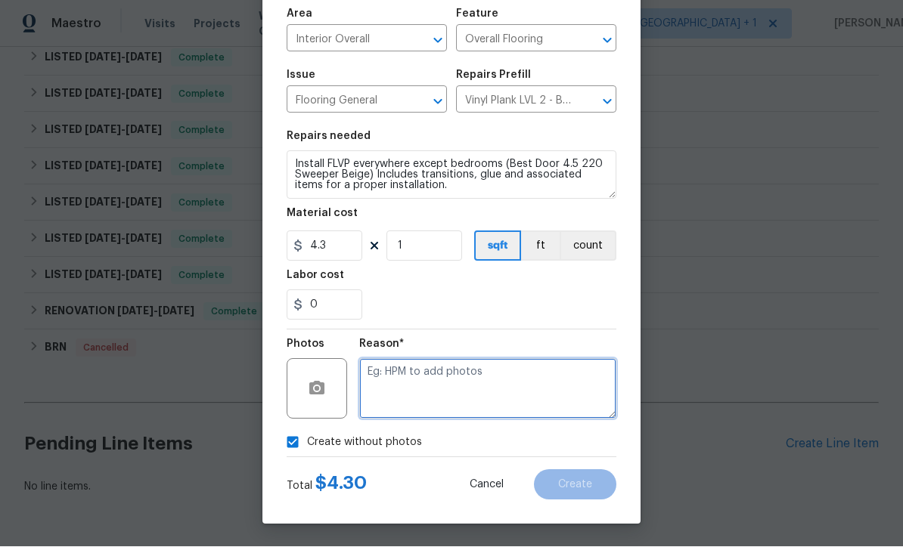
click at [500, 387] on textarea at bounding box center [487, 389] width 257 height 60
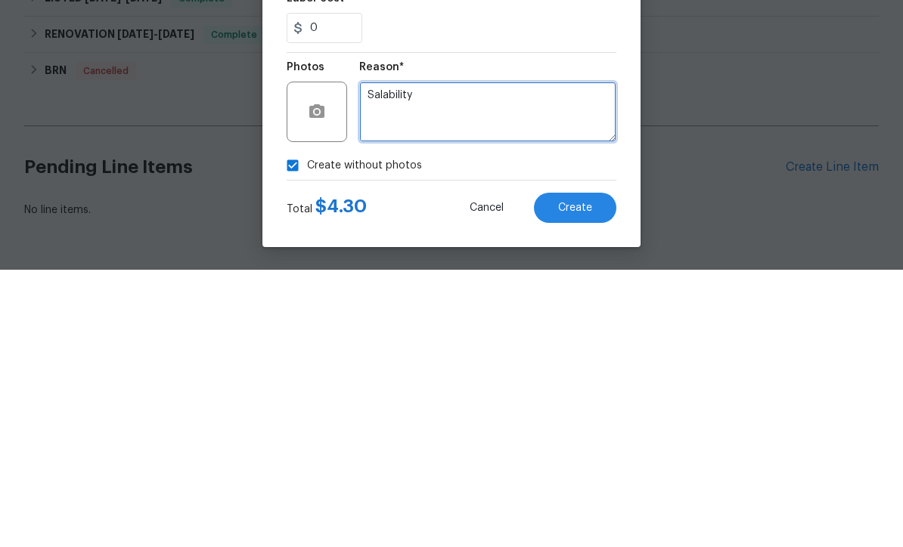
type textarea "Salability"
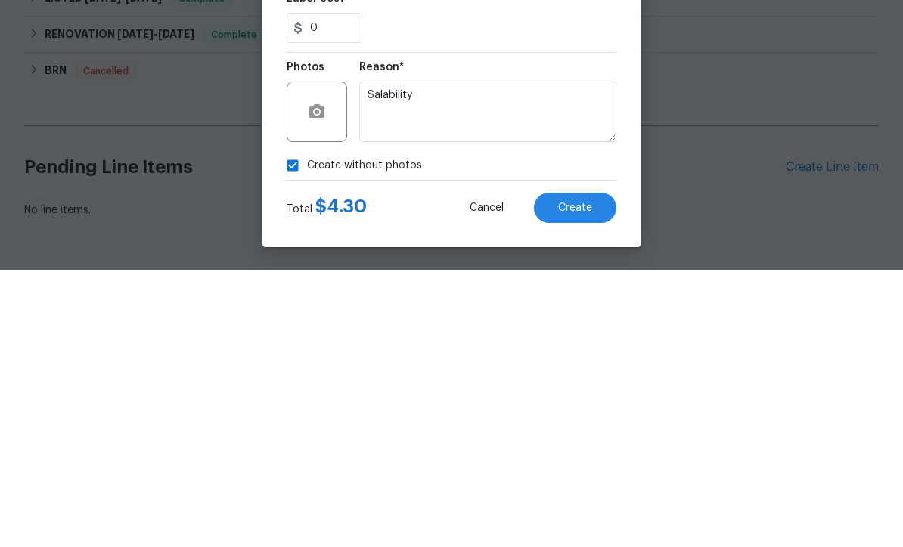
click at [590, 480] on span "Create" at bounding box center [575, 485] width 34 height 11
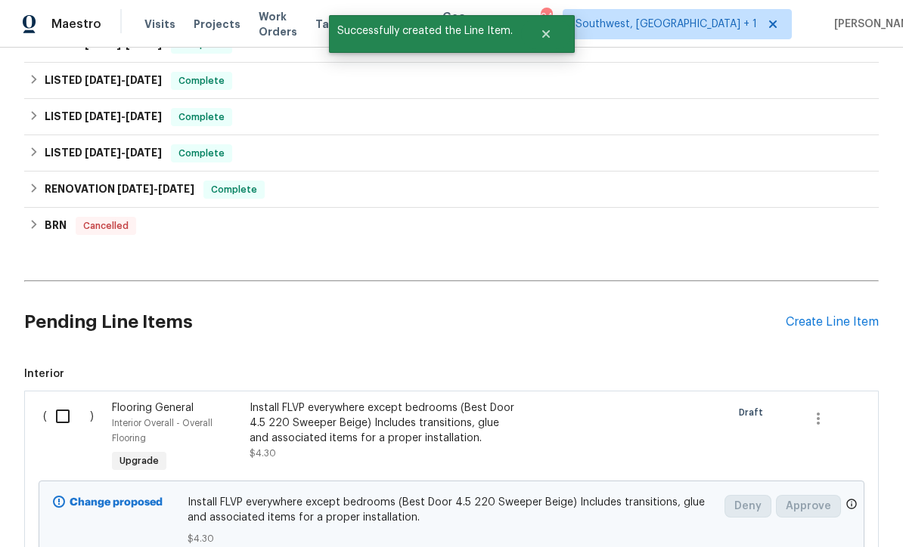
scroll to position [384, 0]
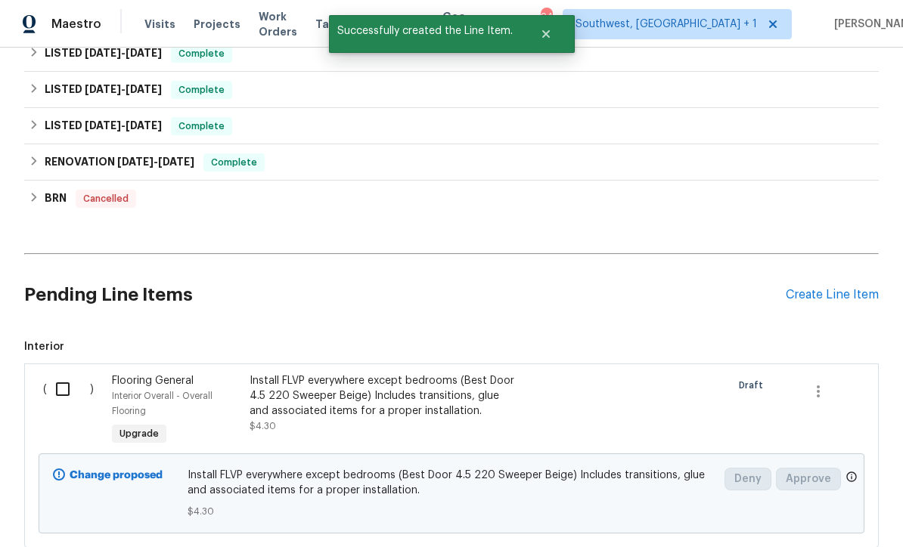
click at [61, 373] on input "checkbox" at bounding box center [68, 389] width 43 height 32
checkbox input "true"
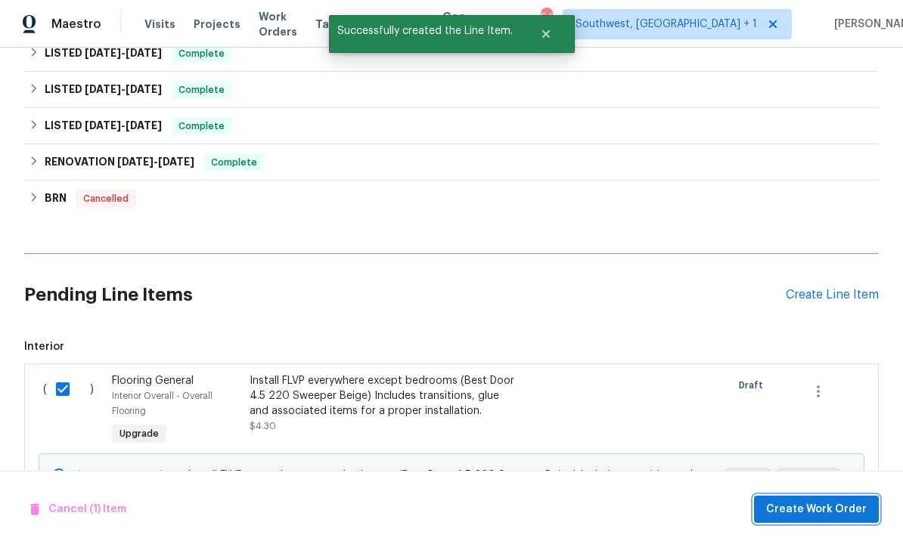
click at [848, 501] on span "Create Work Order" at bounding box center [816, 510] width 101 height 19
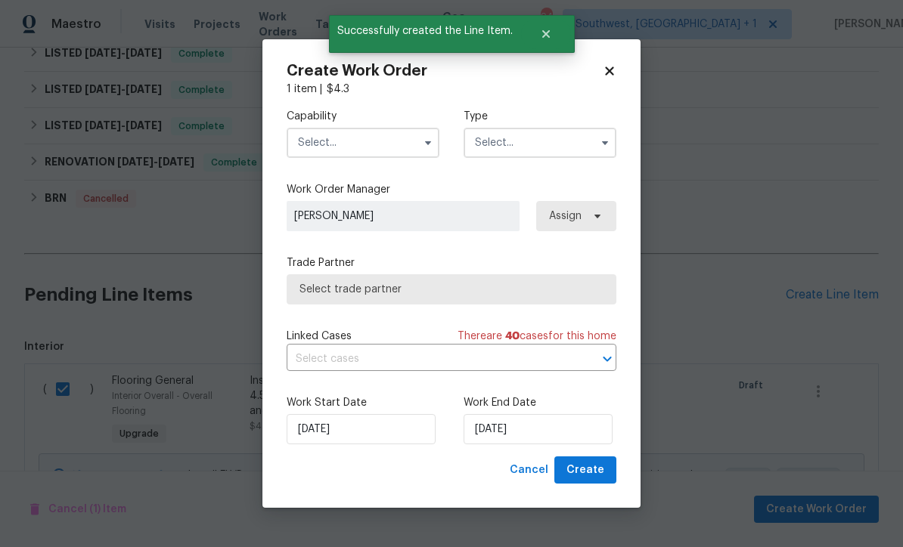
click at [355, 141] on input "text" at bounding box center [363, 143] width 153 height 30
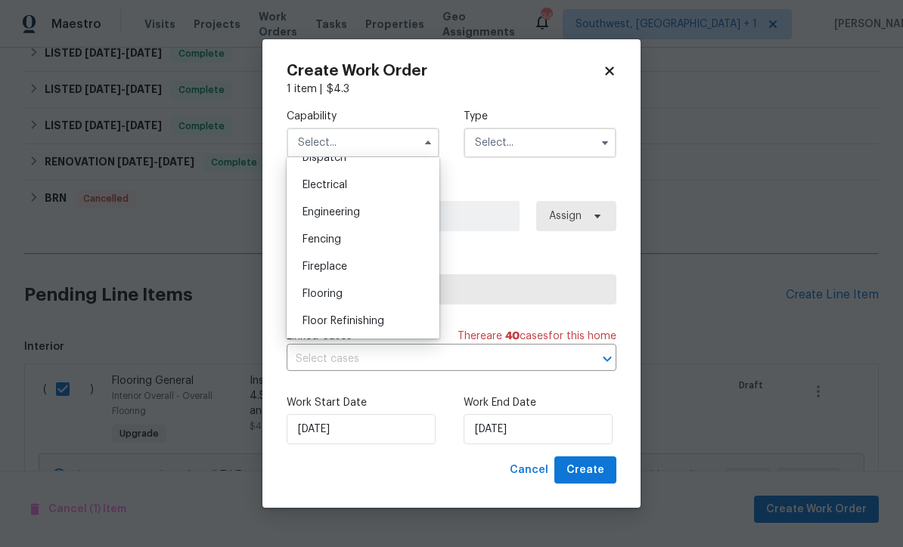
scroll to position [466, 0]
click at [356, 297] on div "Flooring" at bounding box center [362, 294] width 145 height 27
type input "Flooring"
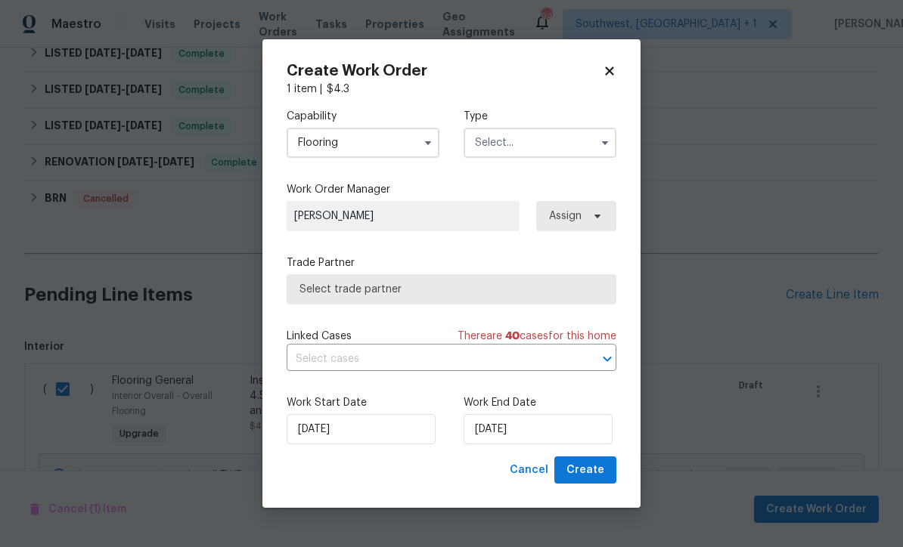
click at [531, 153] on input "text" at bounding box center [539, 143] width 153 height 30
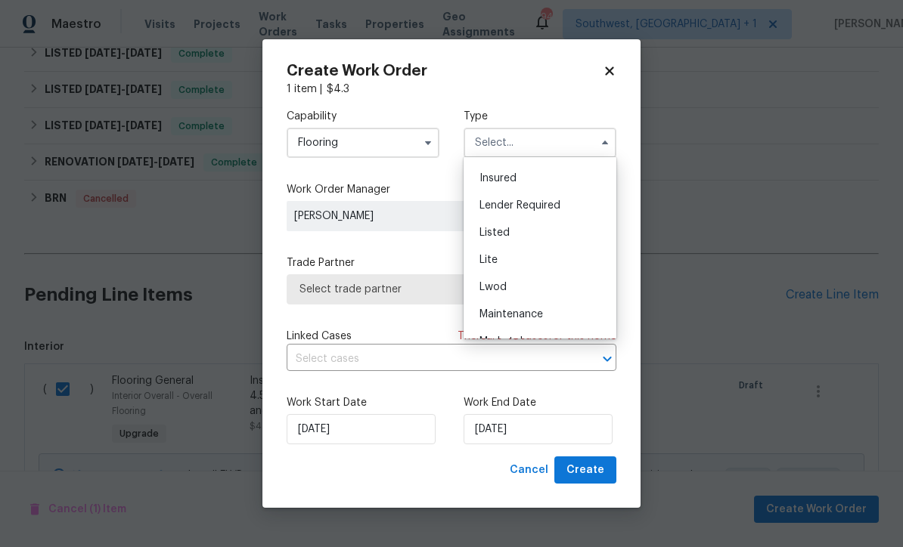
scroll to position [103, 0]
click at [521, 237] on div "Listed" at bounding box center [539, 235] width 145 height 27
type input "Listed"
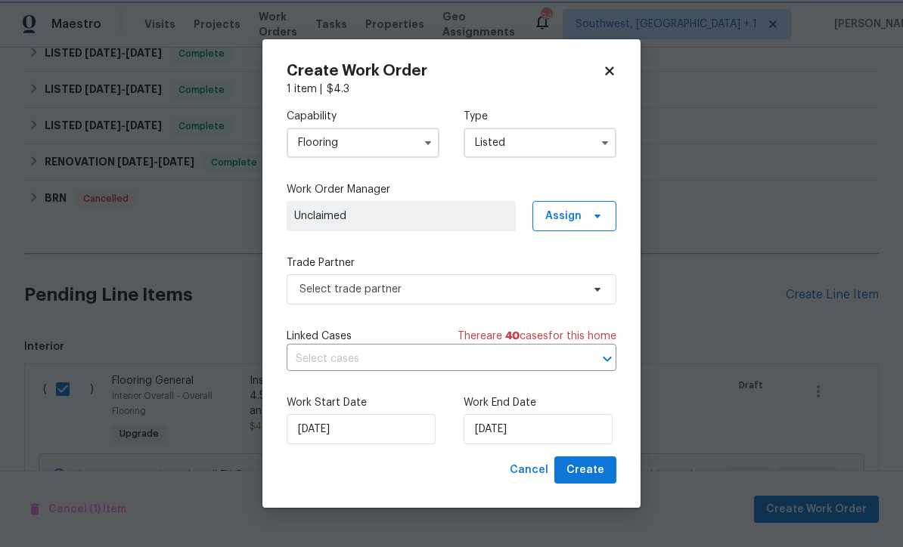
scroll to position [0, 0]
click at [594, 206] on span "Assign" at bounding box center [574, 216] width 84 height 30
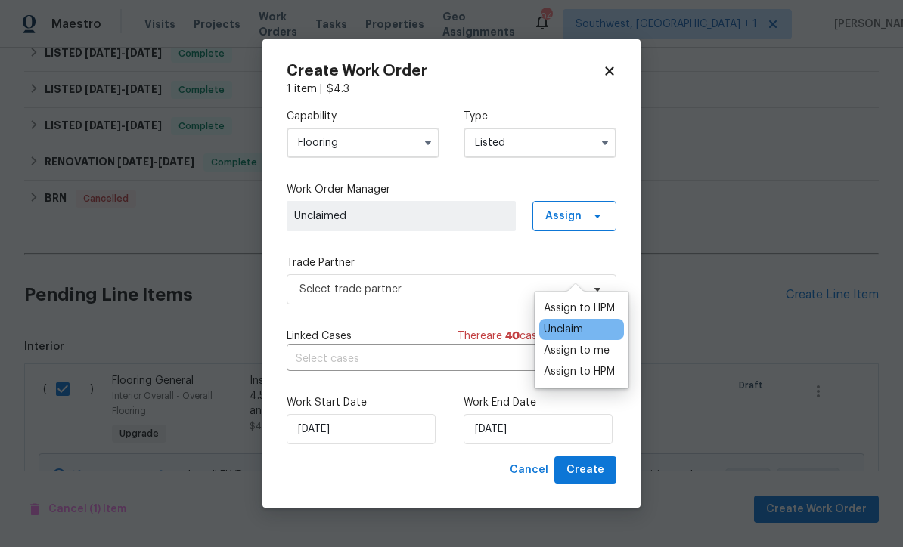
click at [595, 343] on div "Assign to me" at bounding box center [577, 350] width 66 height 15
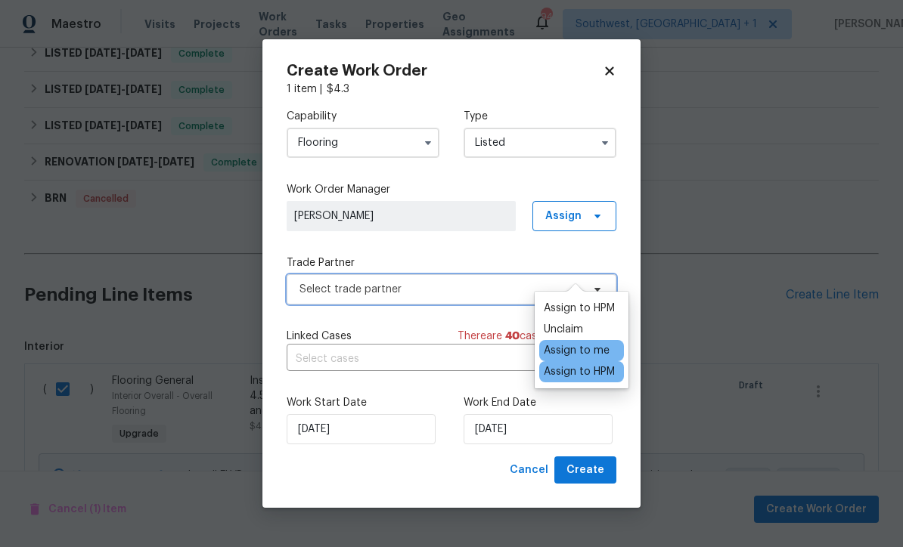
click at [421, 293] on span "Select trade partner" at bounding box center [440, 289] width 282 height 15
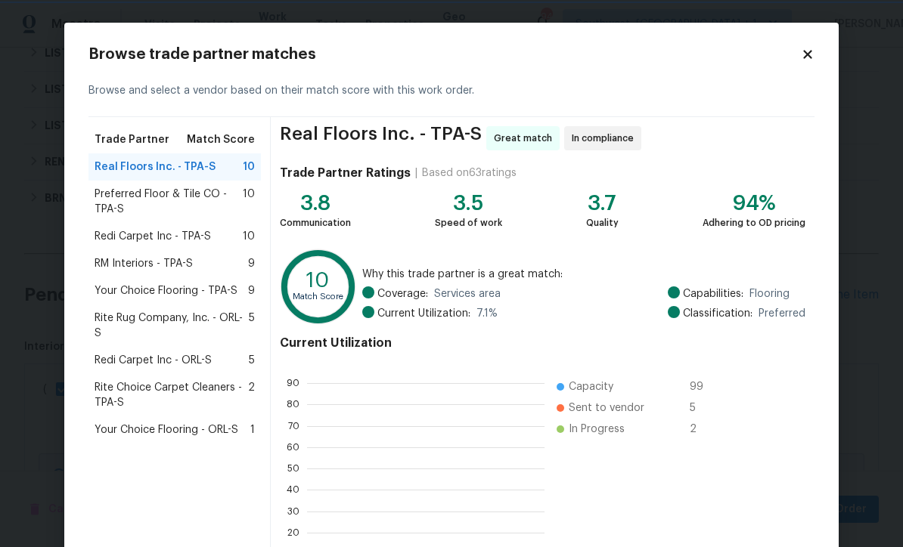
scroll to position [212, 237]
click at [122, 273] on div "RM Interiors - TPA-S 9" at bounding box center [174, 263] width 172 height 27
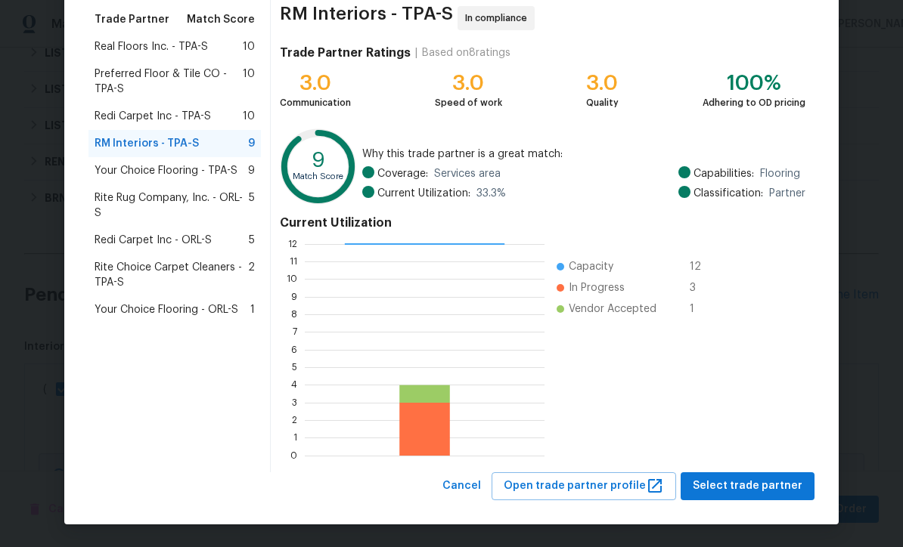
scroll to position [119, 0]
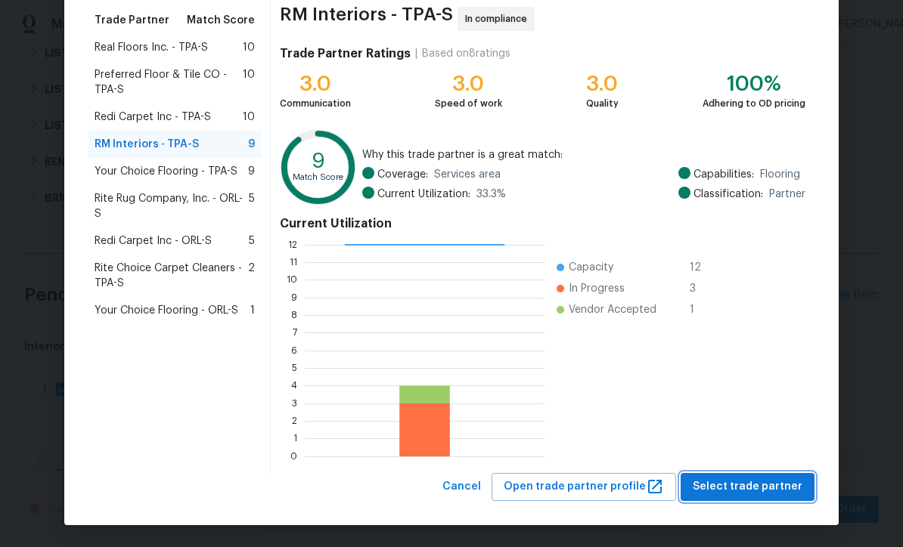
click at [736, 490] on span "Select trade partner" at bounding box center [748, 487] width 110 height 19
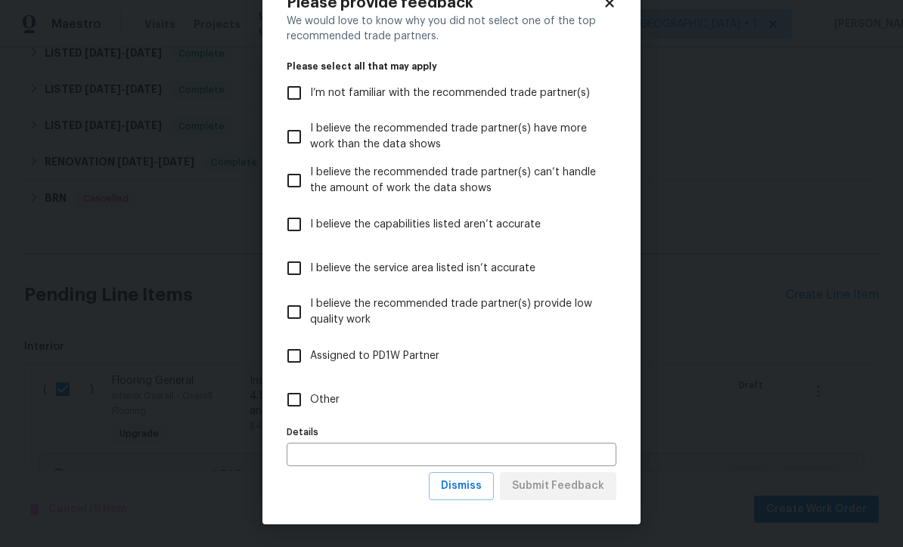
scroll to position [52, 0]
click at [473, 491] on span "Dismiss" at bounding box center [461, 486] width 41 height 19
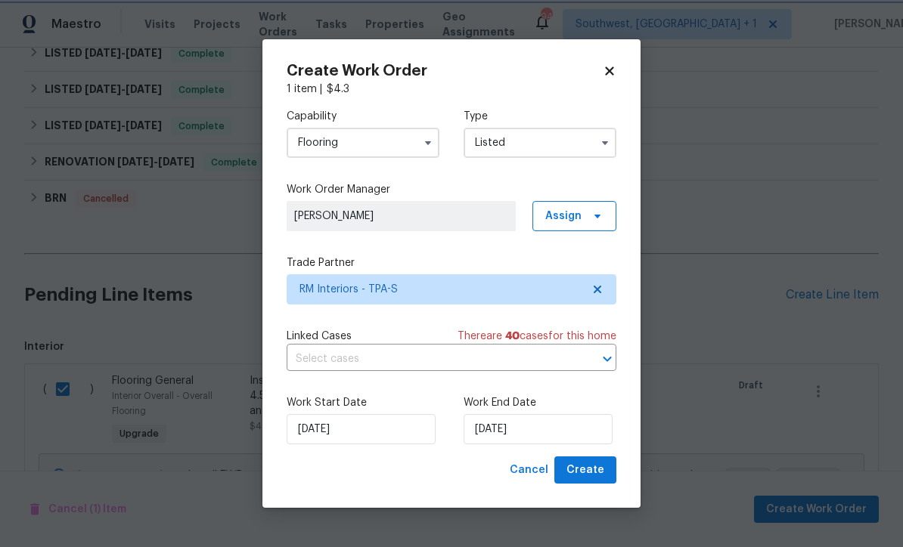
scroll to position [0, 0]
click at [568, 435] on input "[DATE]" at bounding box center [537, 429] width 149 height 30
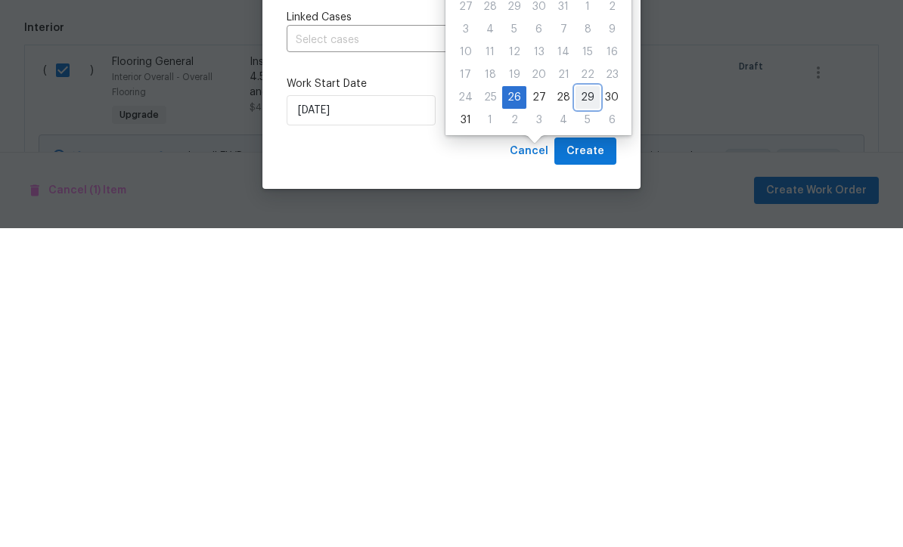
click at [584, 406] on div "29" at bounding box center [587, 416] width 24 height 21
type input "[DATE]"
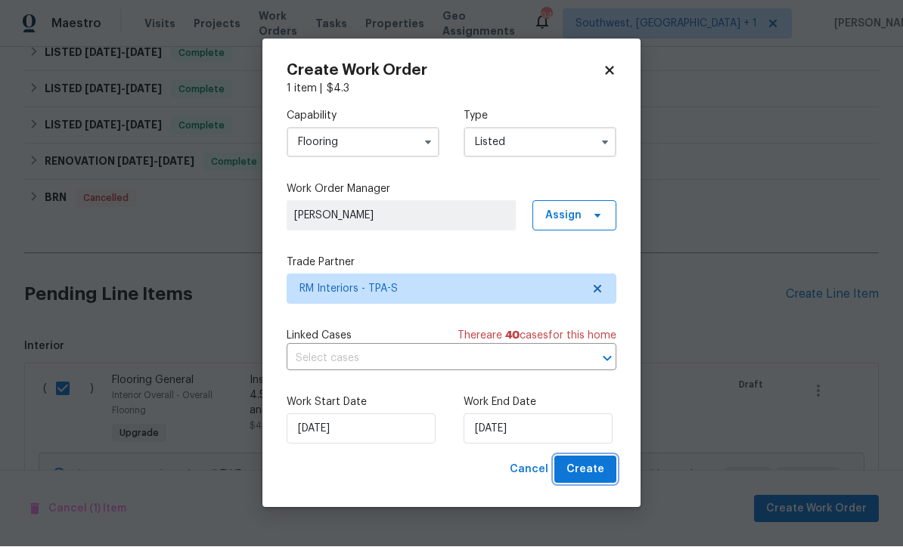
click at [602, 475] on span "Create" at bounding box center [585, 470] width 38 height 19
checkbox input "false"
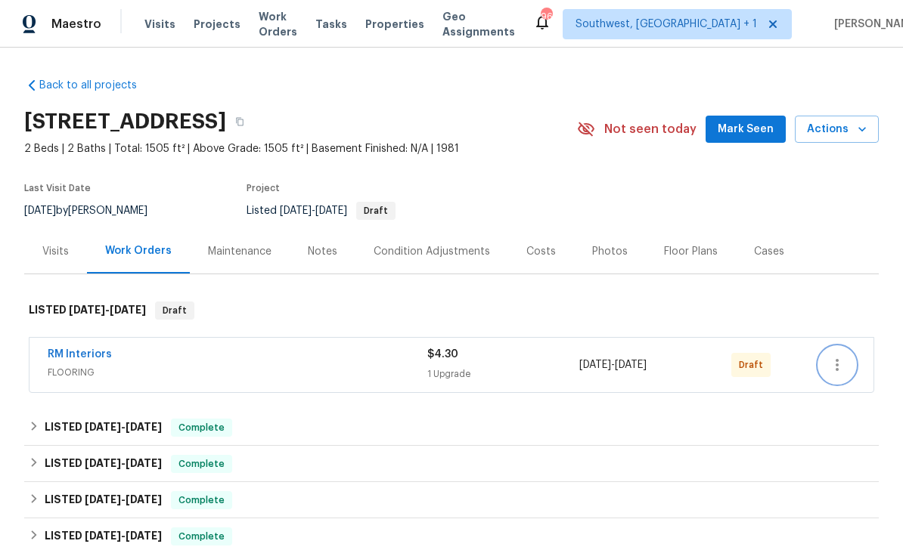
click at [838, 364] on icon "button" at bounding box center [837, 365] width 18 height 18
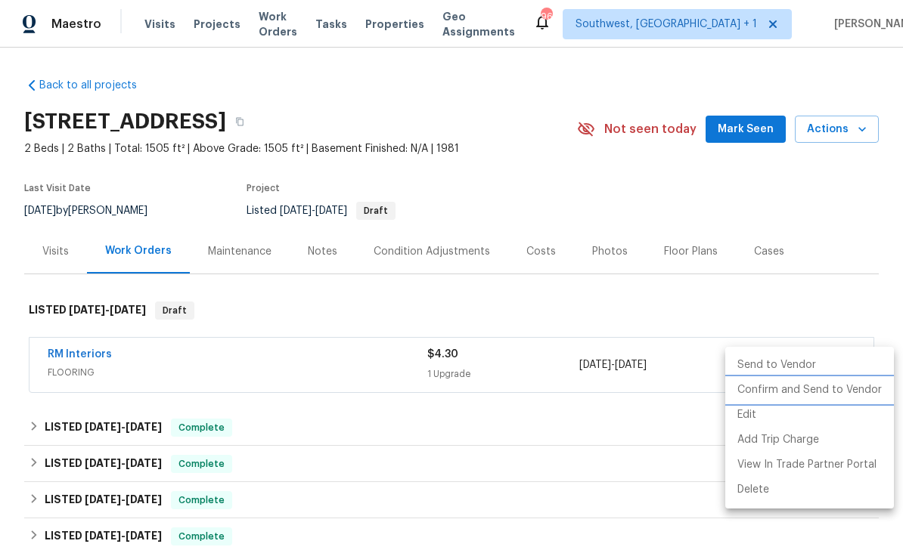
click at [837, 394] on li "Confirm and Send to Vendor" at bounding box center [809, 390] width 169 height 25
click at [832, 395] on li "Confirm and Send to Vendor" at bounding box center [809, 390] width 169 height 25
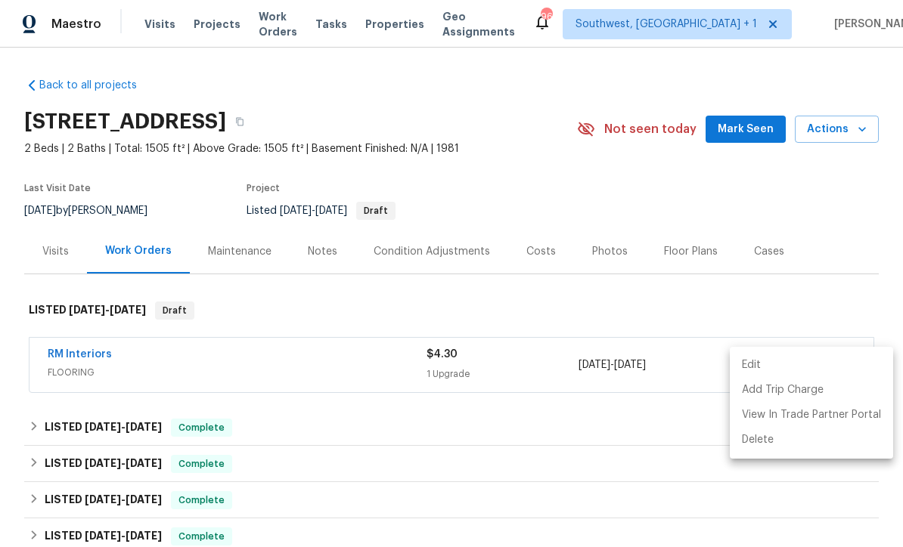
click at [813, 277] on div at bounding box center [451, 273] width 903 height 547
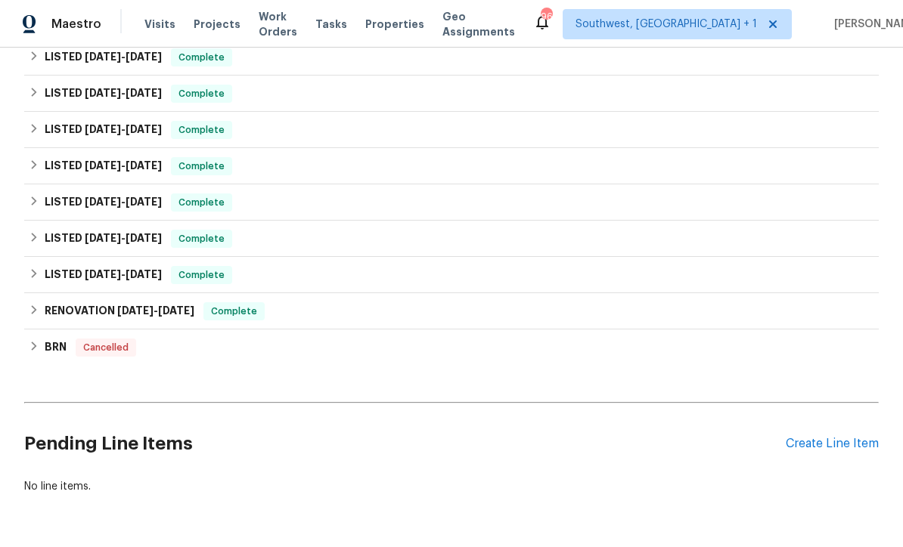
scroll to position [370, 0]
click at [840, 442] on div "Create Line Item" at bounding box center [832, 445] width 93 height 14
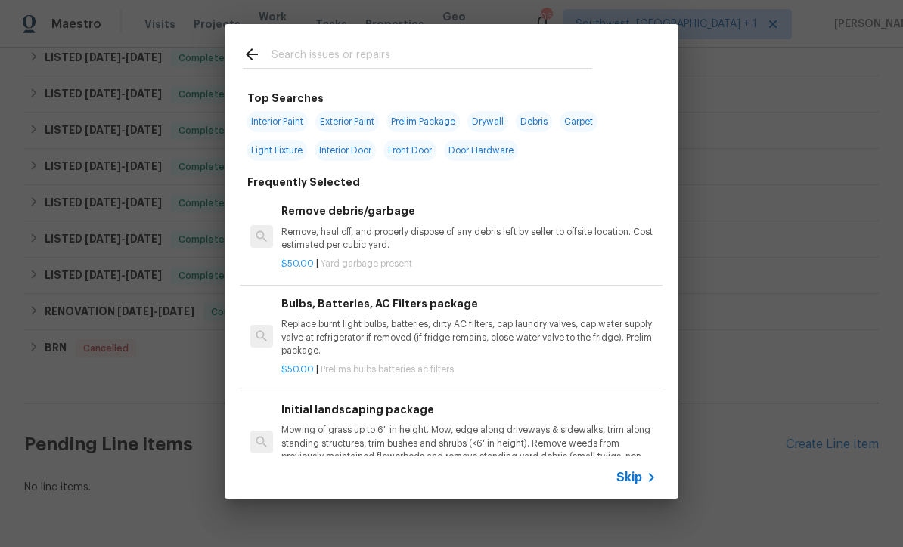
click at [636, 484] on span "Skip" at bounding box center [629, 477] width 26 height 15
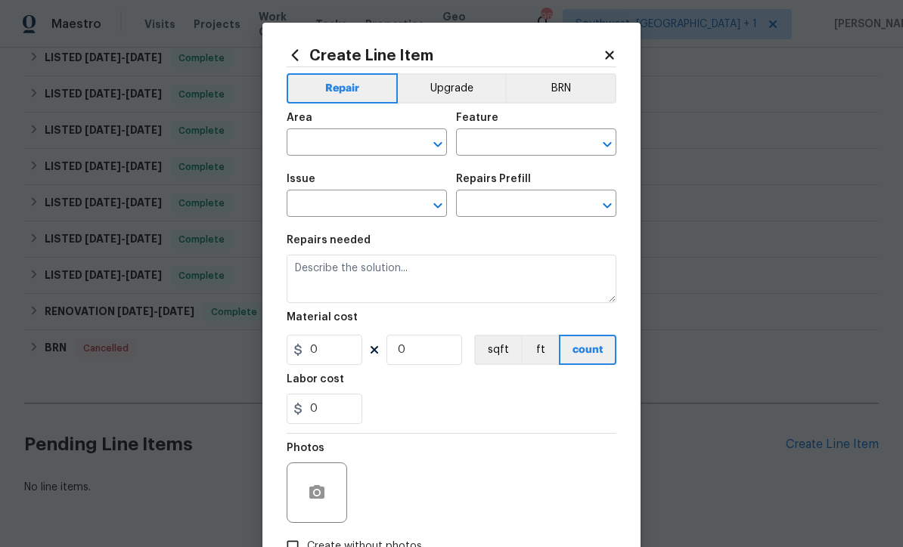
click at [367, 141] on input "text" at bounding box center [346, 143] width 118 height 23
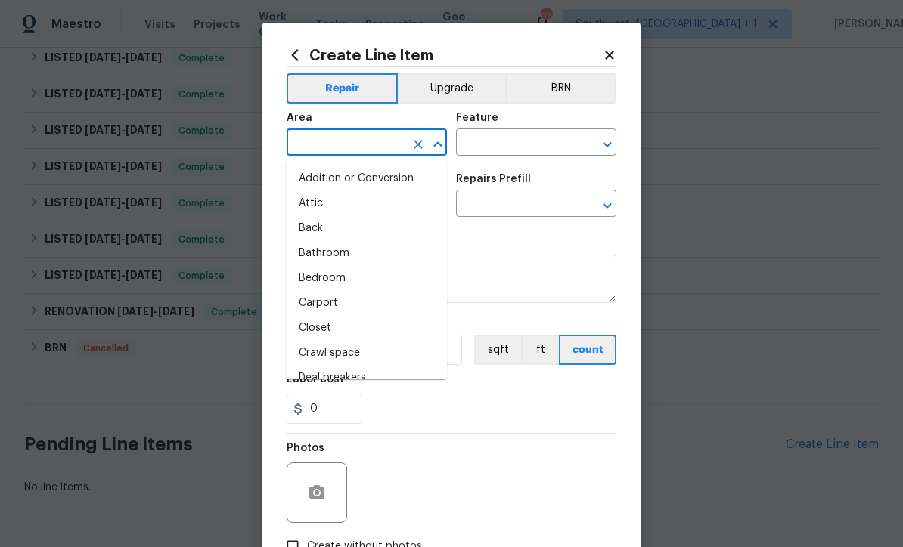
click at [384, 140] on input "text" at bounding box center [346, 143] width 118 height 23
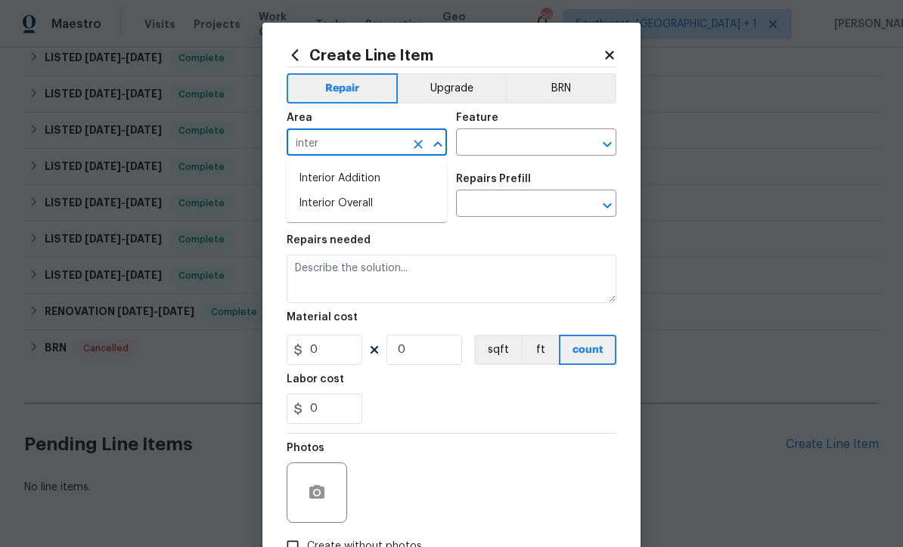
click at [373, 204] on li "Interior Overall" at bounding box center [367, 203] width 160 height 25
type input "Interior Overall"
click at [533, 149] on input "text" at bounding box center [515, 143] width 118 height 23
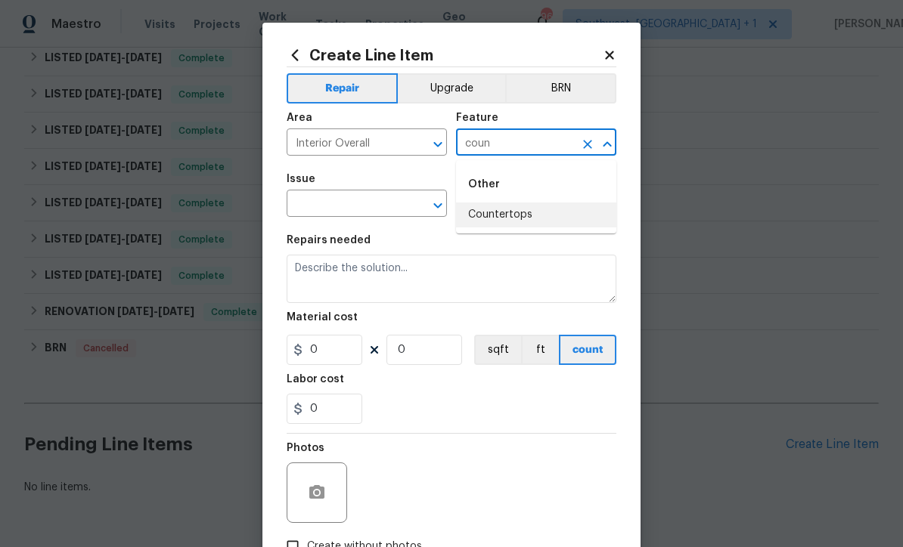
click at [531, 217] on li "Countertops" at bounding box center [536, 215] width 160 height 25
type input "Countertops"
click at [403, 209] on input "text" at bounding box center [346, 205] width 118 height 23
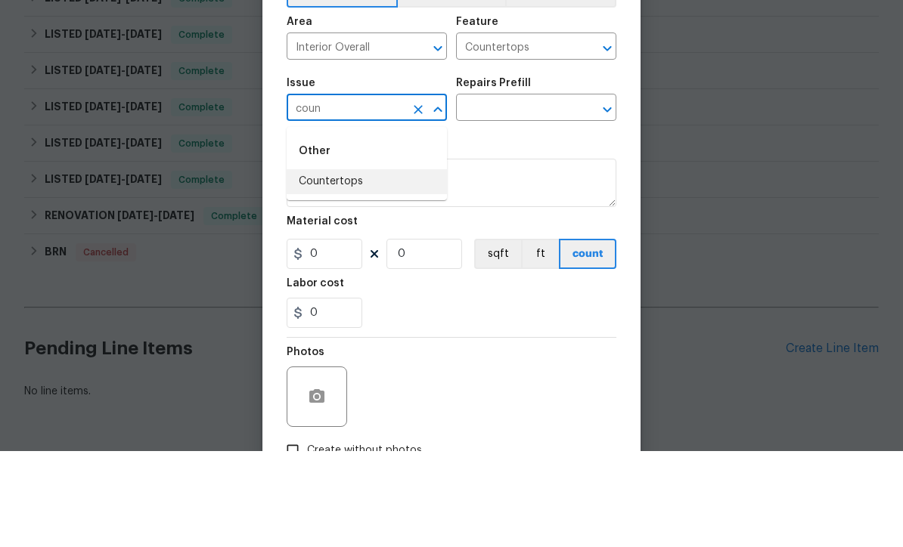
click at [367, 265] on li "Countertops" at bounding box center [367, 277] width 160 height 25
type input "Countertops"
click at [556, 194] on input "text" at bounding box center [515, 205] width 118 height 23
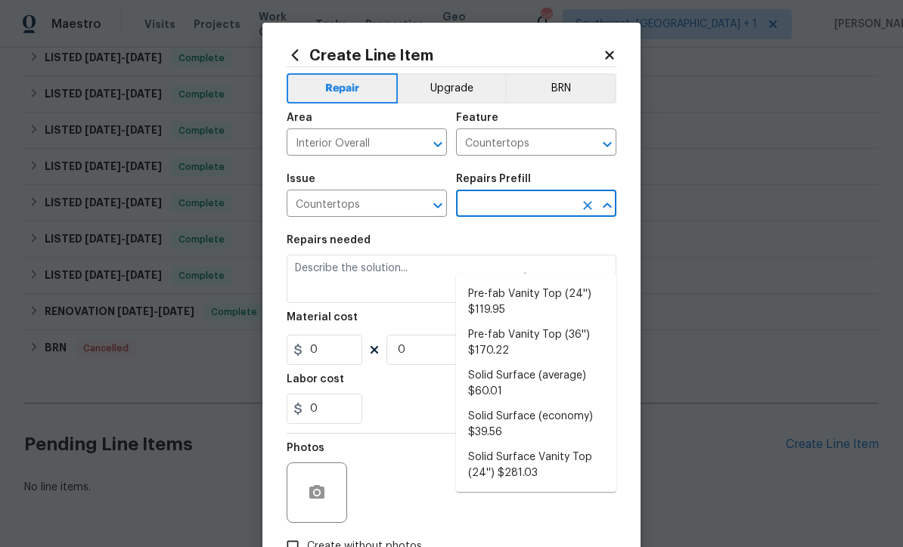
scroll to position [341, 0]
click at [538, 364] on li "Solid Surface (average) $60.01" at bounding box center [536, 384] width 160 height 41
type input "Solid Surface (average) $60.01"
type textarea "Remove the existing countertops (if present) and prep the area. Install new sol…"
type input "1"
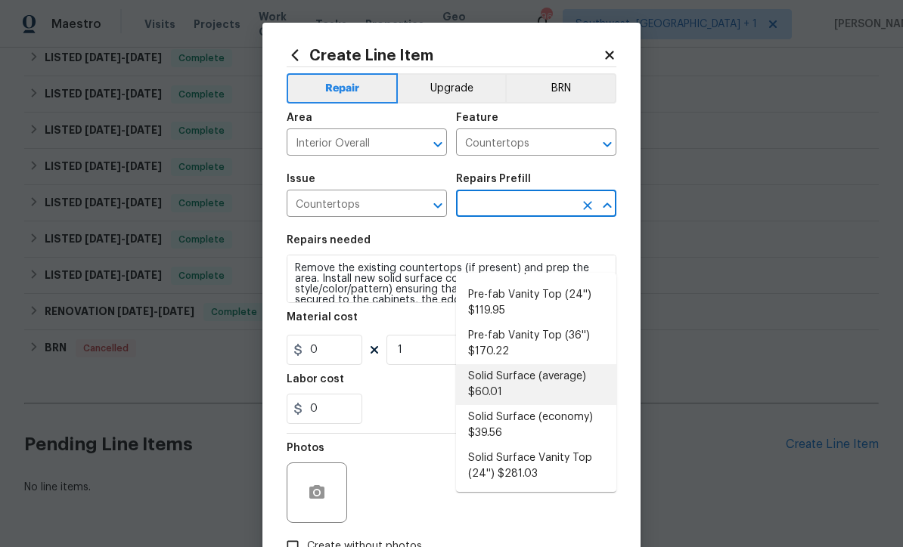
type input "Solid Surface (average) $60.01"
type input "60.01"
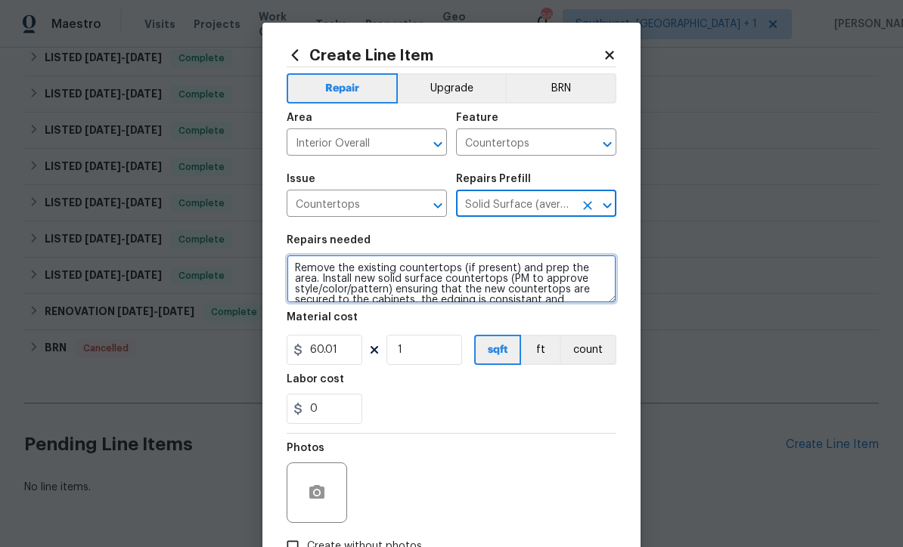
click at [296, 271] on textarea "Remove the existing countertops (if present) and prep the area. Install new sol…" at bounding box center [452, 279] width 330 height 48
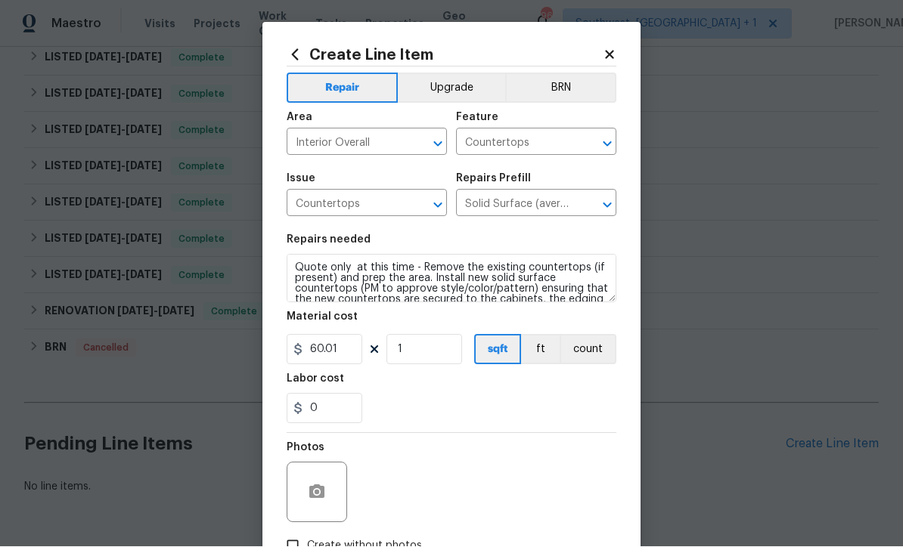
click at [467, 87] on button "Upgrade" at bounding box center [452, 88] width 108 height 30
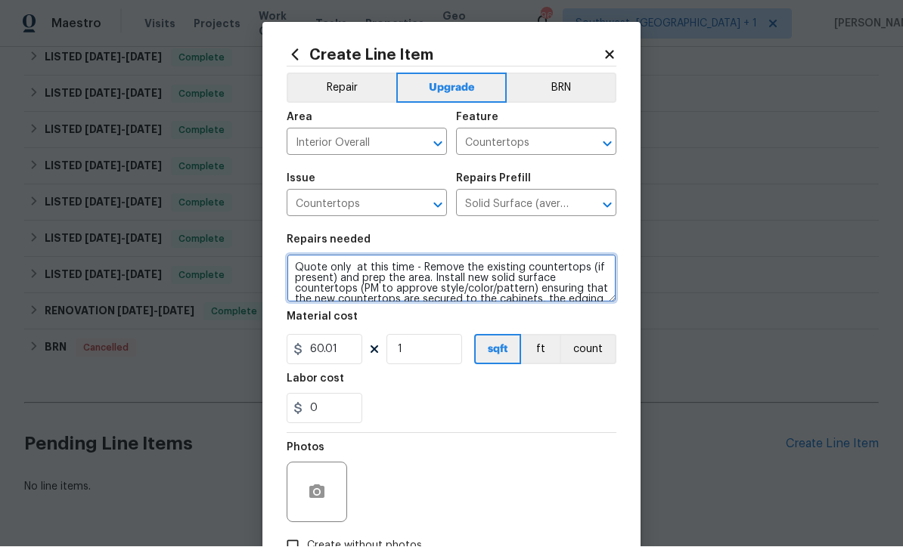
click at [424, 271] on textarea "Quote only at this time - Remove the existing countertops (if present) and prep…" at bounding box center [452, 279] width 330 height 48
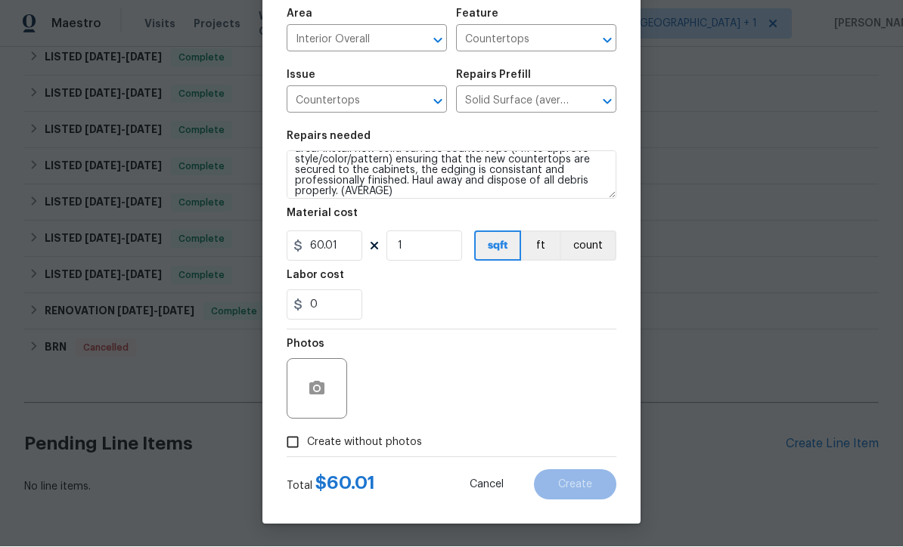
scroll to position [107, 0]
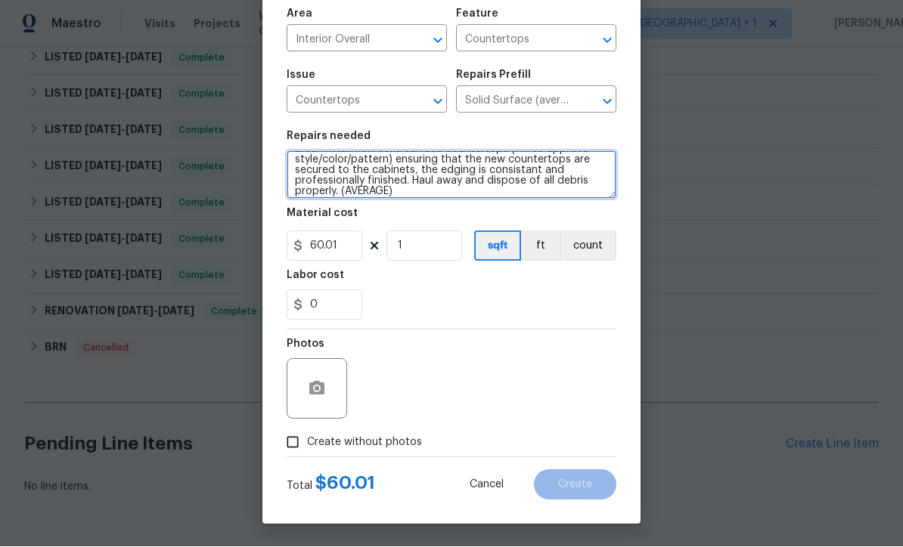
type textarea "Quote only at this time - kitchen and both bathrooms ***Remove the existing cou…"
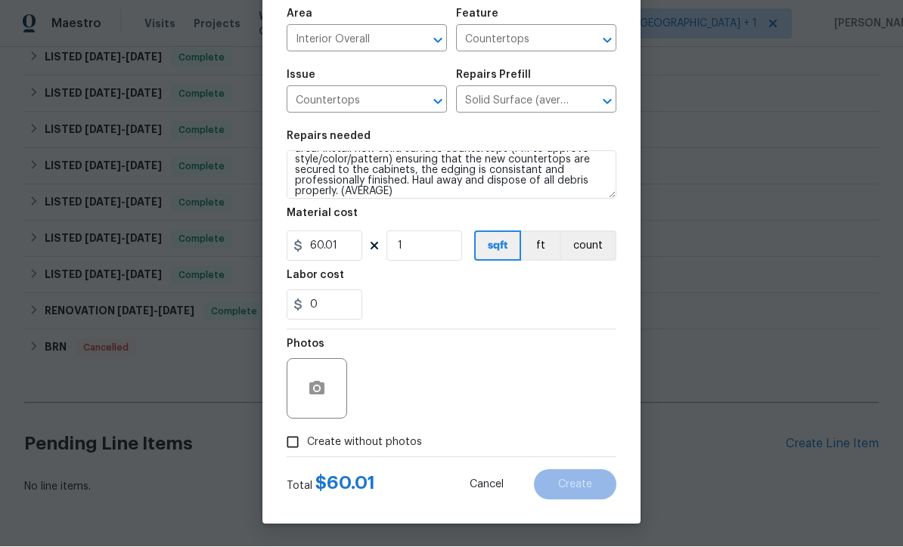
click at [288, 450] on input "Create without photos" at bounding box center [292, 443] width 29 height 29
checkbox input "true"
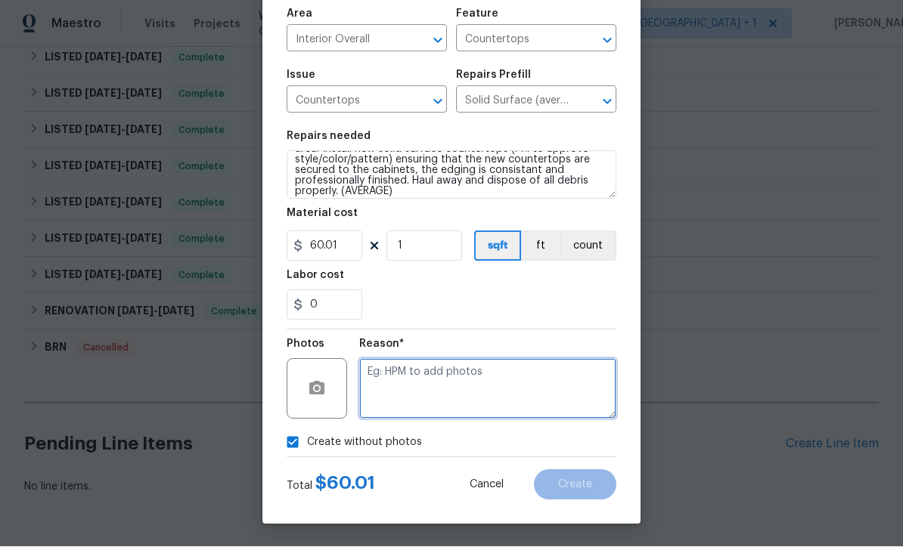
click at [526, 380] on textarea at bounding box center [487, 389] width 257 height 60
type textarea "Salability"
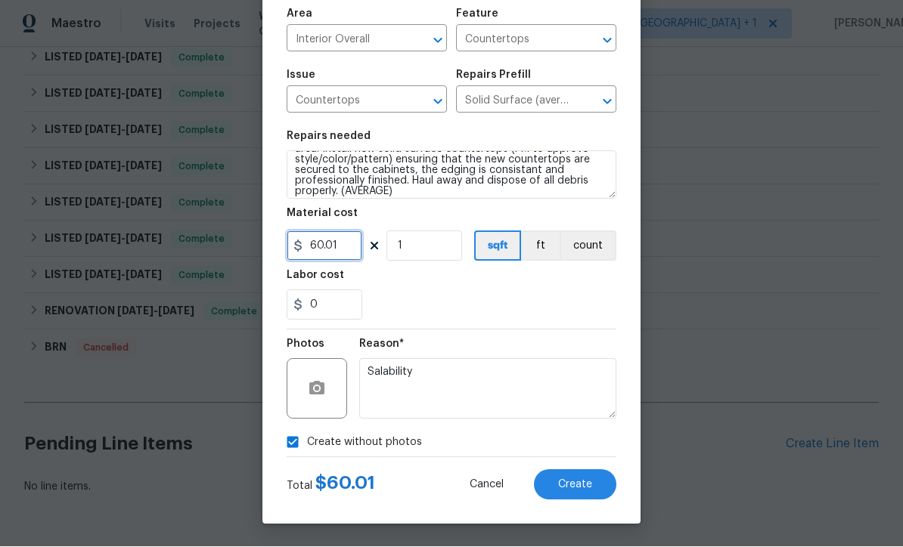
click at [349, 249] on input "60.01" at bounding box center [325, 246] width 76 height 30
type input "50"
click at [566, 293] on div "0" at bounding box center [452, 305] width 330 height 30
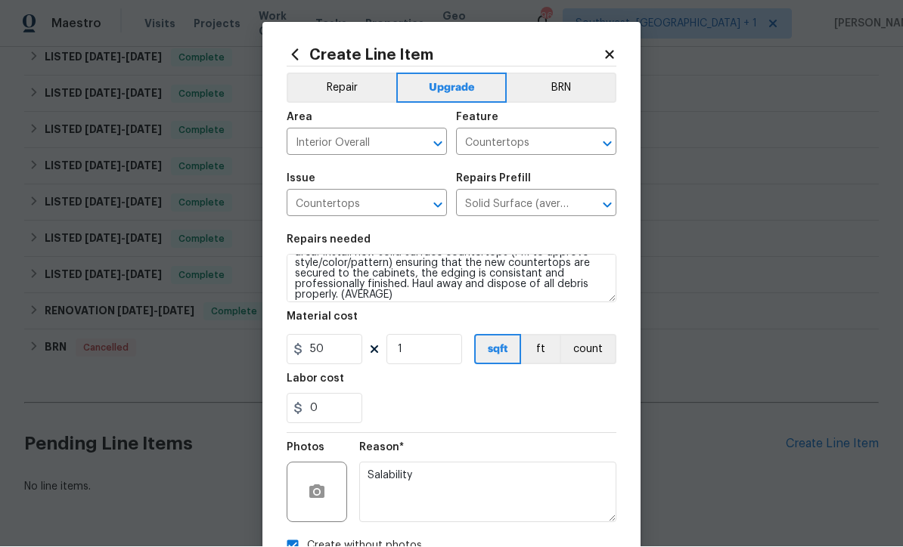
scroll to position [0, 0]
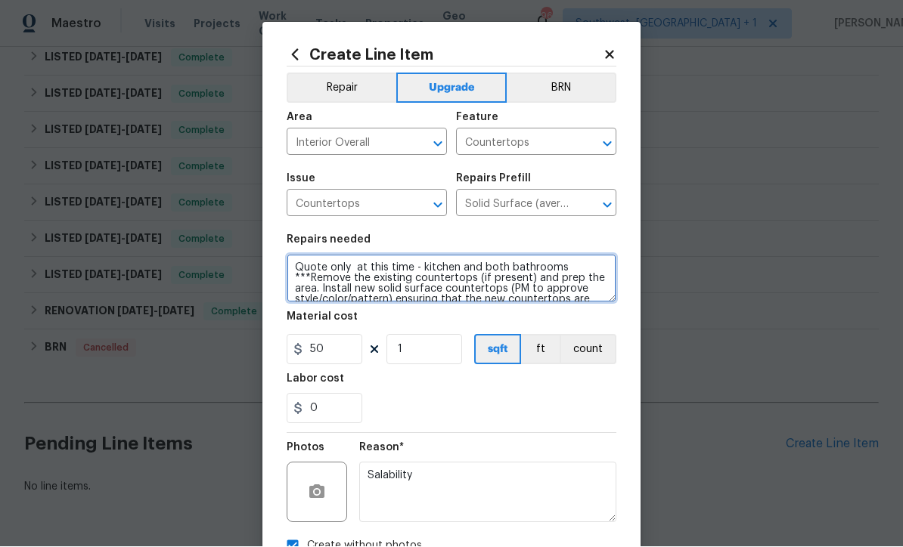
click at [358, 268] on textarea "Quote only at this time - kitchen and both bathrooms ***Remove the existing cou…" at bounding box center [452, 279] width 330 height 48
click at [414, 268] on textarea "Quote only at this time - kitchen and both bathrooms ***Remove the existing cou…" at bounding box center [452, 279] width 330 height 48
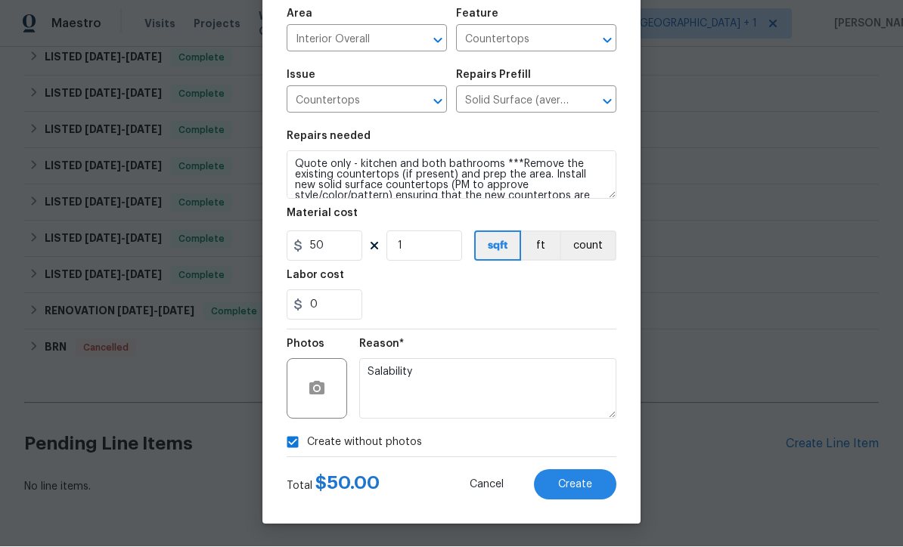
scroll to position [107, 0]
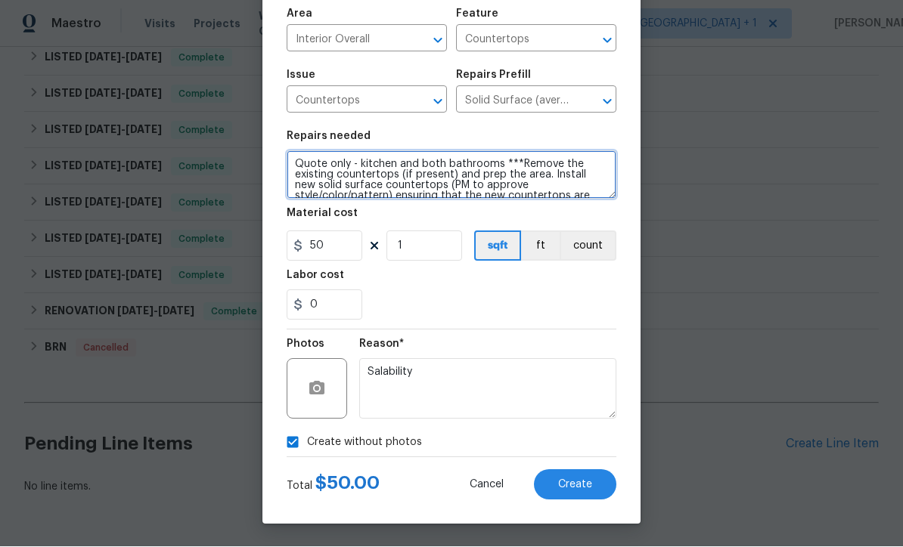
click at [494, 161] on textarea "Quote only - kitchen and both bathrooms ***Remove the existing countertops (if …" at bounding box center [452, 175] width 330 height 48
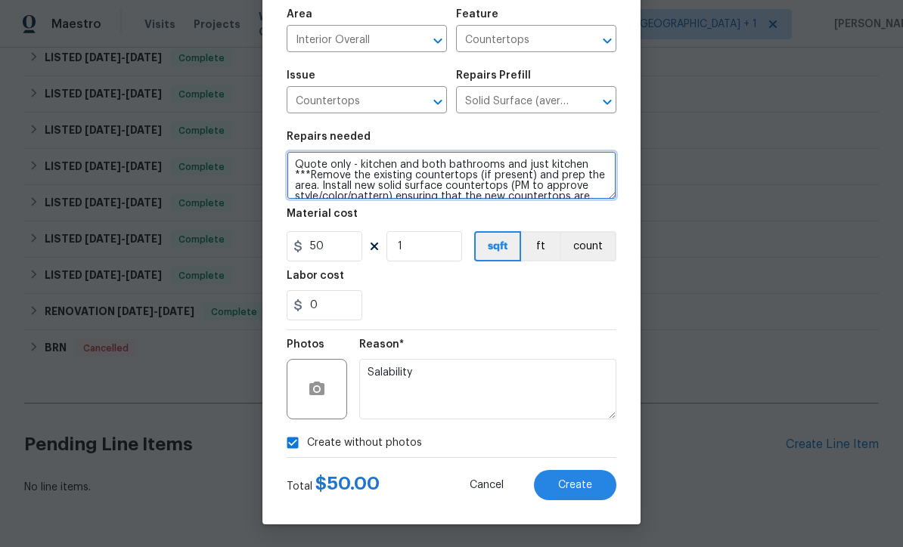
type textarea "Quote only - kitchen and both bathrooms and just kitchen ***Remove the existing…"
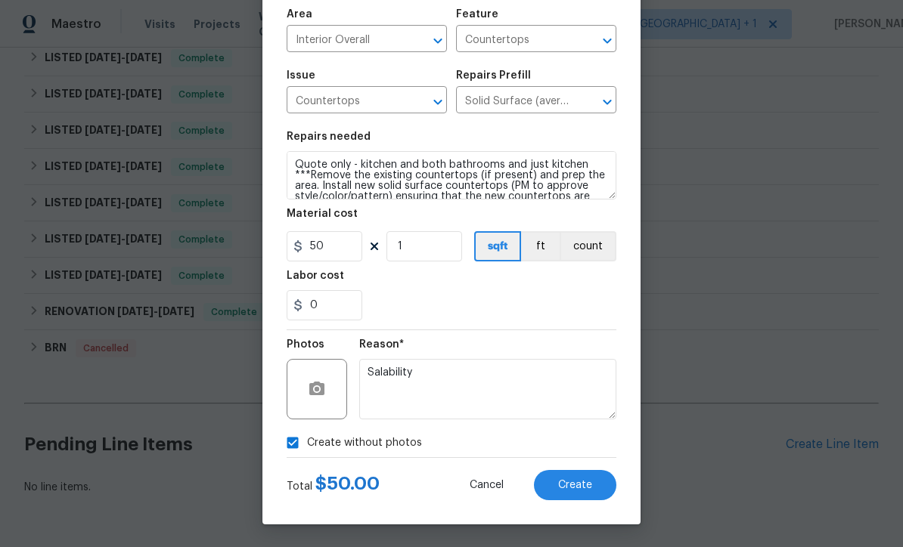
click at [597, 489] on button "Create" at bounding box center [575, 485] width 82 height 30
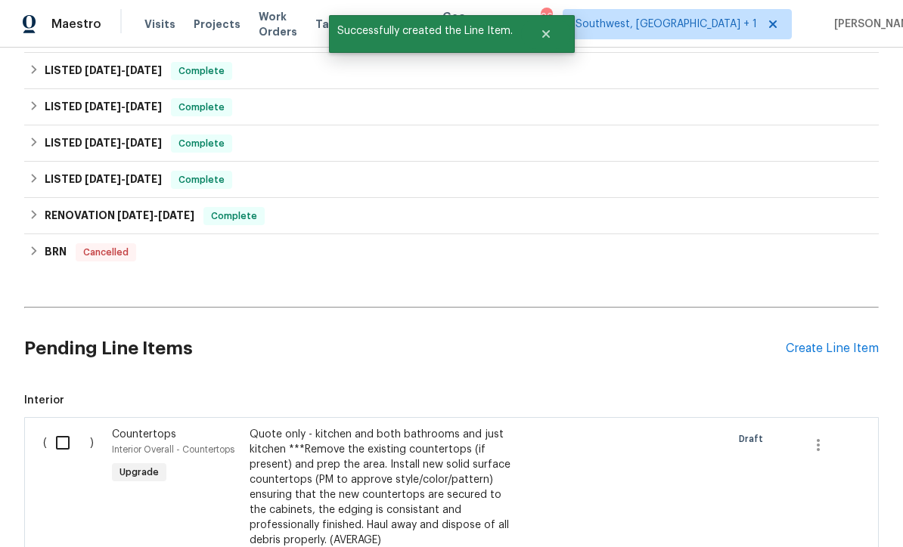
scroll to position [466, 0]
click at [60, 426] on input "checkbox" at bounding box center [68, 442] width 43 height 32
checkbox input "true"
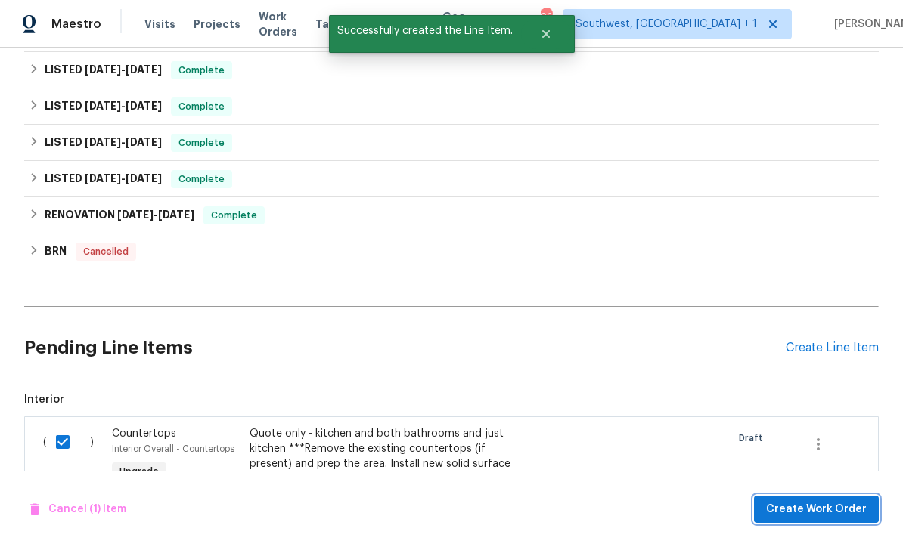
click at [819, 516] on span "Create Work Order" at bounding box center [816, 510] width 101 height 19
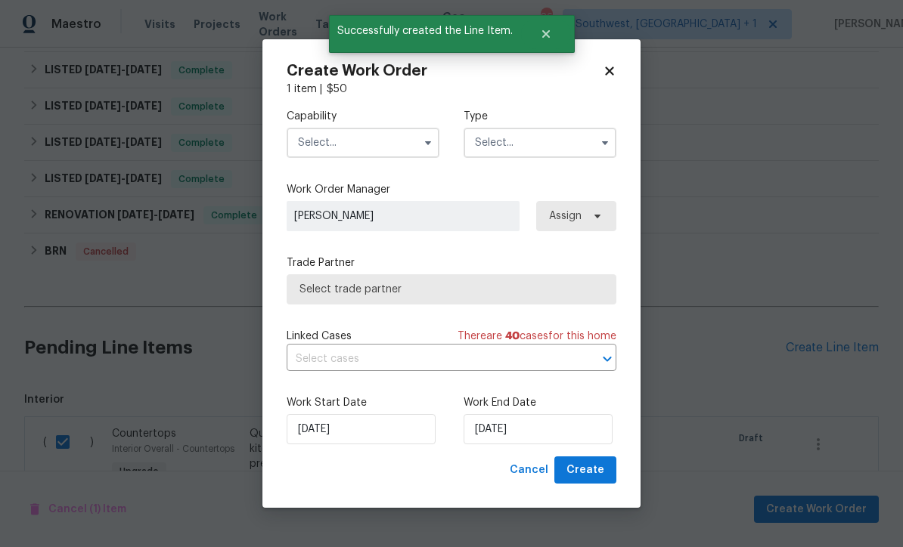
click at [358, 147] on input "text" at bounding box center [363, 143] width 153 height 30
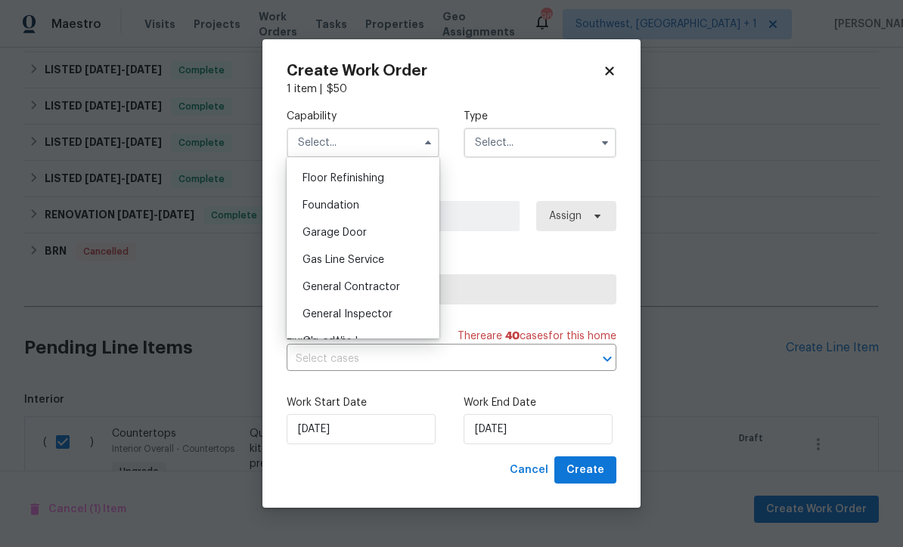
scroll to position [613, 0]
click at [541, 147] on input "text" at bounding box center [539, 143] width 153 height 30
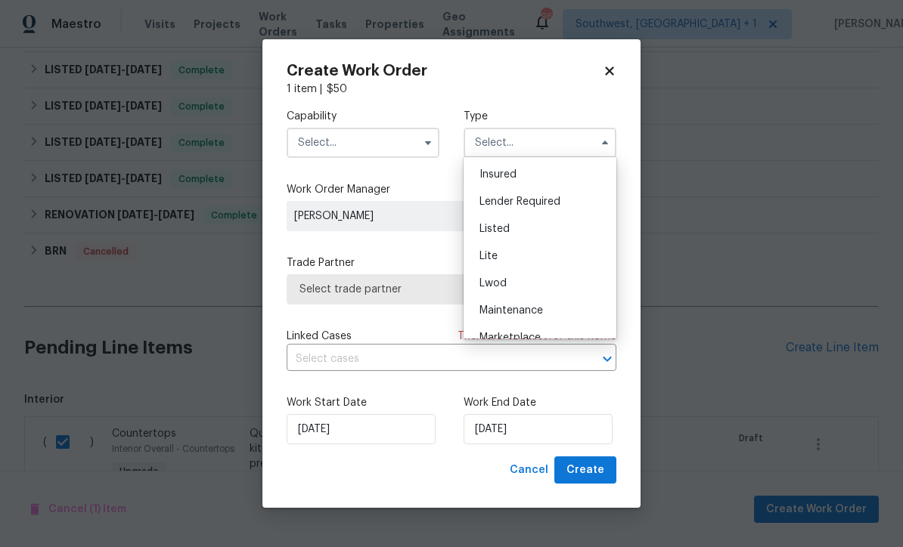
scroll to position [107, 0]
click at [520, 236] on div "Listed" at bounding box center [539, 230] width 145 height 27
type input "Listed"
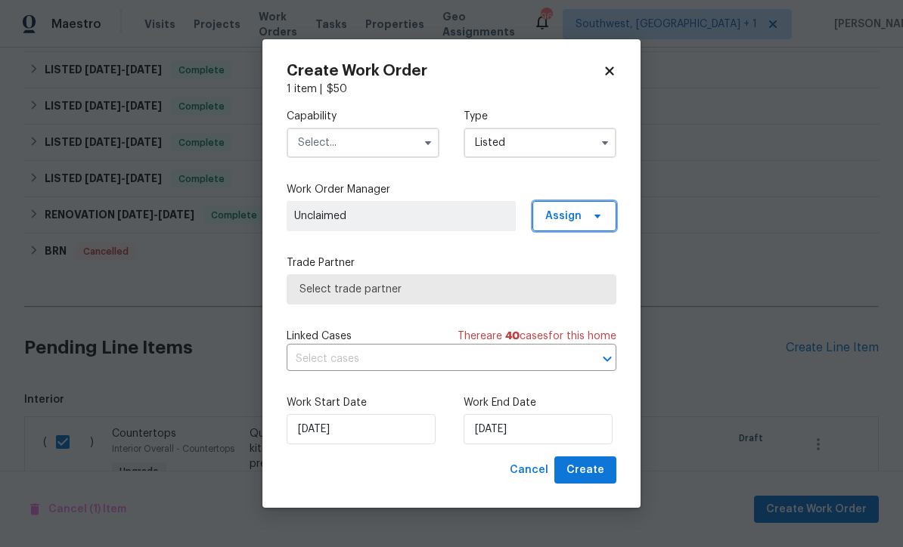
click at [597, 210] on icon at bounding box center [597, 216] width 12 height 12
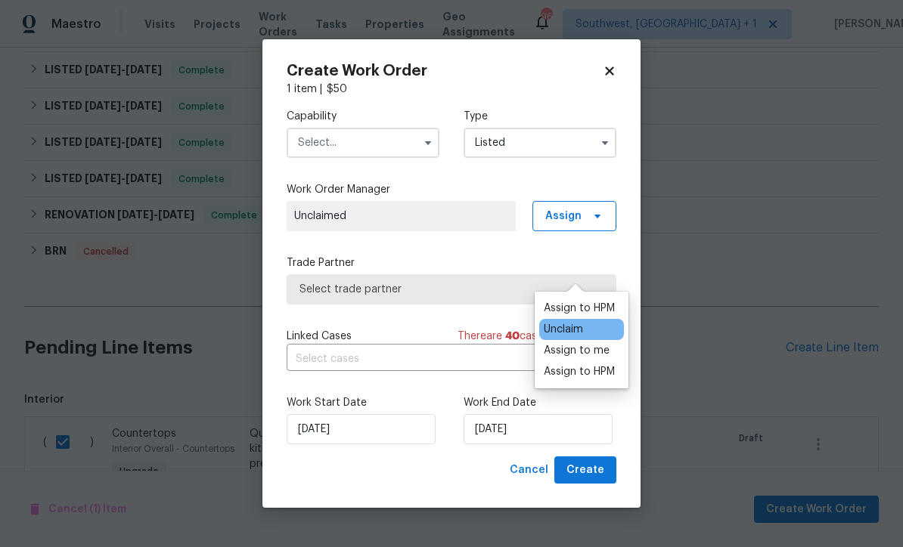
click at [587, 343] on div "Assign to me" at bounding box center [577, 350] width 66 height 15
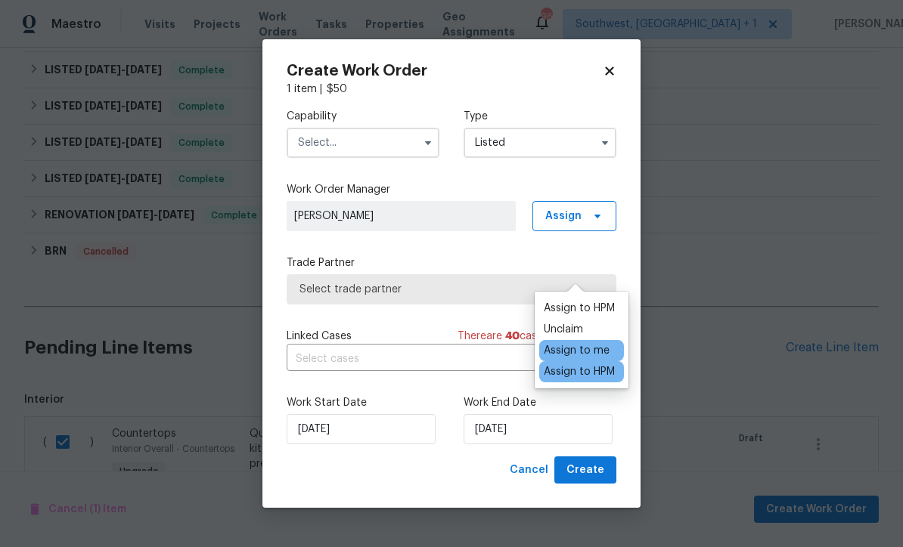
click at [462, 293] on span "Select trade partner" at bounding box center [451, 289] width 304 height 15
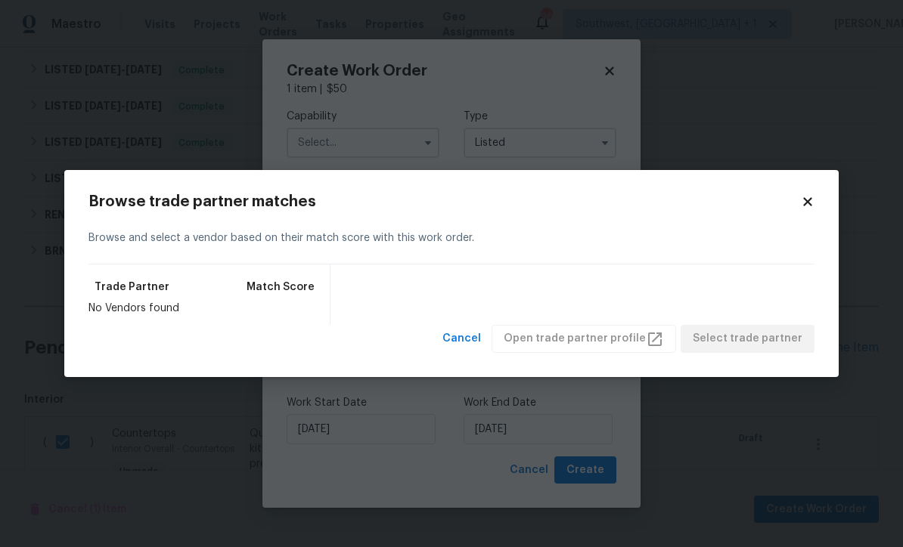
click at [811, 219] on div "Browse and select a vendor based on their match score with this work order." at bounding box center [451, 238] width 726 height 52
click at [812, 200] on icon at bounding box center [808, 202] width 14 height 14
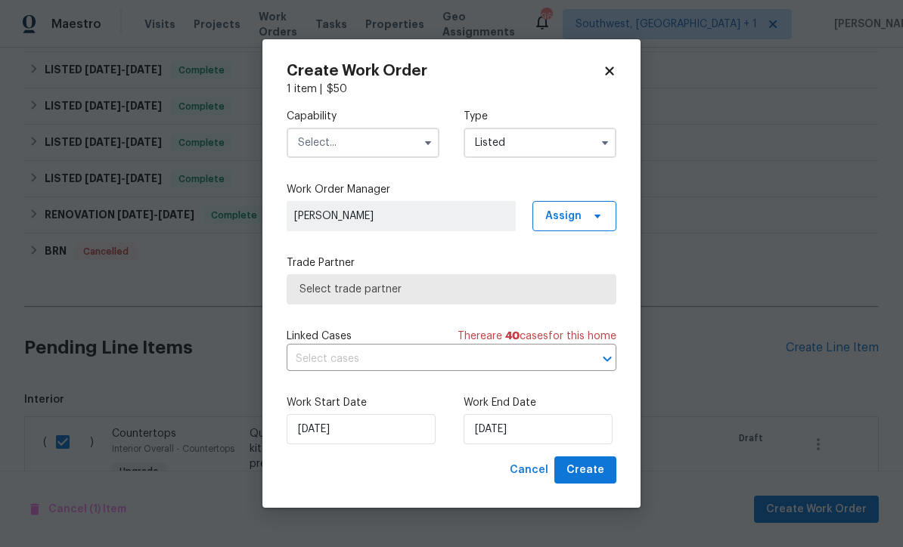
click at [393, 133] on input "text" at bounding box center [363, 143] width 153 height 30
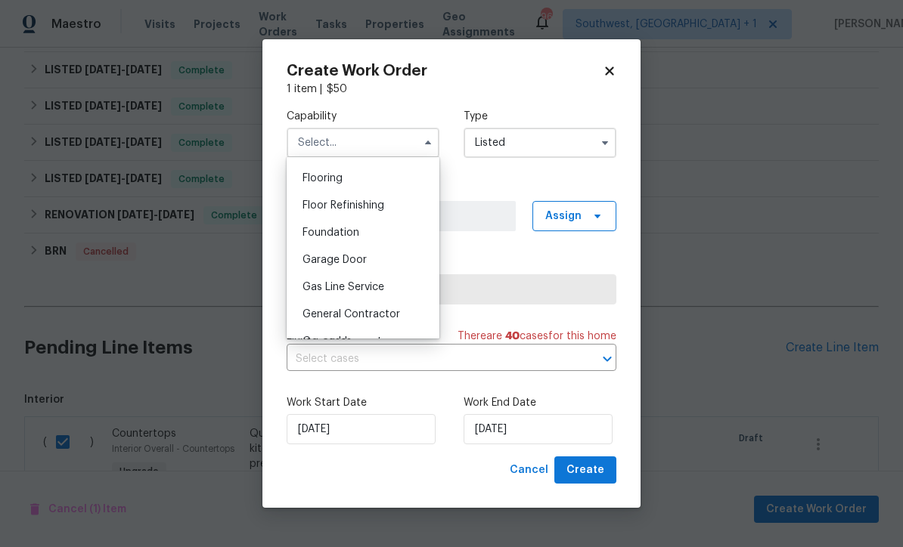
scroll to position [582, 0]
click at [388, 315] on span "General Contractor" at bounding box center [351, 315] width 98 height 11
type input "General Contractor"
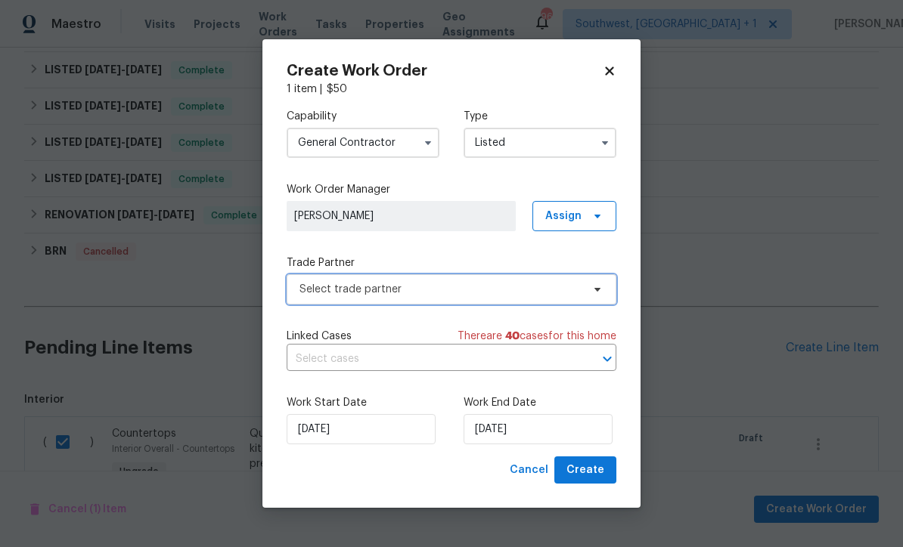
click at [443, 290] on span "Select trade partner" at bounding box center [440, 289] width 282 height 15
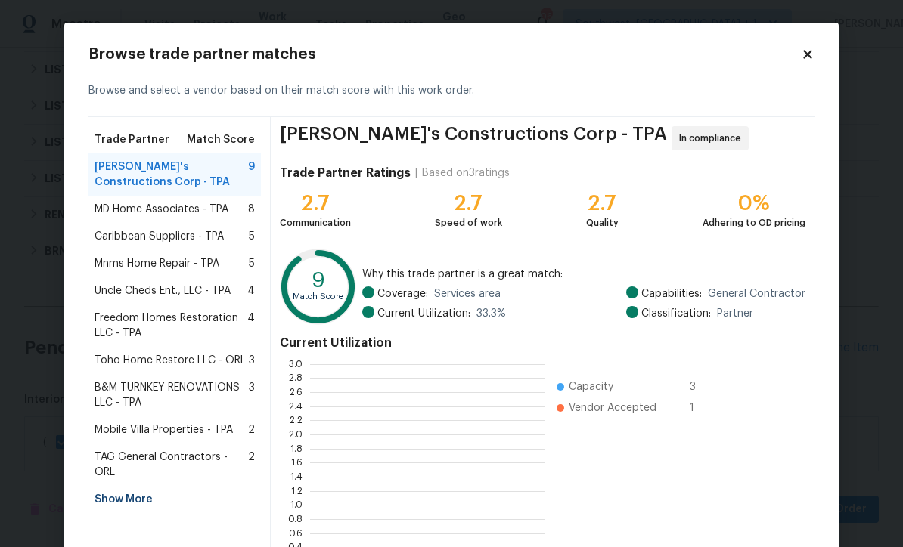
scroll to position [212, 234]
click at [203, 210] on span "MD Home Associates - TPA" at bounding box center [162, 209] width 134 height 15
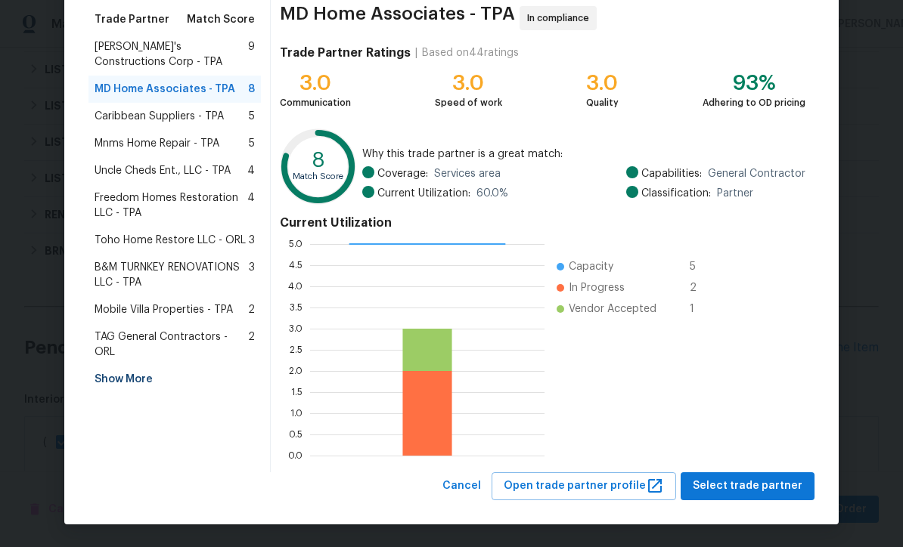
scroll to position [119, 0]
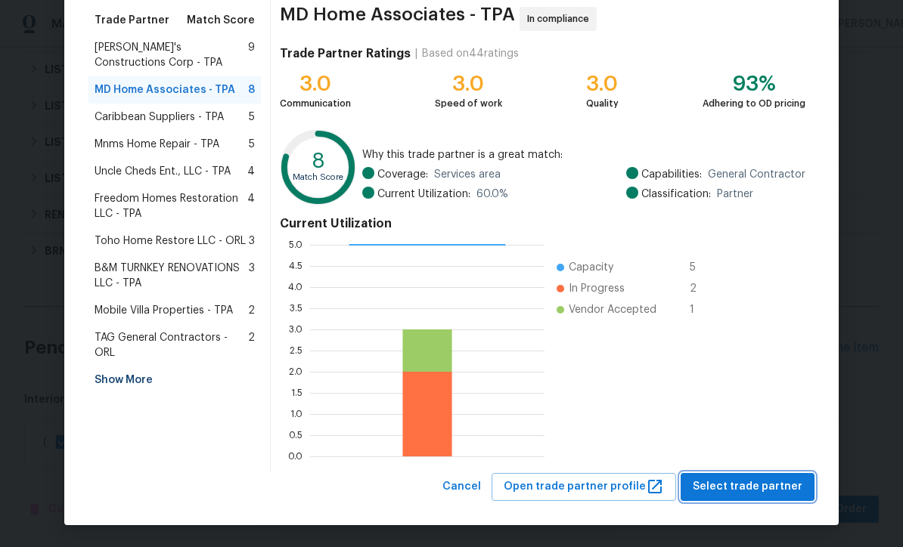
click at [761, 485] on span "Select trade partner" at bounding box center [748, 487] width 110 height 19
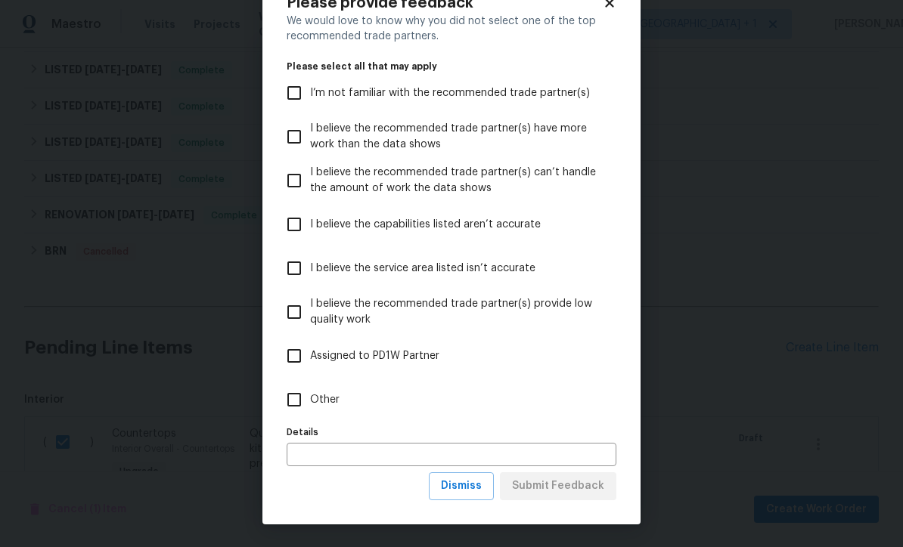
scroll to position [52, 0]
click at [488, 490] on button "Dismiss" at bounding box center [461, 487] width 65 height 28
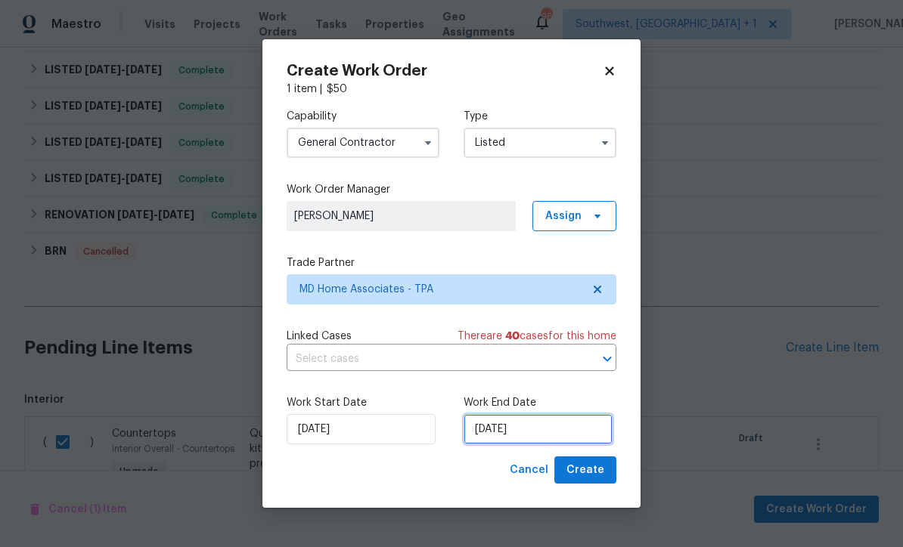
click at [558, 434] on input "[DATE]" at bounding box center [537, 429] width 149 height 30
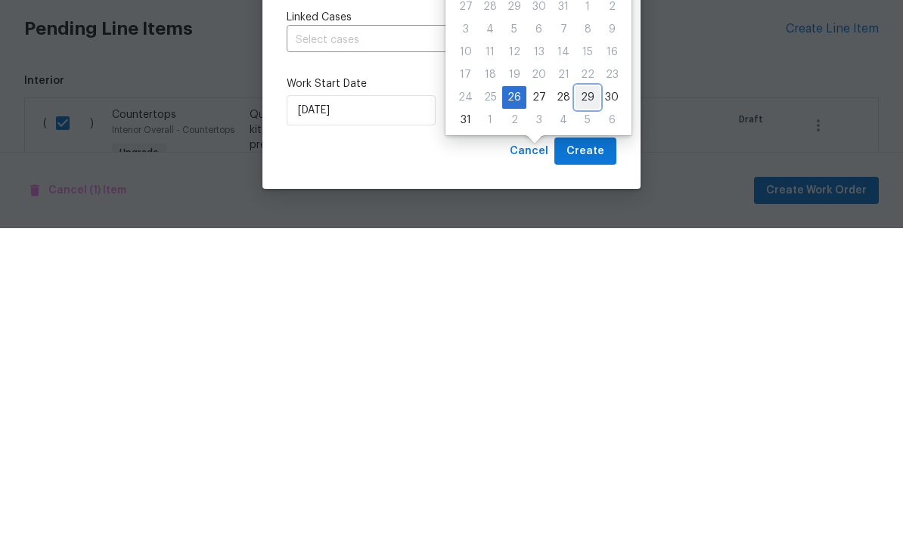
click at [581, 406] on div "29" at bounding box center [587, 416] width 24 height 21
type input "[DATE]"
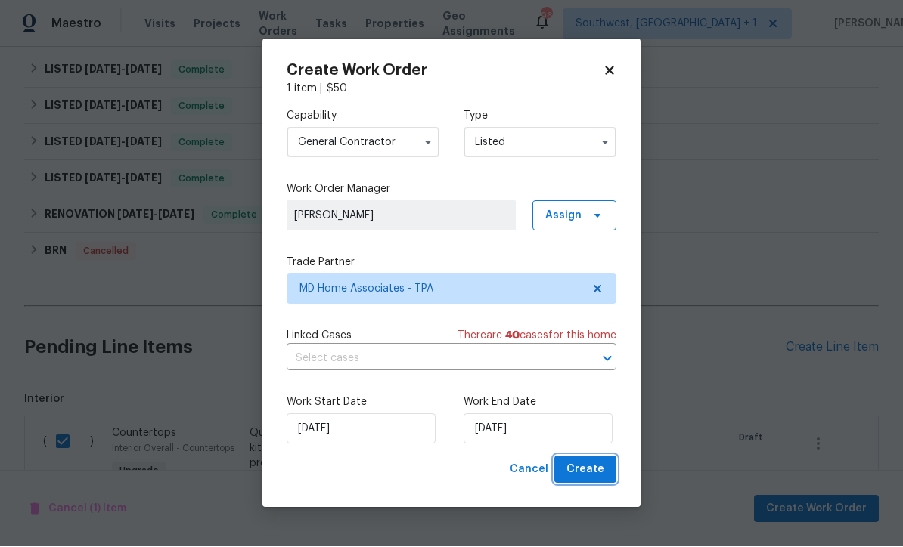
click at [603, 472] on span "Create" at bounding box center [585, 470] width 38 height 19
checkbox input "false"
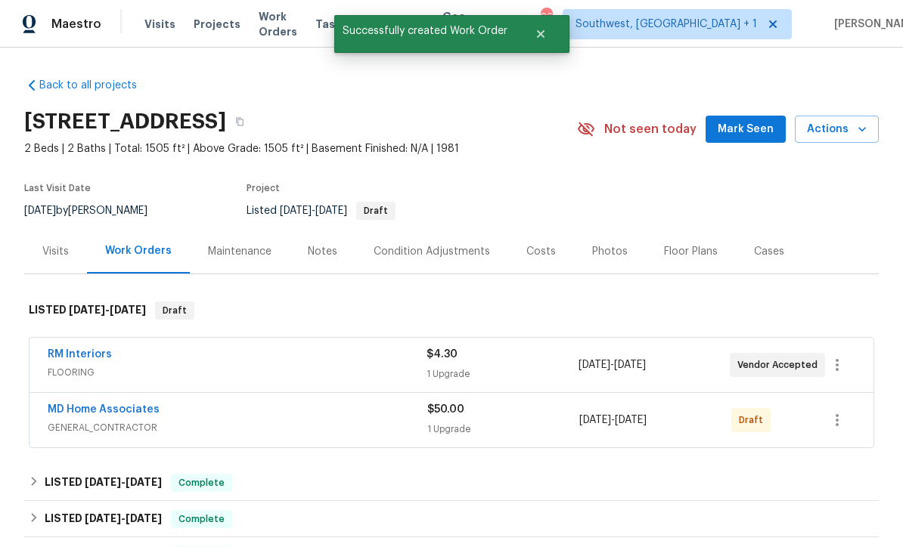
scroll to position [-2, 0]
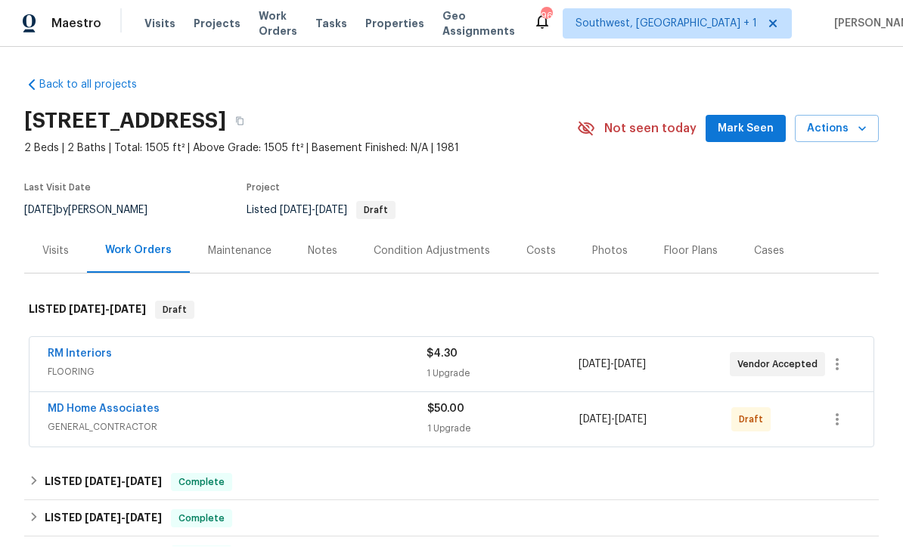
scroll to position [1, 0]
click at [846, 420] on icon "button" at bounding box center [837, 420] width 18 height 18
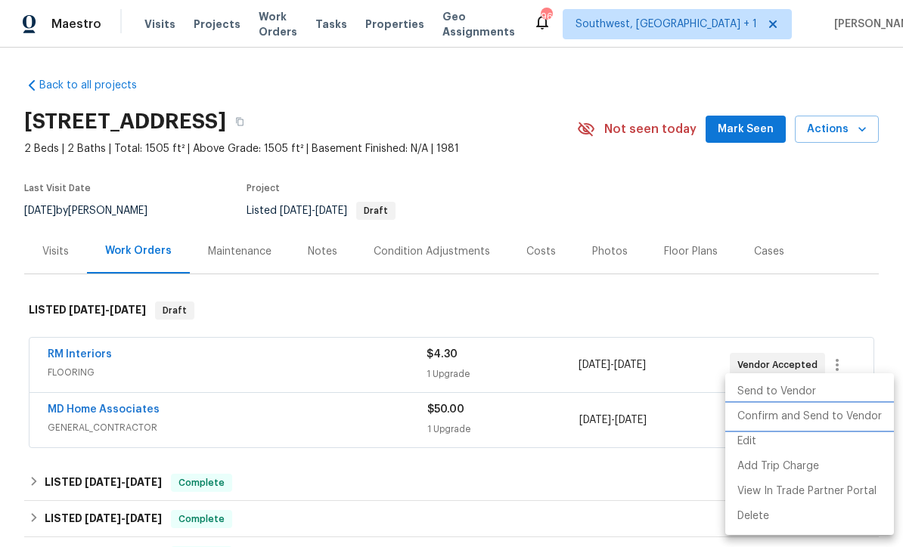
click at [836, 419] on li "Confirm and Send to Vendor" at bounding box center [809, 416] width 169 height 25
click at [820, 200] on div at bounding box center [451, 273] width 903 height 547
